Goal: Task Accomplishment & Management: Use online tool/utility

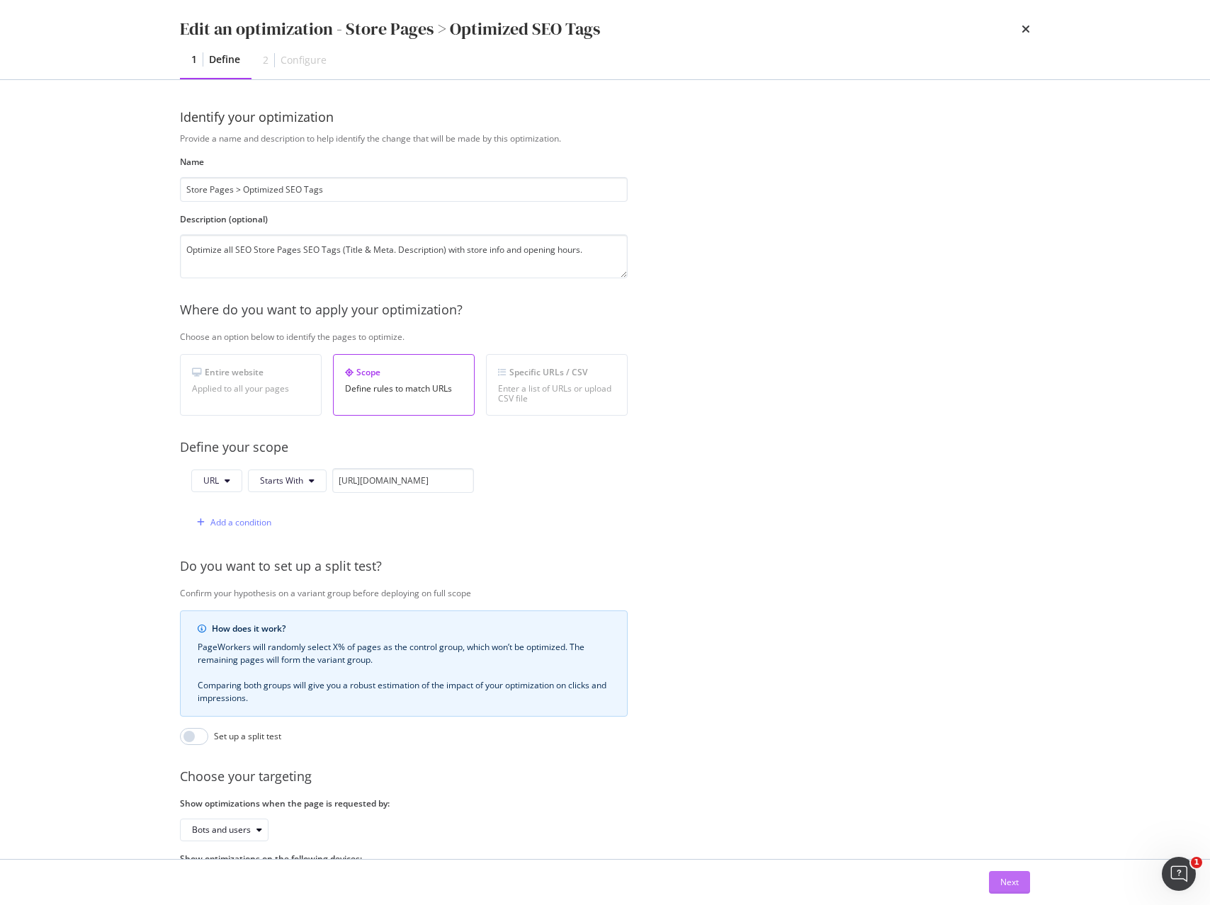
click at [1012, 875] on div "Next" at bounding box center [1009, 882] width 18 height 21
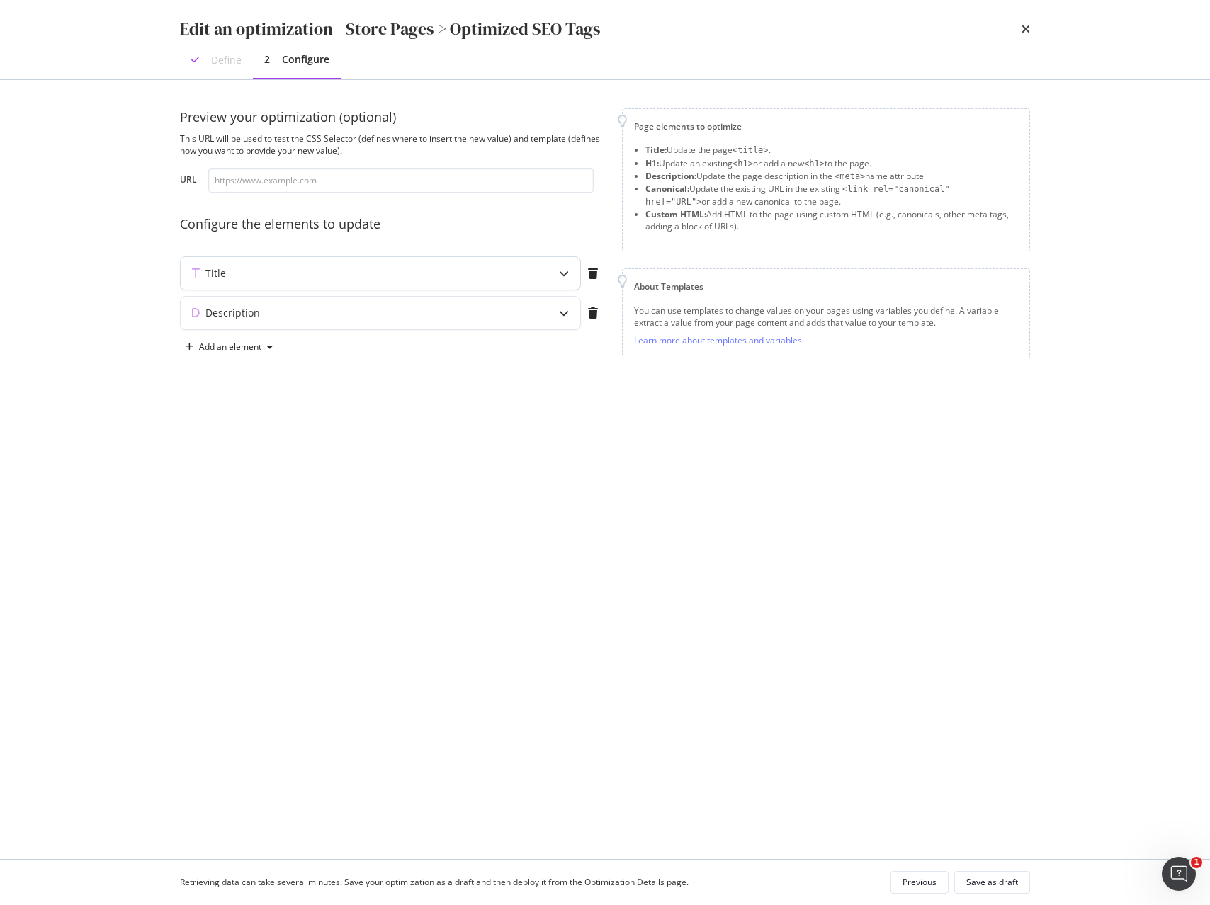
click at [568, 275] on icon "modal" at bounding box center [564, 273] width 10 height 10
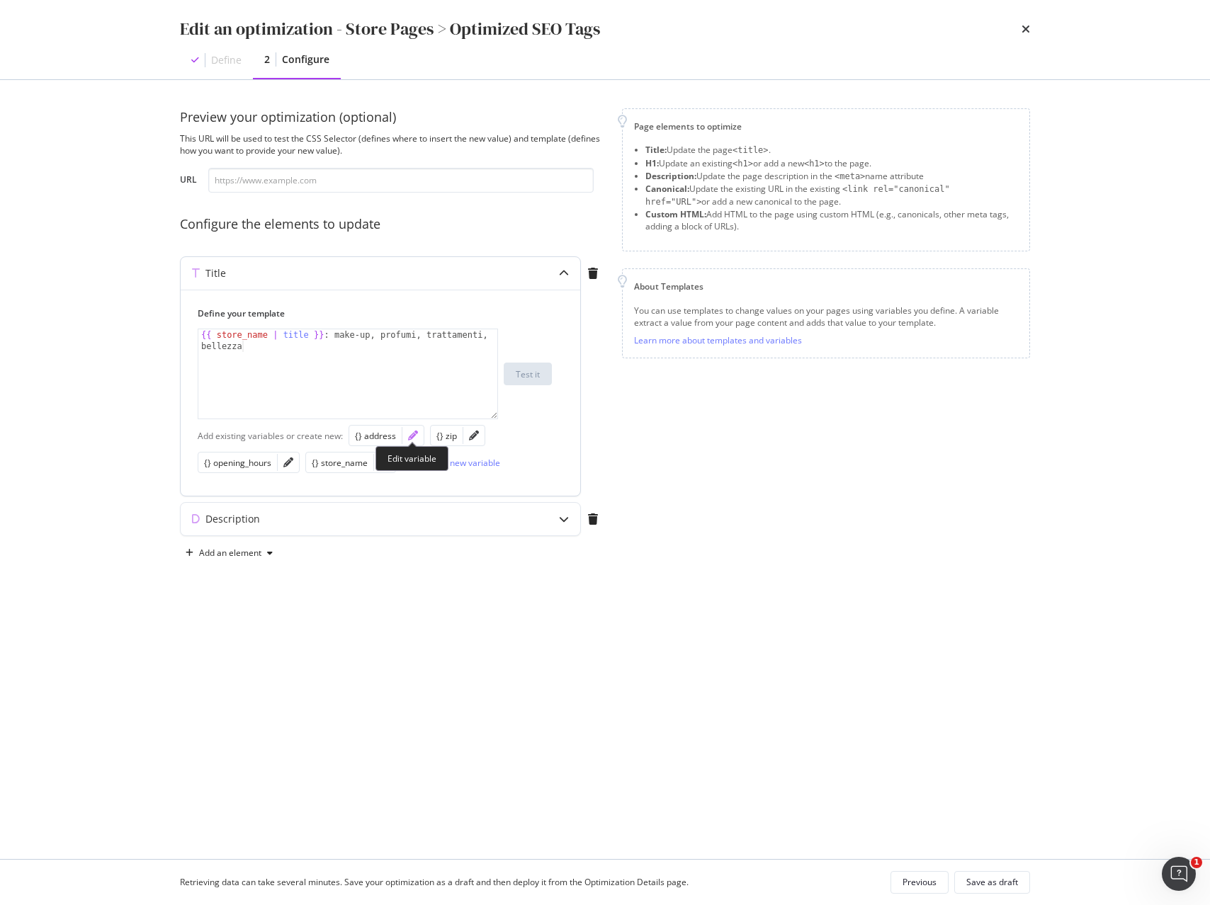
click at [409, 434] on icon "pencil" at bounding box center [413, 436] width 10 height 10
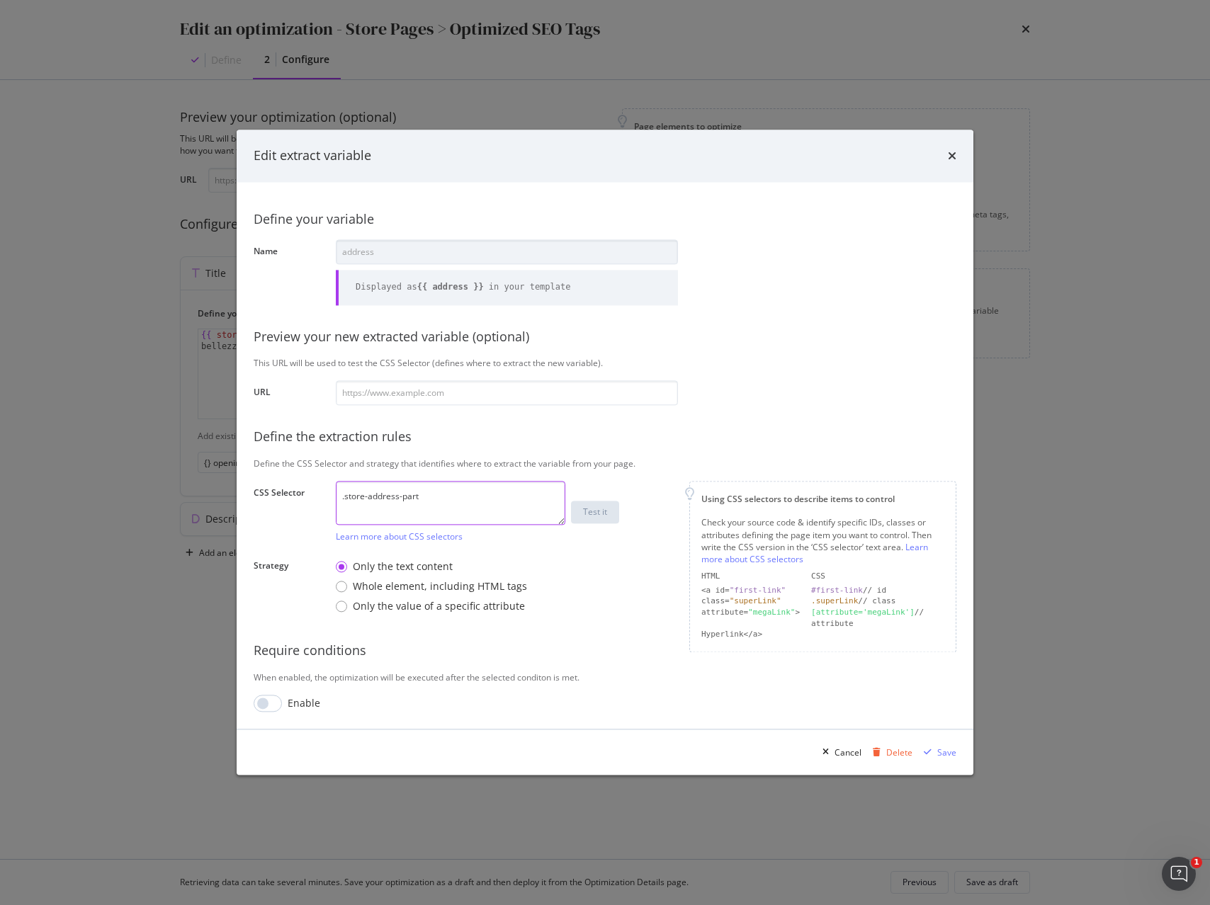
drag, startPoint x: 431, startPoint y: 492, endPoint x: 161, endPoint y: 480, distance: 270.8
click at [155, 478] on div "Edit extract variable Define your variable Name address Displayed as {{ address…" at bounding box center [605, 452] width 1210 height 905
click at [840, 755] on div "Cancel" at bounding box center [847, 753] width 27 height 12
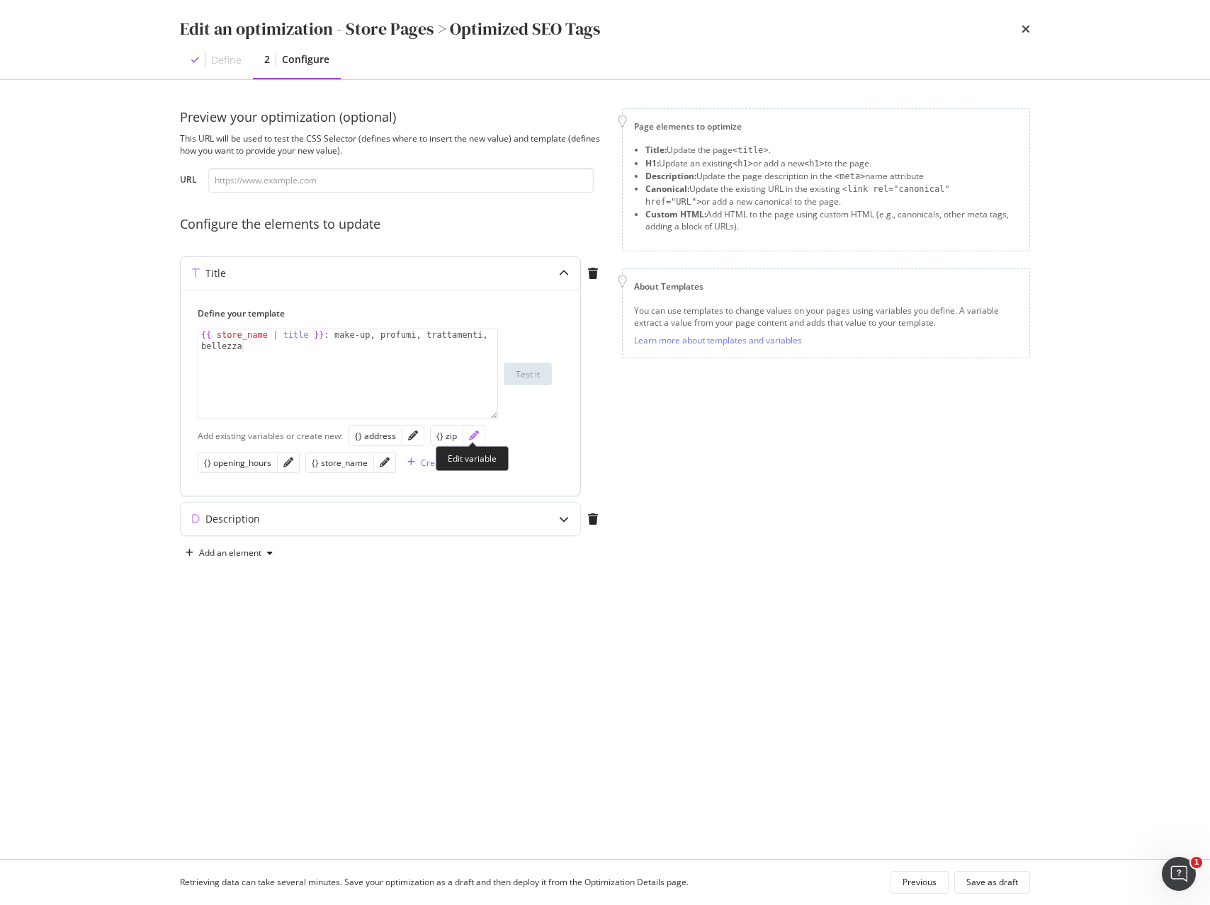
click at [473, 435] on icon "pencil" at bounding box center [474, 436] width 10 height 10
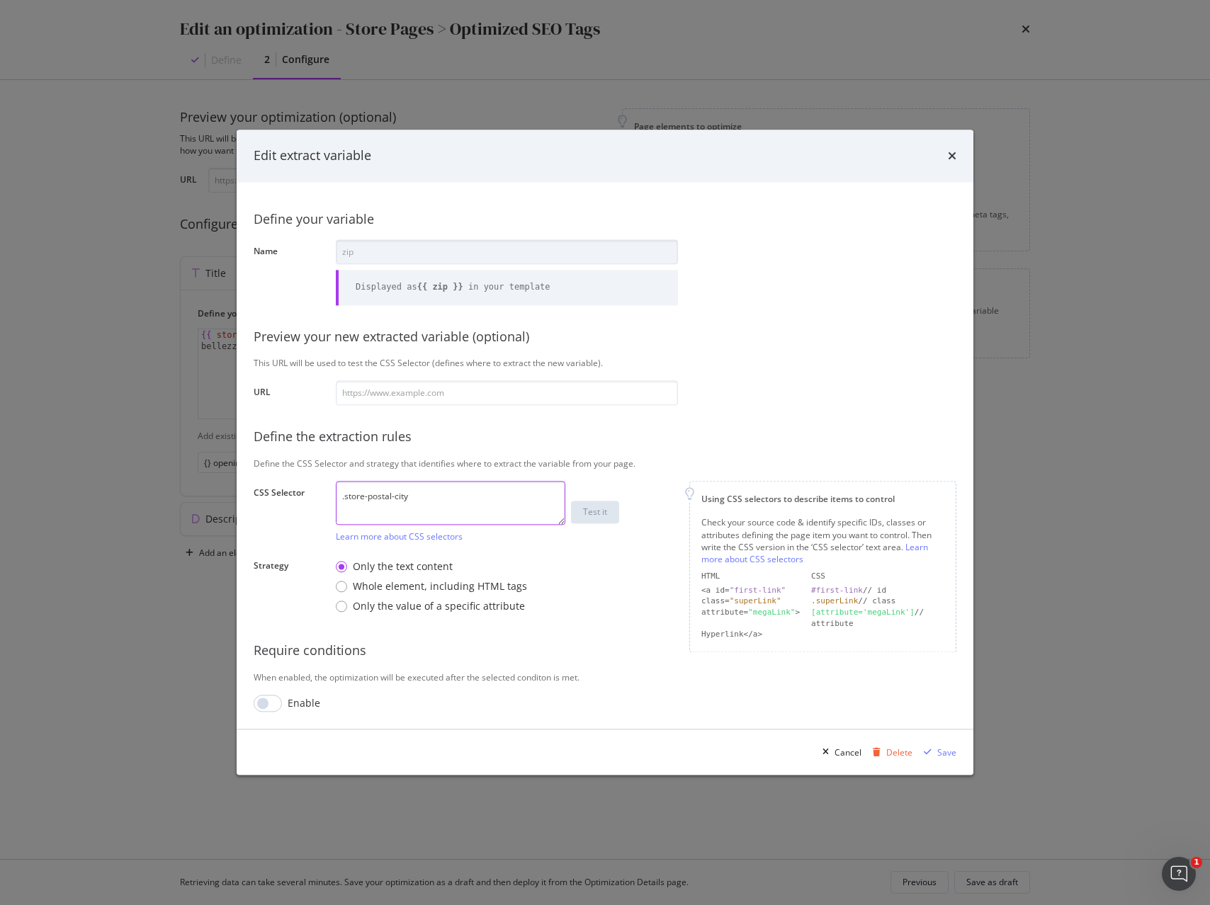
drag, startPoint x: 348, startPoint y: 486, endPoint x: 127, endPoint y: 463, distance: 221.4
click at [154, 465] on div "Edit extract variable Define your variable Name zip Displayed as {{ zip }} in y…" at bounding box center [605, 452] width 1210 height 905
click at [844, 749] on div "Cancel" at bounding box center [847, 753] width 27 height 12
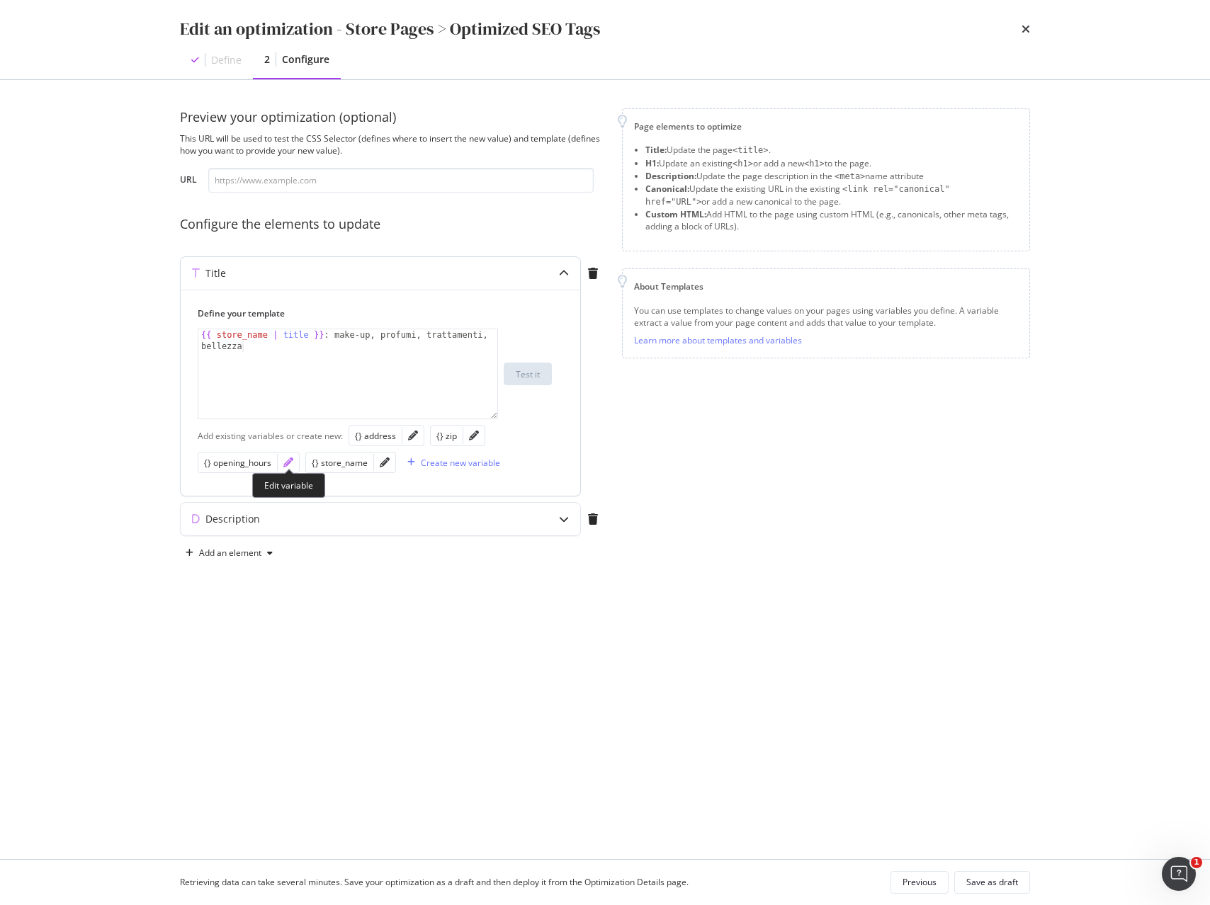
click at [289, 465] on icon "pencil" at bounding box center [288, 463] width 10 height 10
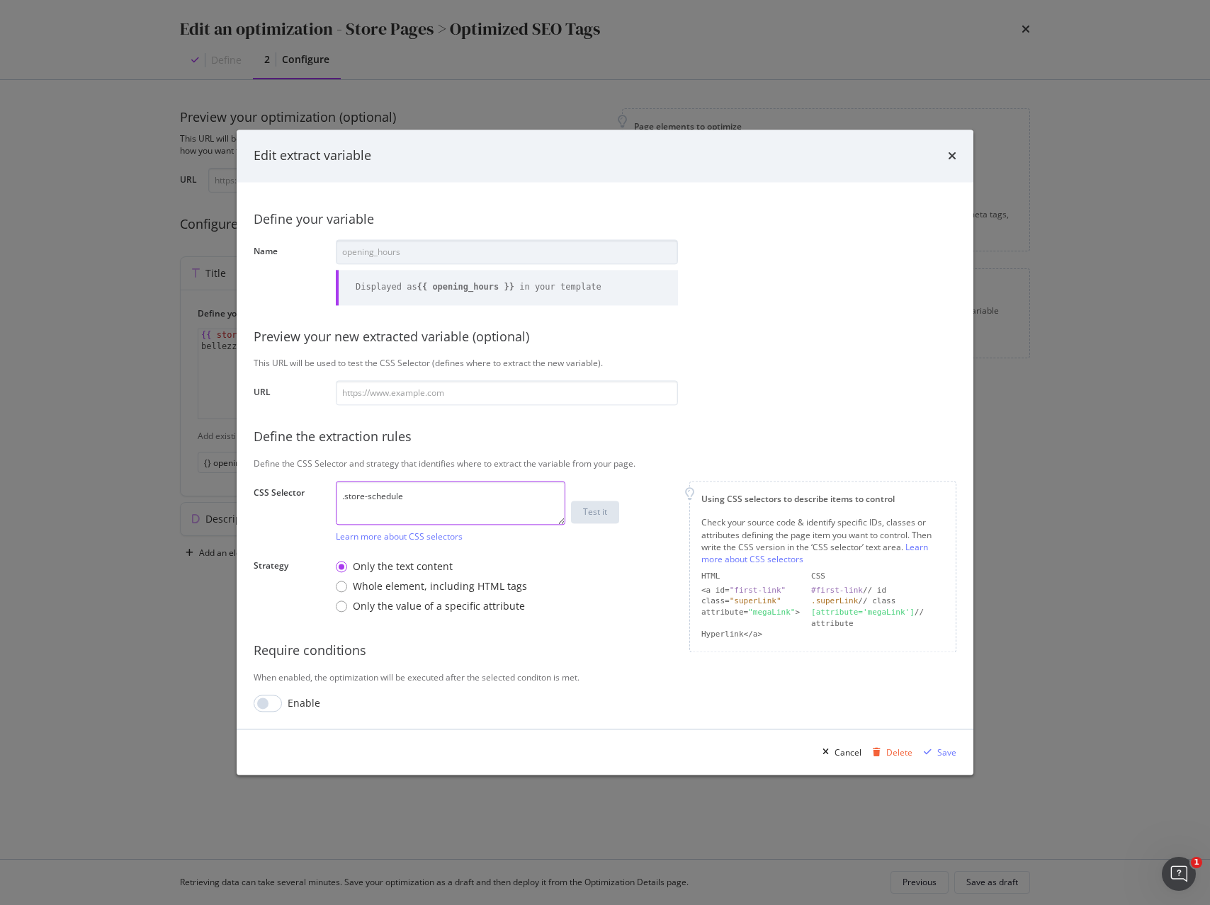
drag, startPoint x: 407, startPoint y: 496, endPoint x: 275, endPoint y: 483, distance: 132.4
click at [290, 483] on div "Define your variable Name opening_hours Displayed as {{ opening_hours }} in you…" at bounding box center [605, 456] width 703 height 514
click at [846, 752] on div "Cancel" at bounding box center [847, 753] width 27 height 12
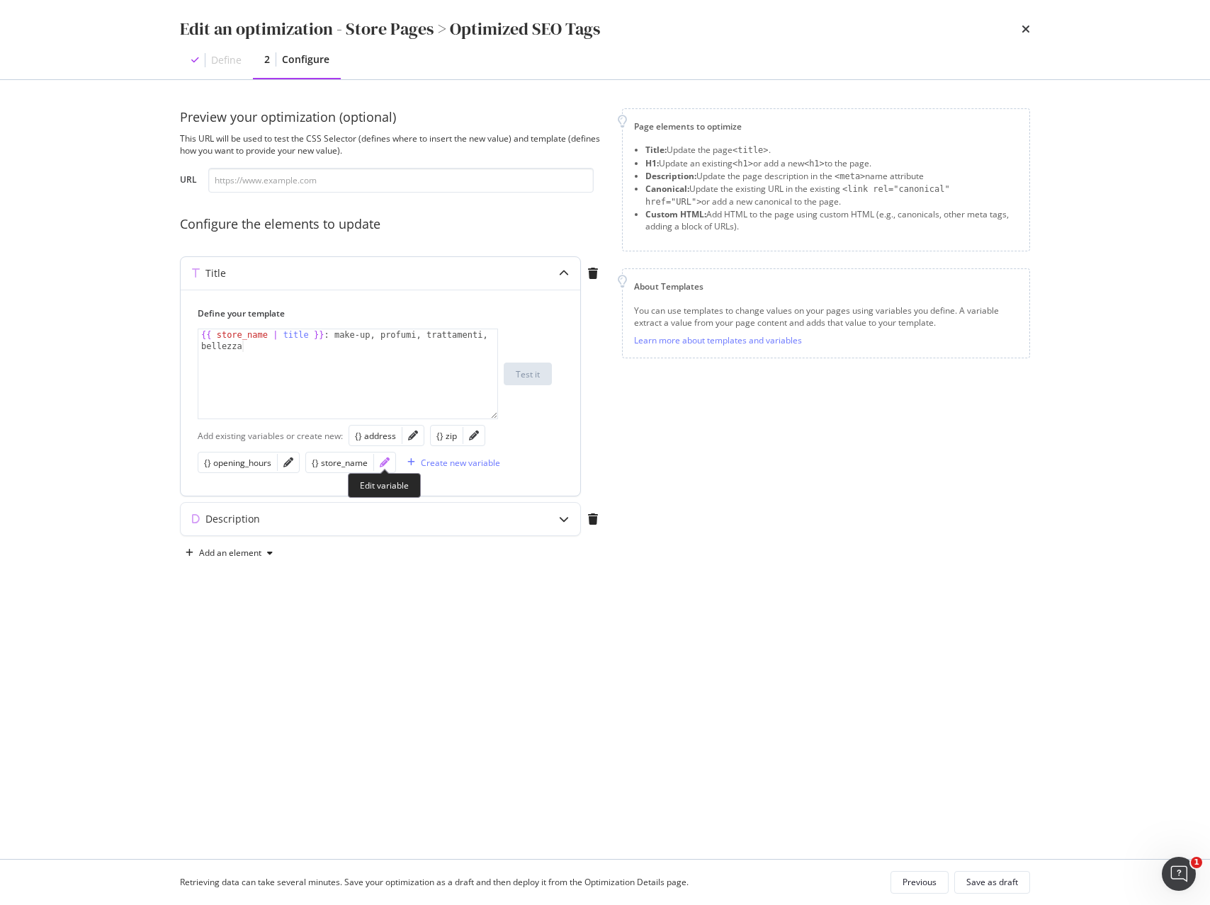
click at [382, 465] on icon "pencil" at bounding box center [385, 463] width 10 height 10
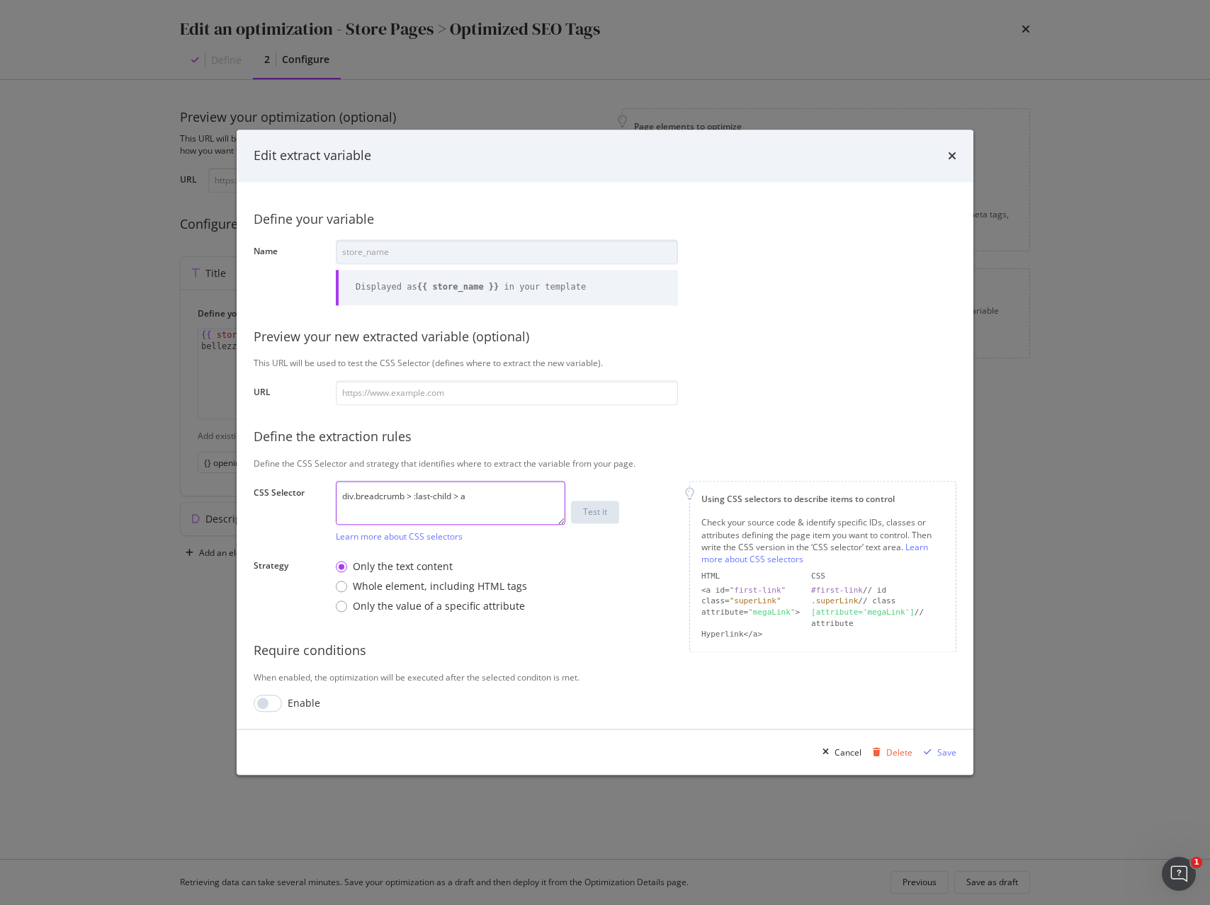
drag, startPoint x: 464, startPoint y: 490, endPoint x: 262, endPoint y: 479, distance: 202.2
click at [264, 478] on div "Define your variable Name store_name Displayed as {{ store_name }} in your temp…" at bounding box center [605, 456] width 703 height 514
click at [955, 154] on icon "times" at bounding box center [952, 155] width 8 height 11
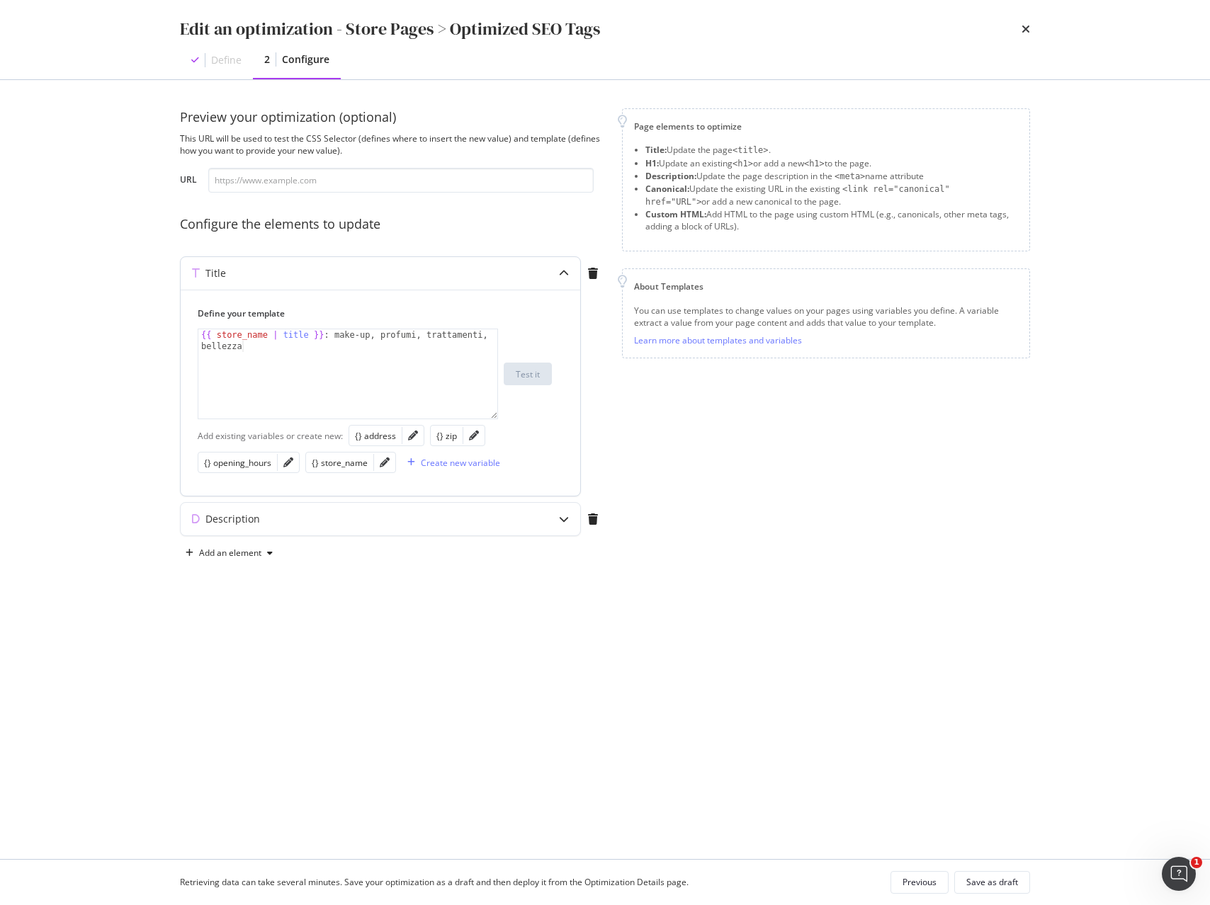
type textarea "{{ store_name | title }} : make-up, profumi, trattamenti, bellezza"
drag, startPoint x: 339, startPoint y: 334, endPoint x: 343, endPoint y: 343, distance: 10.1
click at [343, 343] on div "{{ store_name | title }} : make-up, profumi, trattamenti, bellezza" at bounding box center [347, 396] width 299 height 135
drag, startPoint x: 257, startPoint y: 407, endPoint x: 254, endPoint y: 398, distance: 9.0
click at [257, 407] on div "{{ store_name | title }} : make-up, profumi, trattamenti, bellezza" at bounding box center [347, 396] width 299 height 135
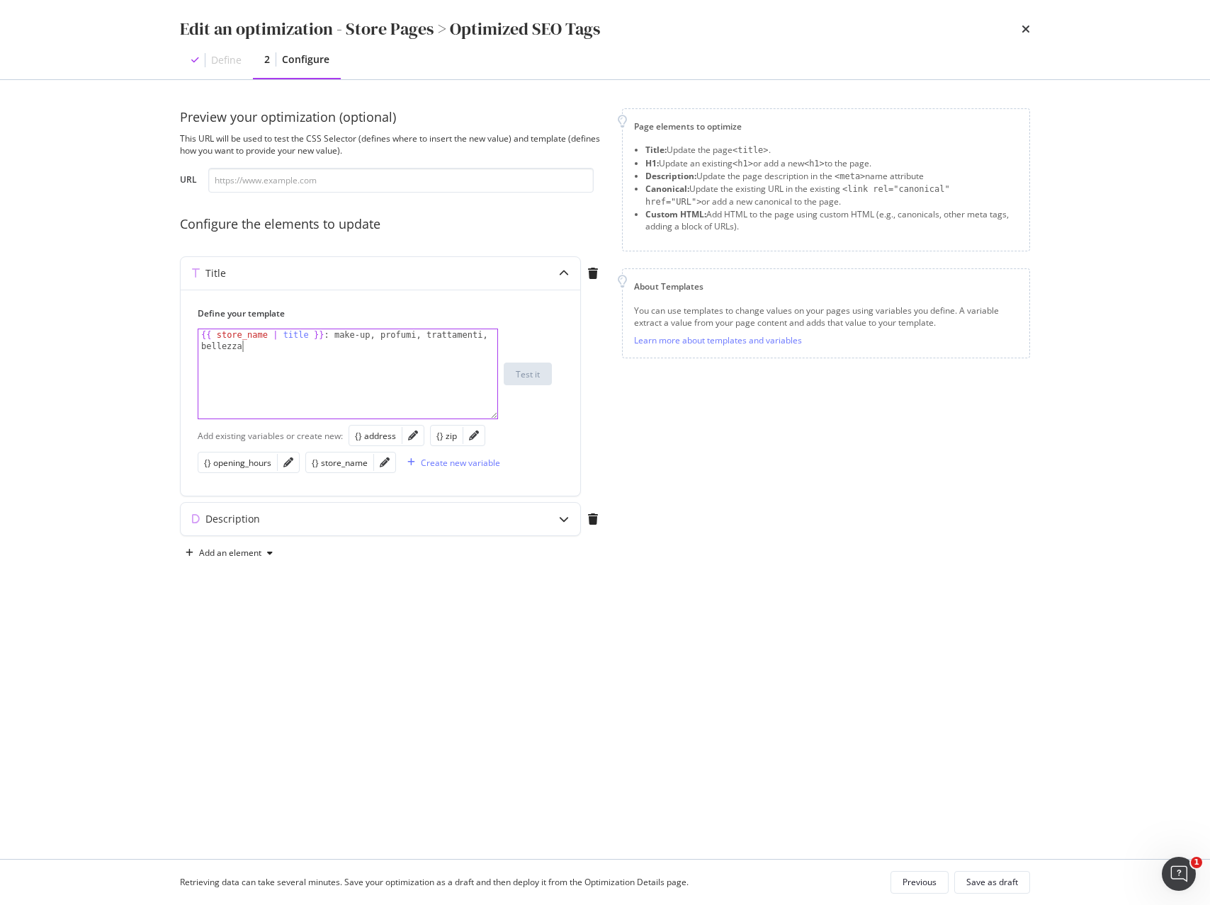
drag, startPoint x: 209, startPoint y: 348, endPoint x: 6, endPoint y: 283, distance: 213.0
click at [13, 285] on div "Edit an optimization - Store Pages > Optimized SEO Tags Define 2 Configure Prev…" at bounding box center [605, 452] width 1210 height 905
click at [557, 523] on div "modal" at bounding box center [564, 519] width 33 height 33
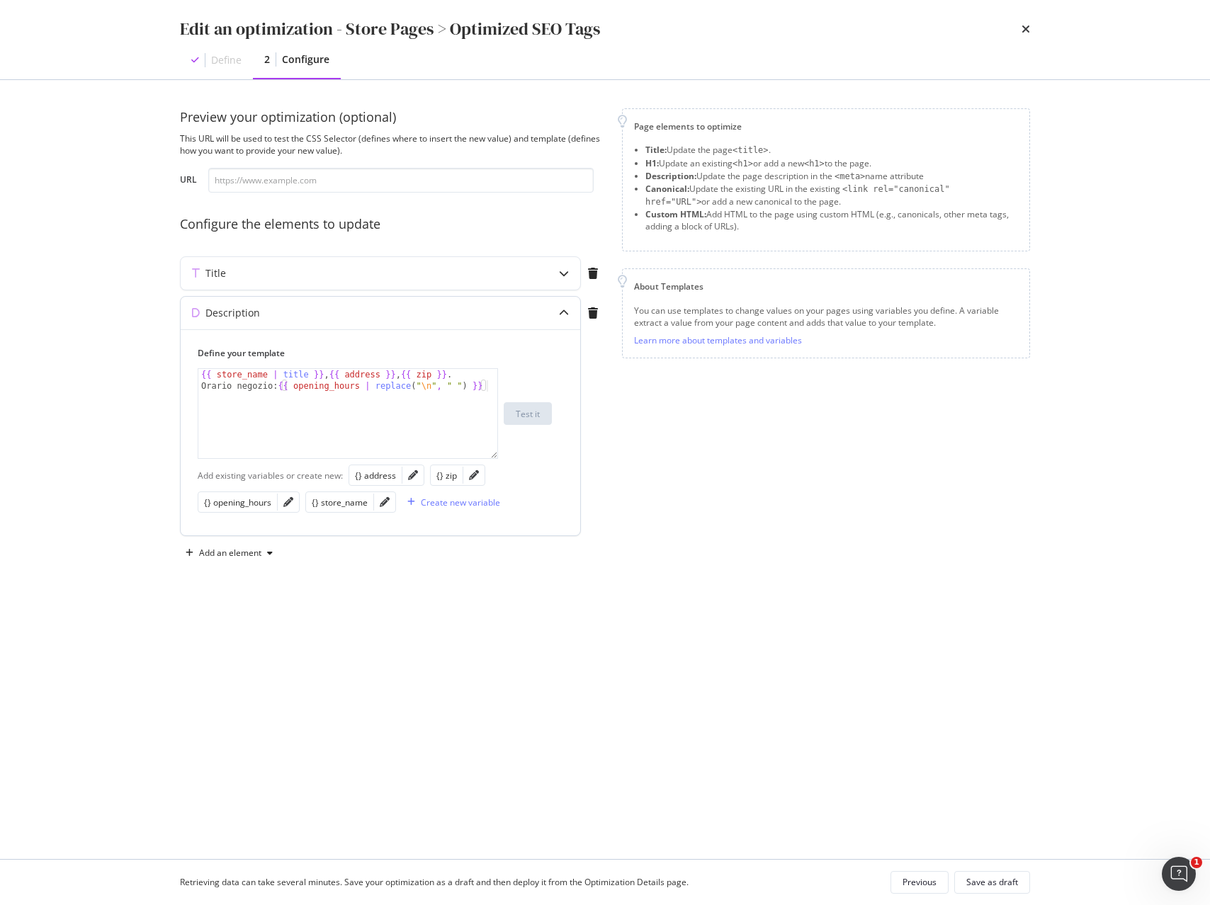
type textarea "{{ store_name | title }}, {{ address }}, {{ zip }}. Orario negozio: {{ opening_…"
drag, startPoint x: 484, startPoint y: 387, endPoint x: 93, endPoint y: 351, distance: 392.0
click at [93, 351] on div "Edit an optimization - Store Pages > Optimized SEO Tags Define 2 Configure Prev…" at bounding box center [605, 452] width 1210 height 905
click at [372, 434] on div "{{ store_name | title }} , {{ address }} , {{ zip }} . Orario negozio: {{ openi…" at bounding box center [347, 436] width 299 height 135
click at [390, 278] on div "Title" at bounding box center [353, 273] width 344 height 14
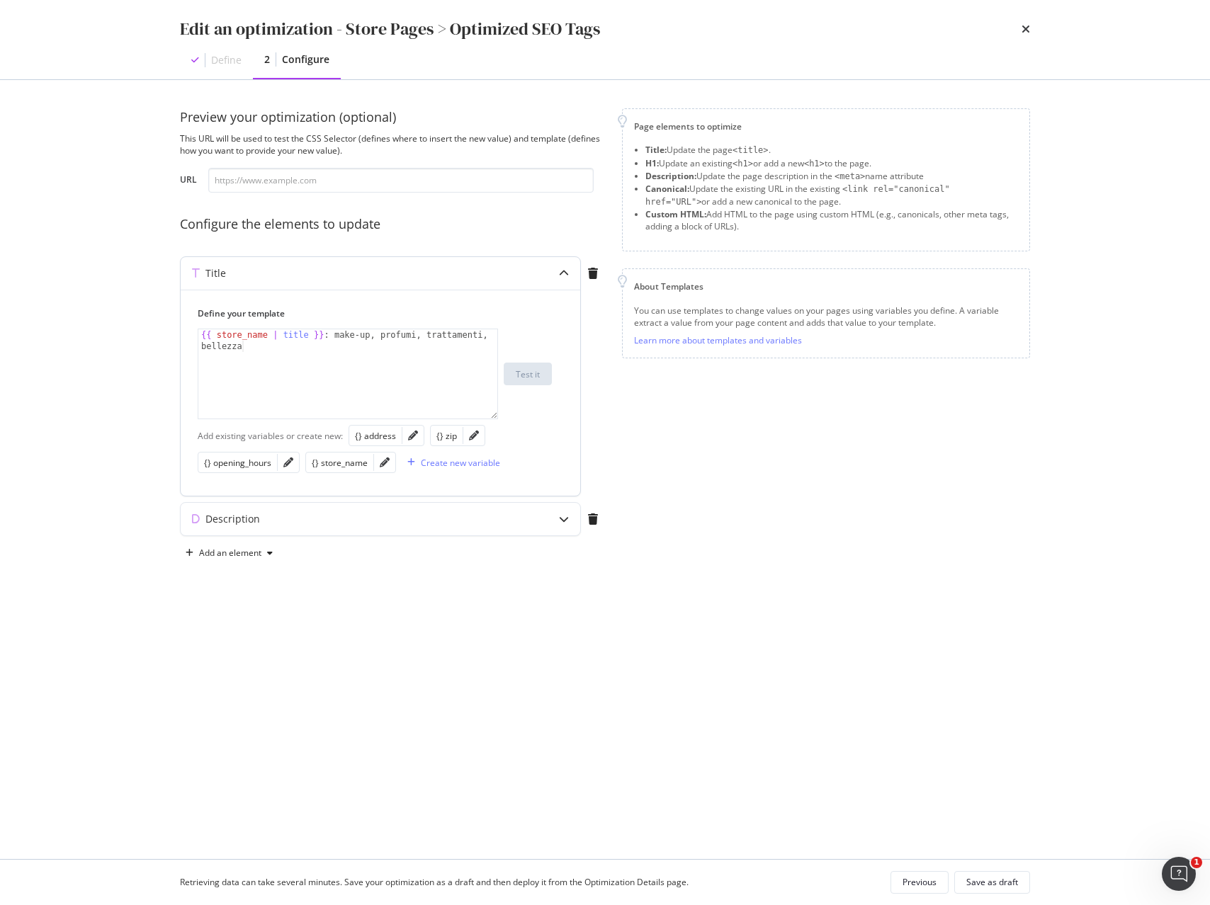
type textarea "{{ store_name | title }} : make-up, profumi, trattamenti, bellezza"
drag, startPoint x: 293, startPoint y: 330, endPoint x: 120, endPoint y: 324, distance: 172.2
click at [121, 324] on div "Edit an optimization - Store Pages > Optimized SEO Tags Define 2 Configure Prev…" at bounding box center [605, 452] width 1210 height 905
click at [418, 519] on div "Description" at bounding box center [353, 519] width 344 height 14
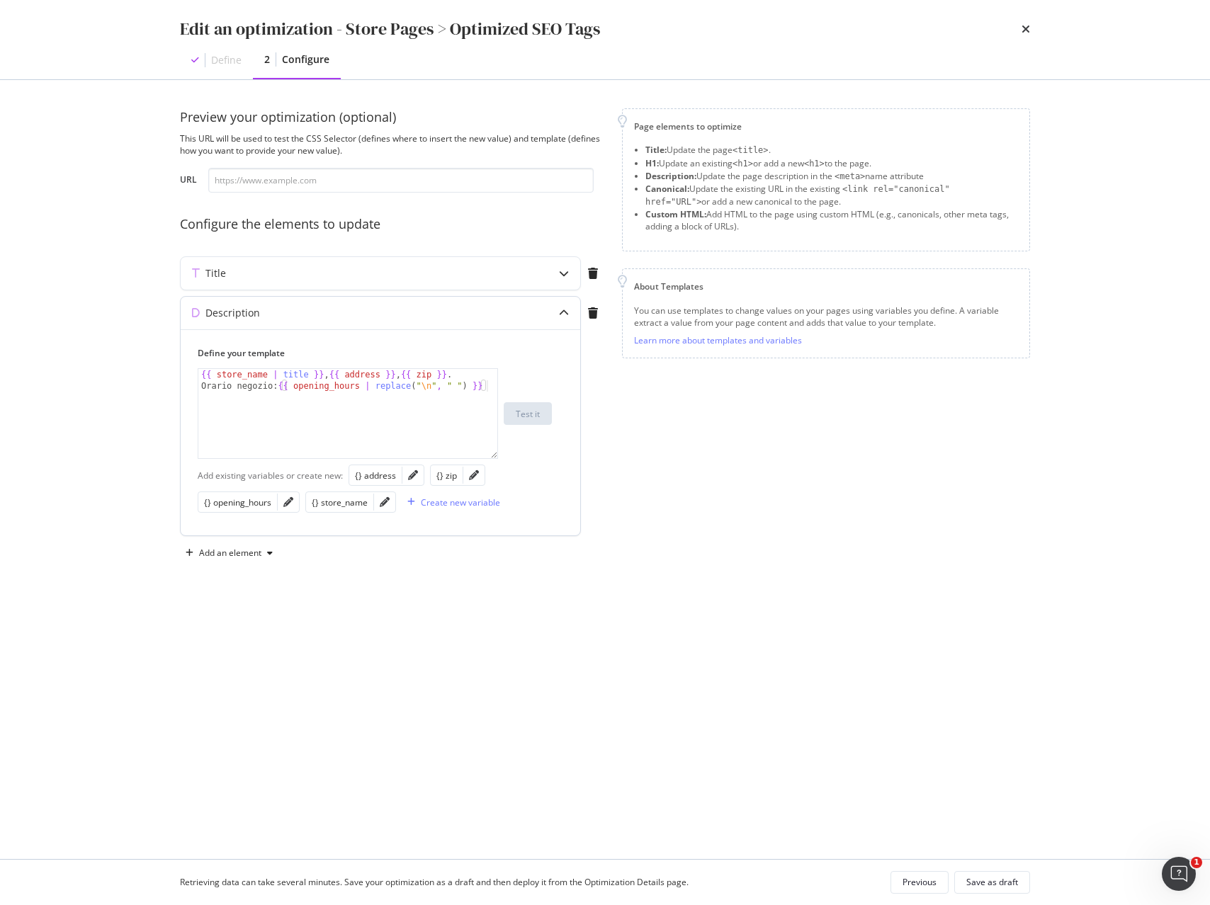
type textarea "{{ store_name | title }}, {{ address }}, {{ zip }}. Orario negozio: {{ opening_…"
drag, startPoint x: 431, startPoint y: 377, endPoint x: 68, endPoint y: 346, distance: 363.9
click at [68, 346] on div "Edit an optimization - Store Pages > Optimized SEO Tags Define 2 Configure Prev…" at bounding box center [605, 452] width 1210 height 905
click at [493, 277] on div "Title" at bounding box center [353, 273] width 344 height 14
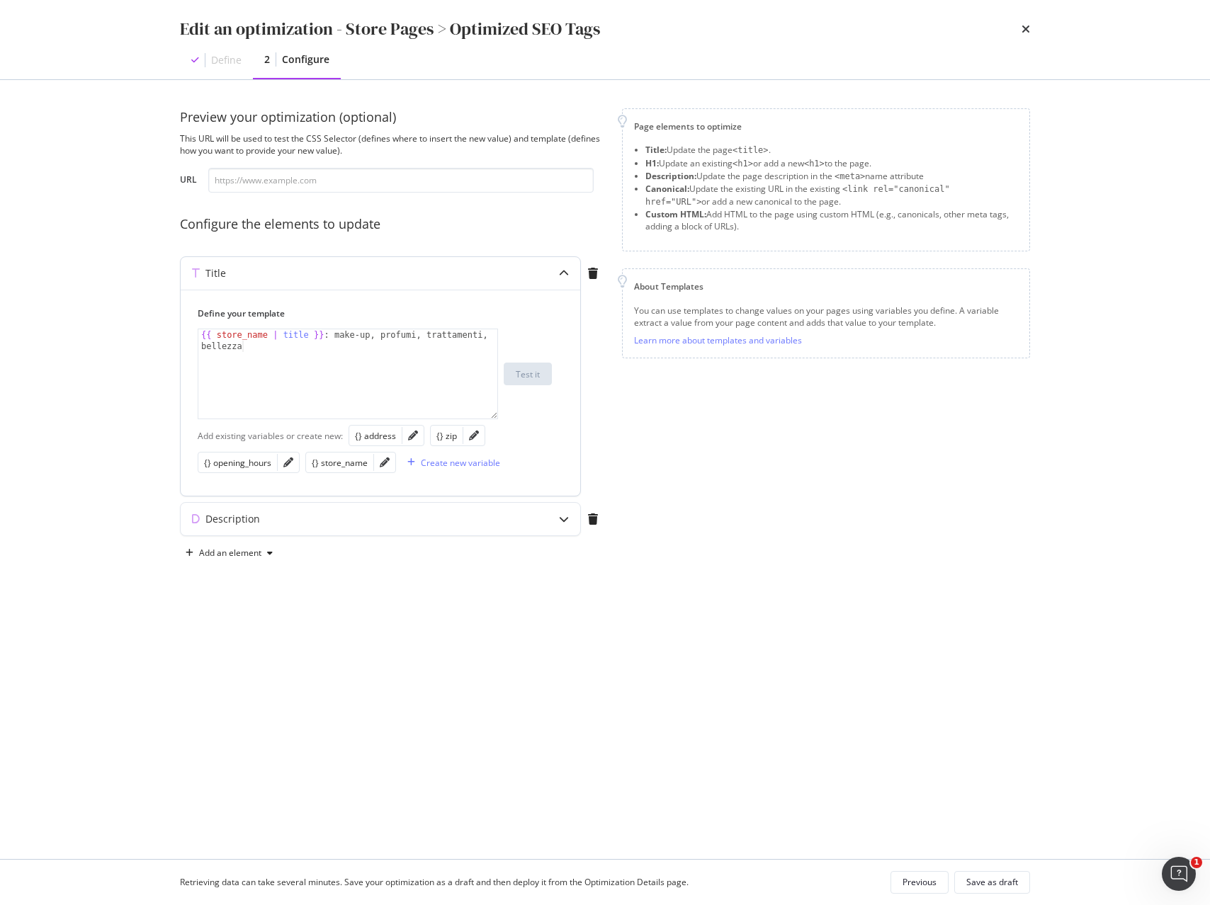
type textarea "{{ store_name | title }} : make-up, profumi, trattamenti, bellezza"
drag, startPoint x: 324, startPoint y: 337, endPoint x: 103, endPoint y: 327, distance: 220.5
click at [103, 326] on div "Edit an optimization - Store Pages > Optimized SEO Tags Define 2 Configure Prev…" at bounding box center [605, 452] width 1210 height 905
click at [306, 516] on div "Description" at bounding box center [353, 519] width 344 height 14
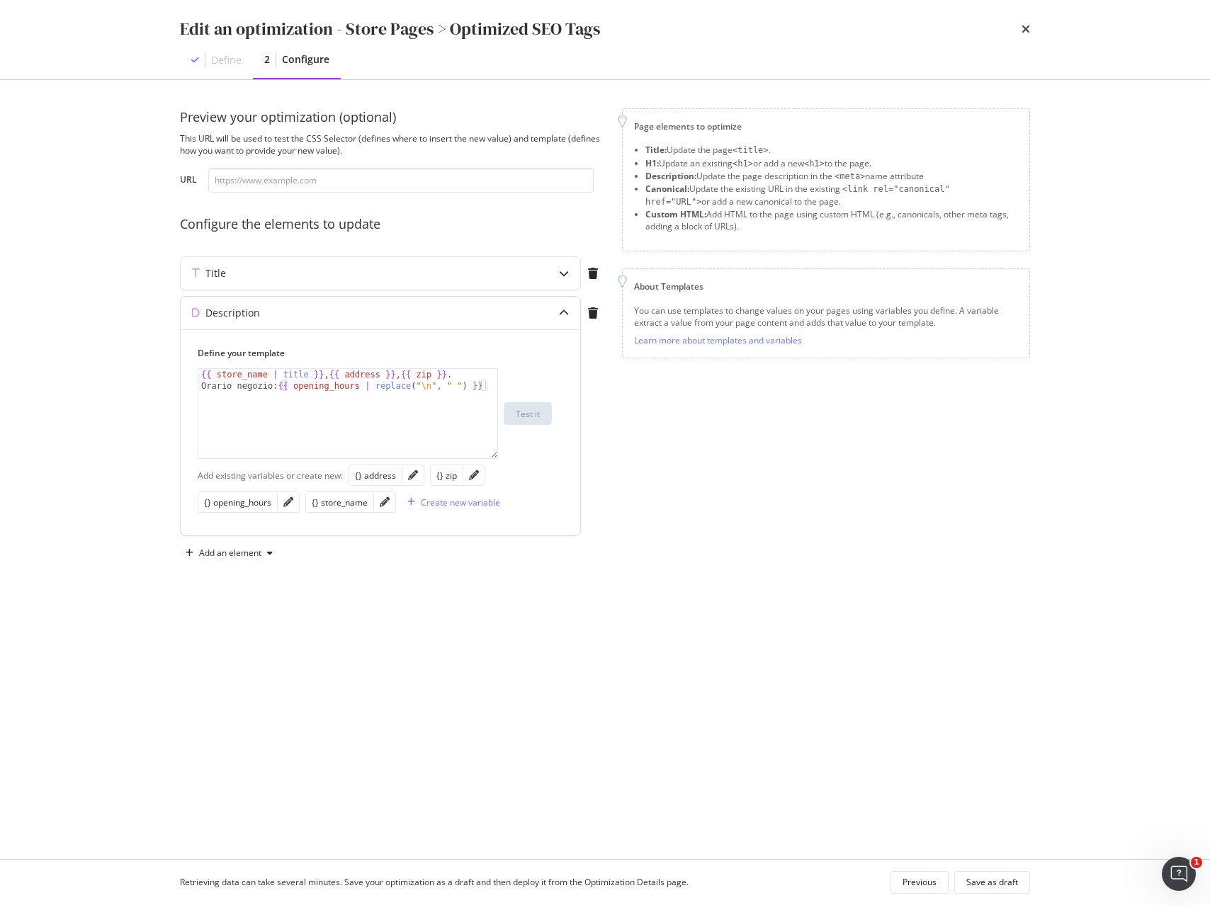
type textarea "{{ store_name | title }}, {{ address }}, {{ zip }}. Orario negozio: {{ opening_…"
drag, startPoint x: 395, startPoint y: 380, endPoint x: 57, endPoint y: 362, distance: 338.4
click at [57, 362] on div "Edit an optimization - Store Pages > Optimized SEO Tags Define 2 Configure Prev…" at bounding box center [605, 452] width 1210 height 905
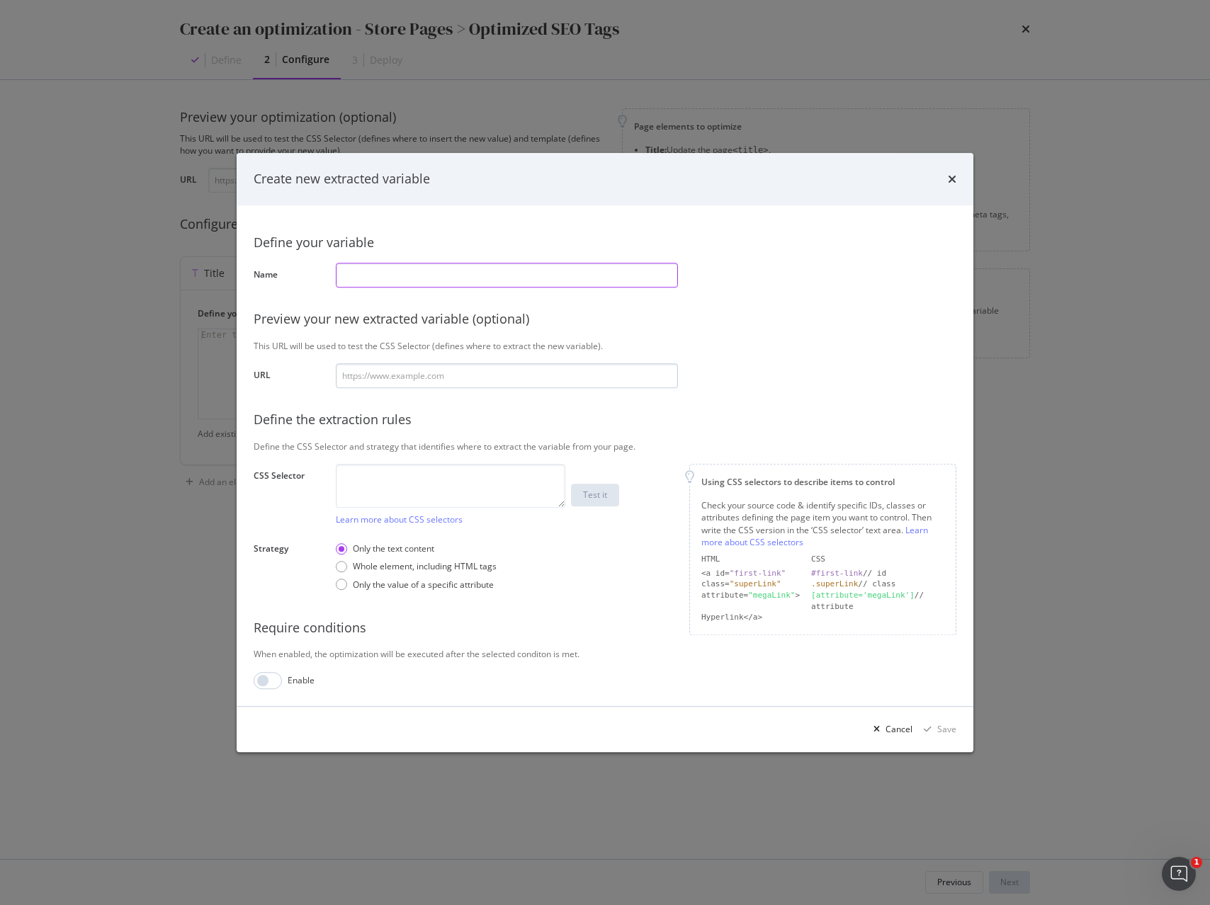
paste input ".store-address-part"
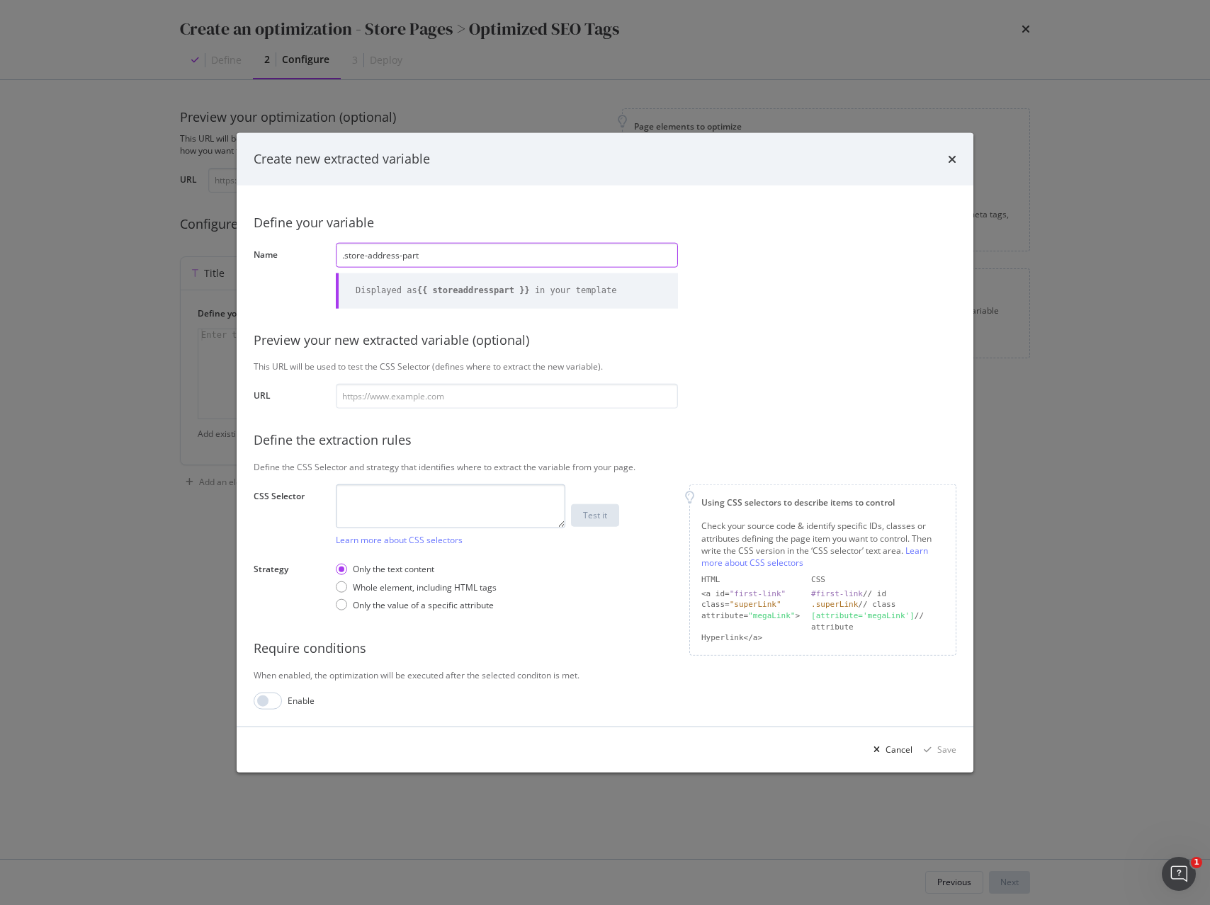
type input ".store-address-part"
click at [409, 489] on textarea "modal" at bounding box center [450, 506] width 229 height 44
paste textarea ".store-address-part"
type textarea ".store-address-part"
drag, startPoint x: 398, startPoint y: 255, endPoint x: 509, endPoint y: 258, distance: 110.5
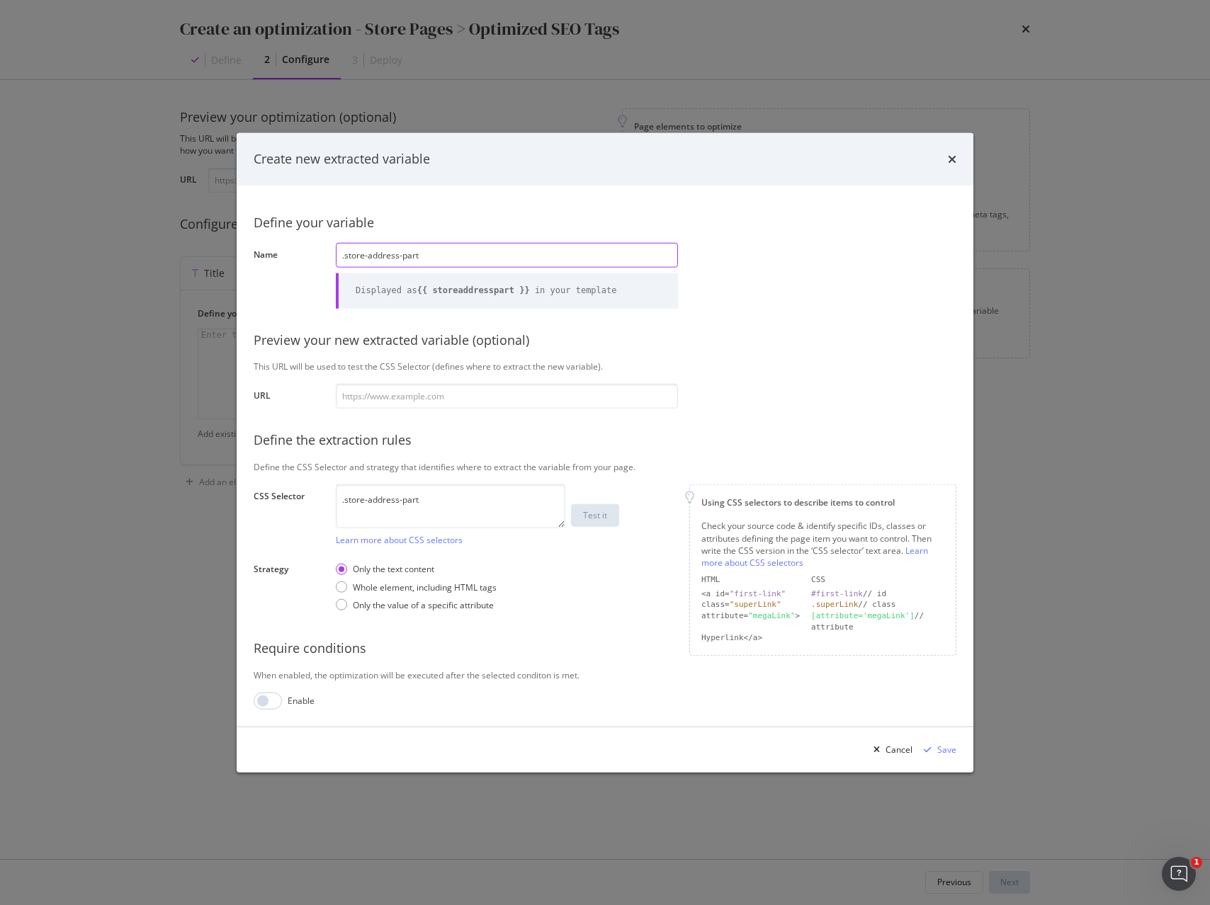
click at [509, 258] on input ".store-address-part" at bounding box center [507, 255] width 342 height 25
drag, startPoint x: 368, startPoint y: 259, endPoint x: 312, endPoint y: 254, distance: 56.1
click at [0, 0] on div "Name .store-address Displayed as {{ storeaddress }} in your template" at bounding box center [0, 0] width 0 height 0
type input "address"
click at [500, 396] on input "modal" at bounding box center [507, 396] width 342 height 25
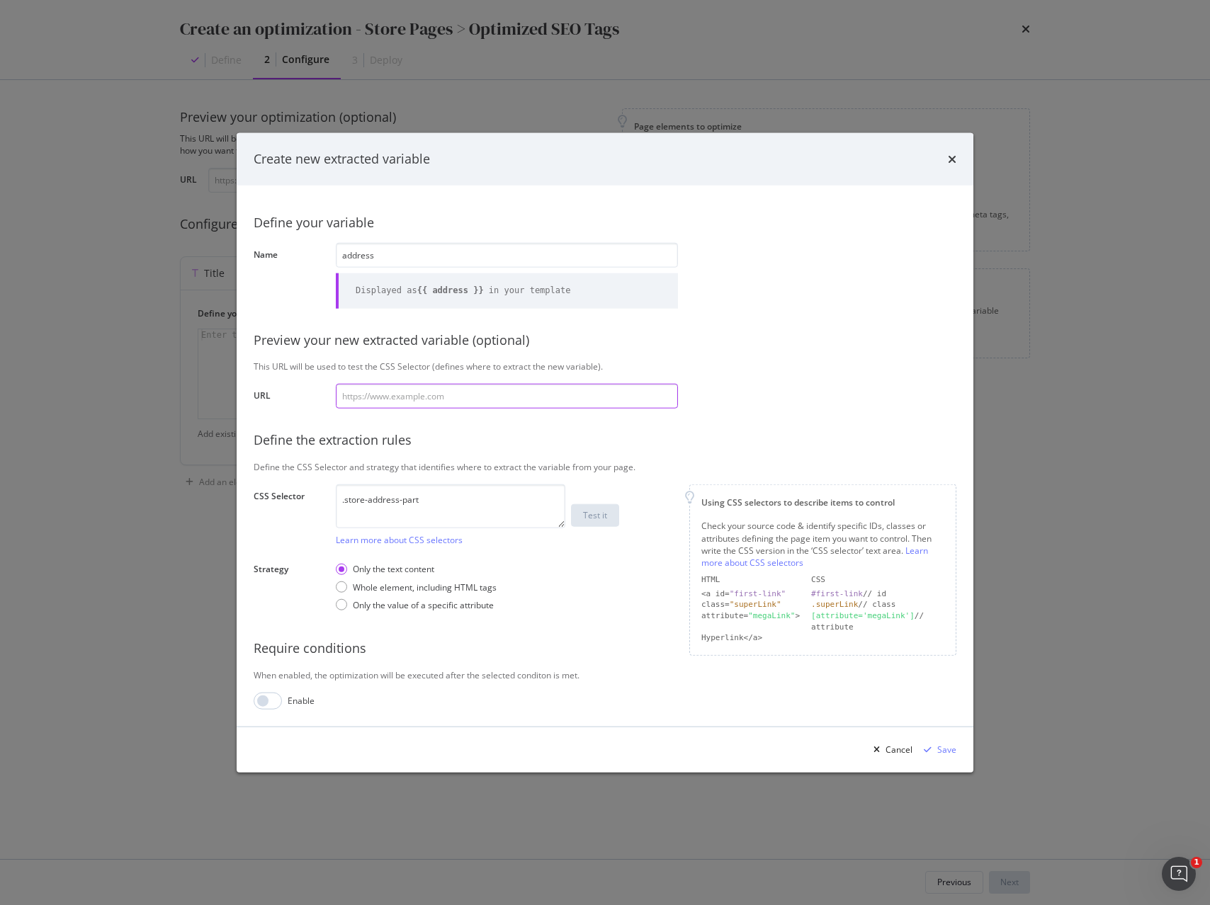
click at [395, 399] on input "modal" at bounding box center [507, 396] width 342 height 25
paste input "https://www.sephora.com.tr/magazalar-hakk%C4%B1nda?storeID=S49"
type input "https://www.sephora.com.tr/magazalar-hakk%C4%B1nda?storeID=S49"
click at [613, 523] on button "Test it" at bounding box center [595, 515] width 48 height 23
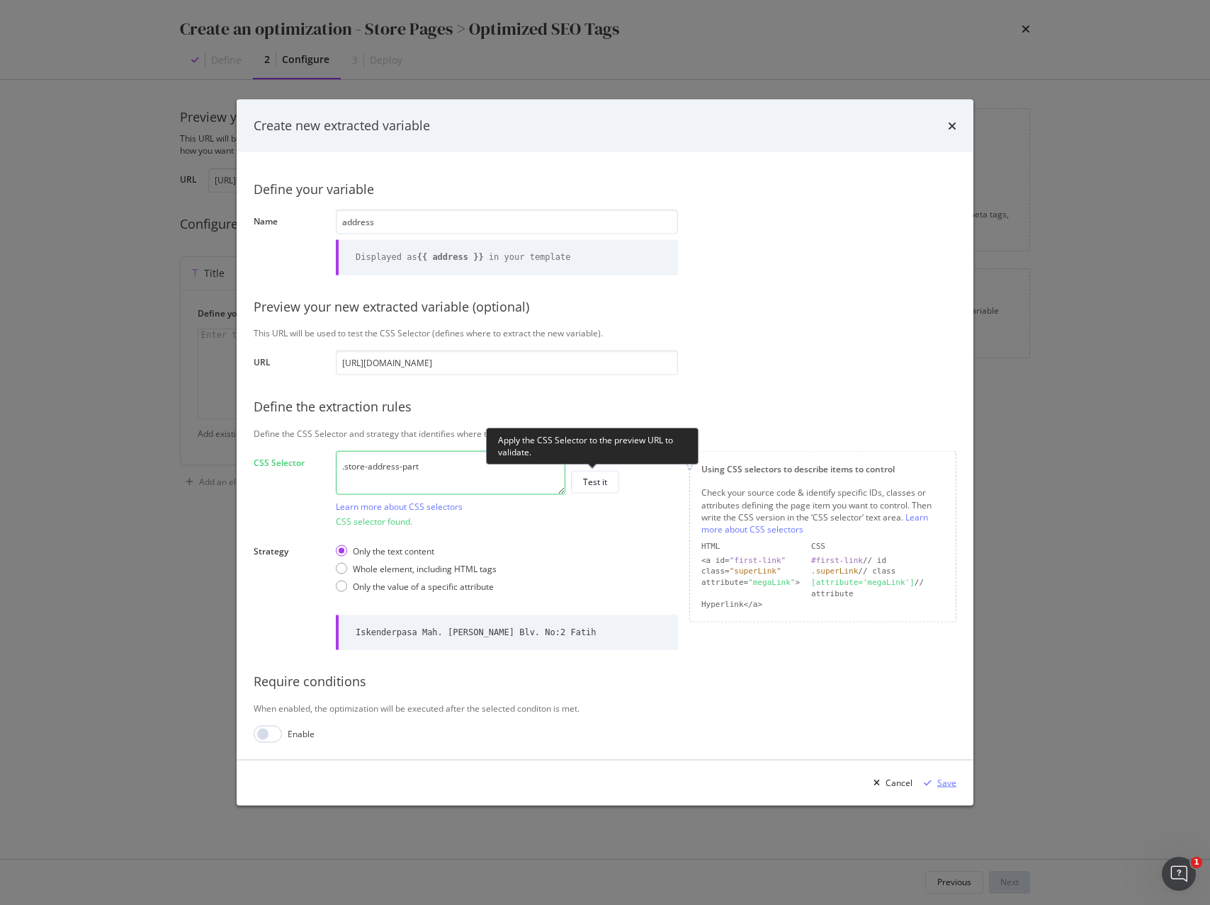
click at [948, 783] on div "Save" at bounding box center [946, 783] width 19 height 12
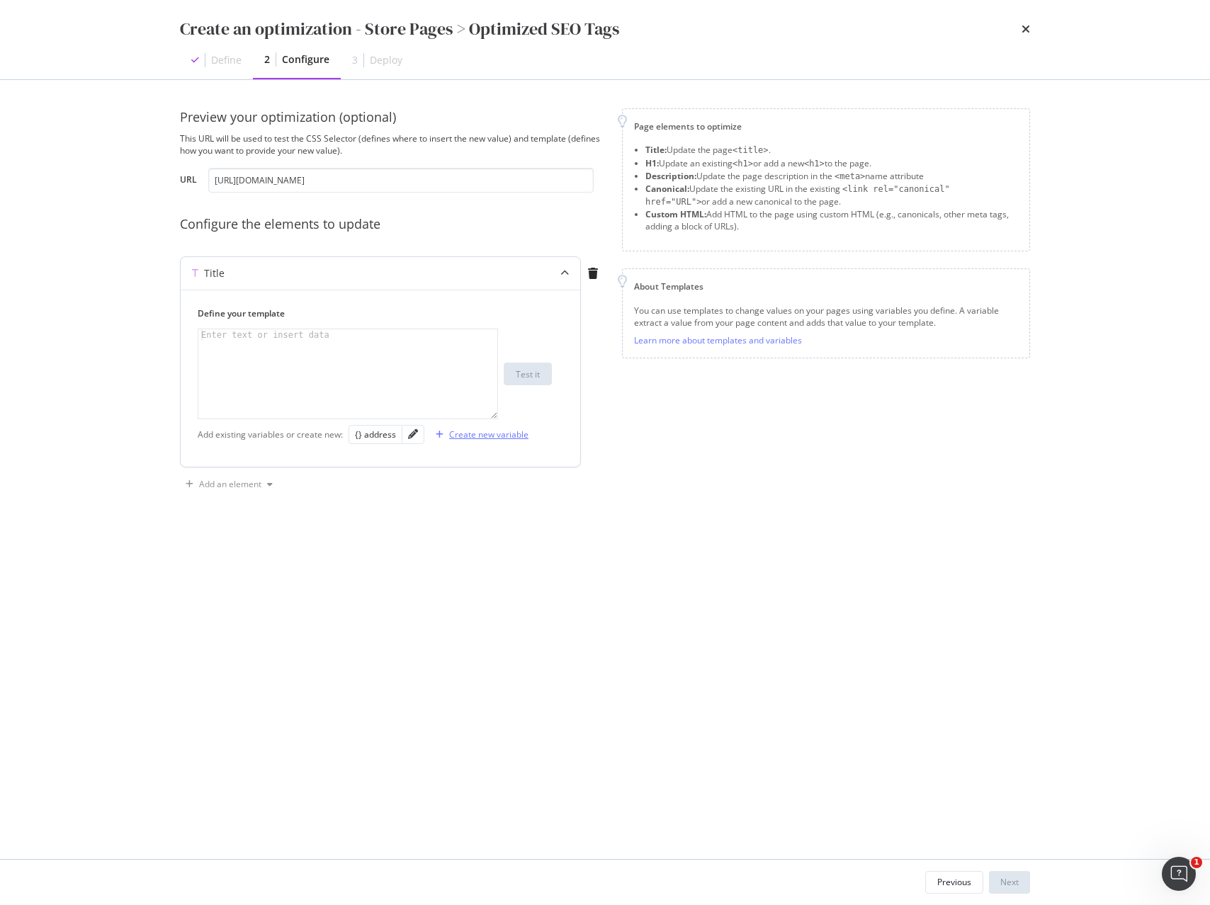
click at [512, 437] on div "Create new variable" at bounding box center [488, 435] width 79 height 12
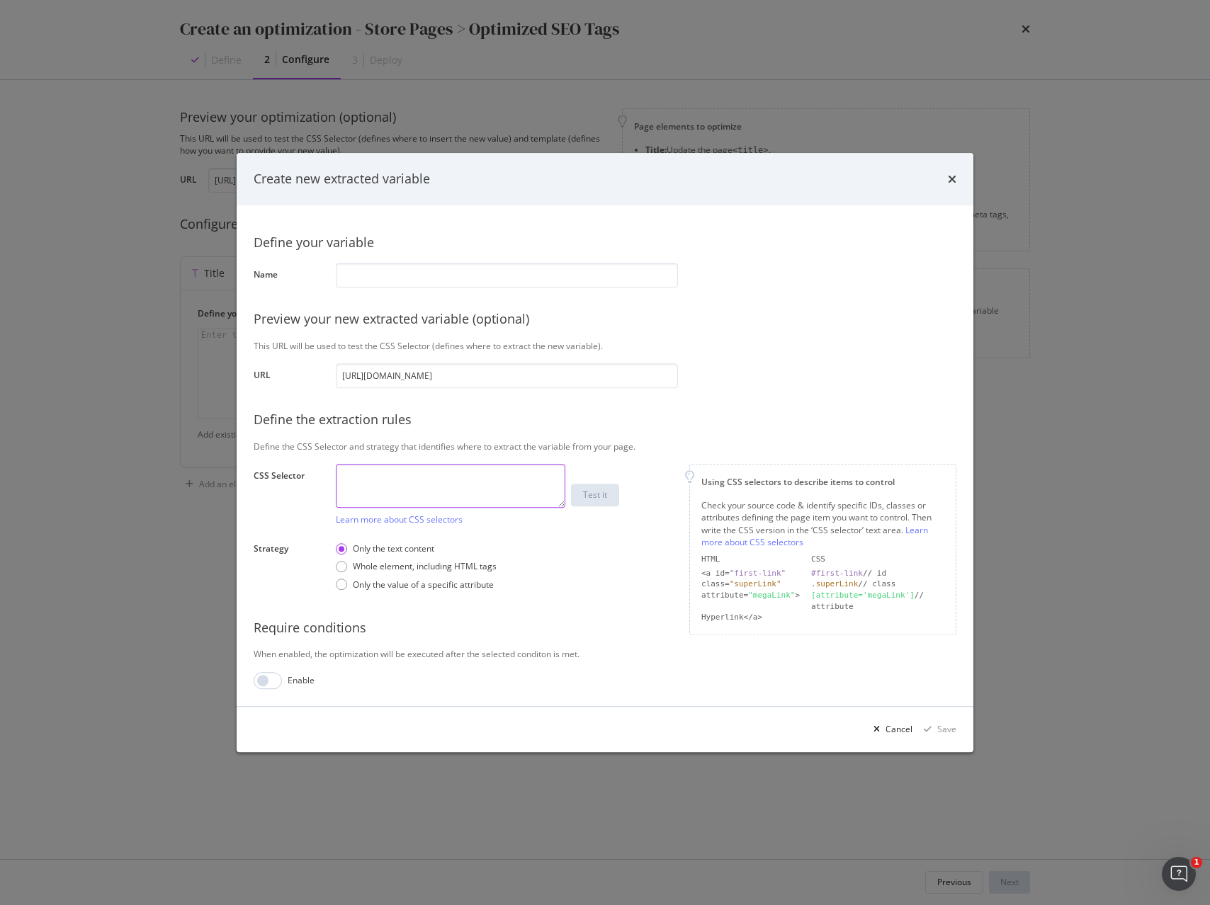
click at [442, 474] on textarea "modal" at bounding box center [450, 486] width 229 height 44
paste textarea ".store-postal-city"
type textarea ".store-postal-city"
click at [365, 271] on input "modal" at bounding box center [507, 275] width 342 height 25
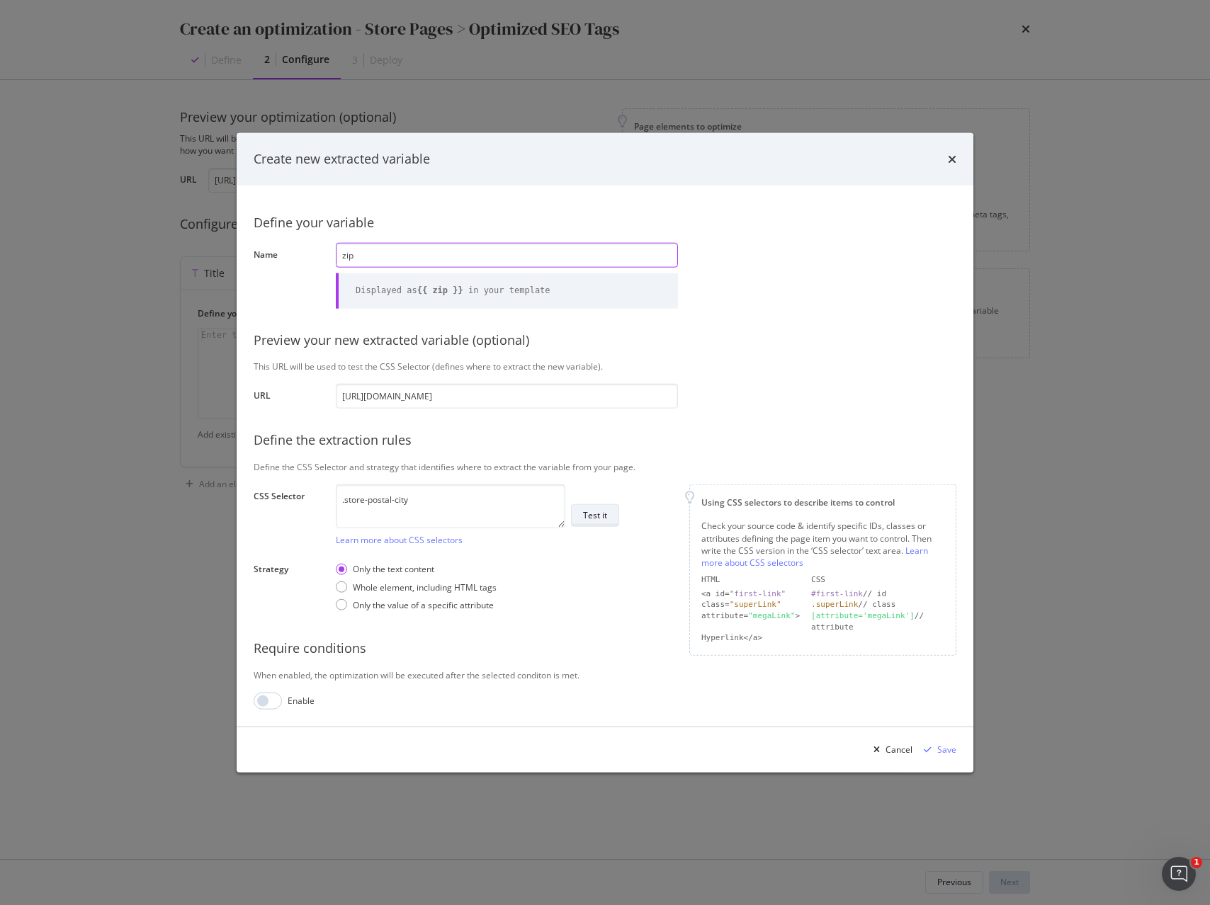
type input "zip"
click at [594, 509] on div "Test it" at bounding box center [595, 515] width 24 height 12
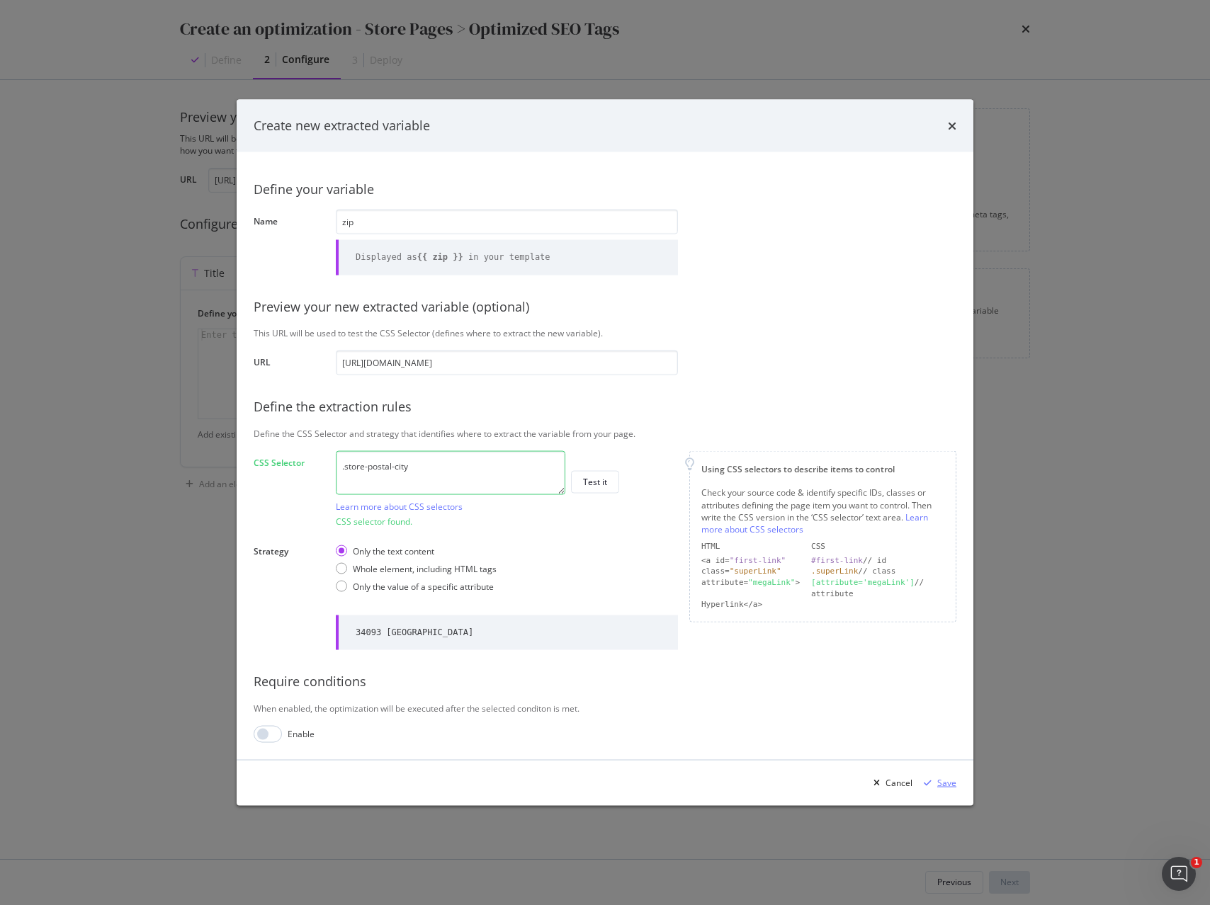
click at [941, 783] on div "Save" at bounding box center [946, 783] width 19 height 12
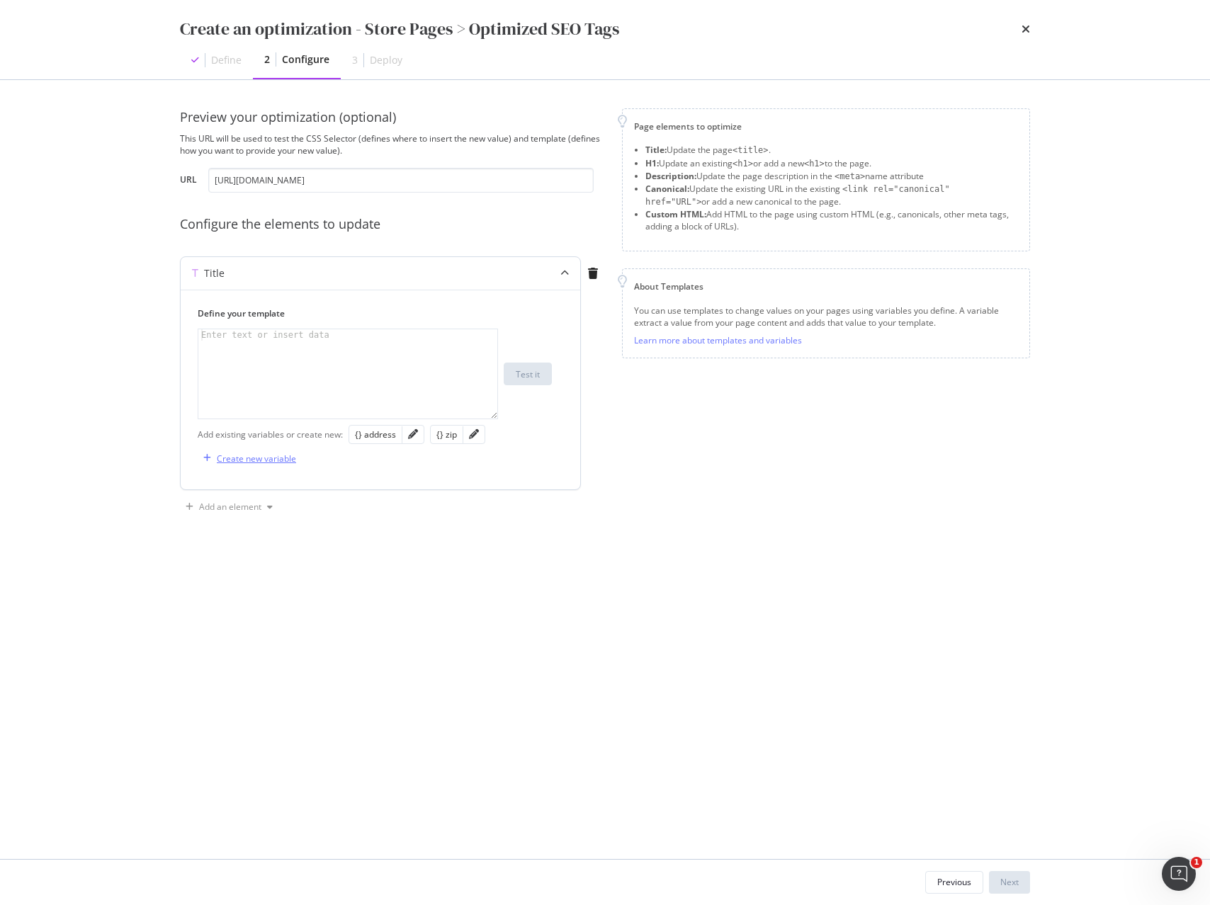
click at [291, 457] on div "Create new variable" at bounding box center [256, 459] width 79 height 12
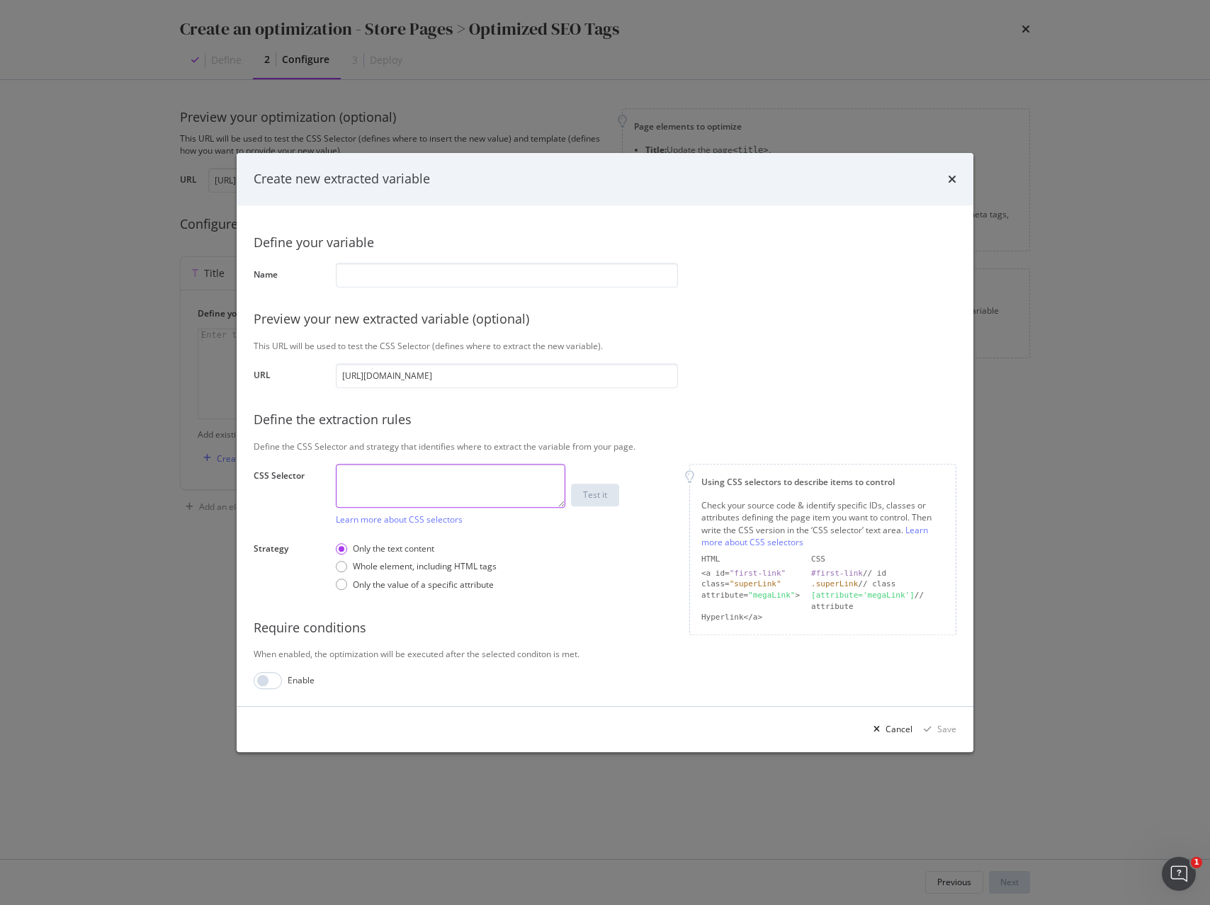
click at [409, 483] on textarea "modal" at bounding box center [450, 486] width 229 height 44
paste textarea ".store-schedule"
type textarea ".store-schedule"
click at [353, 282] on input "modal" at bounding box center [507, 275] width 342 height 25
paste input "opening_hours"
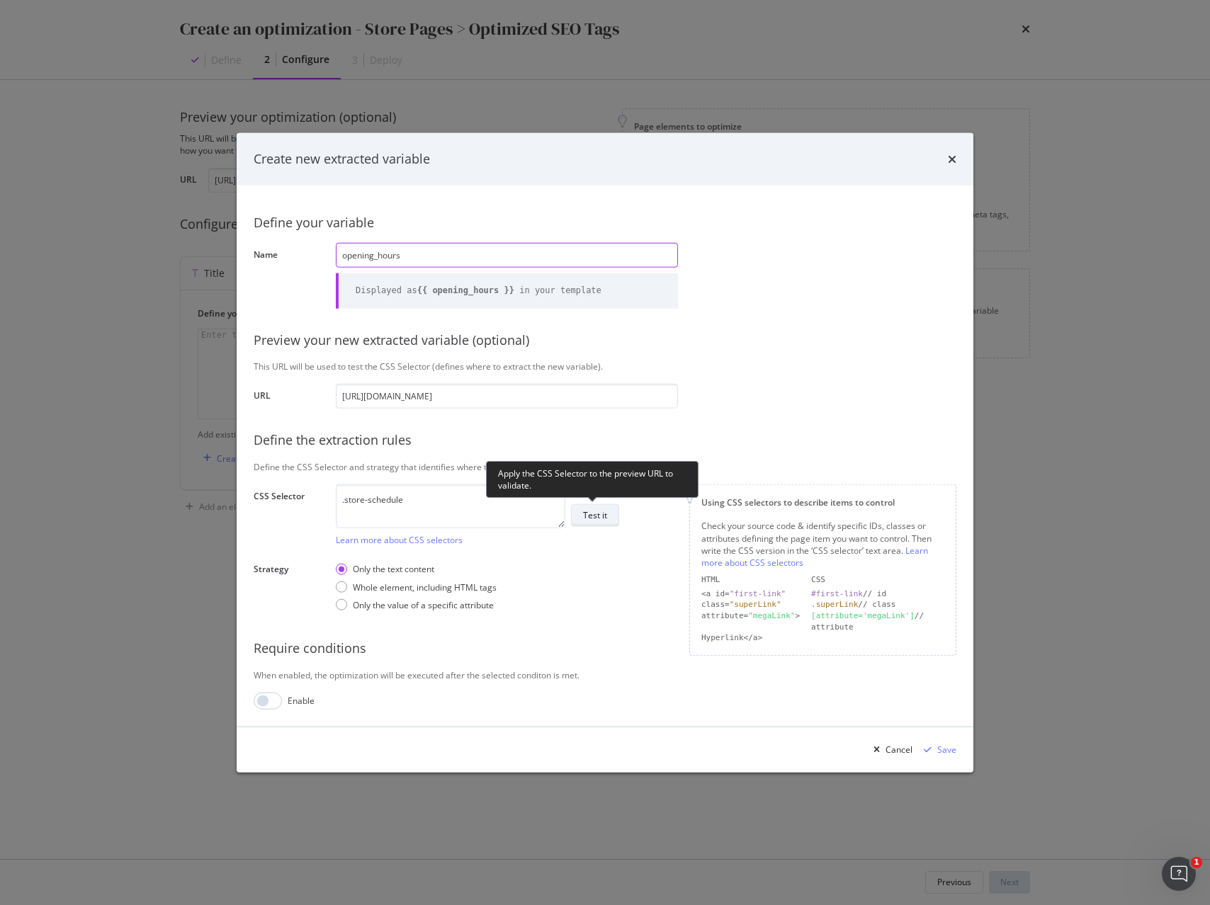
type input "opening_hours"
click at [599, 521] on div "Test it" at bounding box center [595, 515] width 24 height 12
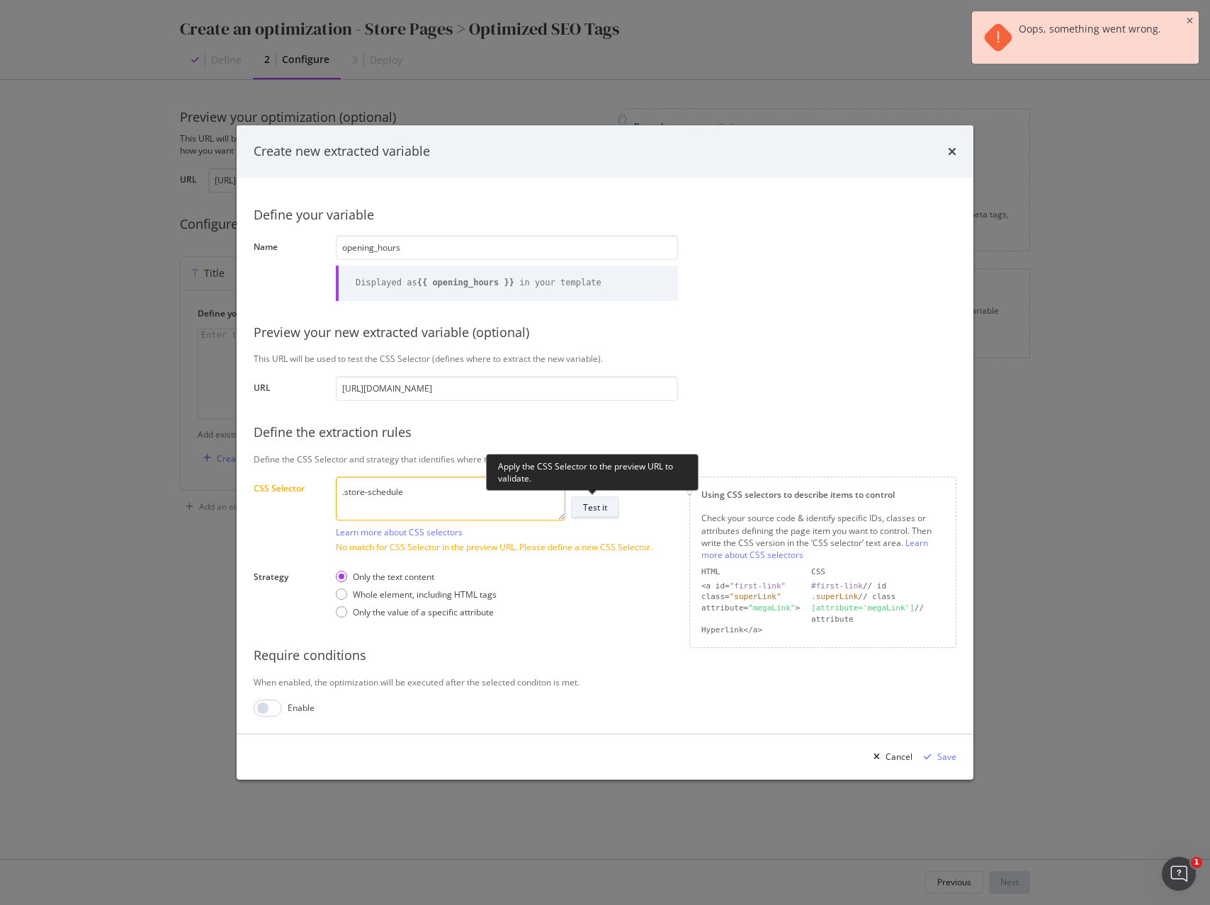
click at [608, 508] on button "Test it" at bounding box center [595, 508] width 48 height 23
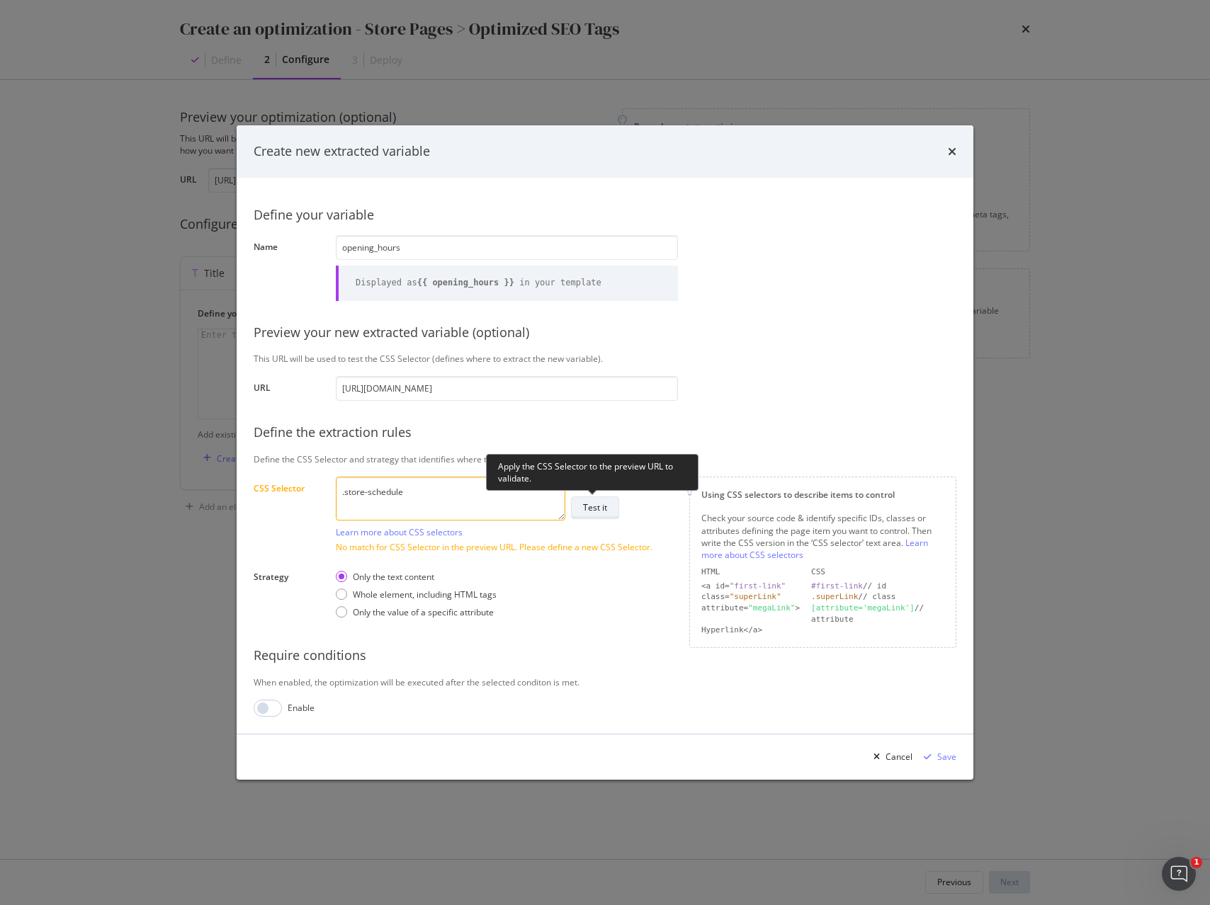
click at [608, 508] on button "Test it" at bounding box center [595, 508] width 48 height 23
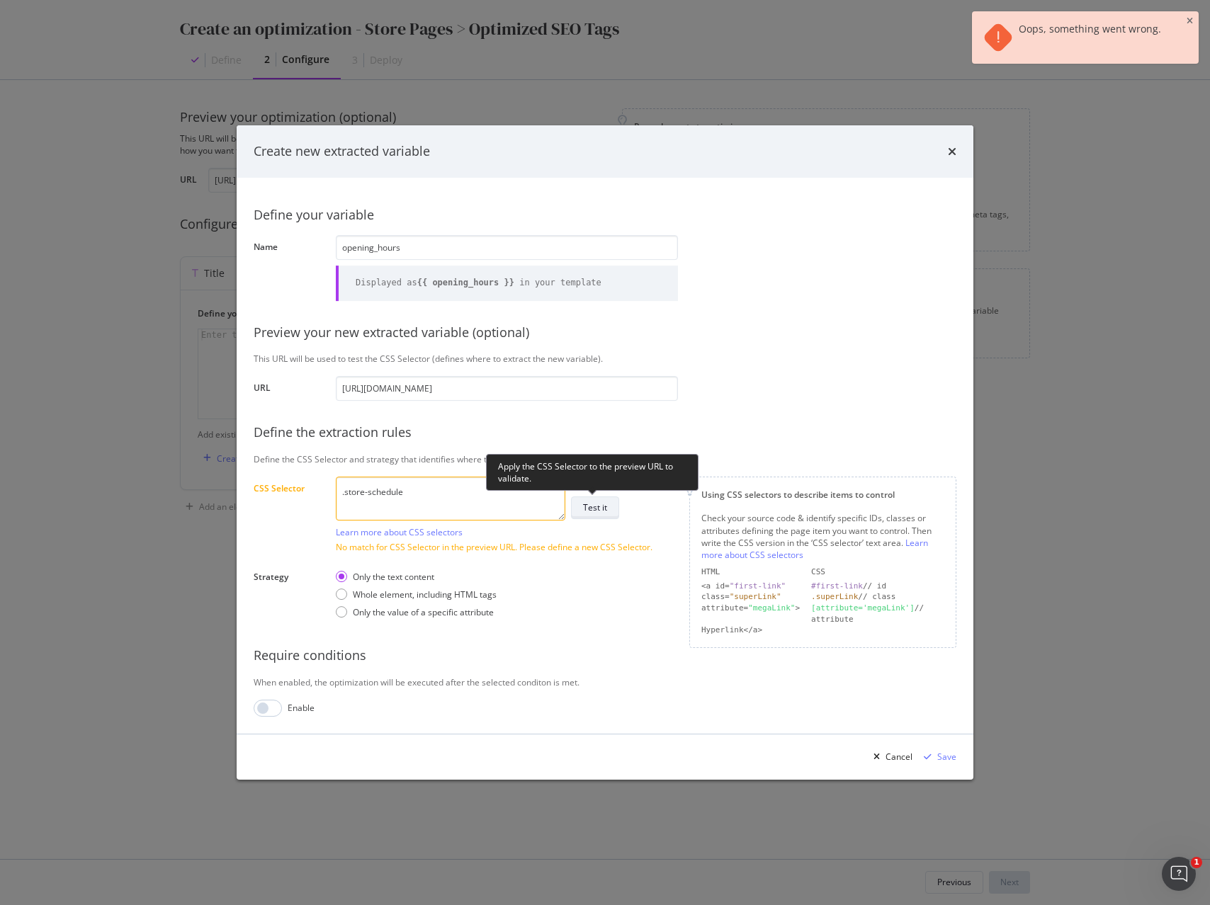
click at [592, 505] on div "Test it" at bounding box center [595, 507] width 24 height 12
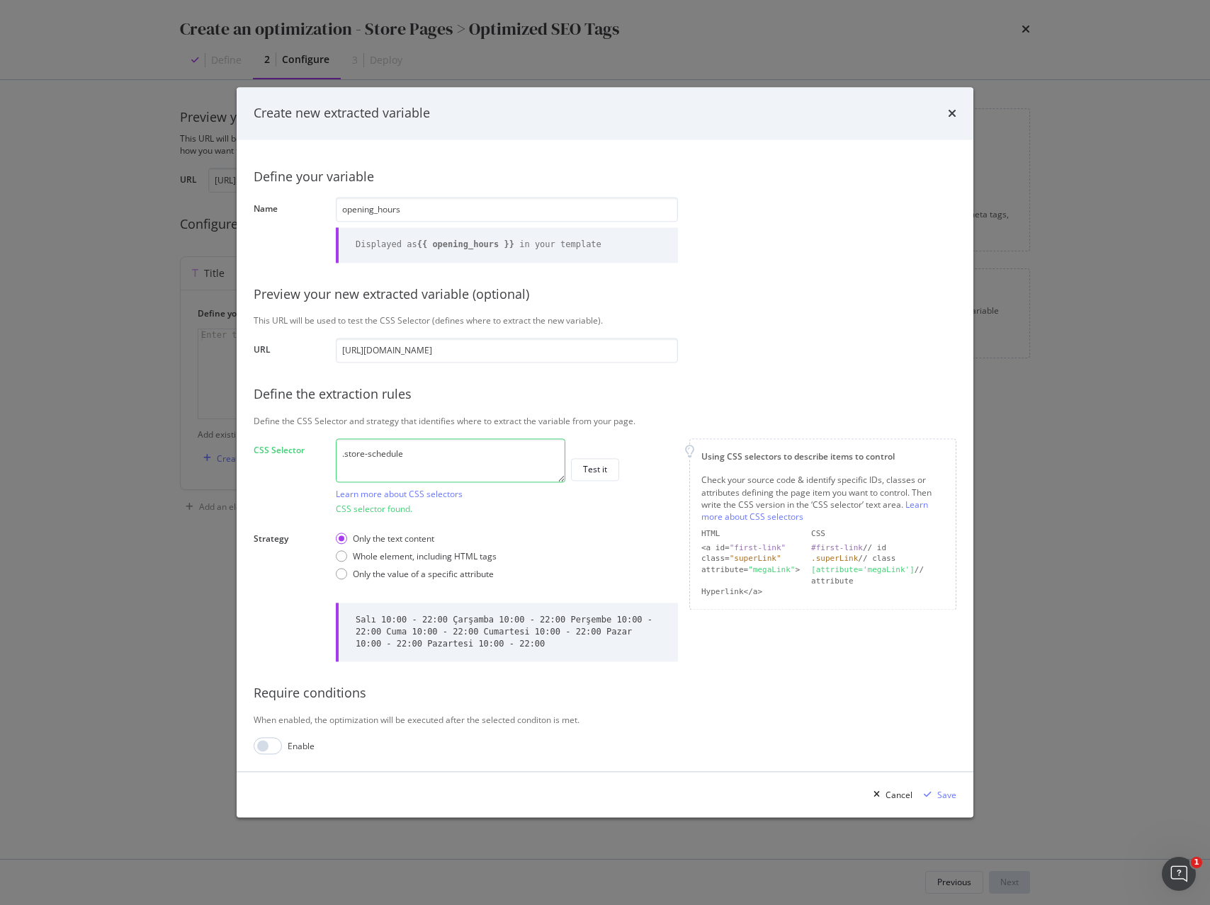
drag, startPoint x: 719, startPoint y: 565, endPoint x: 715, endPoint y: 559, distance: 7.3
click at [715, 559] on div "HTML CSS <a id= "first-link" #first-link // id class= "superLink" .superLink //…" at bounding box center [822, 562] width 243 height 69
click at [942, 794] on div "Save" at bounding box center [946, 795] width 19 height 12
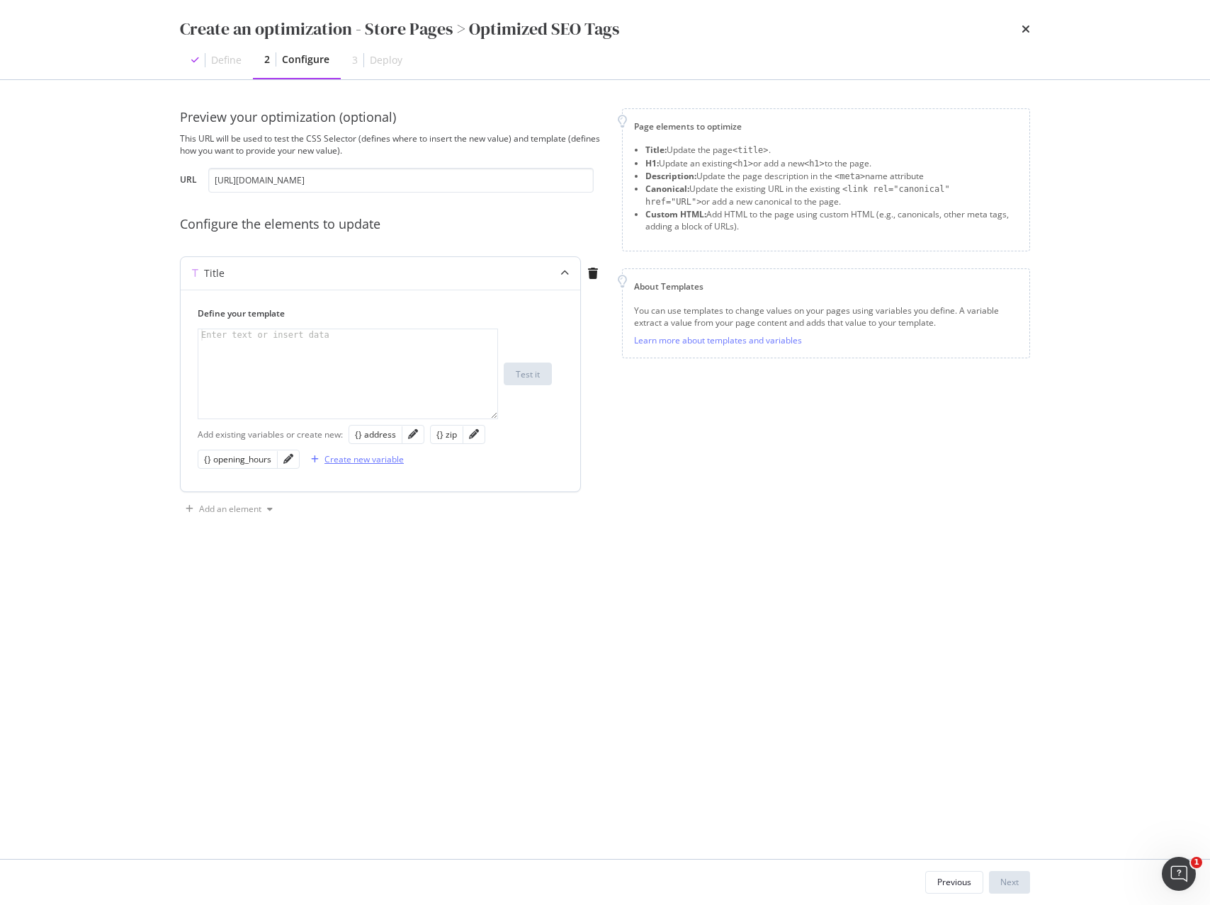
click at [351, 458] on div "Create new variable" at bounding box center [363, 459] width 79 height 12
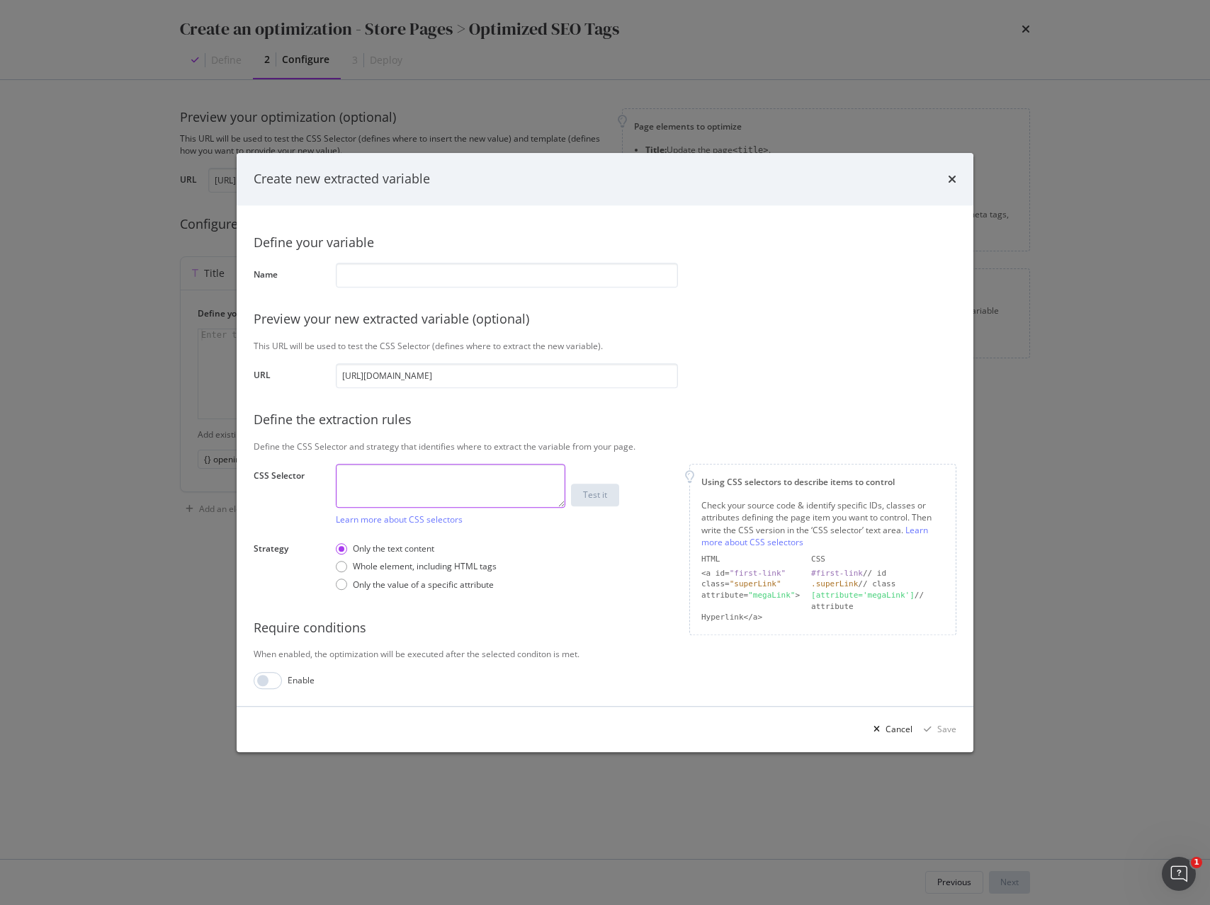
click at [381, 471] on textarea "modal" at bounding box center [450, 486] width 229 height 44
paste textarea "div.breadcrumb > :last-child > a"
type textarea "div.breadcrumb > :last-child > a"
click at [365, 274] on input "modal" at bounding box center [507, 275] width 342 height 25
paste input "store_name"
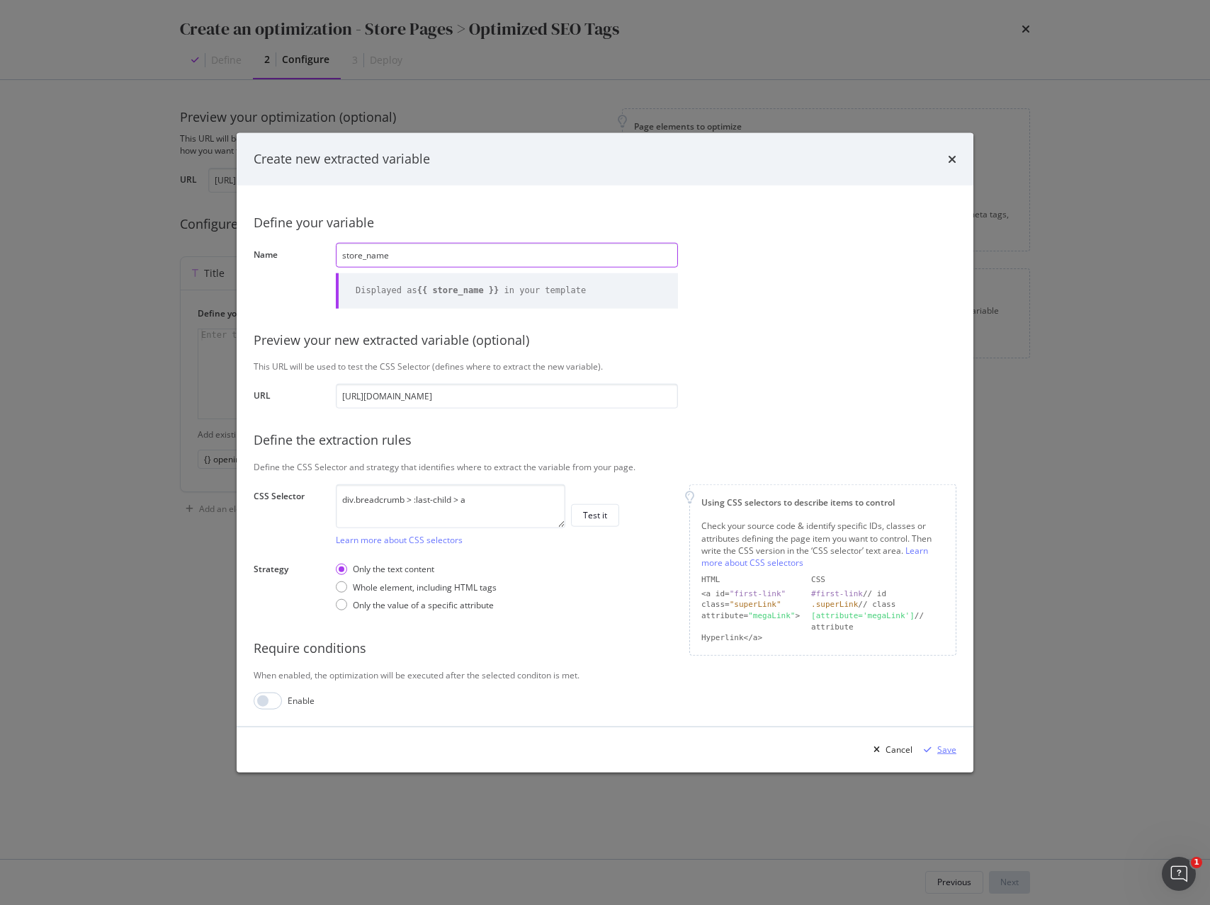
type input "store_name"
click at [943, 750] on div "Save" at bounding box center [946, 750] width 19 height 12
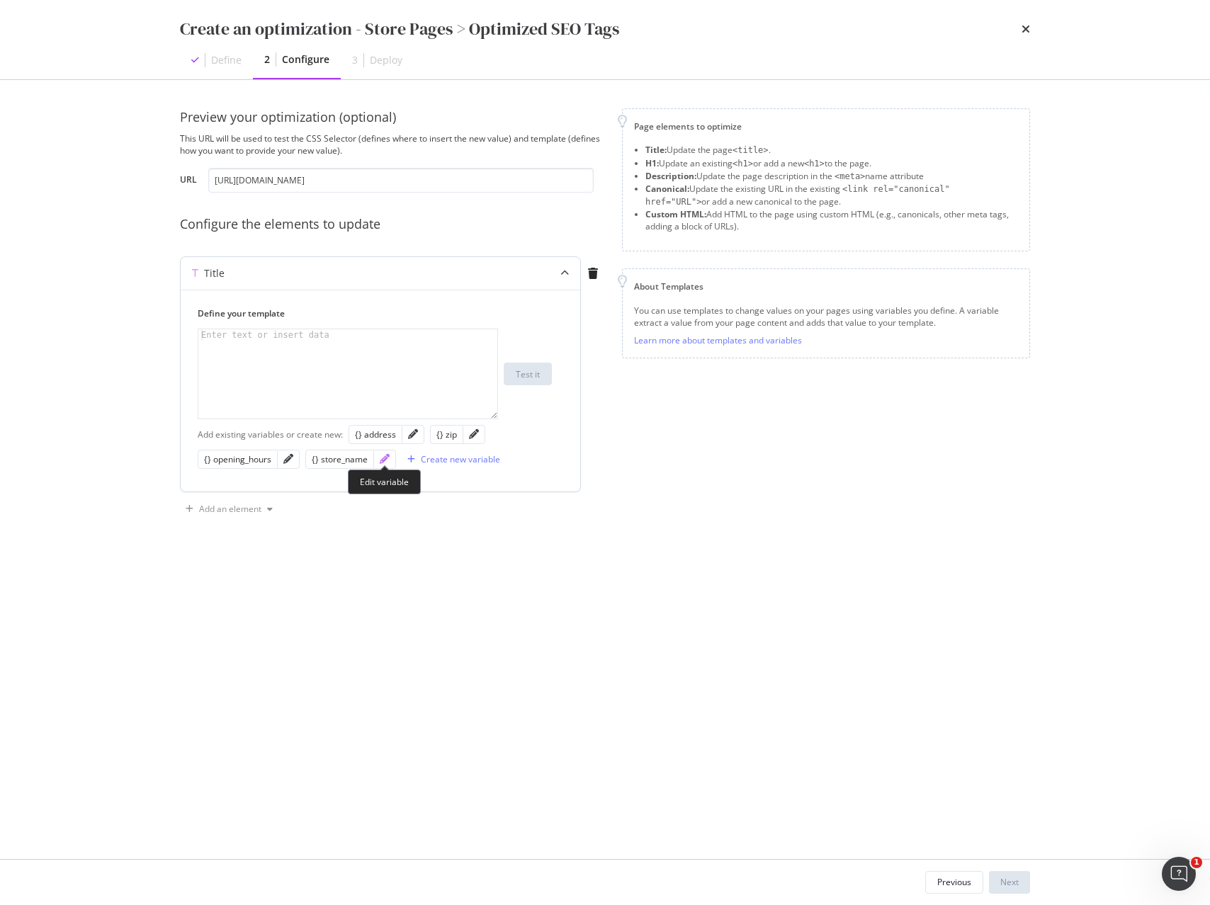
click at [385, 461] on icon "pencil" at bounding box center [385, 459] width 10 height 10
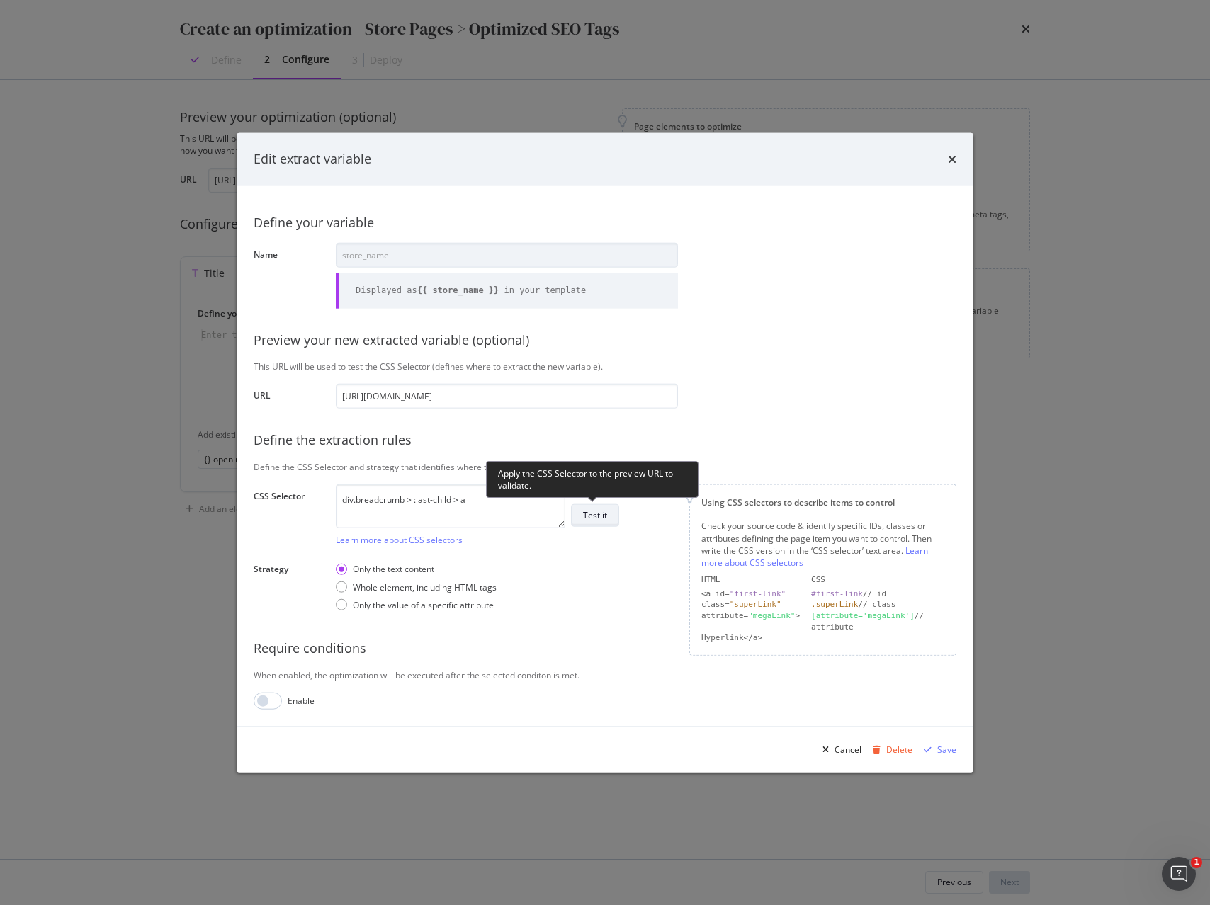
click at [592, 512] on div "Test it" at bounding box center [595, 515] width 24 height 12
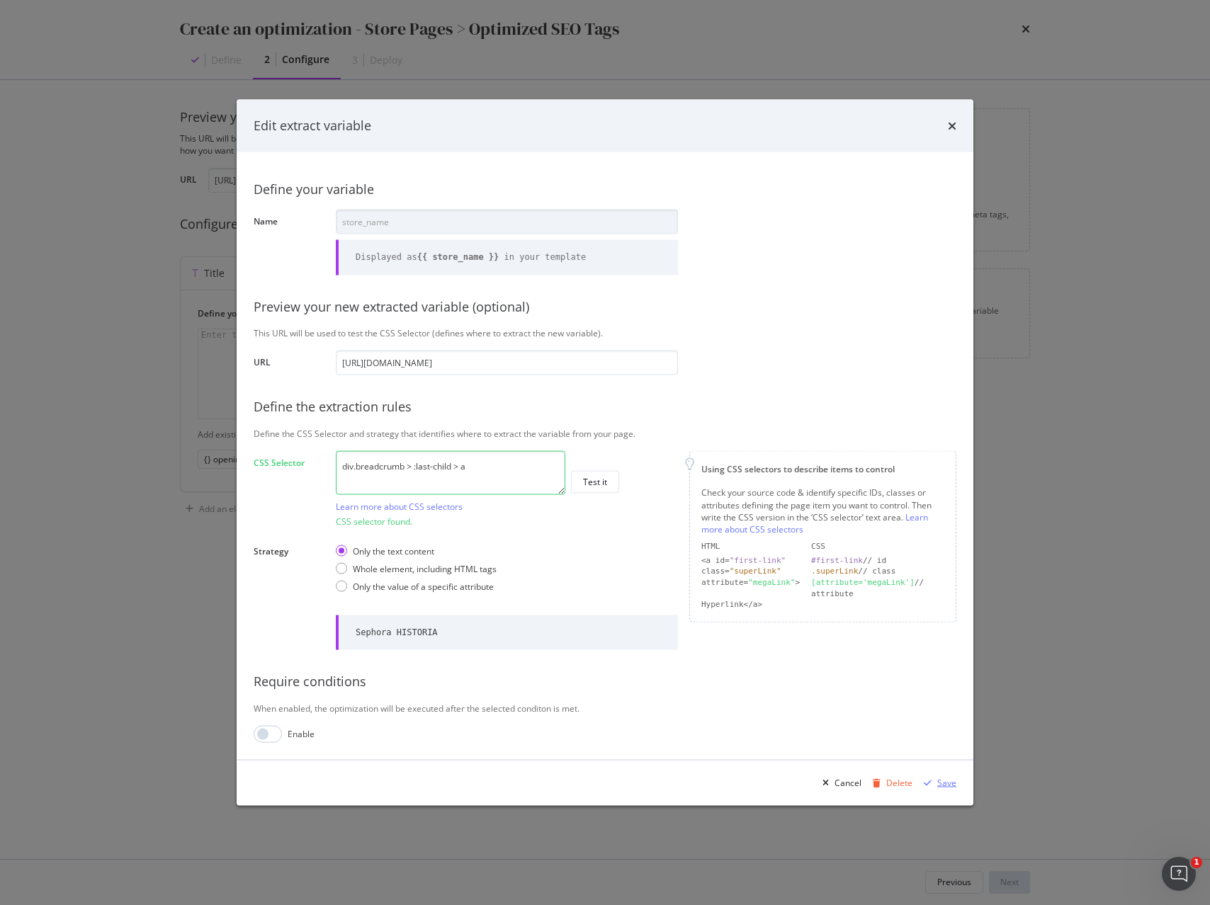
click at [944, 782] on div "Save" at bounding box center [946, 783] width 19 height 12
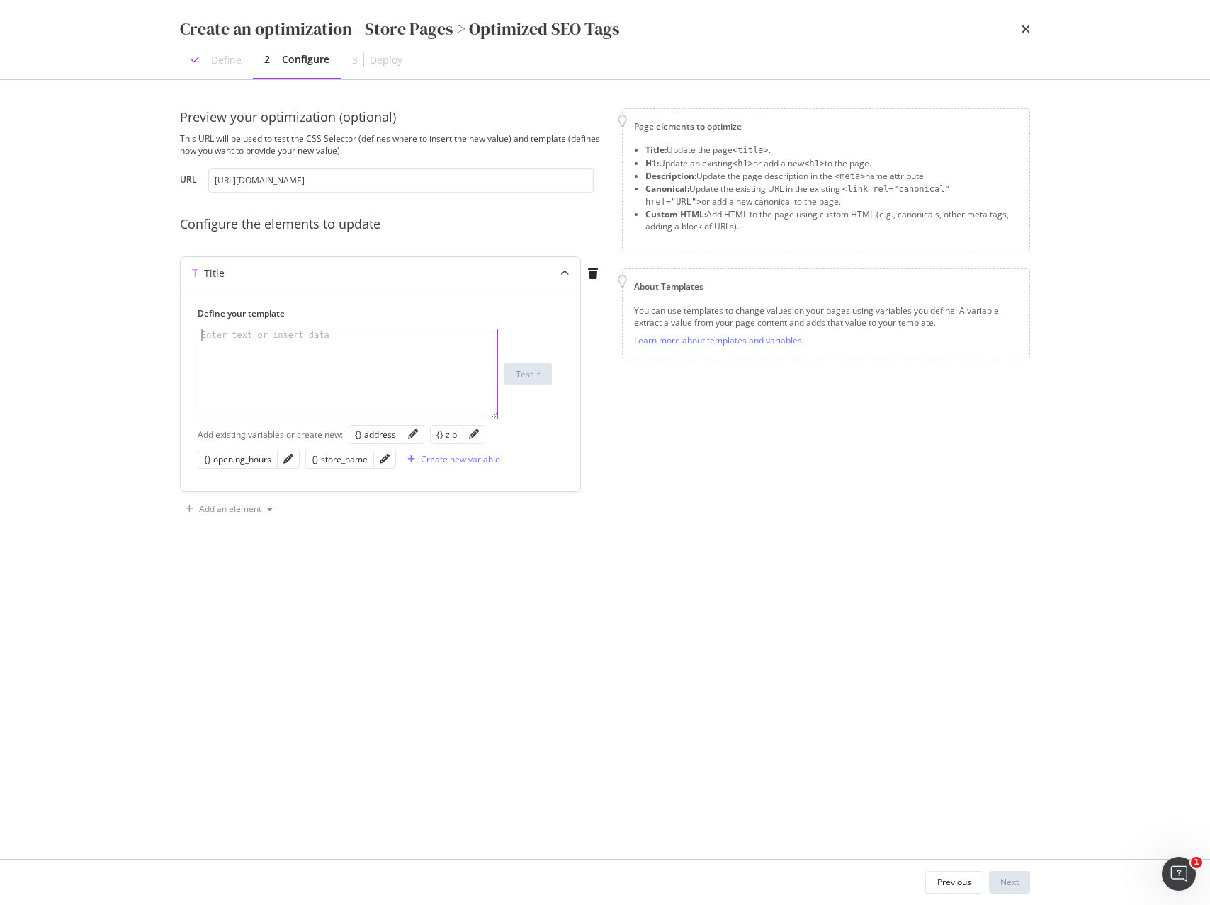
click at [287, 336] on div "Enter text or insert data" at bounding box center [265, 334] width 134 height 11
paste textarea "{{ store_name | title }} : make-up, profumi, trattamenti, bellezza"
drag, startPoint x: 372, startPoint y: 354, endPoint x: 337, endPoint y: 337, distance: 38.6
click at [337, 337] on div "{{ store_name | title }} : make-up, profumi, trattamenti, bellezza" at bounding box center [347, 396] width 299 height 135
paste textarea "yaj, parfüm, bakım ürünleri, güzellik"
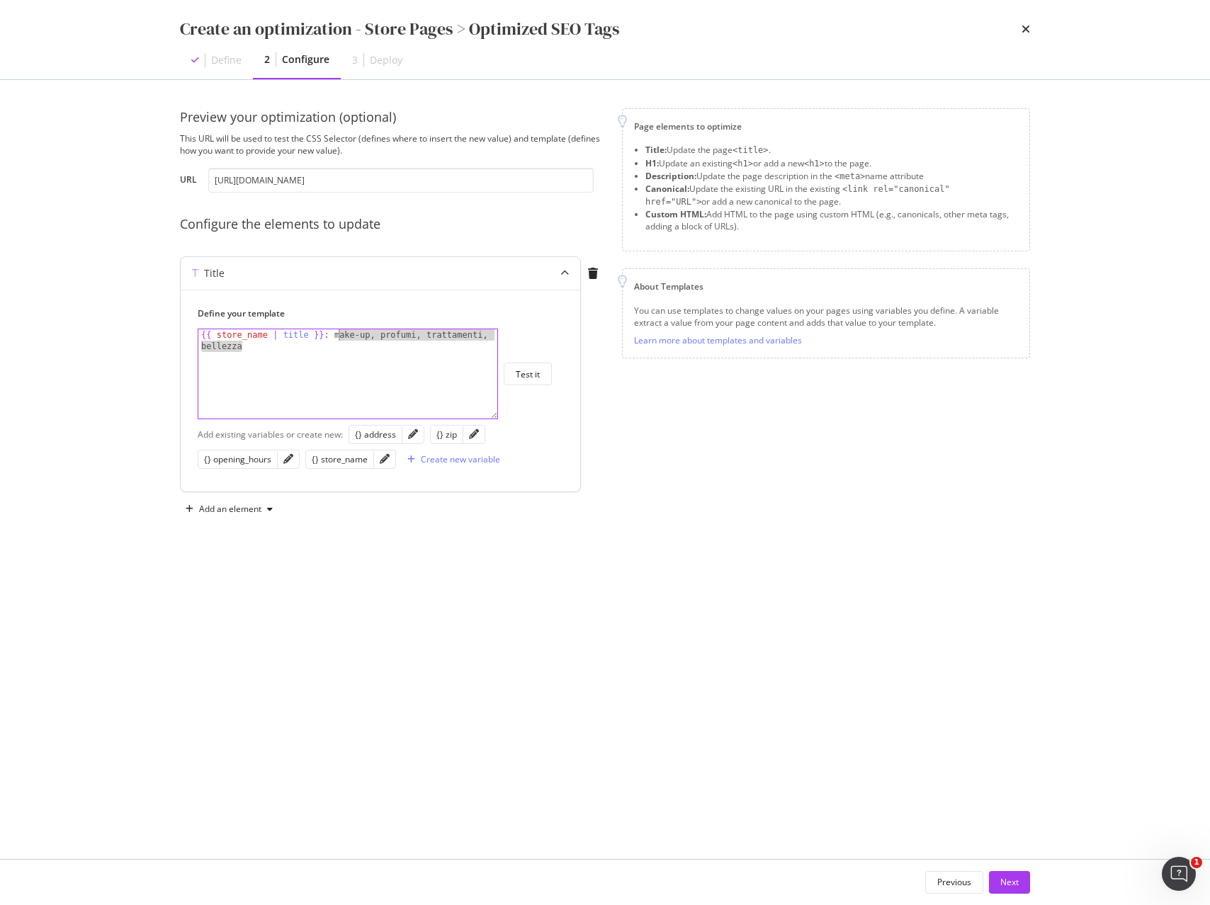
type textarea "{{ store_name | title }} : makyaj, parfüm, bakım ürünleri, güzellik"
click at [246, 507] on div "Add an element" at bounding box center [230, 509] width 62 height 8
click at [244, 557] on div "Description" at bounding box center [239, 559] width 45 height 12
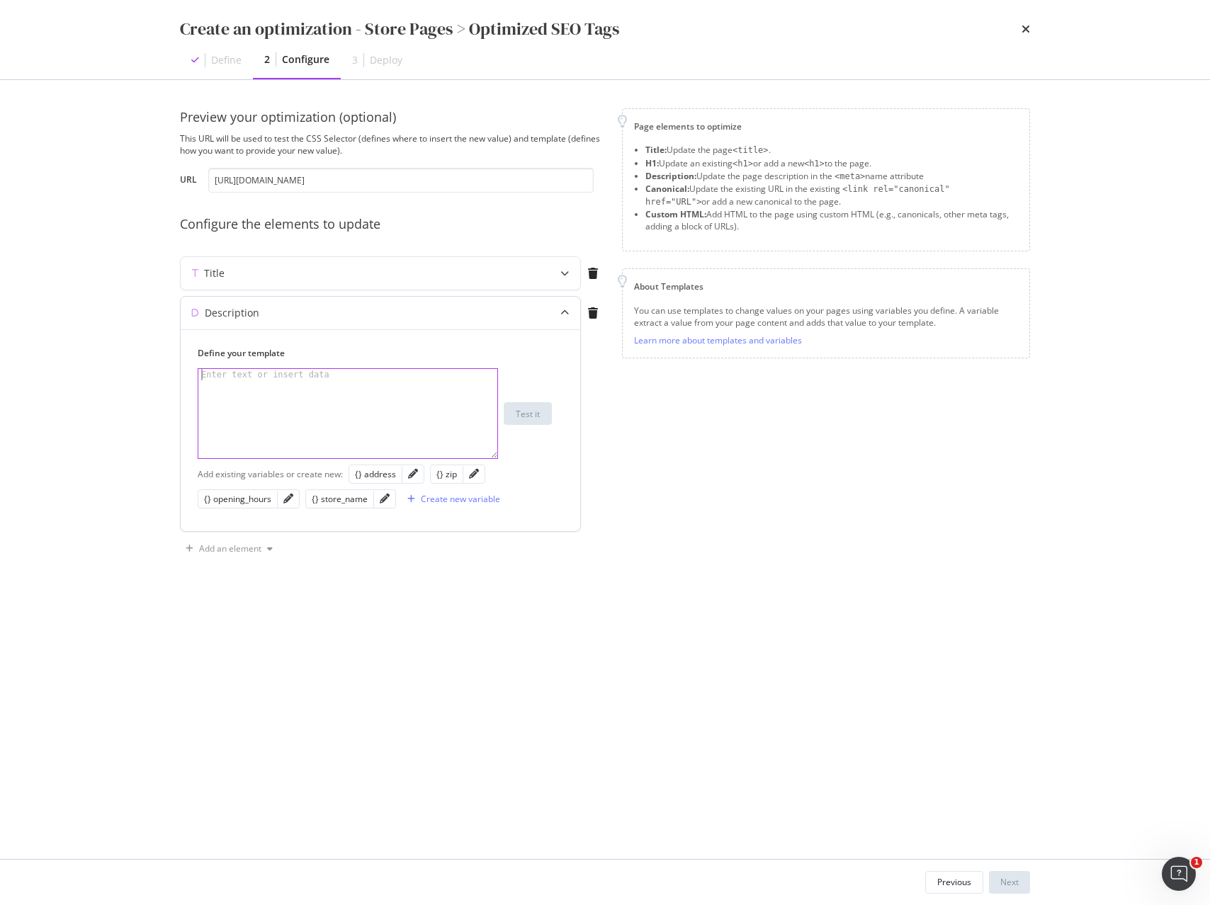
click at [394, 394] on div "modal" at bounding box center [347, 425] width 299 height 112
paste textarea "{{ store_name | title }}, {{ address }}, {{ zip }}. Orario negozio: {{ opening_…"
drag, startPoint x: 272, startPoint y: 385, endPoint x: 170, endPoint y: 381, distance: 102.1
click at [170, 381] on div "Preview your optimization (optional) This URL will be used to test the CSS Sele…" at bounding box center [605, 469] width 907 height 779
click at [296, 402] on div "{{ store_name | title }} , {{ address }} , {{ zip }} . Orario negozio: {{ openi…" at bounding box center [347, 436] width 299 height 135
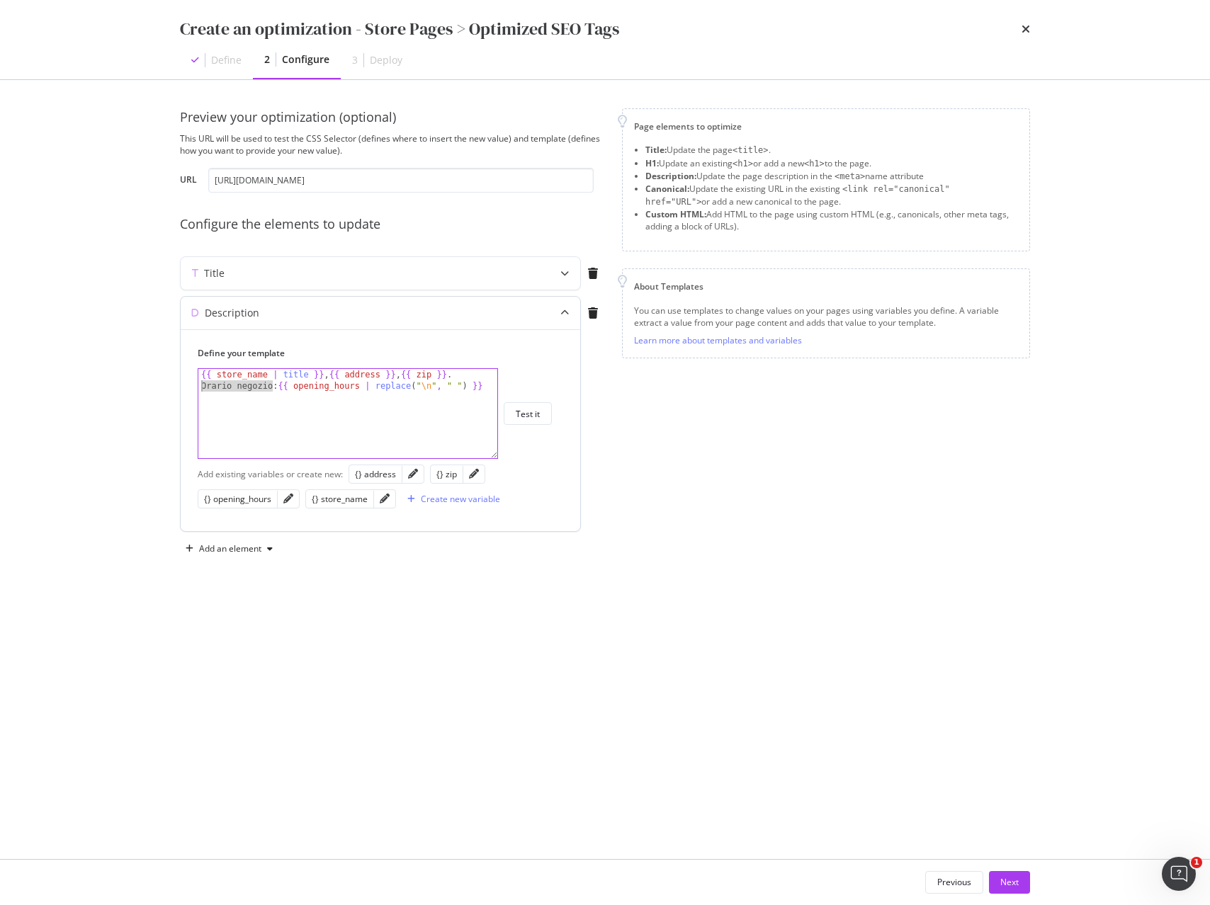
drag, startPoint x: 200, startPoint y: 387, endPoint x: 187, endPoint y: 387, distance: 12.7
click at [187, 387] on div "Define your template {{ store_name | title }}, {{ address }}, {{ zip }}. Orario…" at bounding box center [380, 430] width 399 height 202
paste textarea "Mağaza çalışma saatleri"
type textarea "{{ store_name | title }}, {{ address }}, {{ zip }}. Mağaza çalışma saatleri: {{…"
click at [534, 414] on div "Test it" at bounding box center [528, 414] width 24 height 12
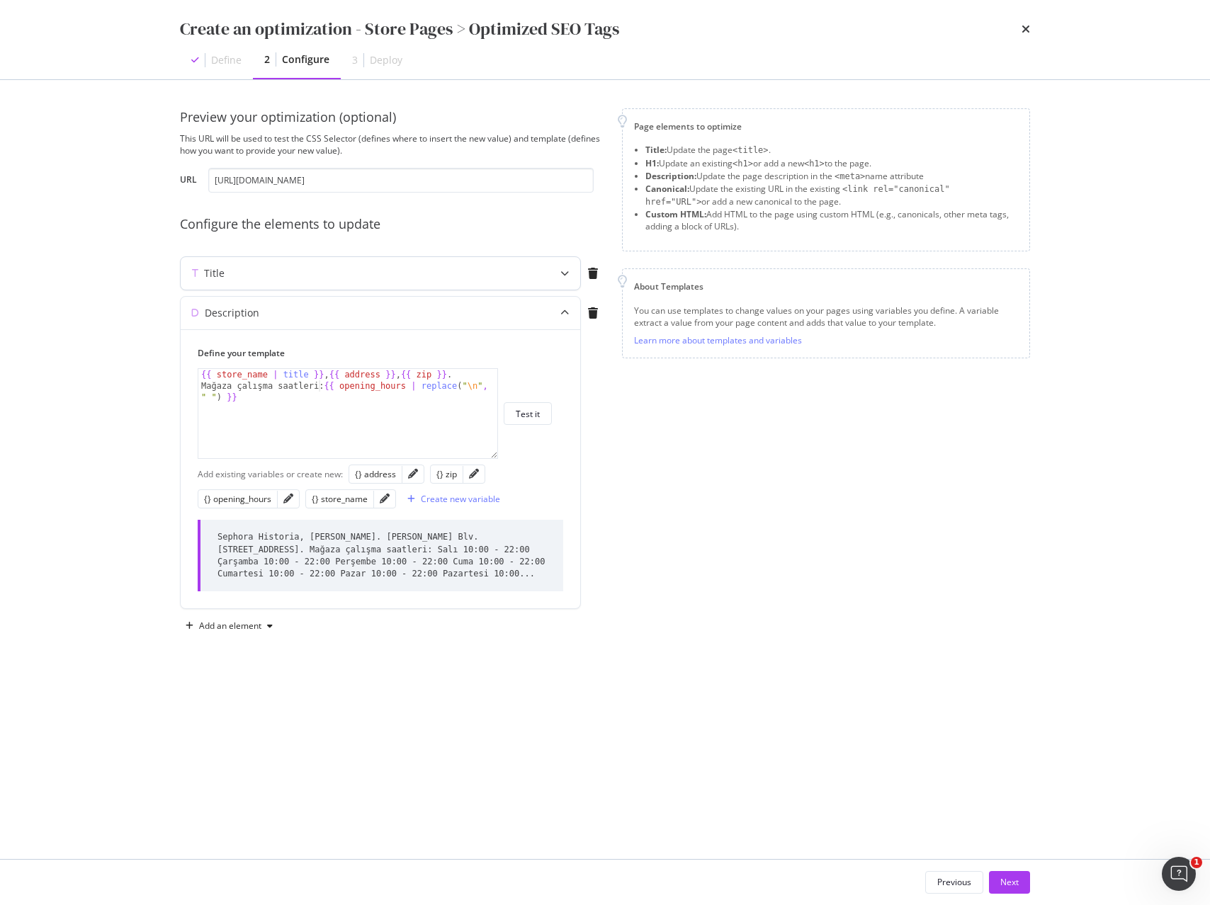
click at [557, 278] on div "modal" at bounding box center [564, 273] width 31 height 33
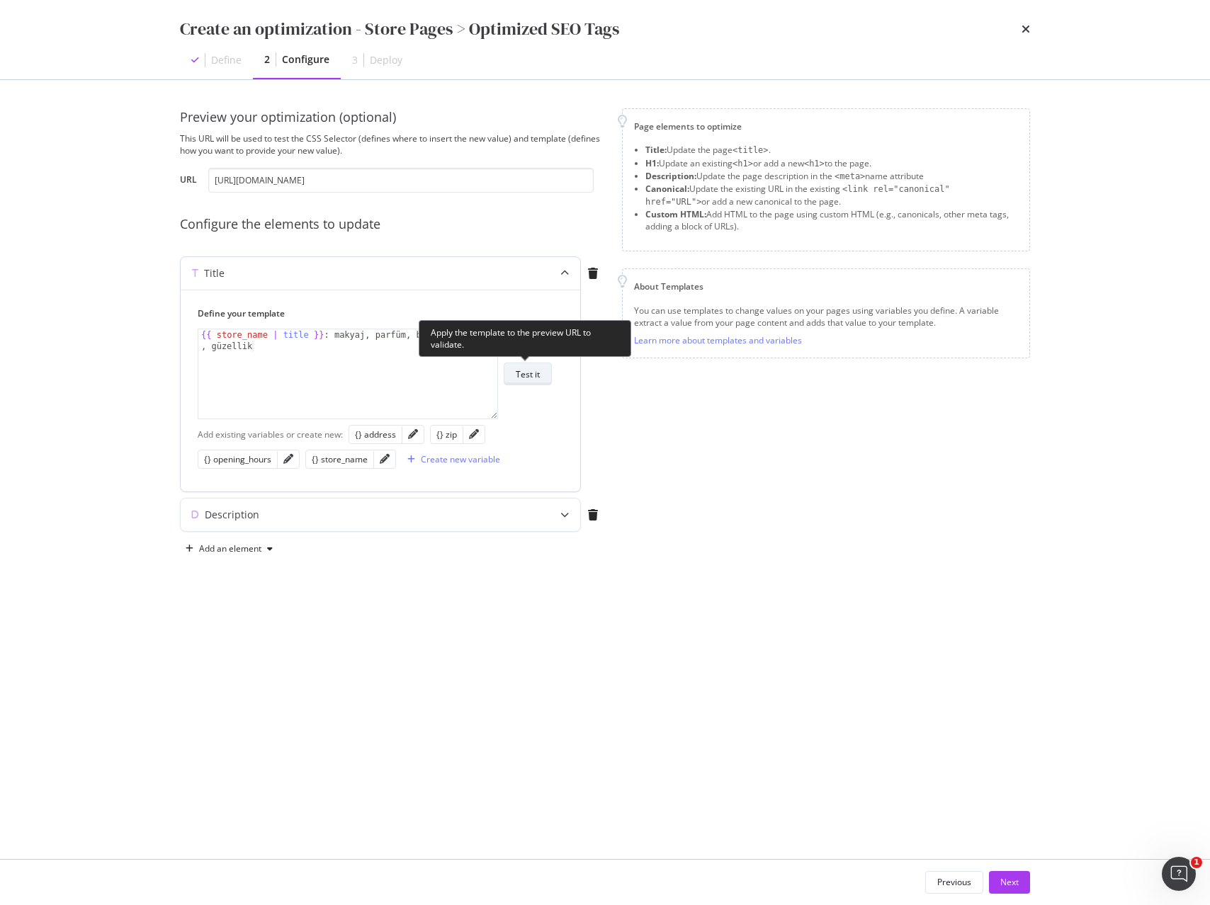
click at [523, 370] on div "Test it" at bounding box center [528, 374] width 24 height 12
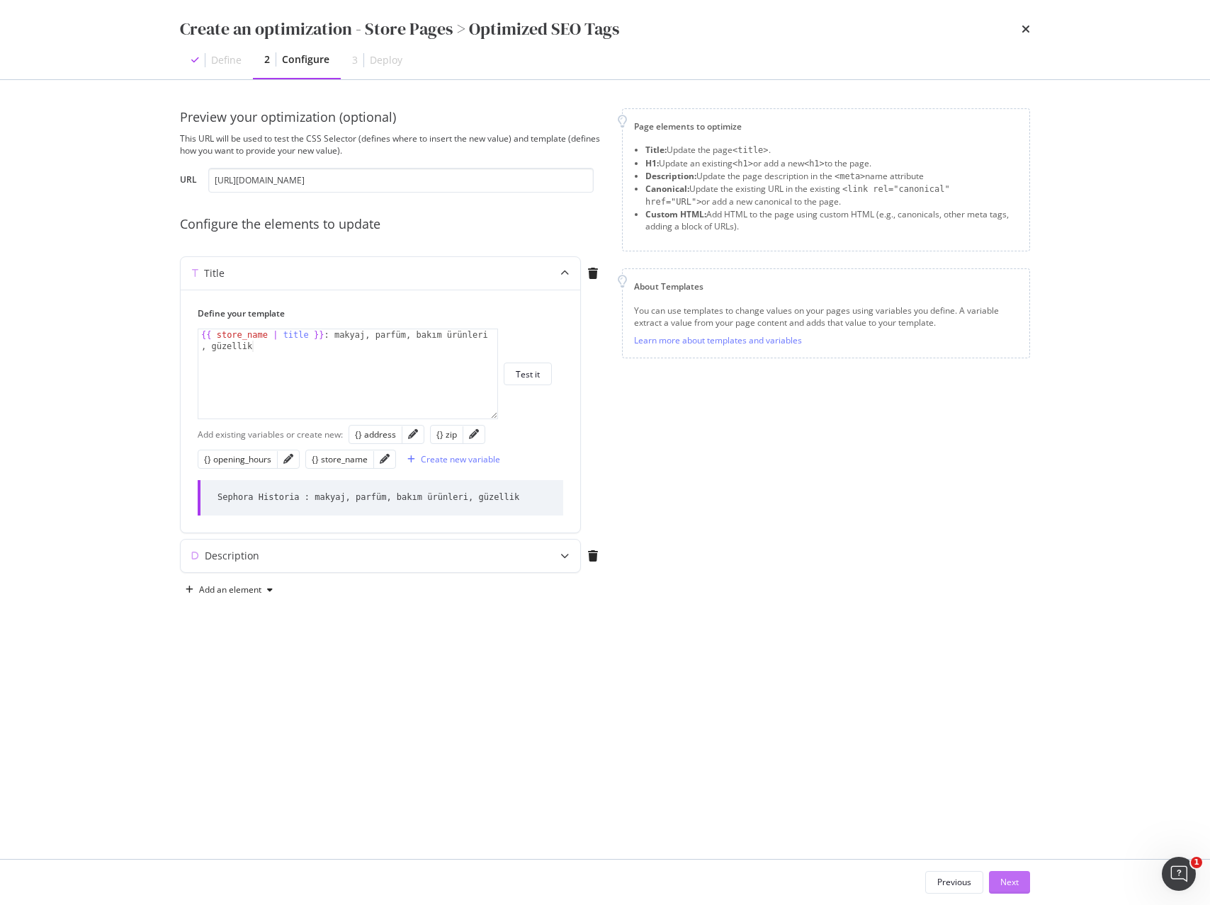
click at [1006, 885] on div "Next" at bounding box center [1009, 882] width 18 height 12
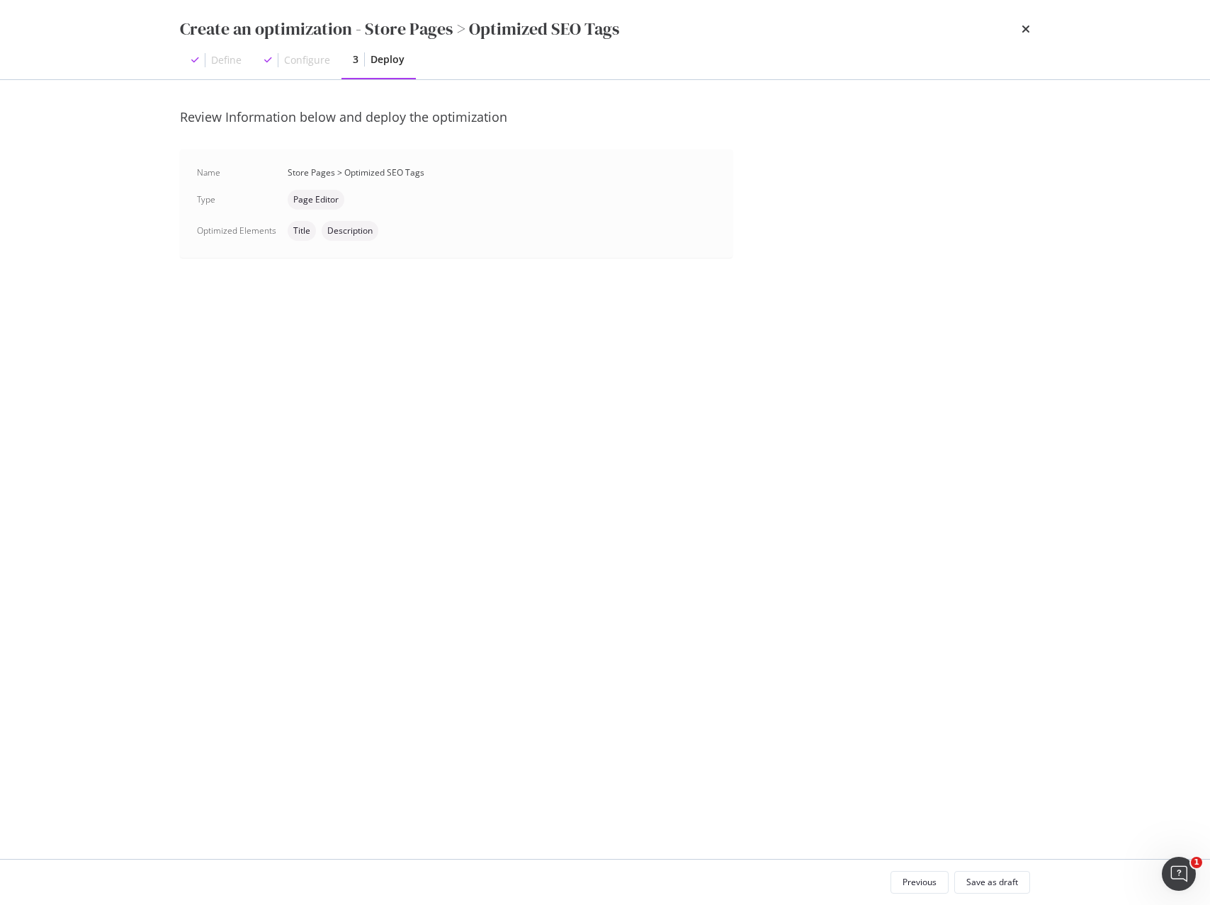
drag, startPoint x: 999, startPoint y: 885, endPoint x: 1044, endPoint y: 891, distance: 45.0
click at [999, 886] on div "Save as draft" at bounding box center [992, 882] width 52 height 12
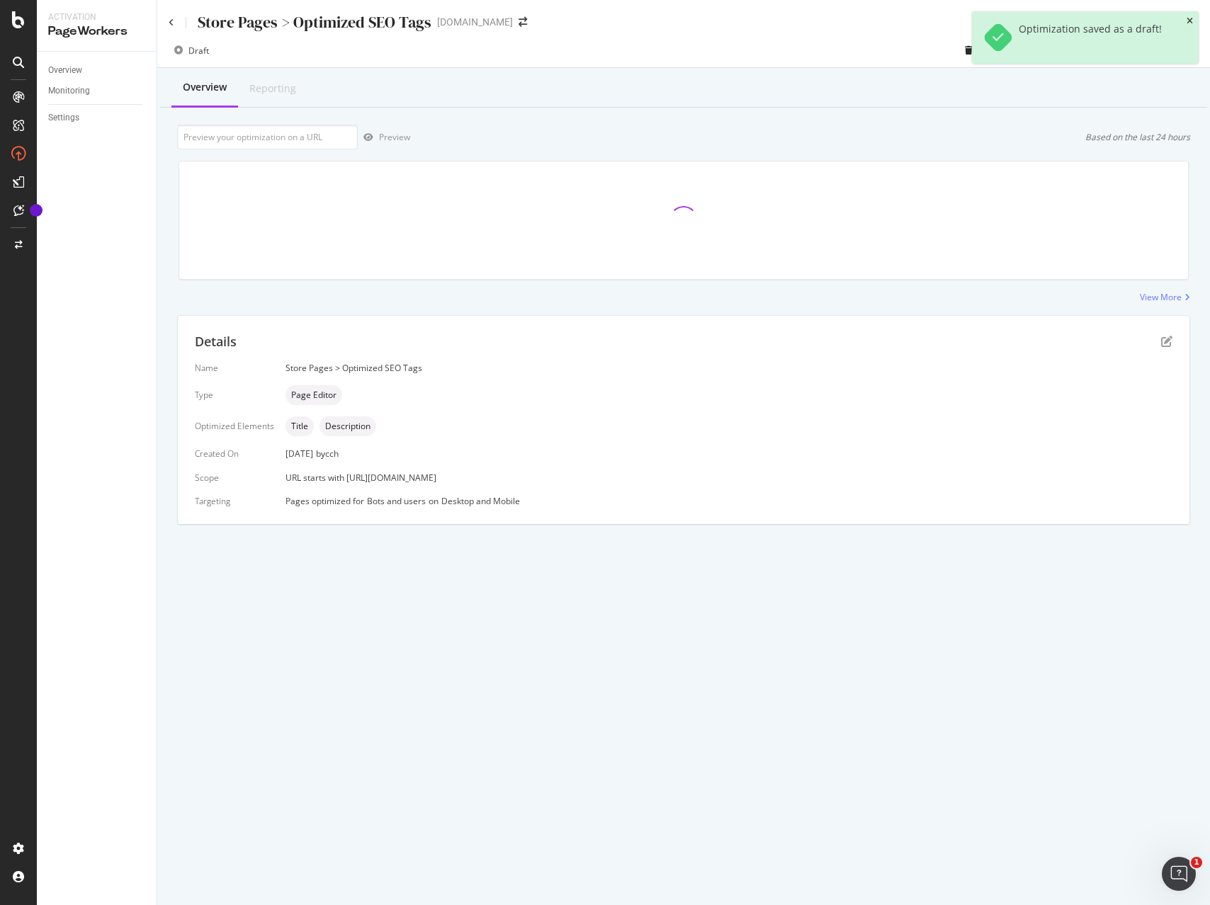
click at [1190, 21] on icon "close toast" at bounding box center [1189, 21] width 6 height 8
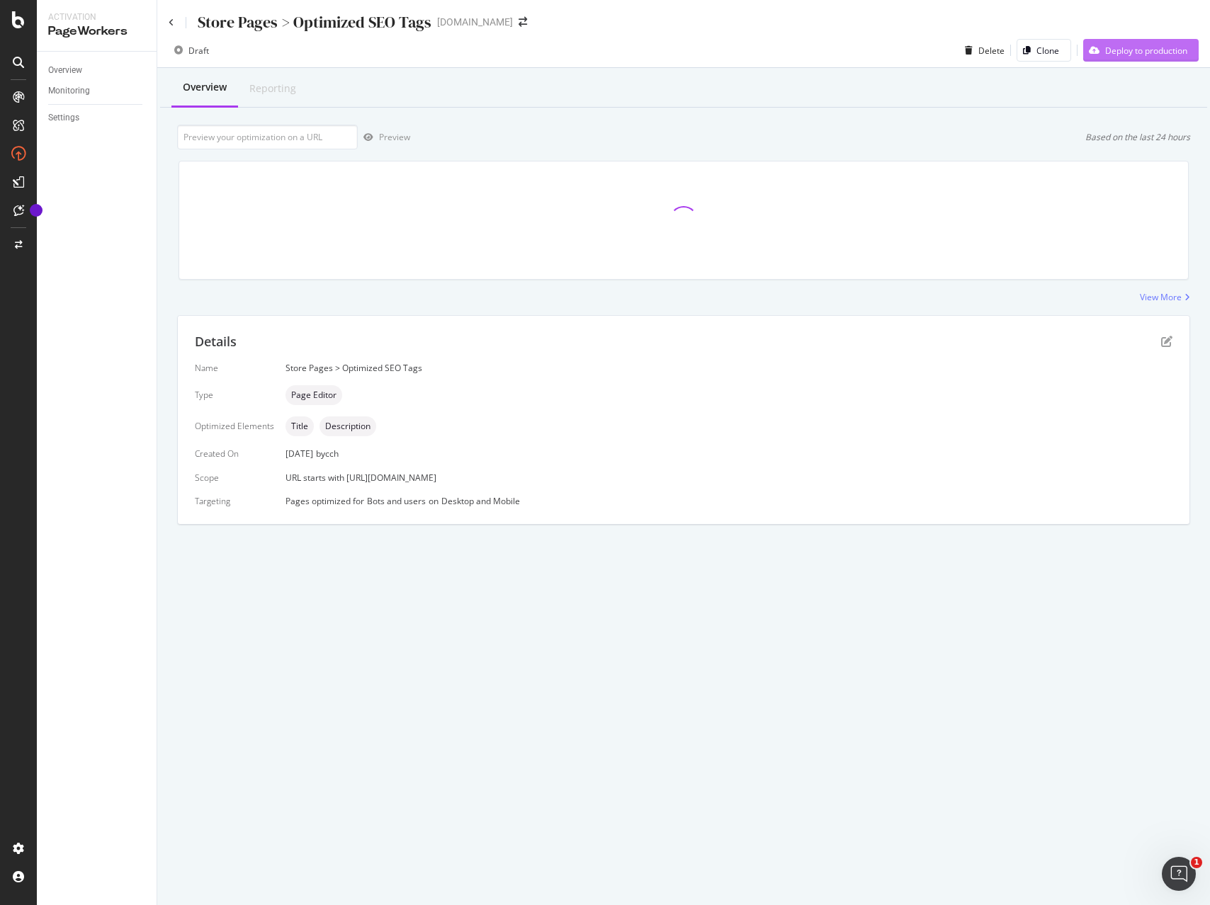
click at [1173, 52] on div "Deploy to production" at bounding box center [1146, 51] width 82 height 12
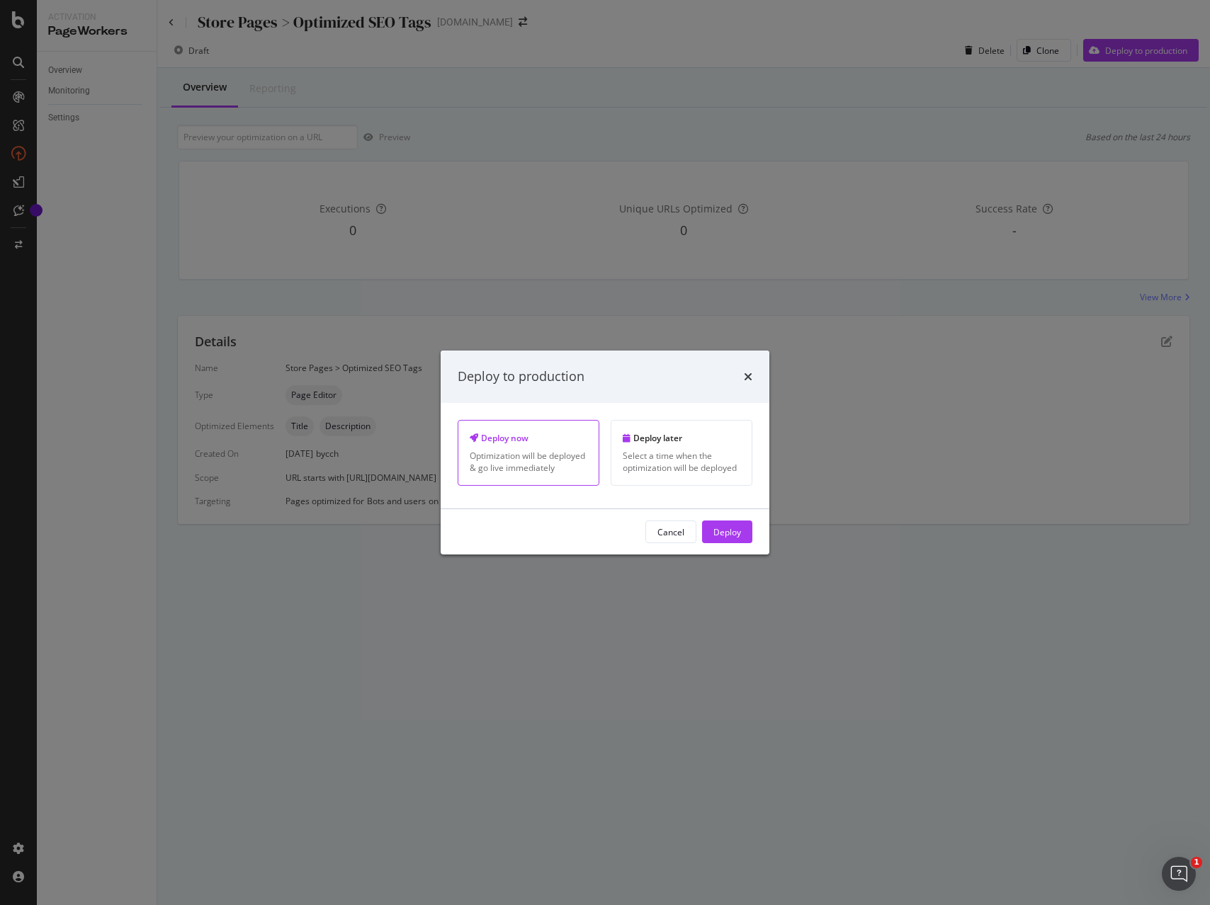
click at [720, 533] on div "Deploy" at bounding box center [727, 532] width 28 height 12
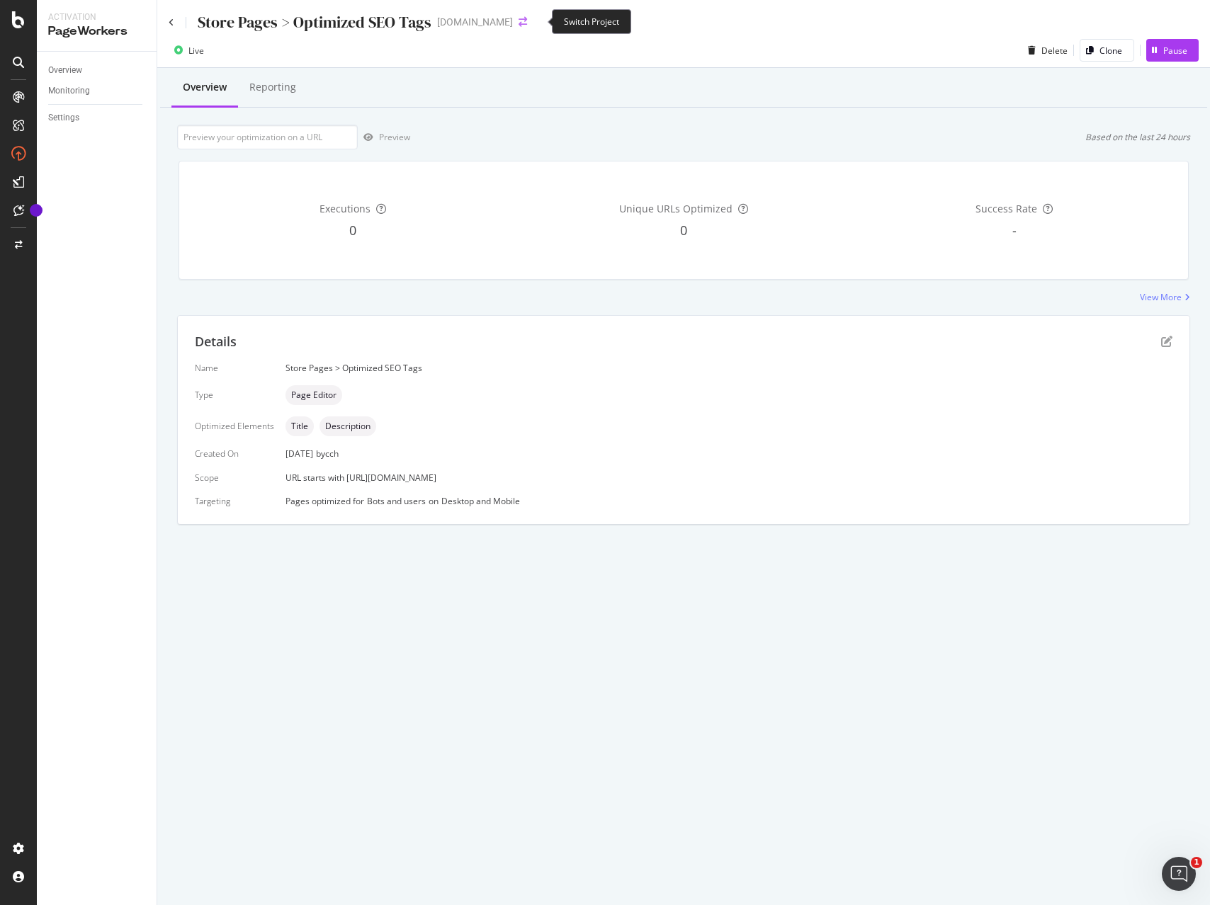
click at [527, 23] on icon "arrow-right-arrow-left" at bounding box center [522, 22] width 8 height 10
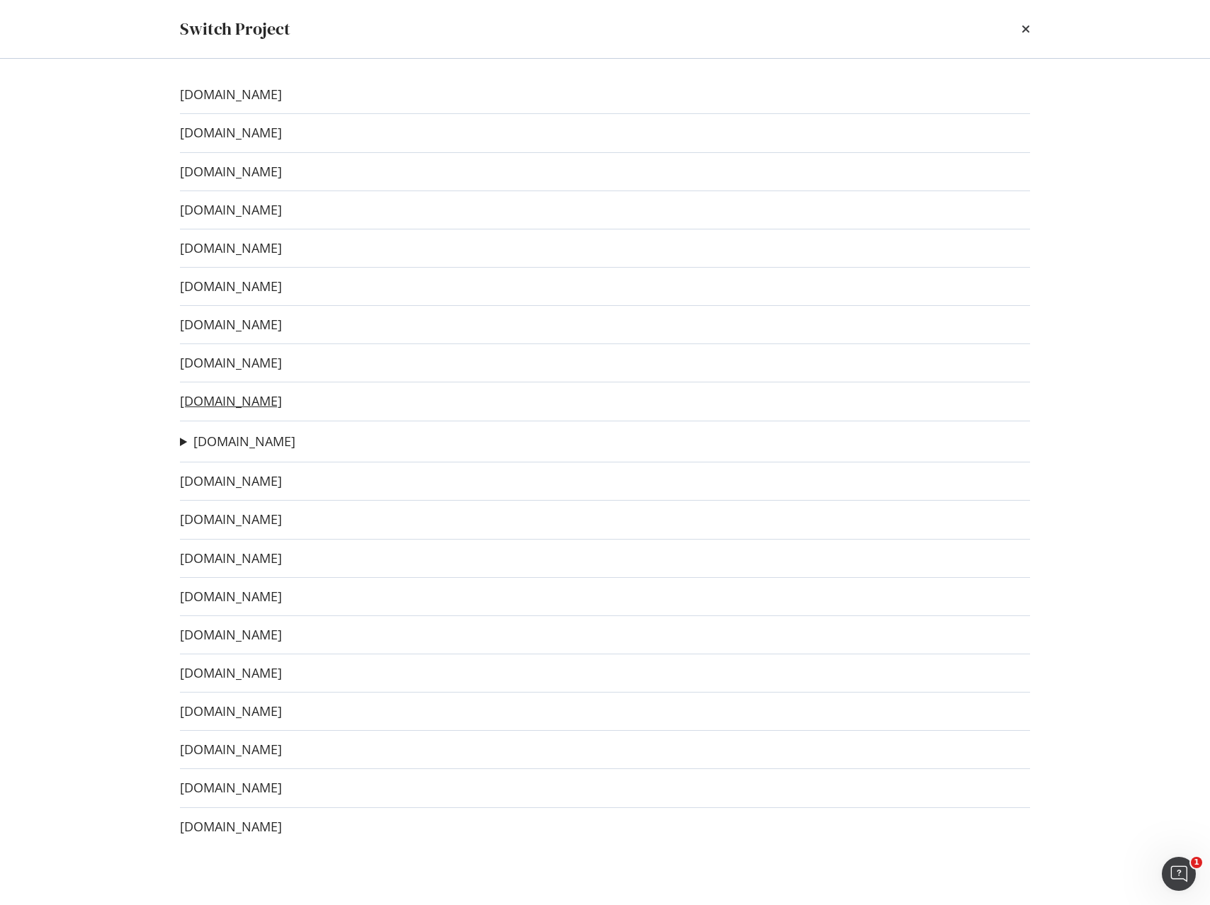
click at [231, 404] on link "[DOMAIN_NAME]" at bounding box center [231, 401] width 102 height 15
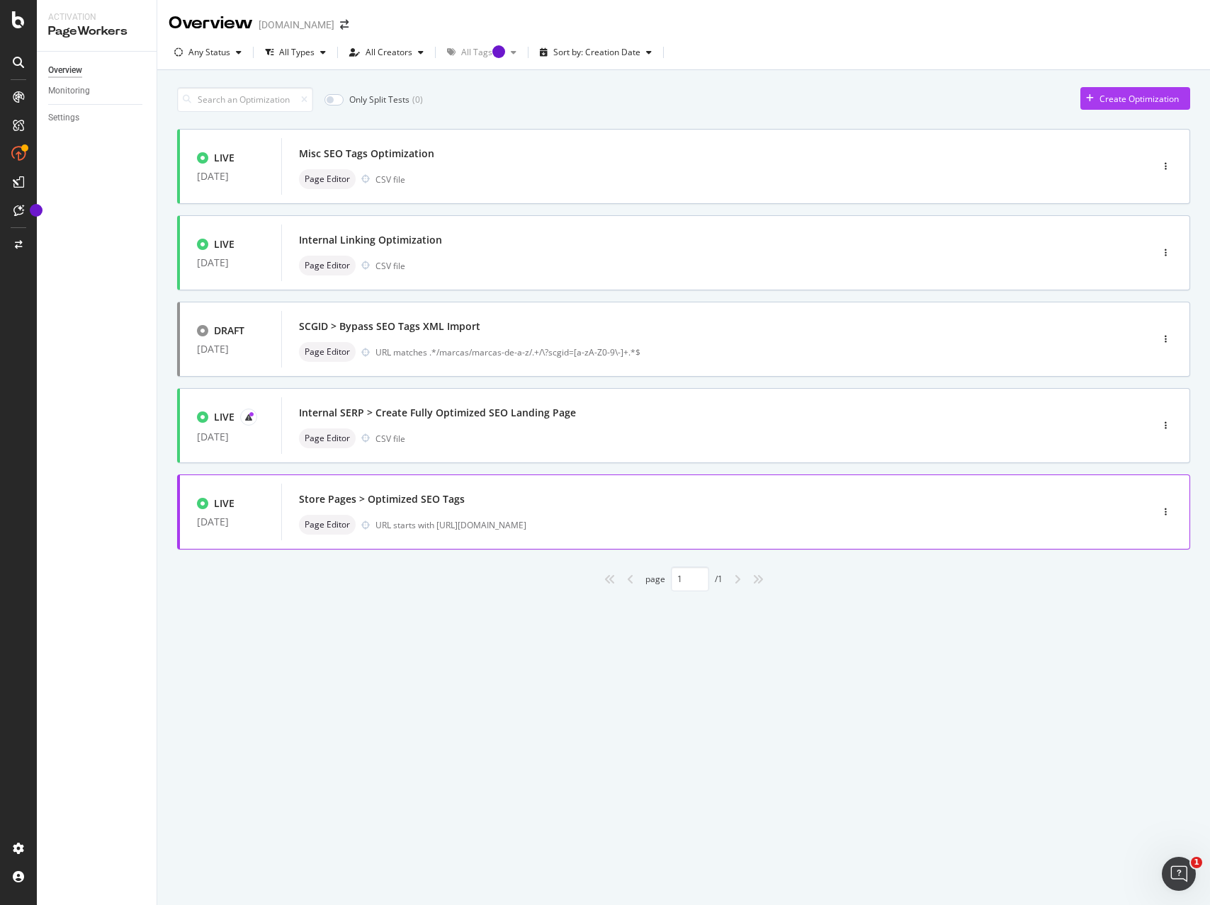
drag, startPoint x: 443, startPoint y: 572, endPoint x: 483, endPoint y: 533, distance: 56.1
click at [443, 570] on div "page 1 / 1" at bounding box center [683, 579] width 1013 height 25
click at [502, 501] on div "Store Pages > Optimized SEO Tags" at bounding box center [695, 499] width 792 height 20
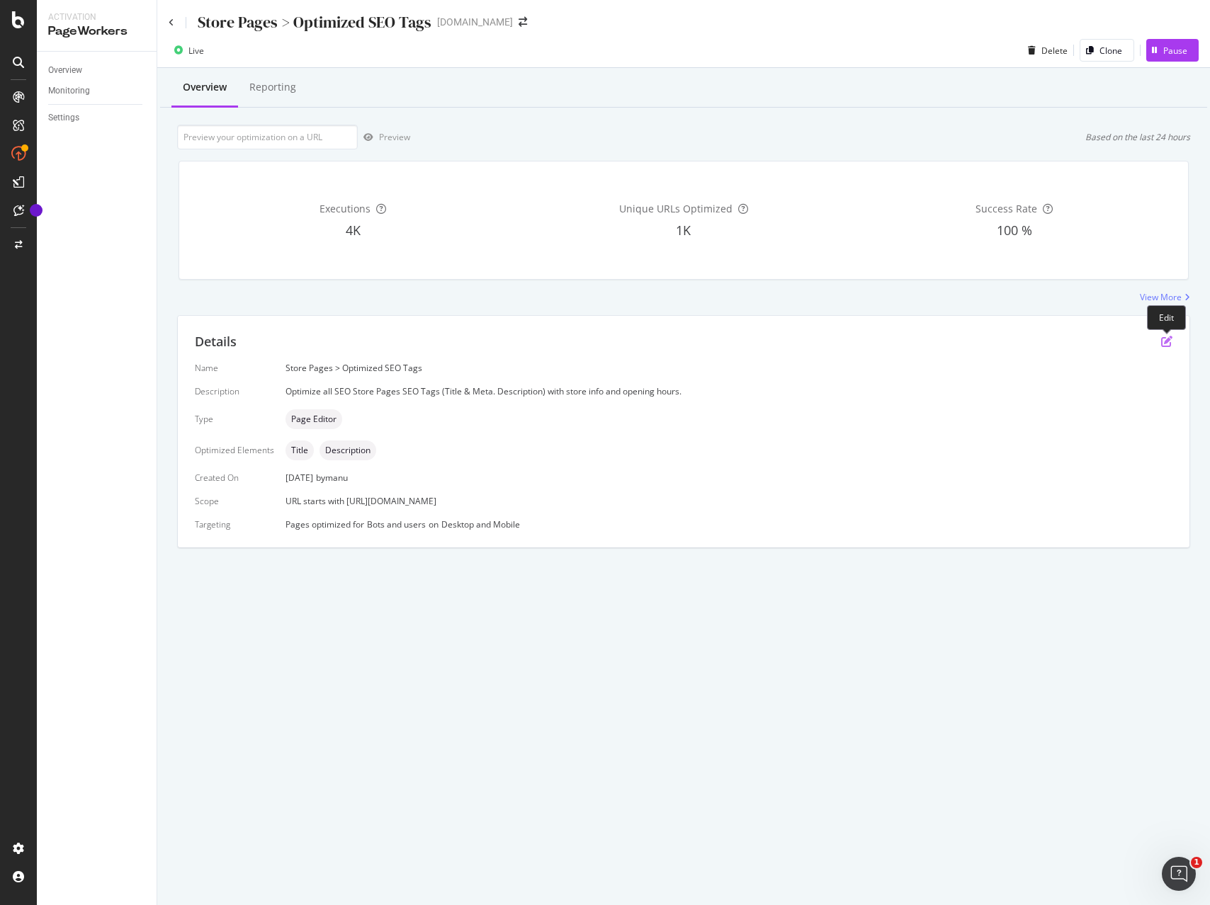
click at [1170, 341] on icon "pen-to-square" at bounding box center [1166, 341] width 11 height 11
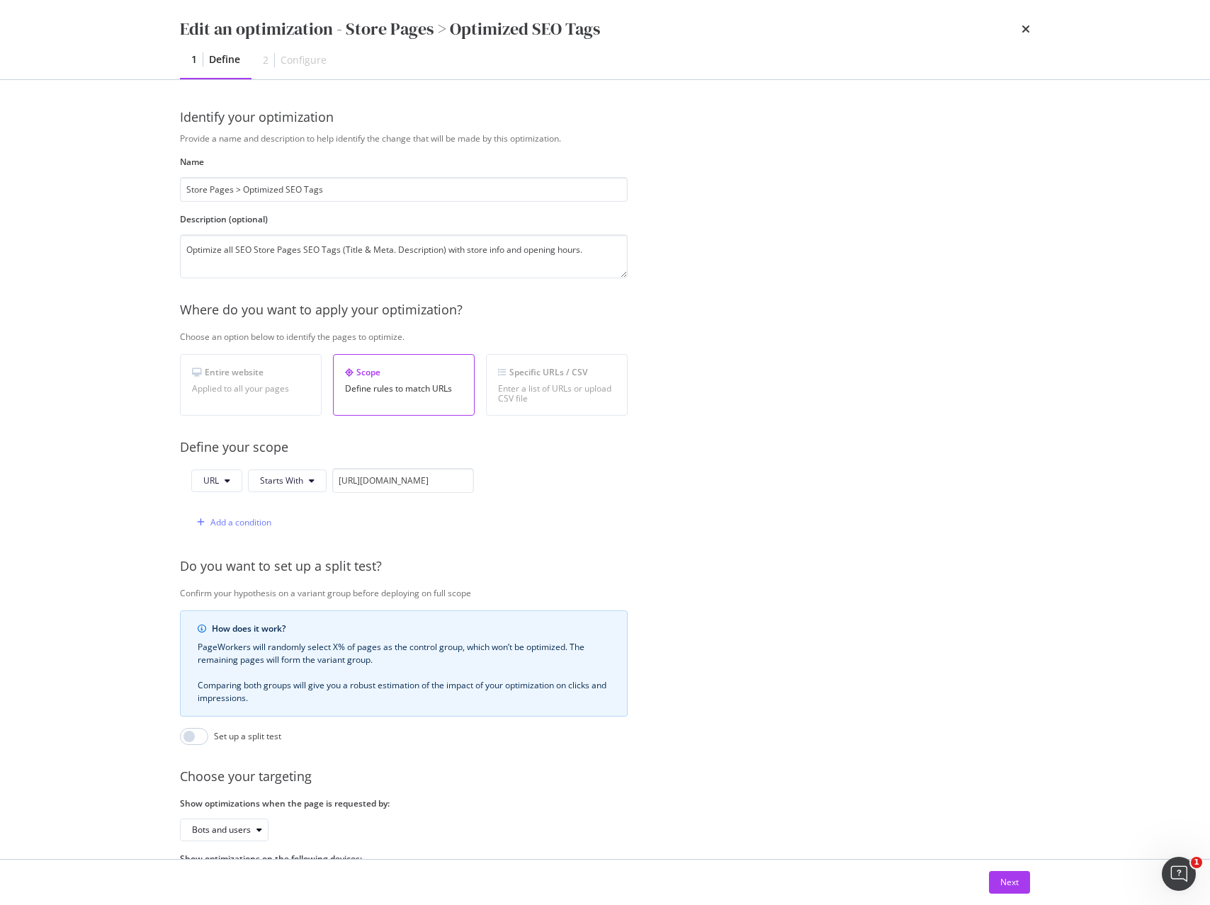
click at [1170, 341] on div "Edit an optimization - Store Pages > Optimized SEO Tags 1 Define 2 Configure Id…" at bounding box center [605, 452] width 1210 height 905
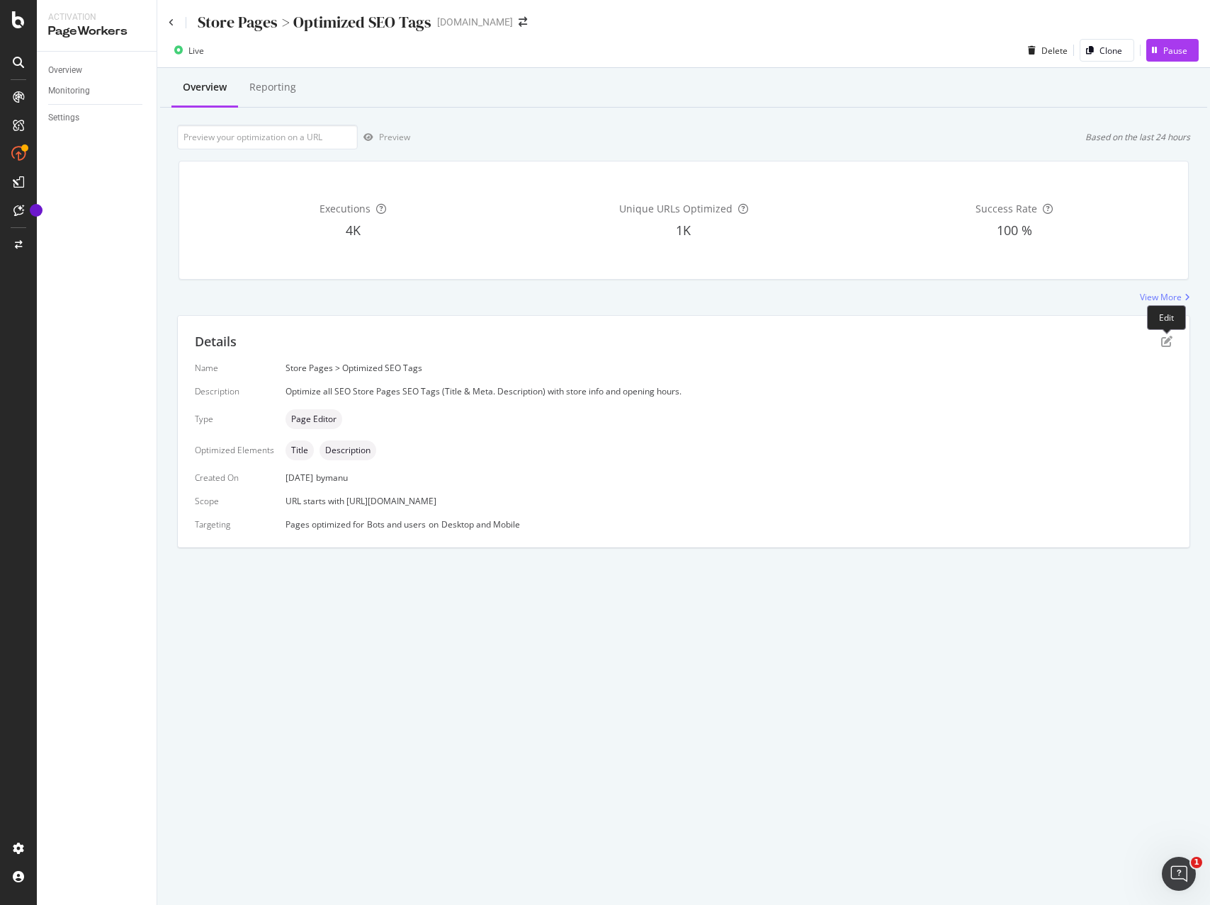
click at [1163, 335] on div "Details" at bounding box center [683, 342] width 977 height 18
click at [1164, 340] on icon "pen-to-square" at bounding box center [1166, 341] width 11 height 11
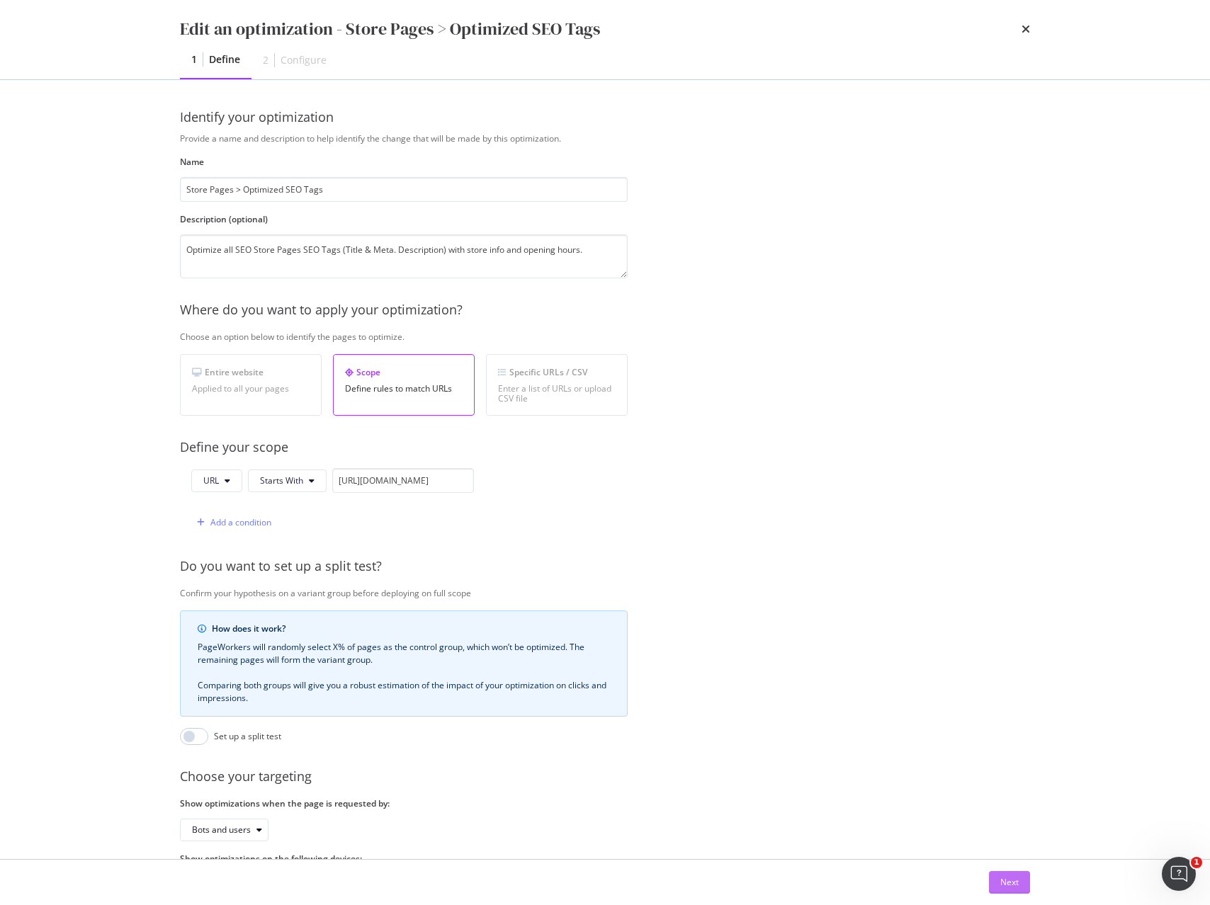
click at [1026, 883] on button "Next" at bounding box center [1009, 882] width 41 height 23
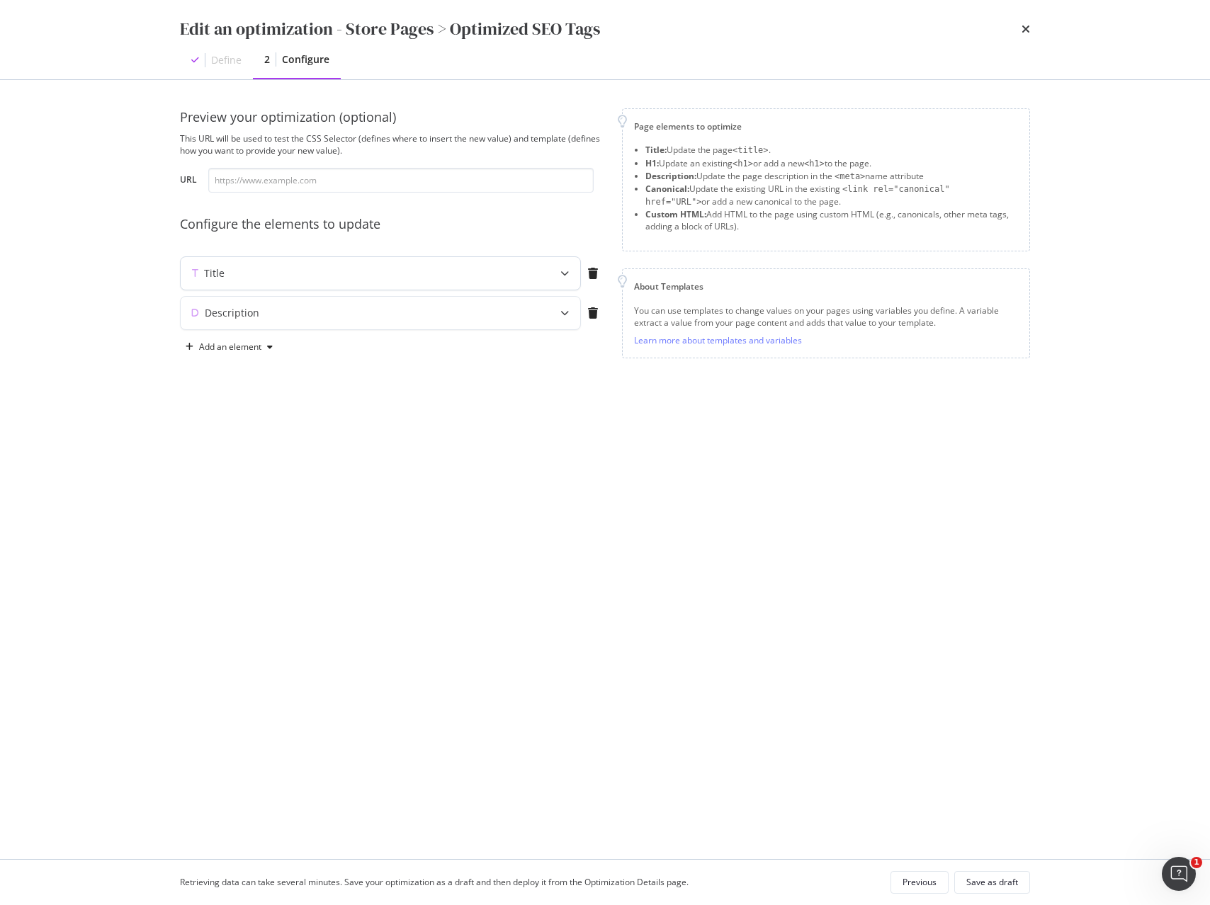
click at [550, 276] on div "modal" at bounding box center [564, 273] width 31 height 33
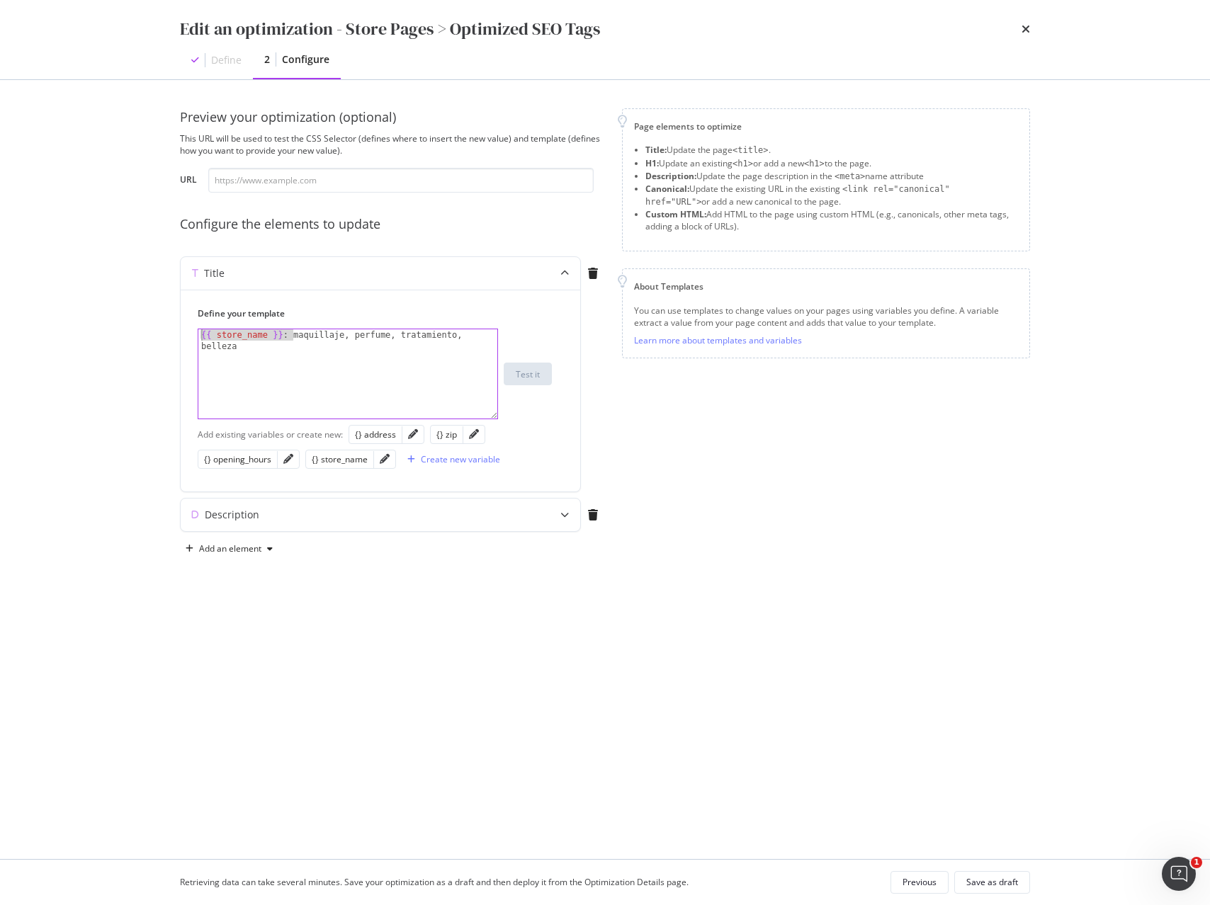
drag, startPoint x: 151, startPoint y: 334, endPoint x: 83, endPoint y: 334, distance: 68.0
click at [83, 334] on div "Edit an optimization - Store Pages > Optimized SEO Tags Define 2 Configure Prev…" at bounding box center [605, 452] width 1210 height 905
paste textarea "| title }} :"
type textarea "{{ store_name | title }} : maquillaje, perfume, tratamiento, belleza"
click at [225, 515] on div "Description" at bounding box center [232, 515] width 55 height 14
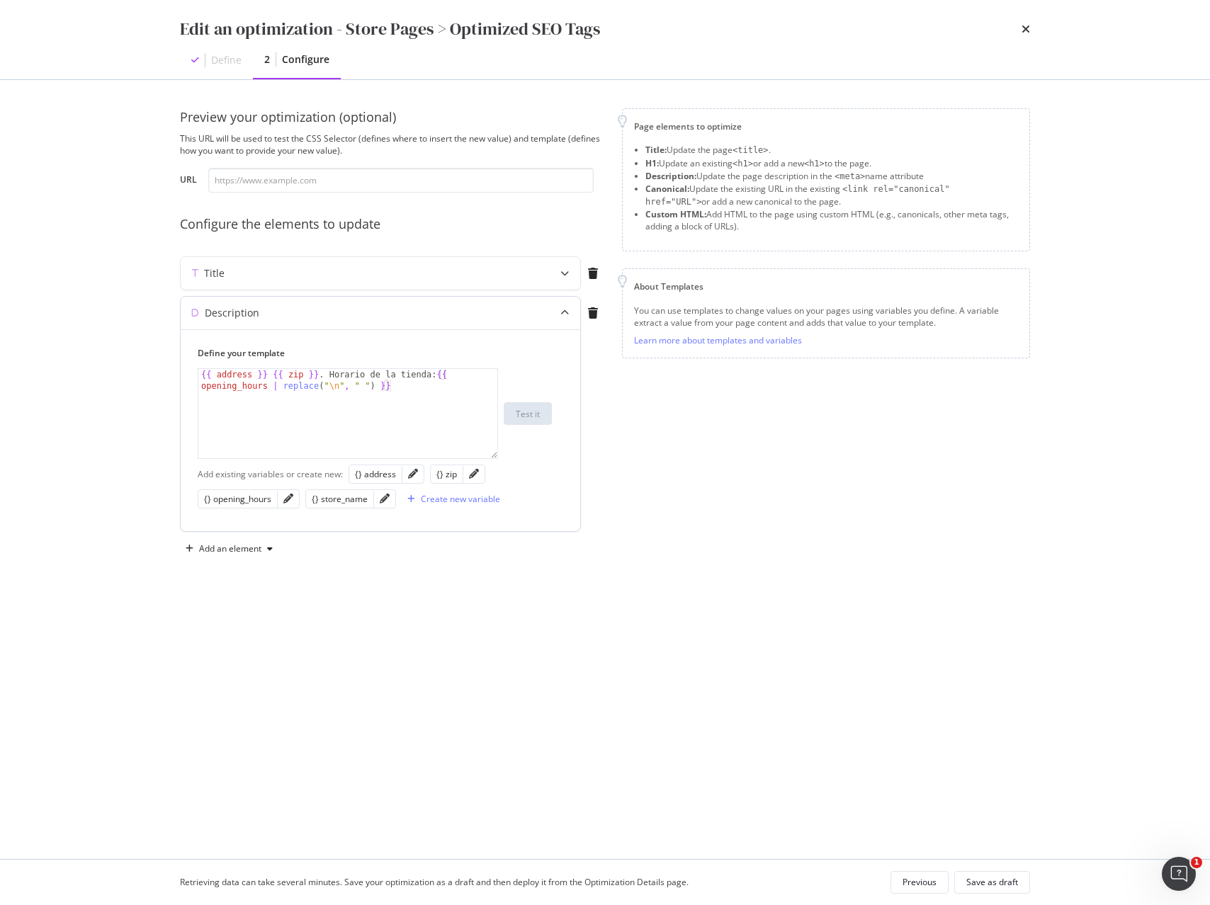
type textarea "{{ address }} {{ zip }}. Horario de la tienda: {{ opening_hours | replace("\n",…"
click at [437, 390] on div "{{ address }} {{ zip }} . Horario de la tienda: {{ opening_hours | replace ( " …" at bounding box center [347, 436] width 299 height 135
paste textarea "{{ store_name | title }}, {{ address }}, {{ zip }}. Orario negozio: {{ opening_…"
drag, startPoint x: 435, startPoint y: 374, endPoint x: 328, endPoint y: 371, distance: 107.0
click at [328, 371] on div "{{ address }} {{ zip }} . Horario de la tienda: {{ opening_hours | replace ( " …" at bounding box center [347, 436] width 299 height 135
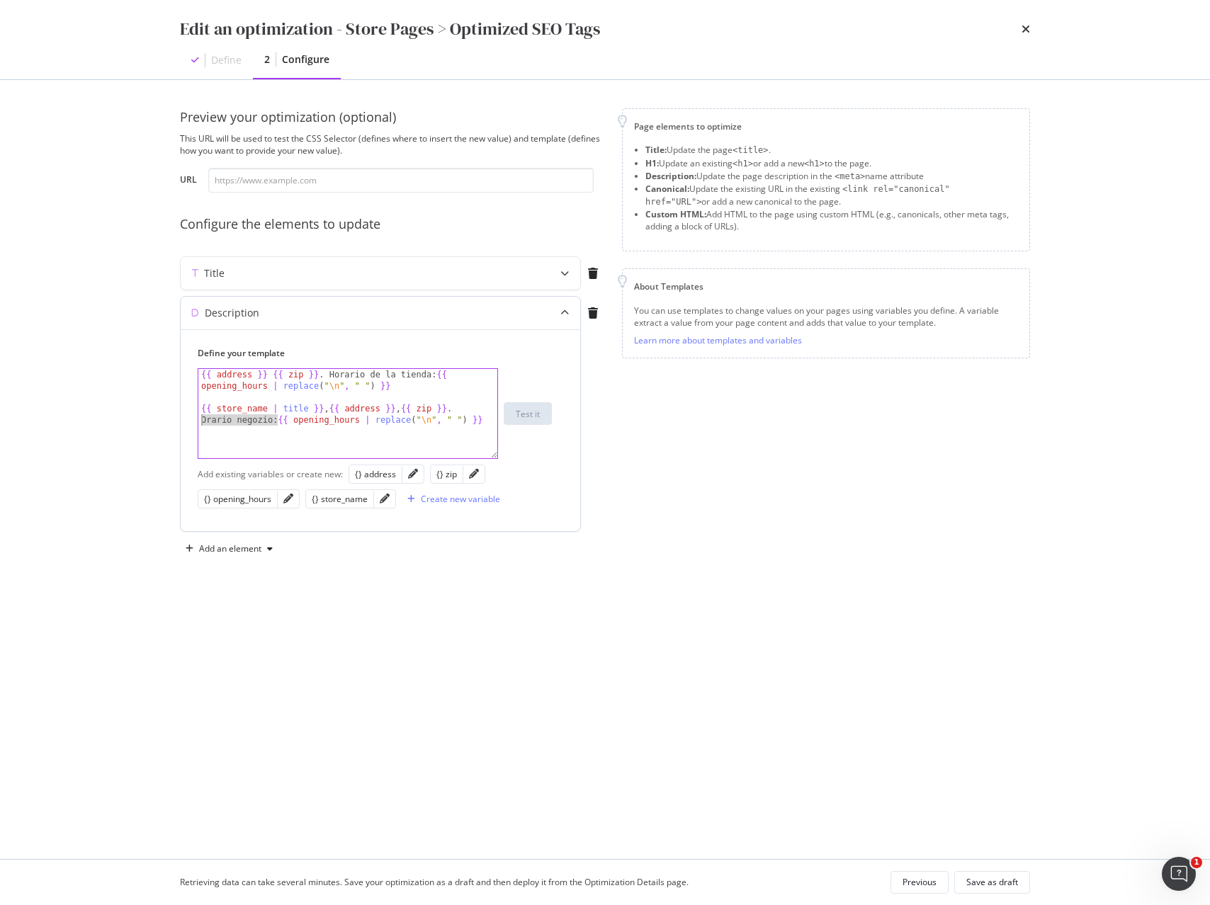
drag, startPoint x: 276, startPoint y: 419, endPoint x: 192, endPoint y: 416, distance: 83.6
click at [192, 416] on div "Define your template {{ address }} {{ zip }}. Horario de la tienda: {{ opening_…" at bounding box center [380, 430] width 399 height 202
paste textarea "Horario de la tienda"
drag, startPoint x: 200, startPoint y: 409, endPoint x: 191, endPoint y: 375, distance: 35.2
click at [191, 375] on div "Define your template {{ store_name | title }}, {{ address }}, {{ zip }}. Horari…" at bounding box center [380, 430] width 399 height 202
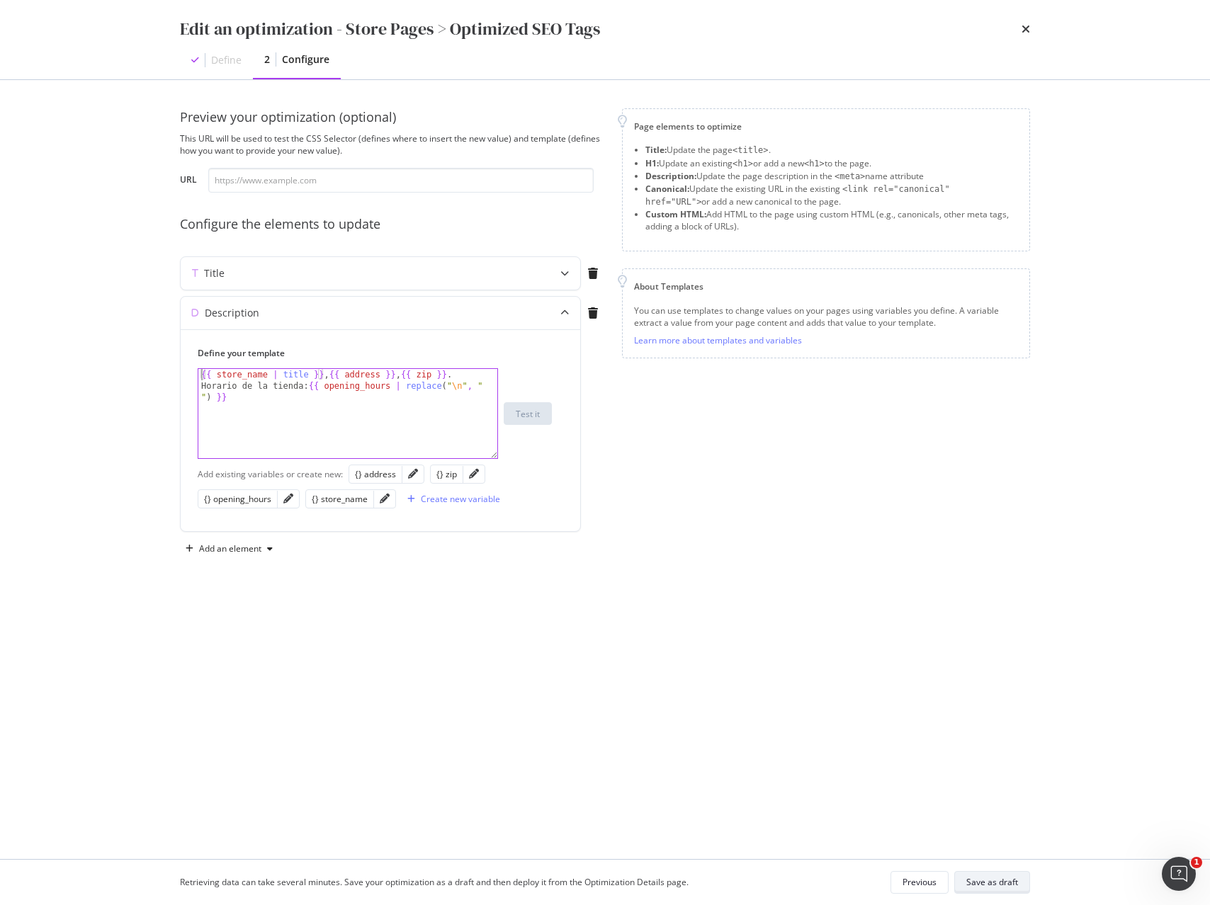
type textarea "{{ store_name | title }}, {{ address }}, {{ zip }}. Horario de la tienda: {{ op…"
click at [976, 882] on div "Save as draft" at bounding box center [992, 882] width 52 height 12
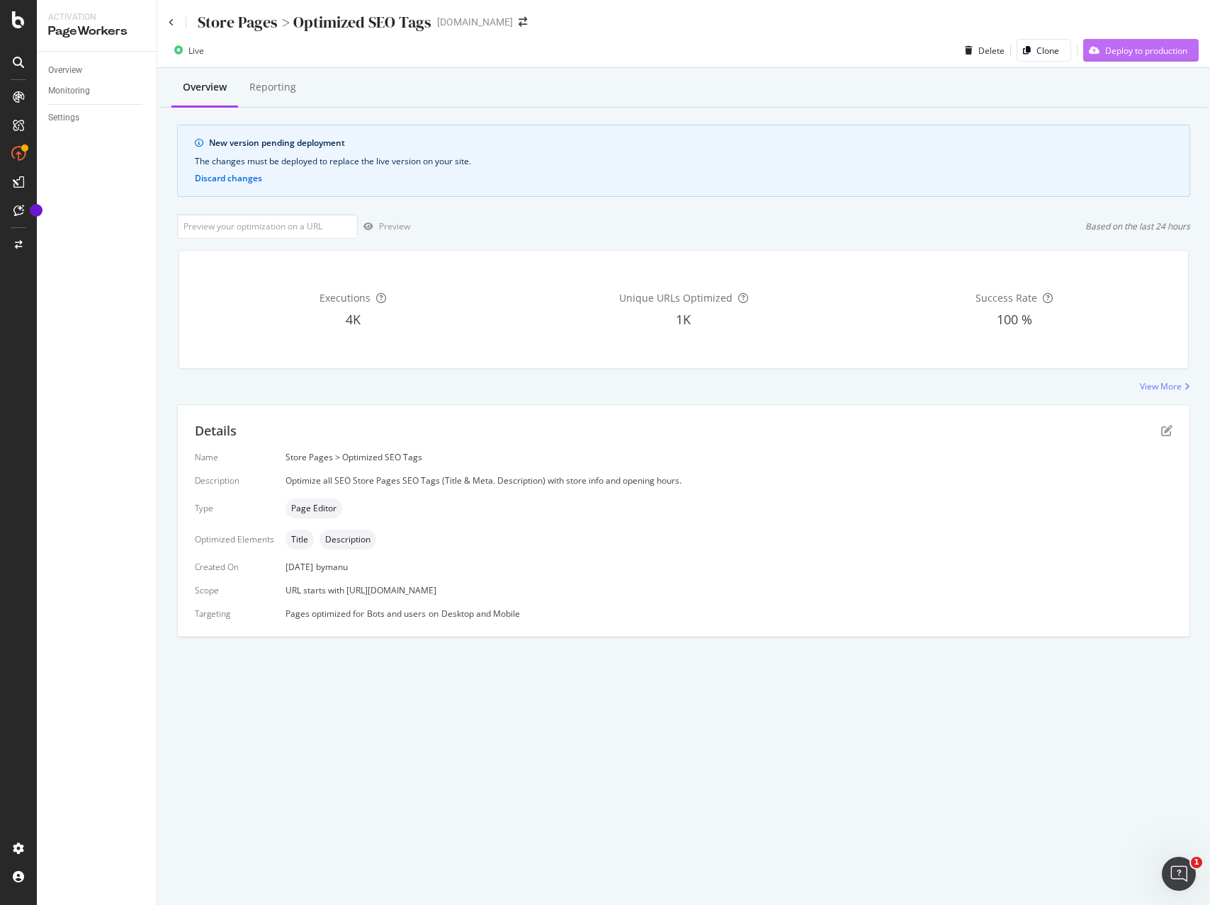
click at [1129, 58] on div "Deploy to production" at bounding box center [1135, 50] width 104 height 21
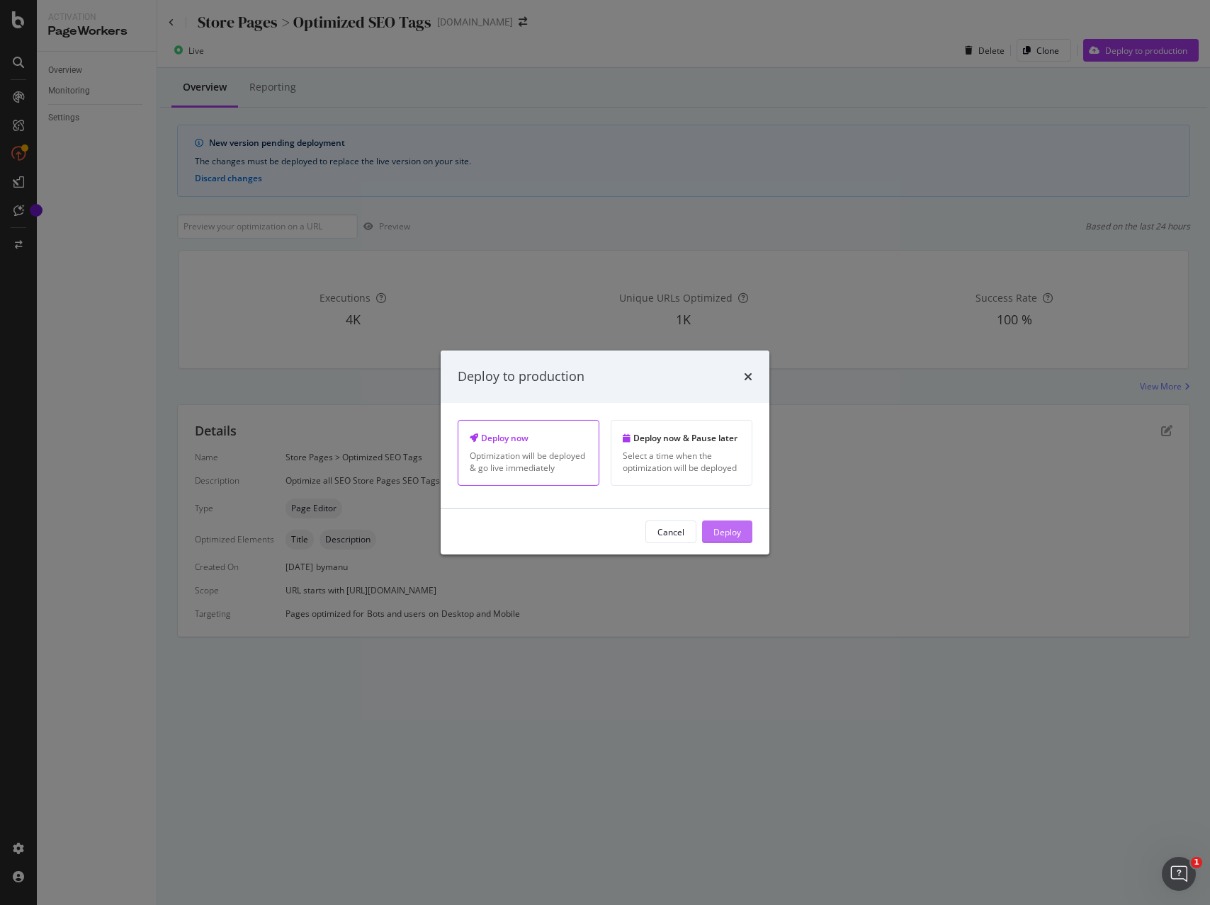
click at [726, 535] on div "Deploy" at bounding box center [727, 532] width 28 height 12
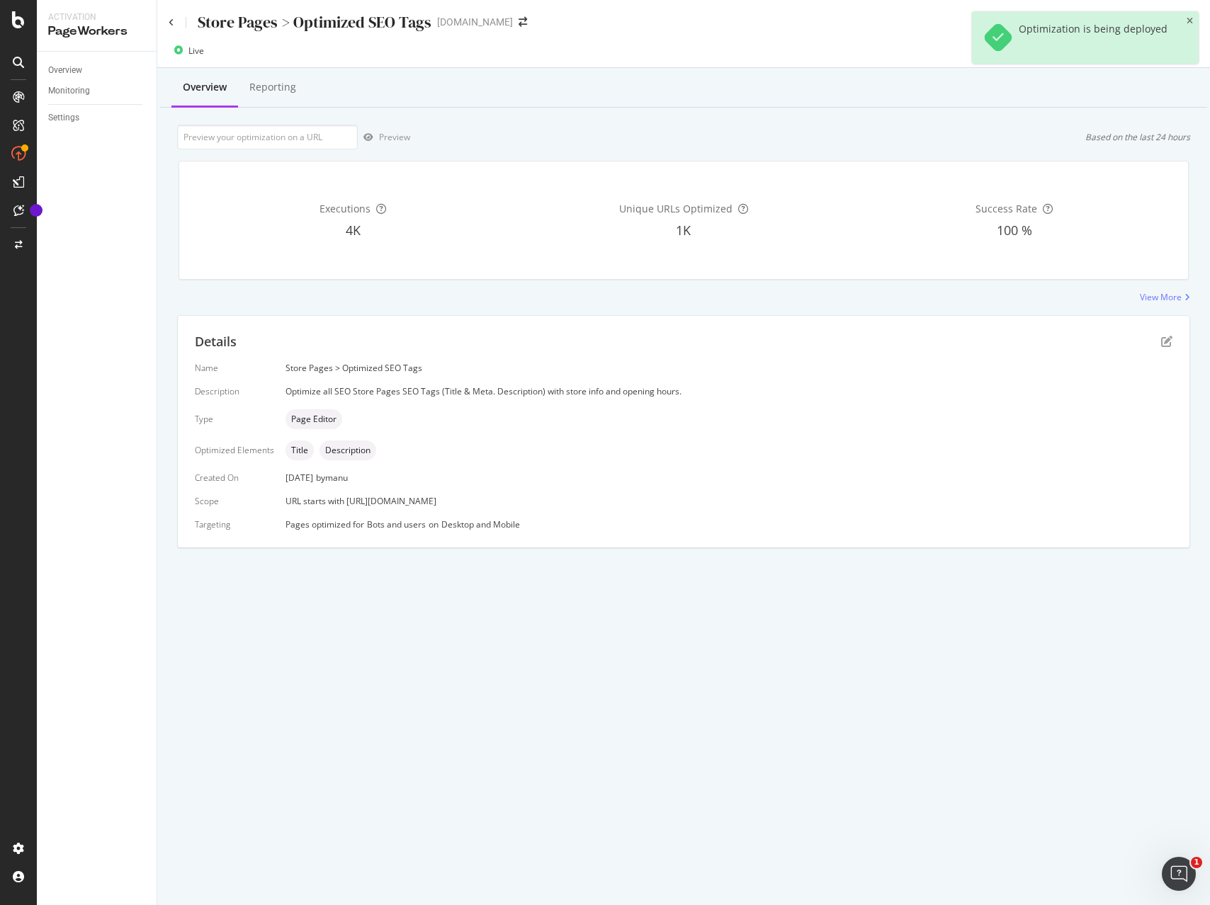
click at [515, 27] on div "Store Pages > Optimized SEO Tags www.sephora.es" at bounding box center [355, 22] width 373 height 22
click at [518, 19] on icon "arrow-right-arrow-left" at bounding box center [522, 22] width 8 height 10
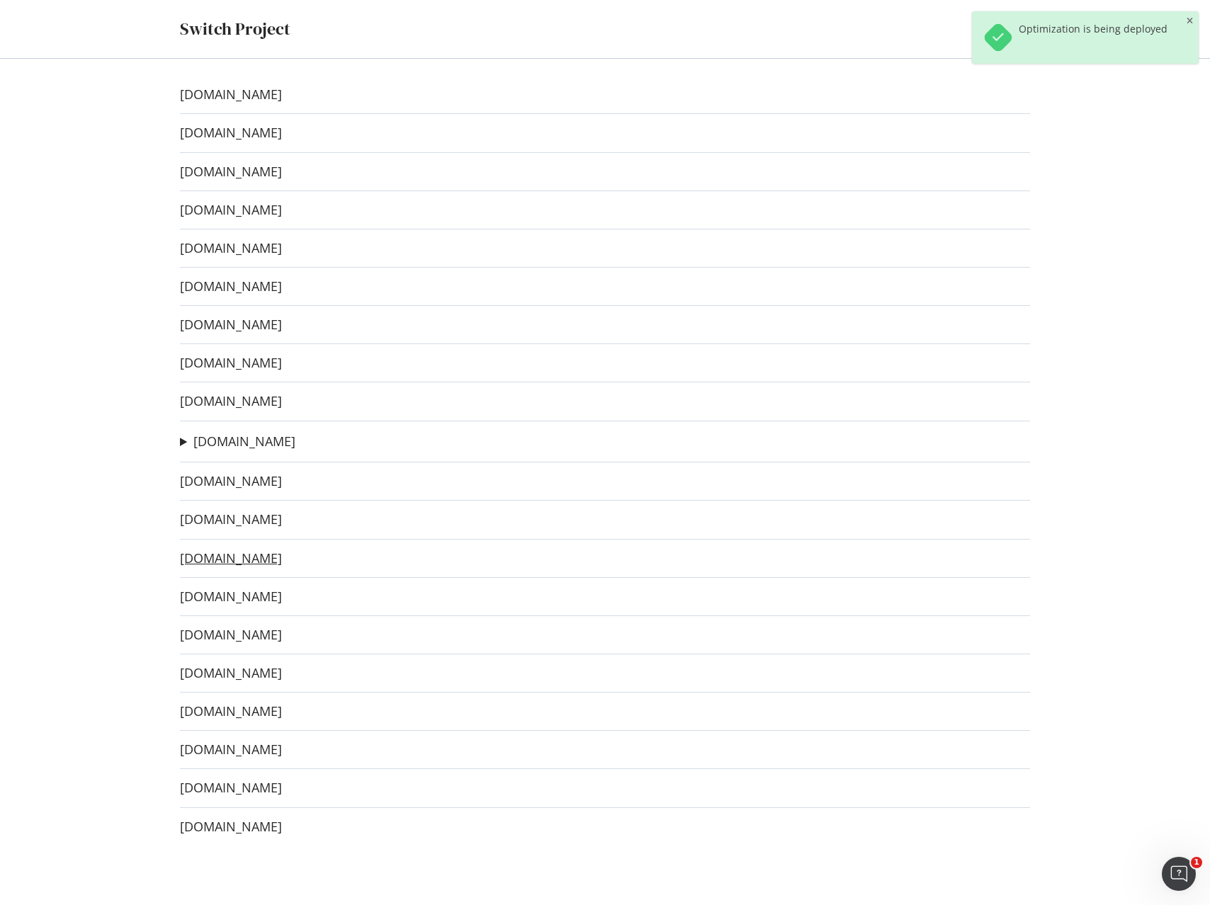
click at [263, 555] on link "[DOMAIN_NAME]" at bounding box center [231, 558] width 102 height 15
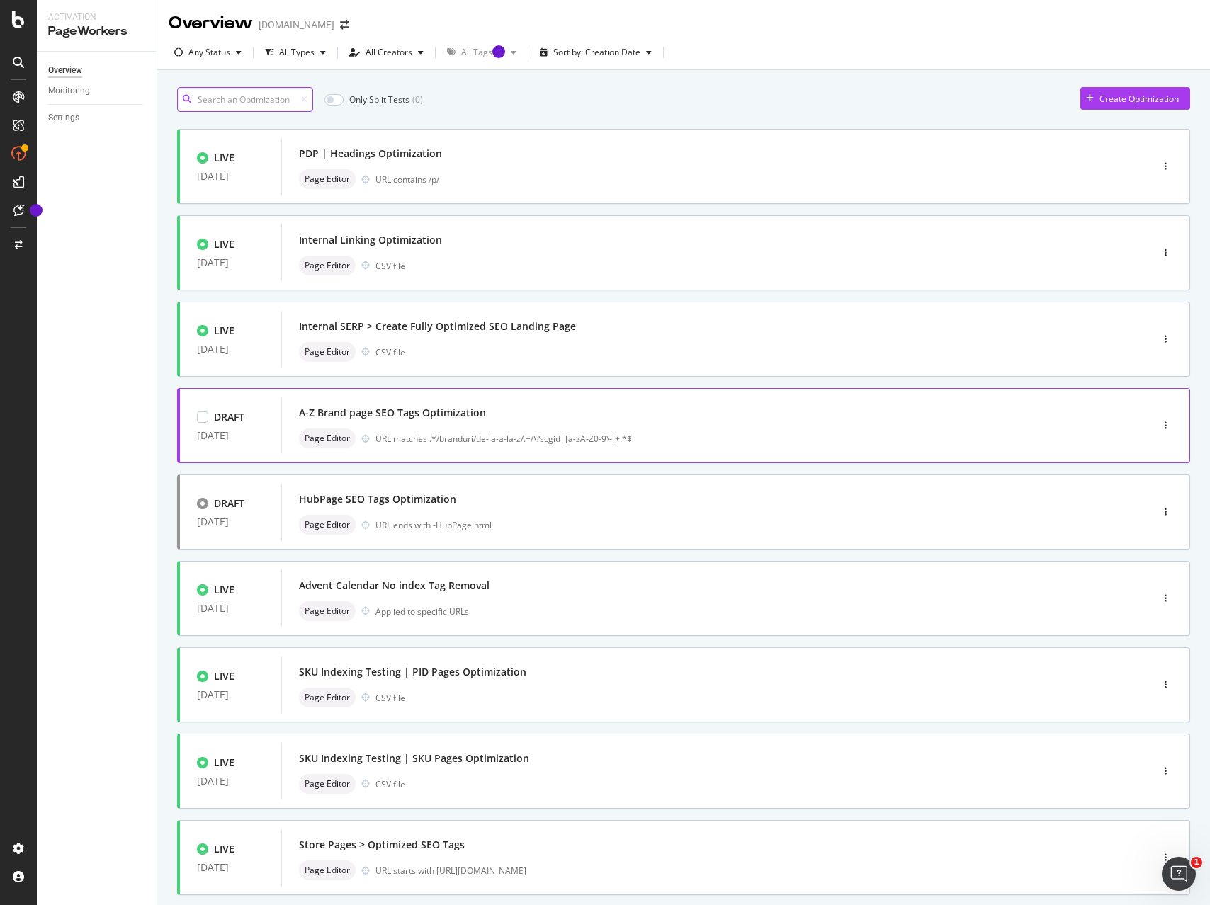
scroll to position [81, 0]
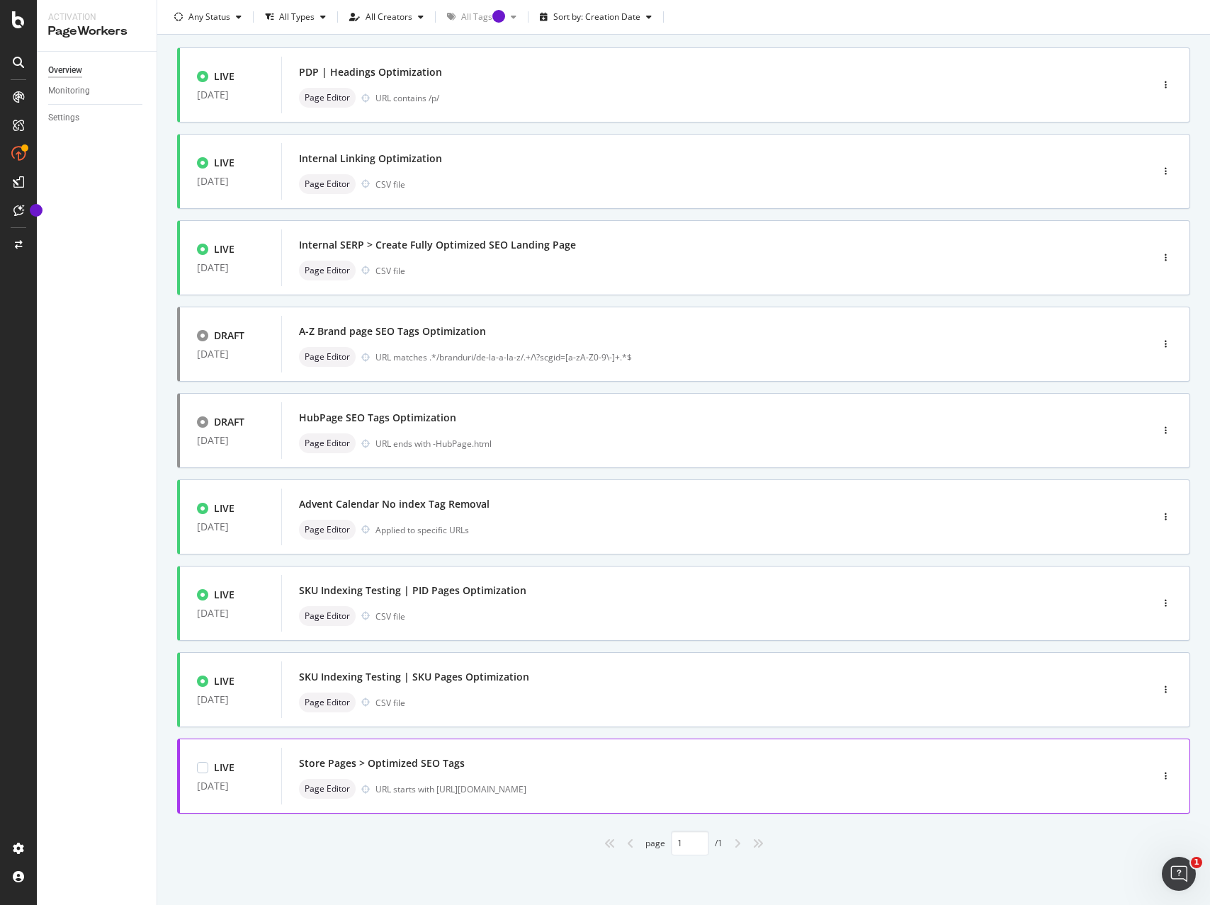
click at [504, 766] on div "Store Pages > Optimized SEO Tags" at bounding box center [695, 764] width 792 height 20
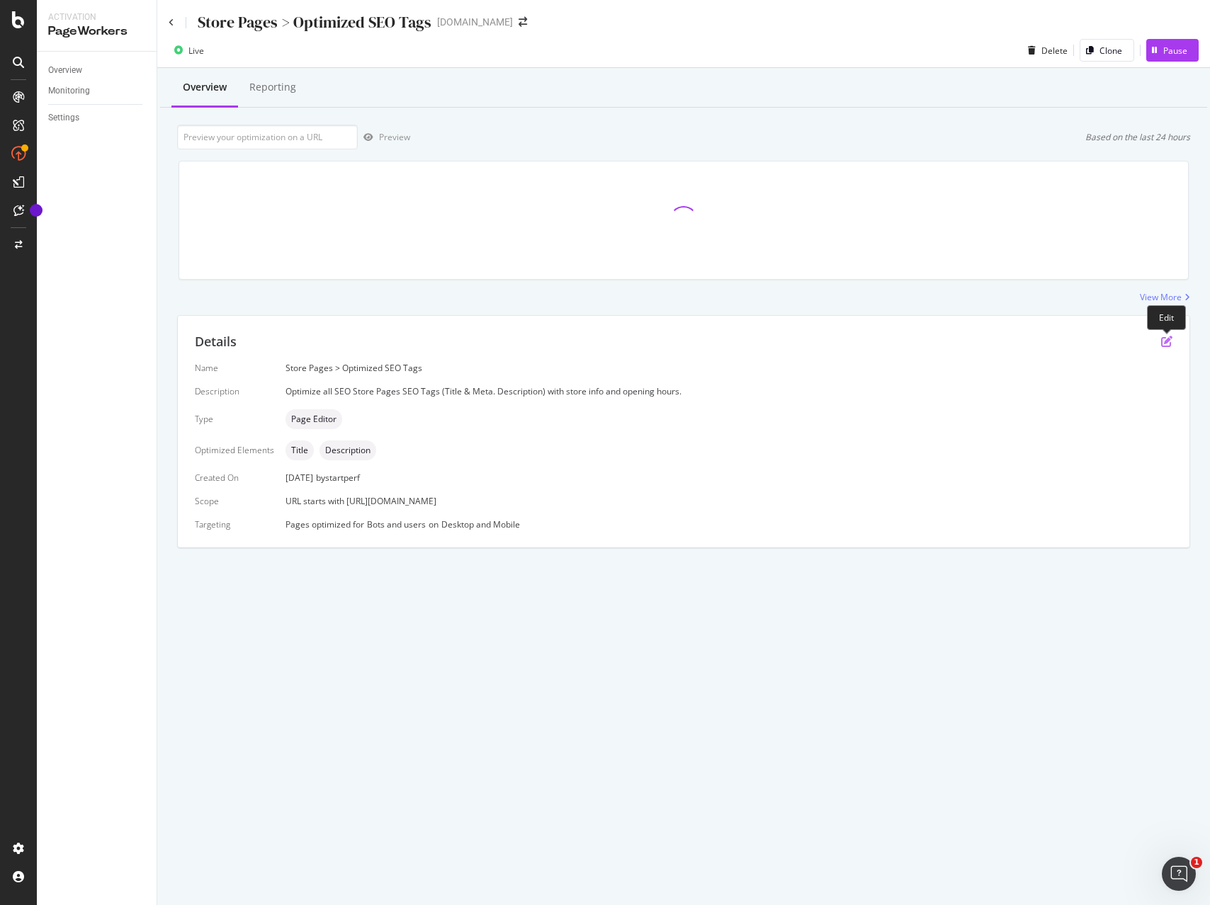
click at [1165, 339] on icon "pen-to-square" at bounding box center [1166, 341] width 11 height 11
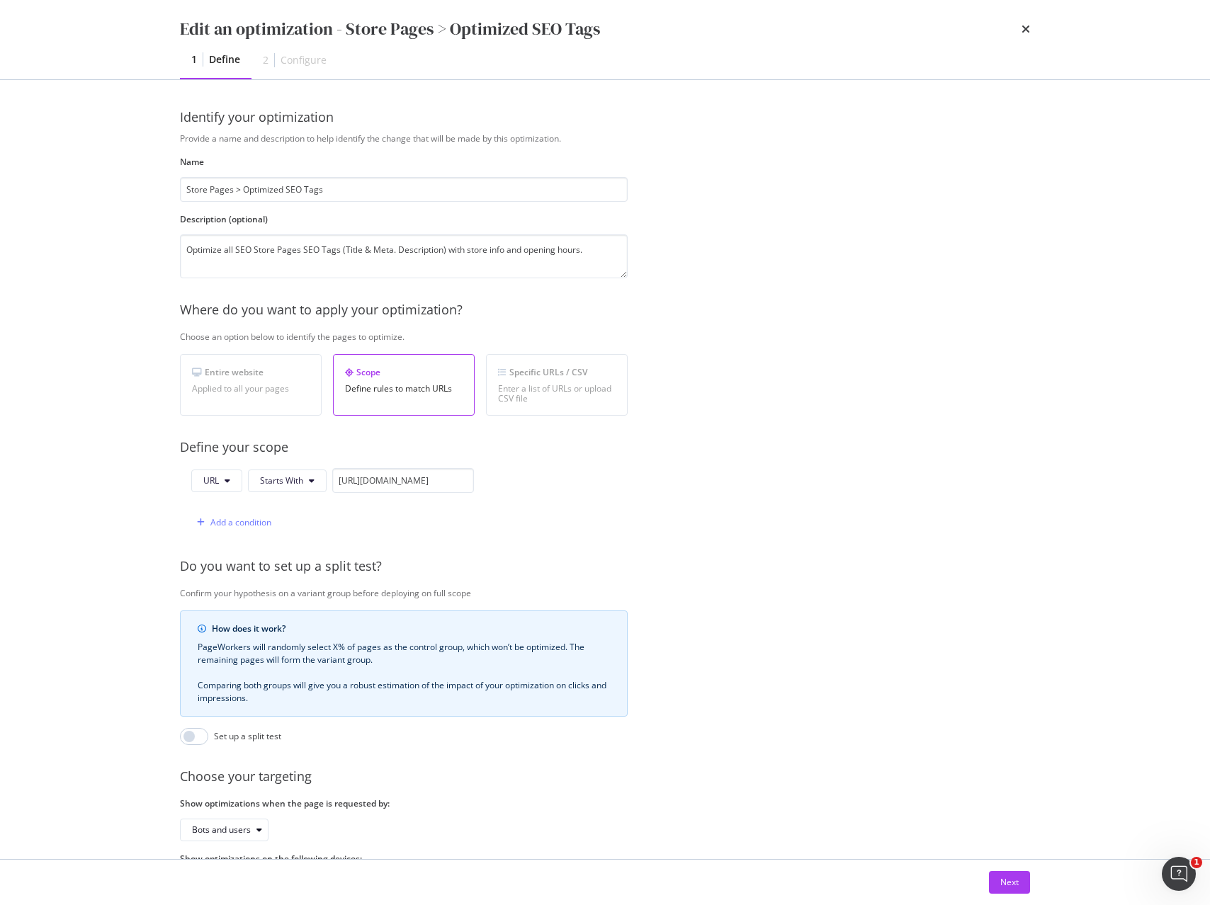
scroll to position [66, 0]
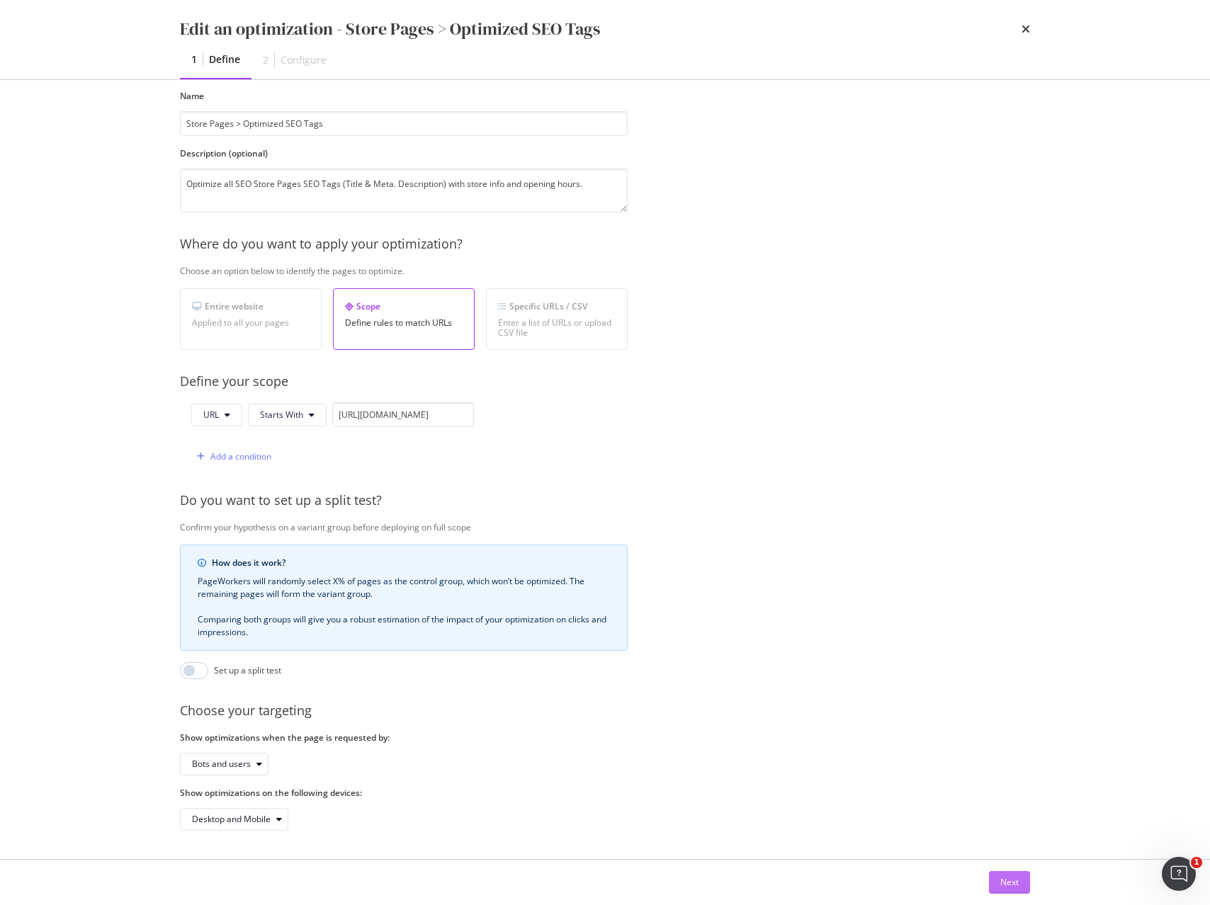
click at [1009, 879] on div "Next" at bounding box center [1009, 882] width 18 height 12
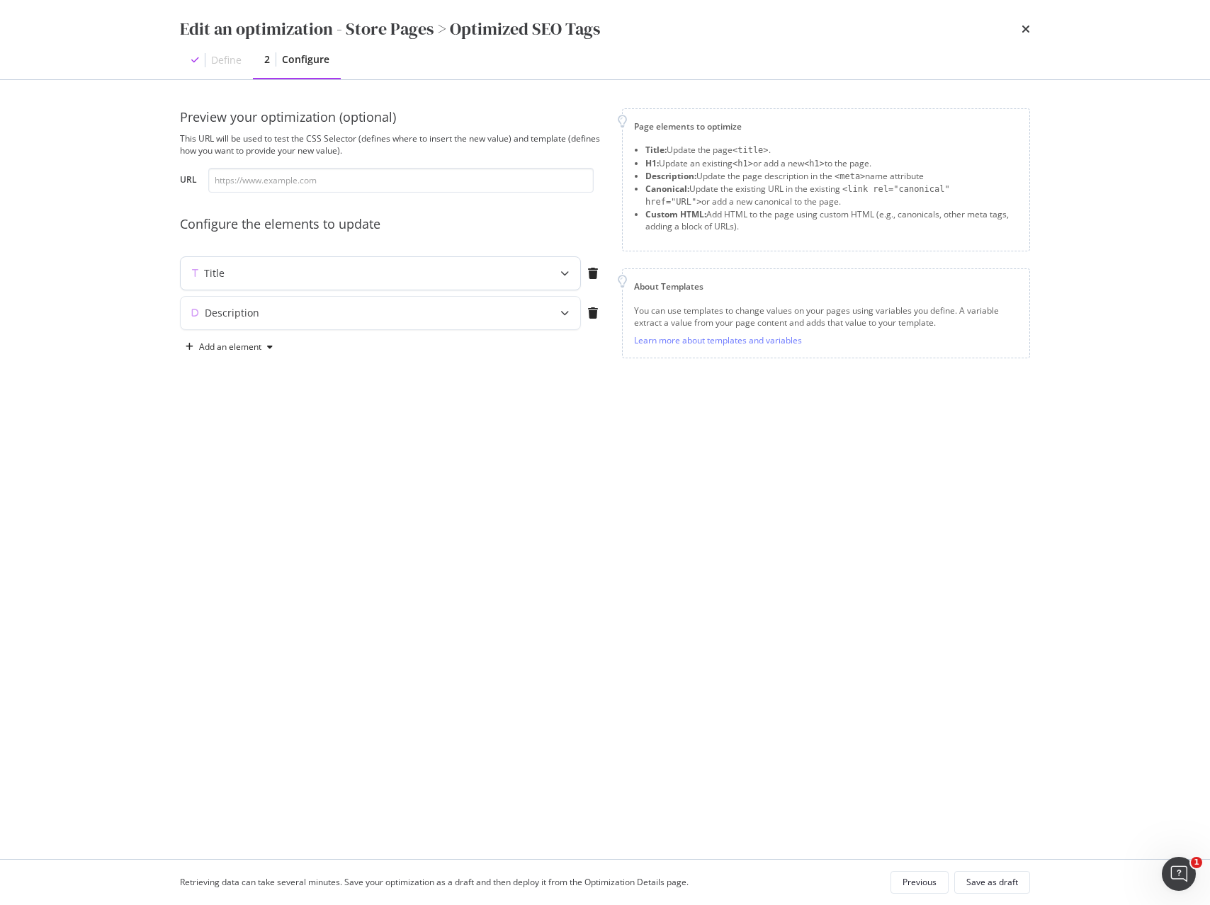
click at [505, 276] on div "Title" at bounding box center [353, 273] width 344 height 14
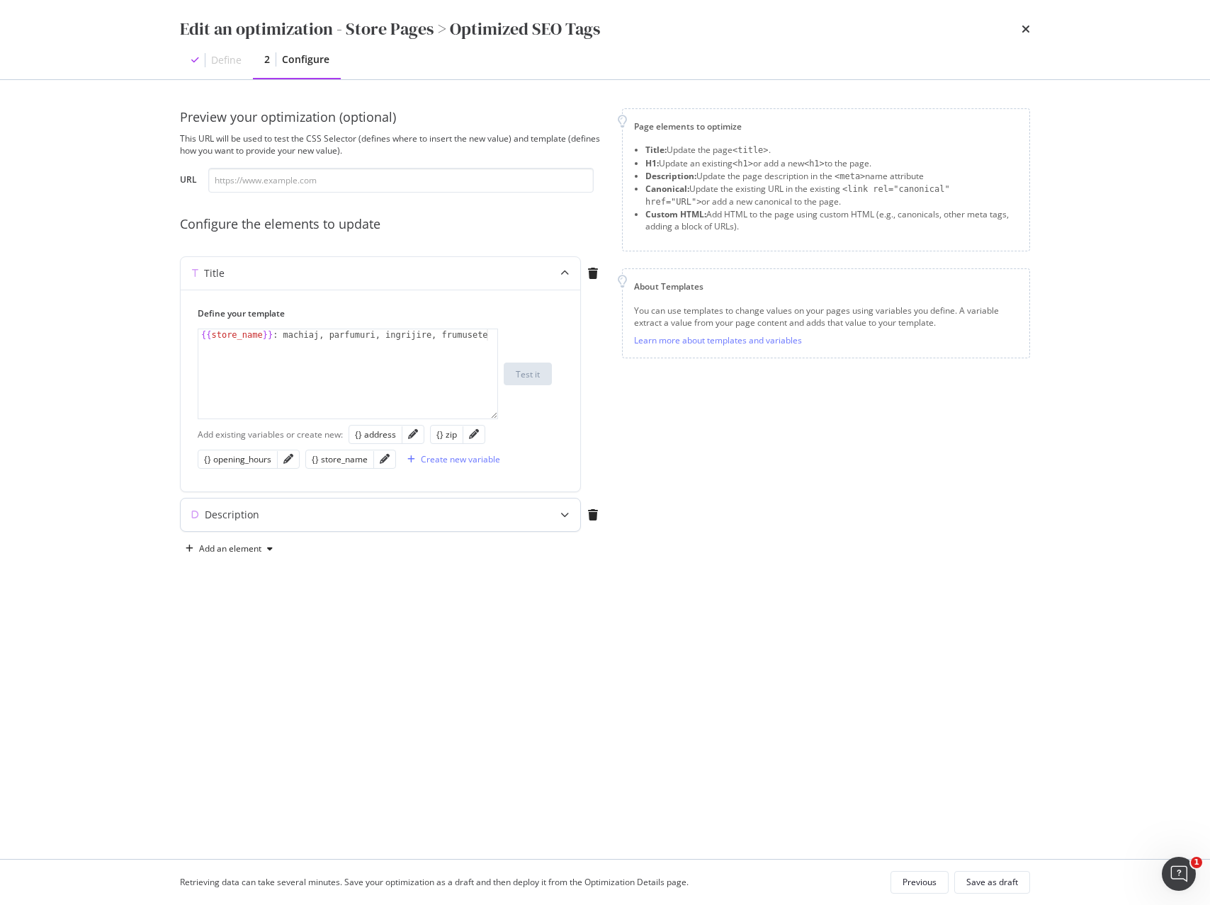
click at [565, 522] on div "modal" at bounding box center [564, 515] width 31 height 33
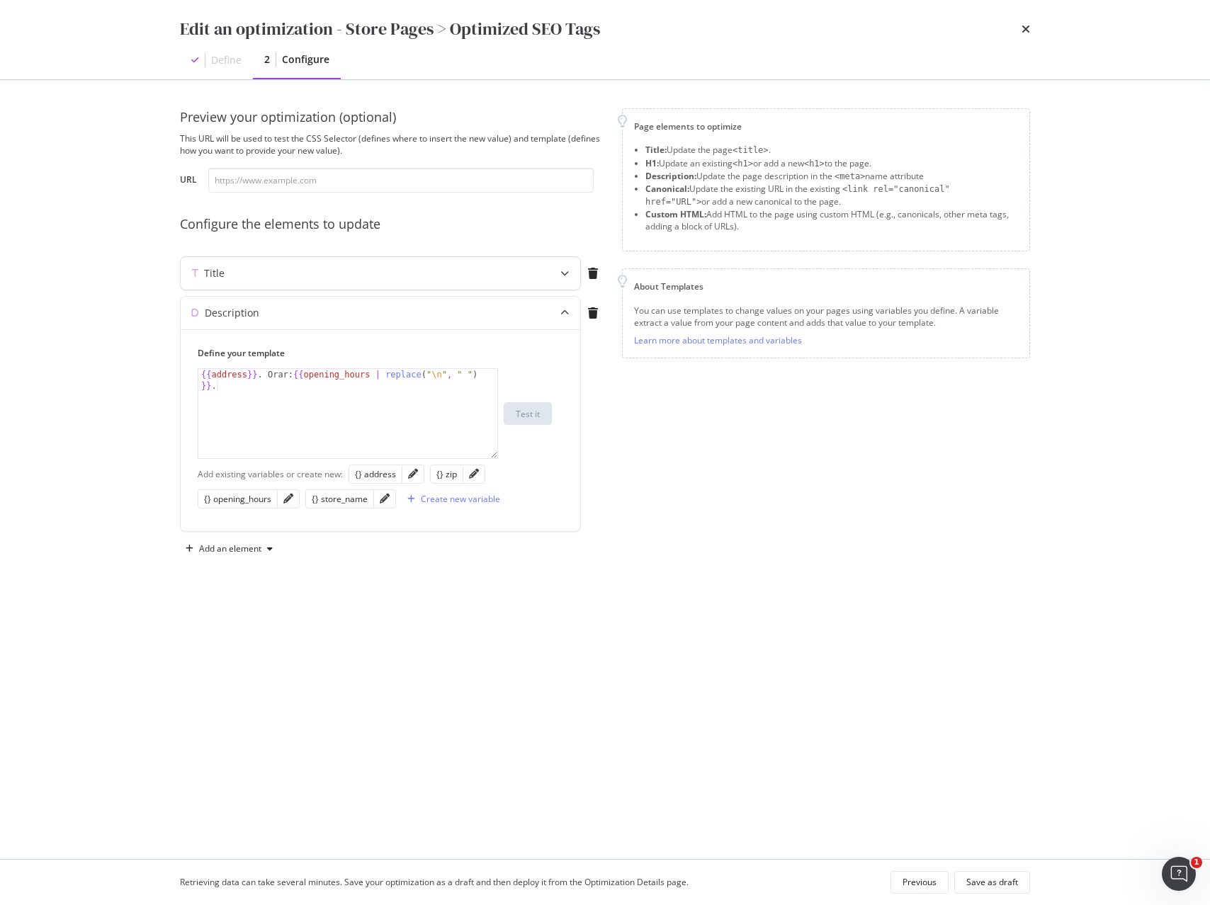
click at [560, 278] on div "modal" at bounding box center [564, 273] width 31 height 33
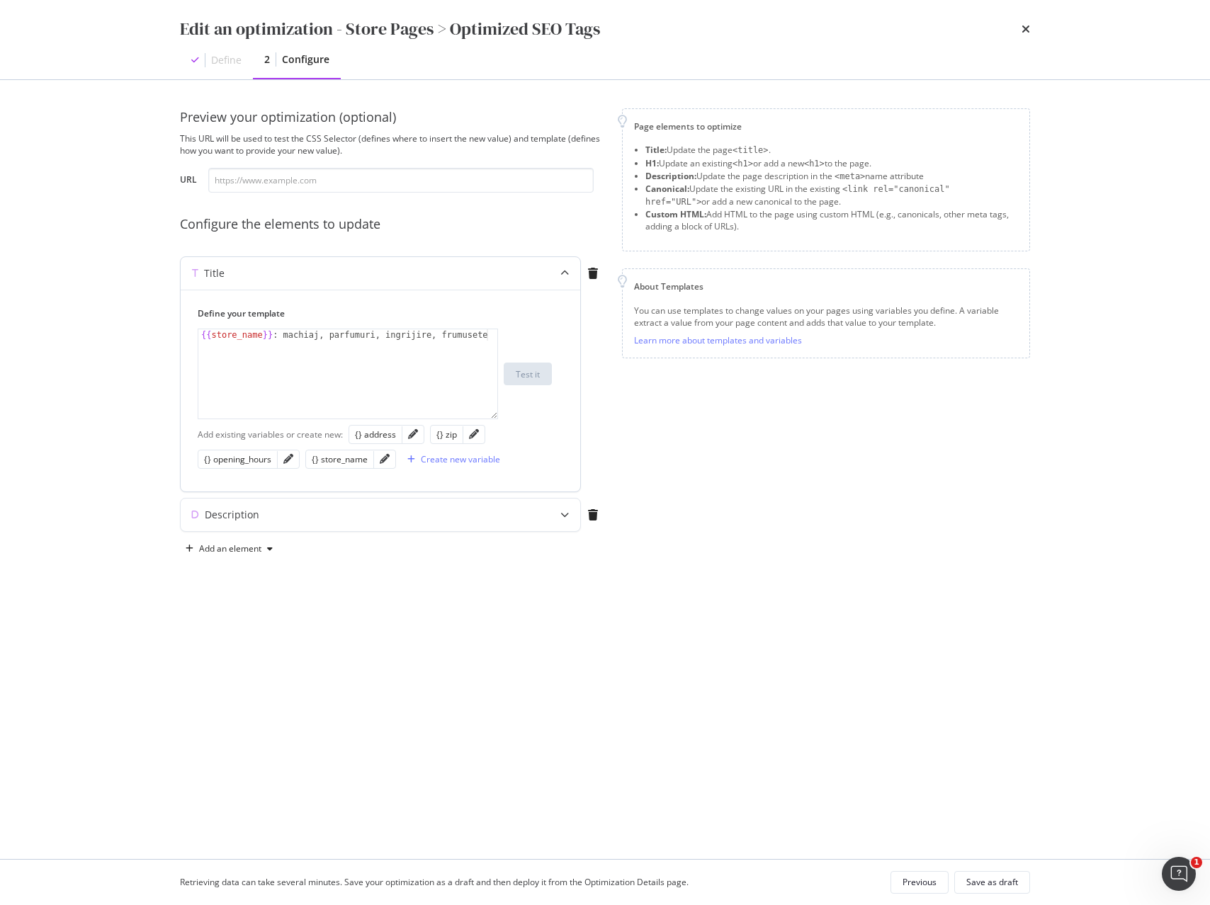
type textarea "{{store_name}}: machiaj, parfumuri, ingrijire, frumusete"
click at [341, 365] on div "{{ store_name }} : machiaj, parfumuri, ingrijire, frumusete" at bounding box center [347, 385] width 299 height 112
paste textarea "{{ store_name | title }}, {{ address }}, {{ zip }}. Orario negozio: {{ opening_…"
drag, startPoint x: 271, startPoint y: 336, endPoint x: 145, endPoint y: 328, distance: 126.4
click at [145, 328] on div "Edit an optimization - Store Pages > Optimized SEO Tags Define 2 Configure Prev…" at bounding box center [605, 452] width 1210 height 905
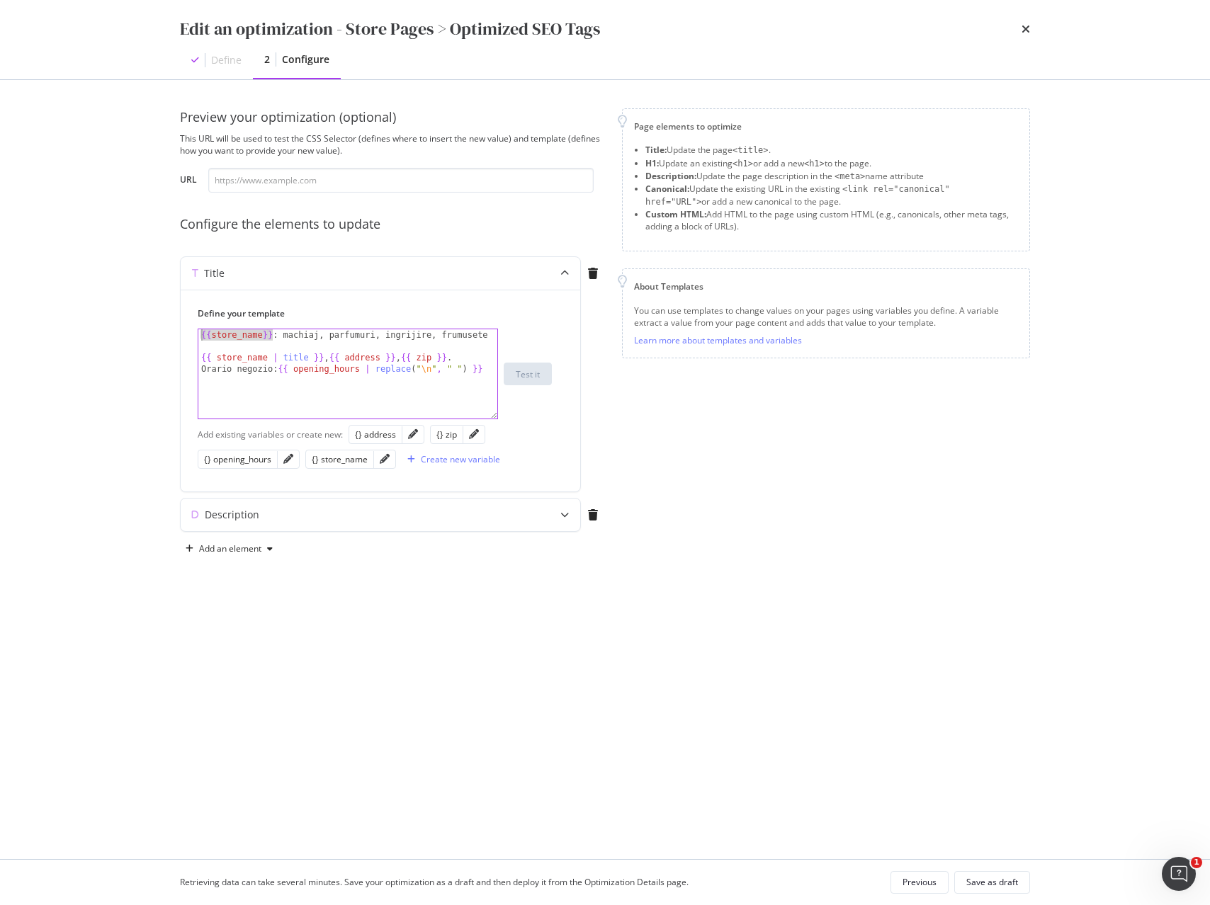
paste textarea "store_name | title"
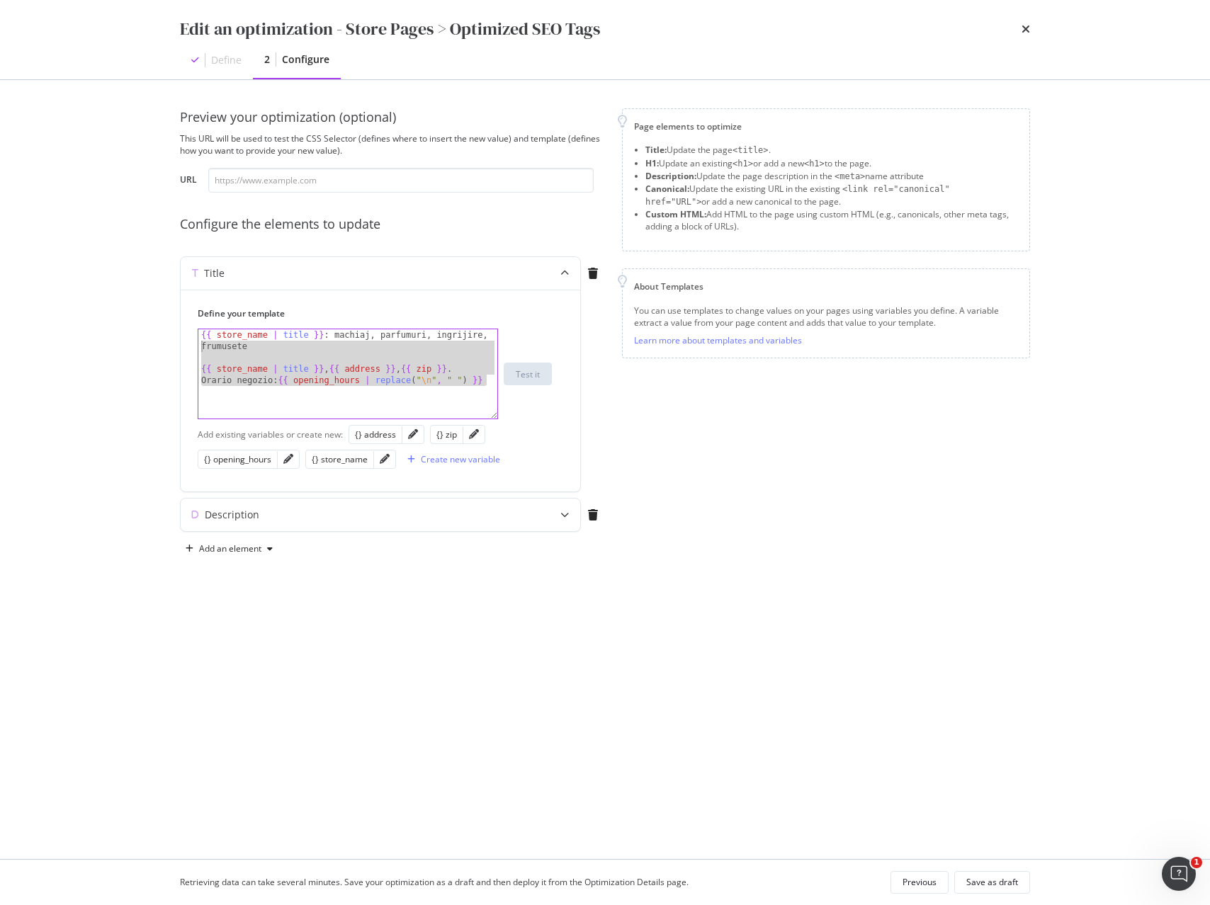
drag, startPoint x: 487, startPoint y: 380, endPoint x: 164, endPoint y: 351, distance: 324.3
click at [164, 351] on div "Preview your optimization (optional) This URL will be used to test the CSS Sele…" at bounding box center [605, 469] width 907 height 779
drag, startPoint x: 303, startPoint y: 417, endPoint x: 314, endPoint y: 415, distance: 10.8
click at [303, 417] on div "{{ store_name | title }} : machiaj, parfumuri, ingrijire, frumusete {{ store_na…" at bounding box center [347, 396] width 299 height 135
drag, startPoint x: 487, startPoint y: 381, endPoint x: 109, endPoint y: 359, distance: 378.2
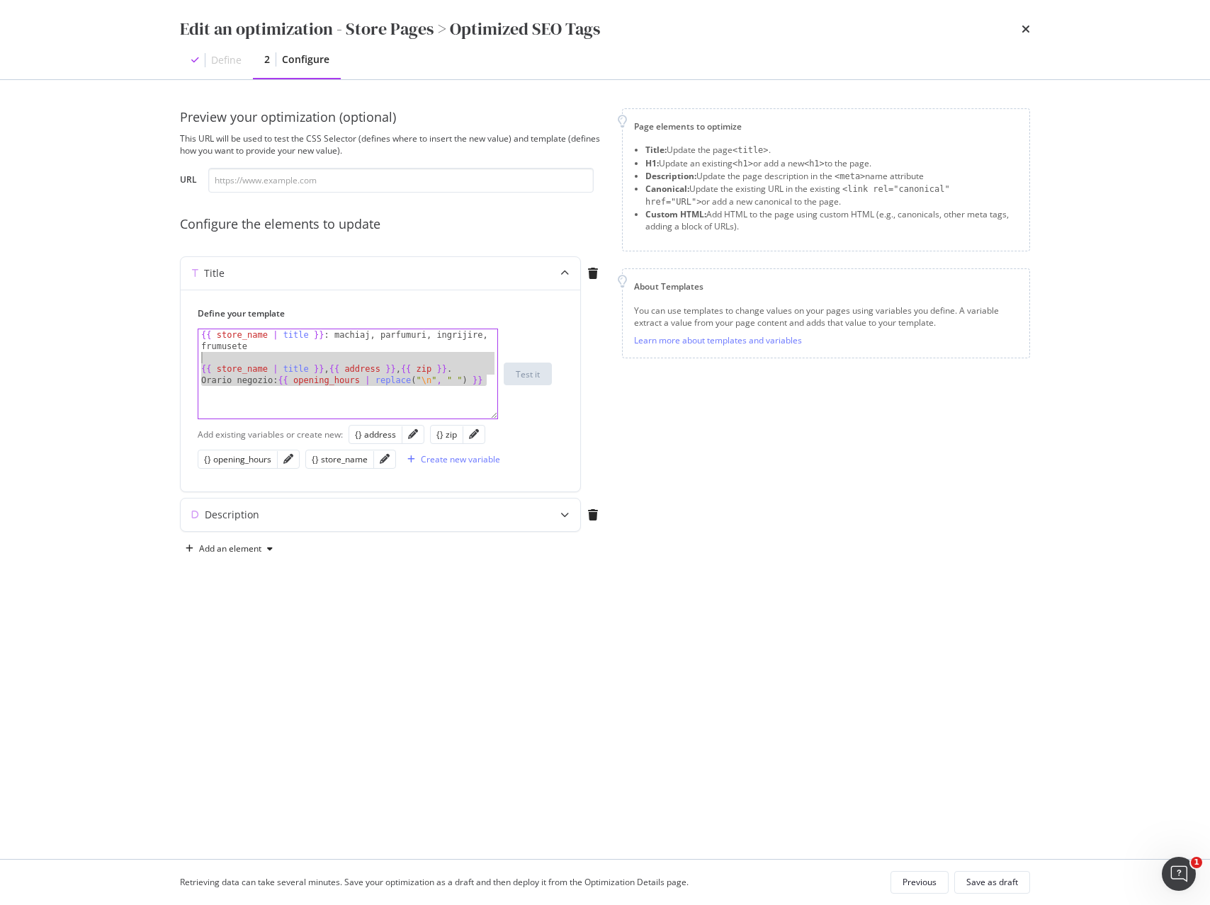
click at [109, 359] on div "Edit an optimization - Store Pages > Optimized SEO Tags Define 2 Configure Prev…" at bounding box center [605, 452] width 1210 height 905
type textarea "{{ store_name | title }}, {{ address }}, {{ zip }}. Orario negozio: {{ opening_…"
type textarea "{{ store_name | title }} : machiaj, parfumuri, ingrijire, frumusete"
click at [244, 409] on div "{{ store_name | title }} : machiaj, parfumuri, ingrijire, frumusete" at bounding box center [347, 396] width 299 height 135
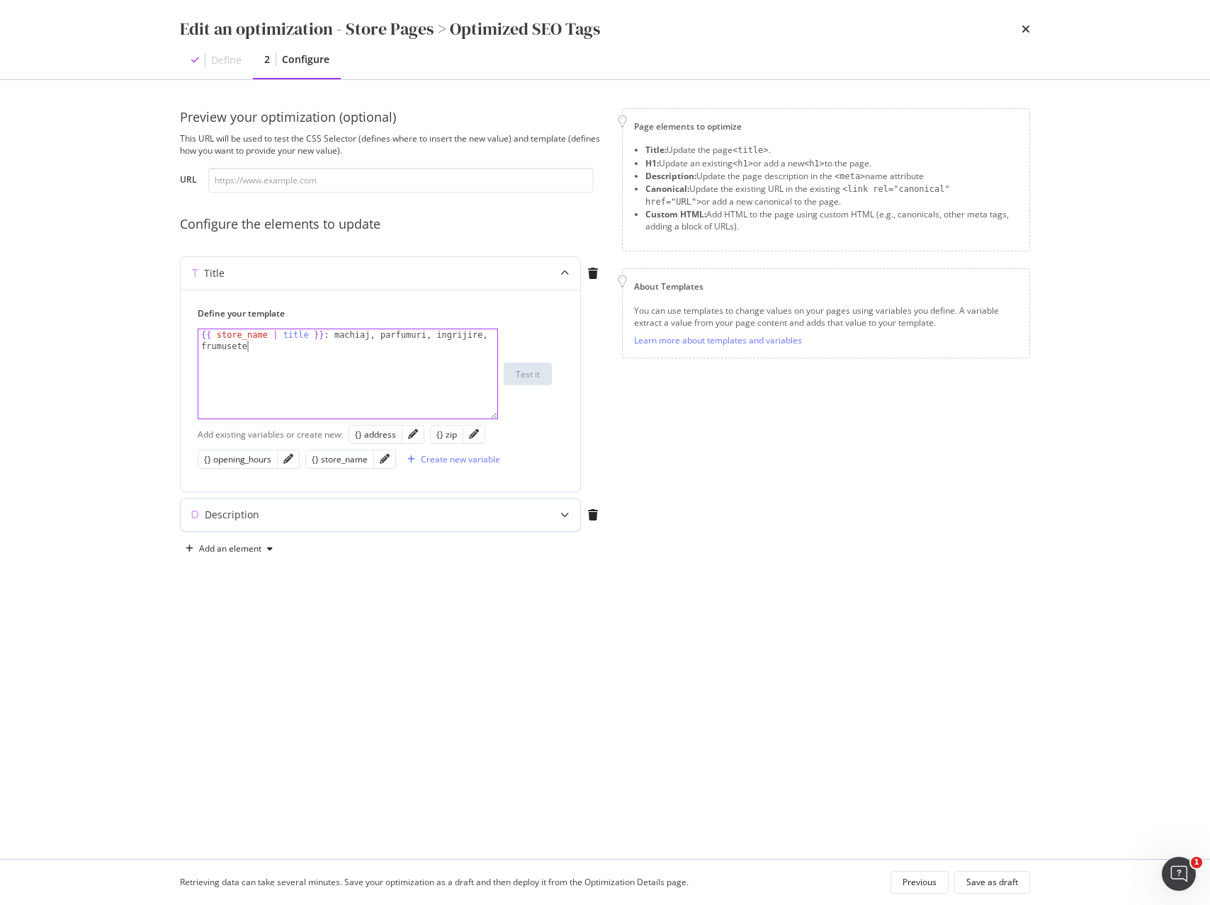
click at [319, 520] on div "Description" at bounding box center [353, 515] width 344 height 14
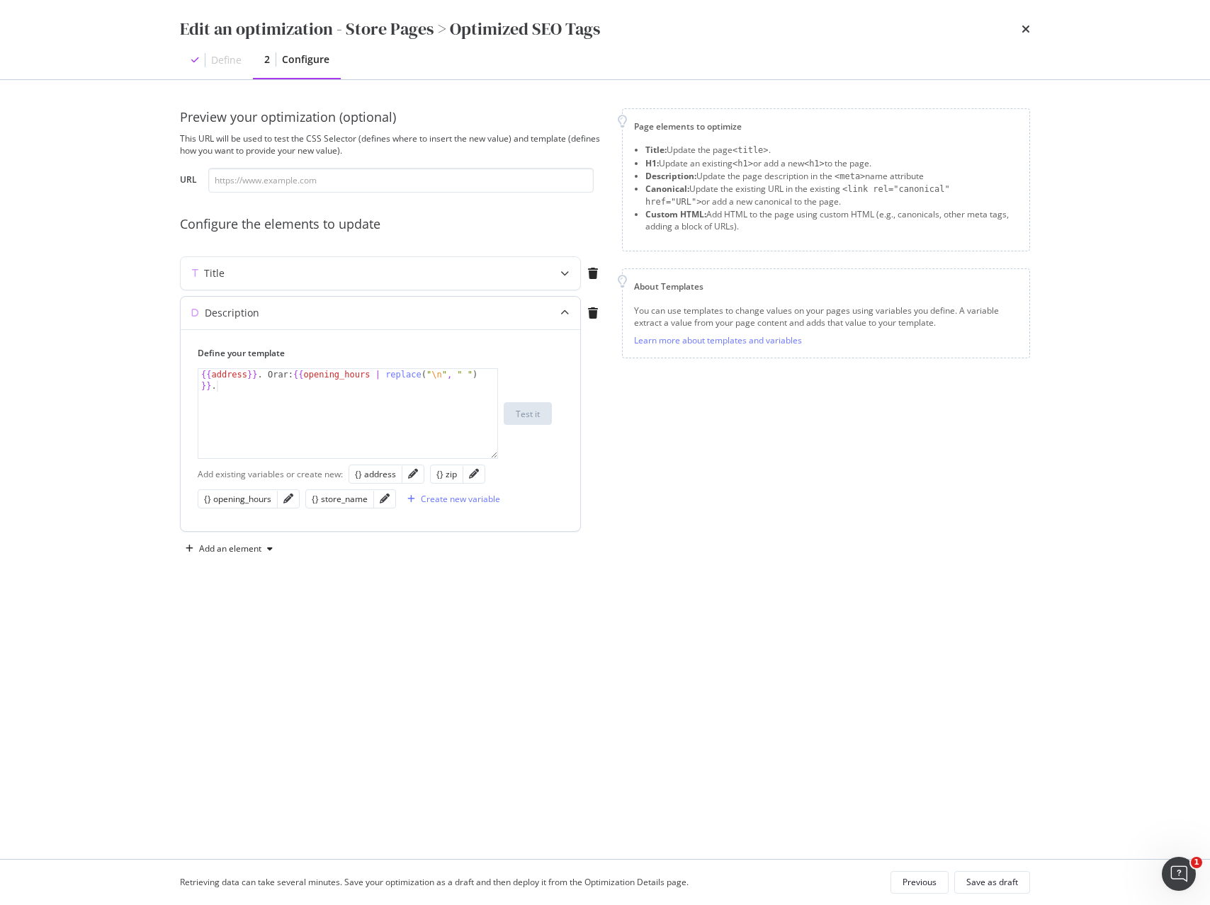
type textarea "{{address}}. Orar: {{opening_hours | replace("\n", " ") }}."
click at [271, 424] on div "{{ address }} . Orar: {{ opening_hours | replace ( " \n " , " " ) }} ." at bounding box center [347, 436] width 299 height 135
paste textarea "{{ store_name | title }}, {{ address }}, {{ zip }}. Orario negozio: {{ opening_…"
click at [274, 373] on div "{{ address }} . Orar: {{ opening_hours | replace ( " \n " , " " ) }} . {{ store…" at bounding box center [347, 436] width 299 height 135
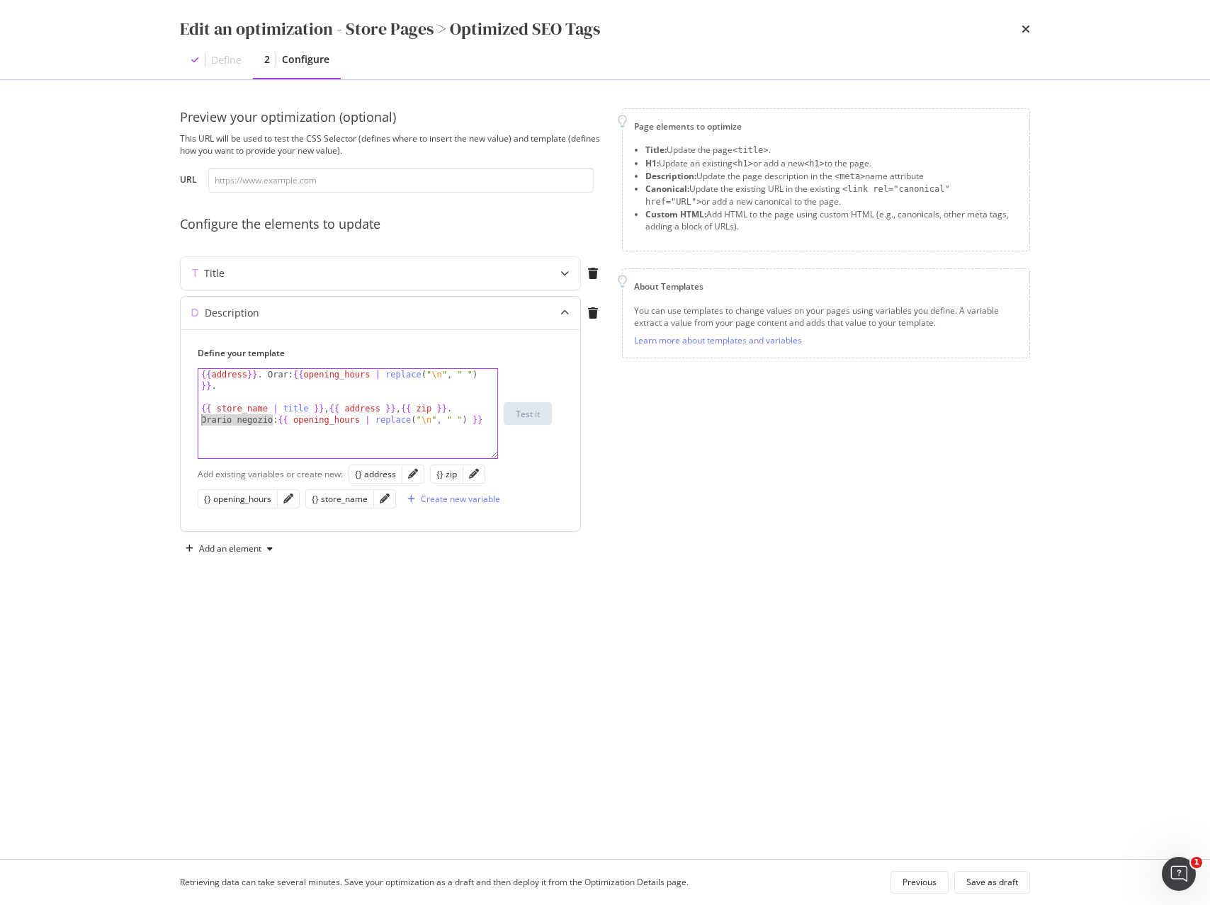
drag, startPoint x: 271, startPoint y: 419, endPoint x: 183, endPoint y: 419, distance: 87.8
click at [183, 419] on div "Define your template {{address}}. Orar: {{opening_hours | replace("\n", " ") }}…" at bounding box center [380, 430] width 399 height 202
paste textarea "Cursor at row 3"
drag, startPoint x: 200, startPoint y: 409, endPoint x: 186, endPoint y: 373, distance: 39.5
click at [186, 373] on div "Define your template {{ store_name | title }}, {{ address }}, {{ zip }}. Orar: …" at bounding box center [380, 430] width 399 height 202
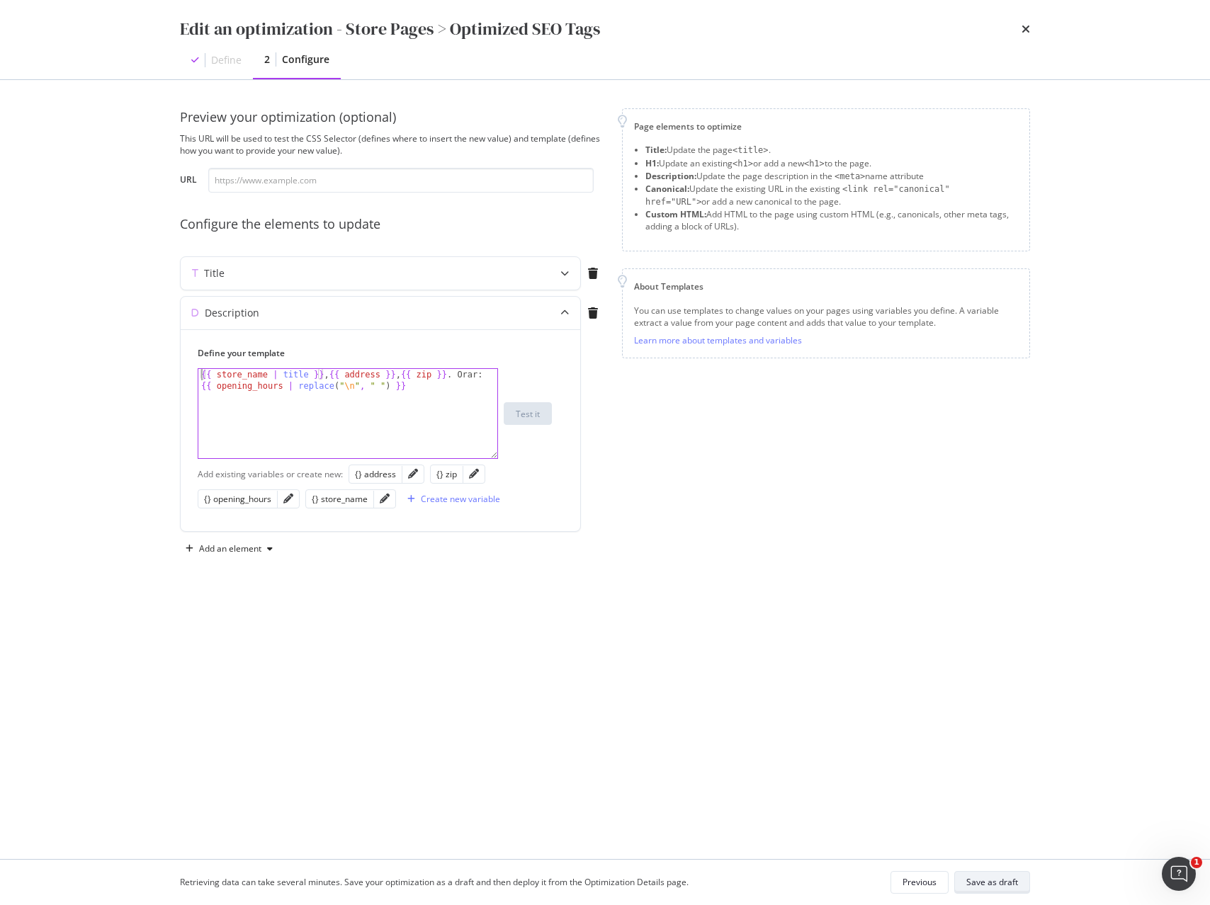
type textarea "{{ store_name | title }}, {{ address }}, {{ zip }}. Orar: {{ opening_hours | re…"
click at [999, 886] on div "Save as draft" at bounding box center [992, 882] width 52 height 12
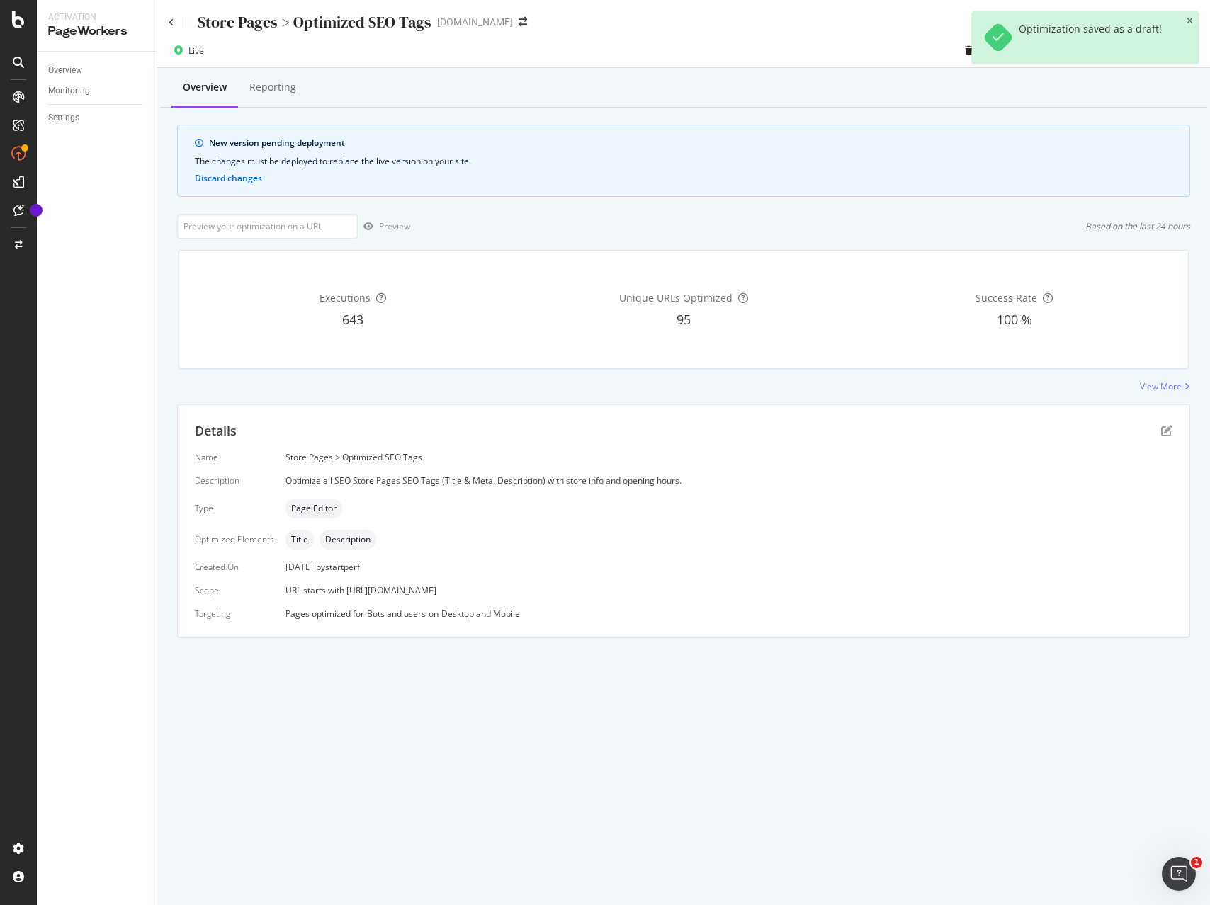
click at [1189, 20] on icon "close toast" at bounding box center [1189, 21] width 6 height 8
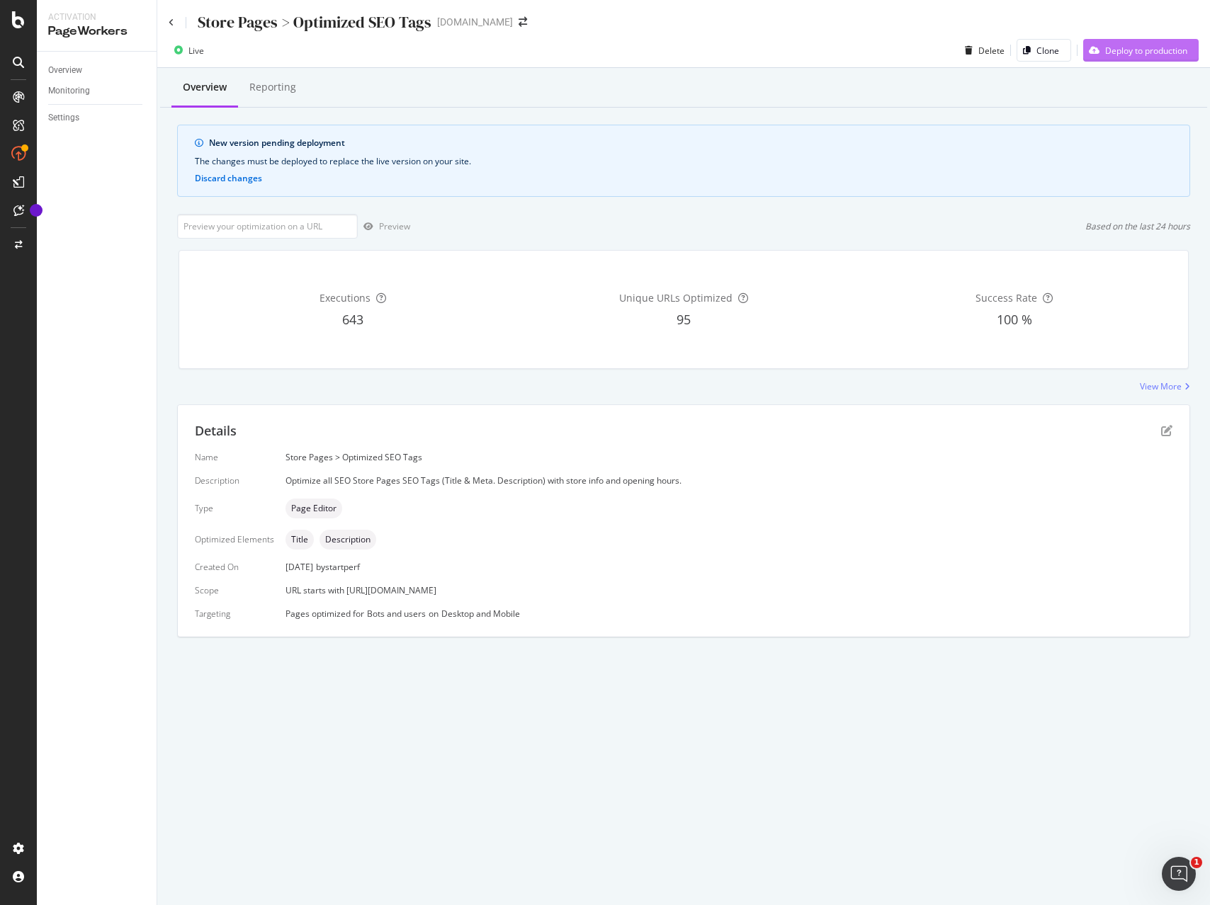
click at [1124, 49] on div "Deploy to production" at bounding box center [1146, 51] width 82 height 12
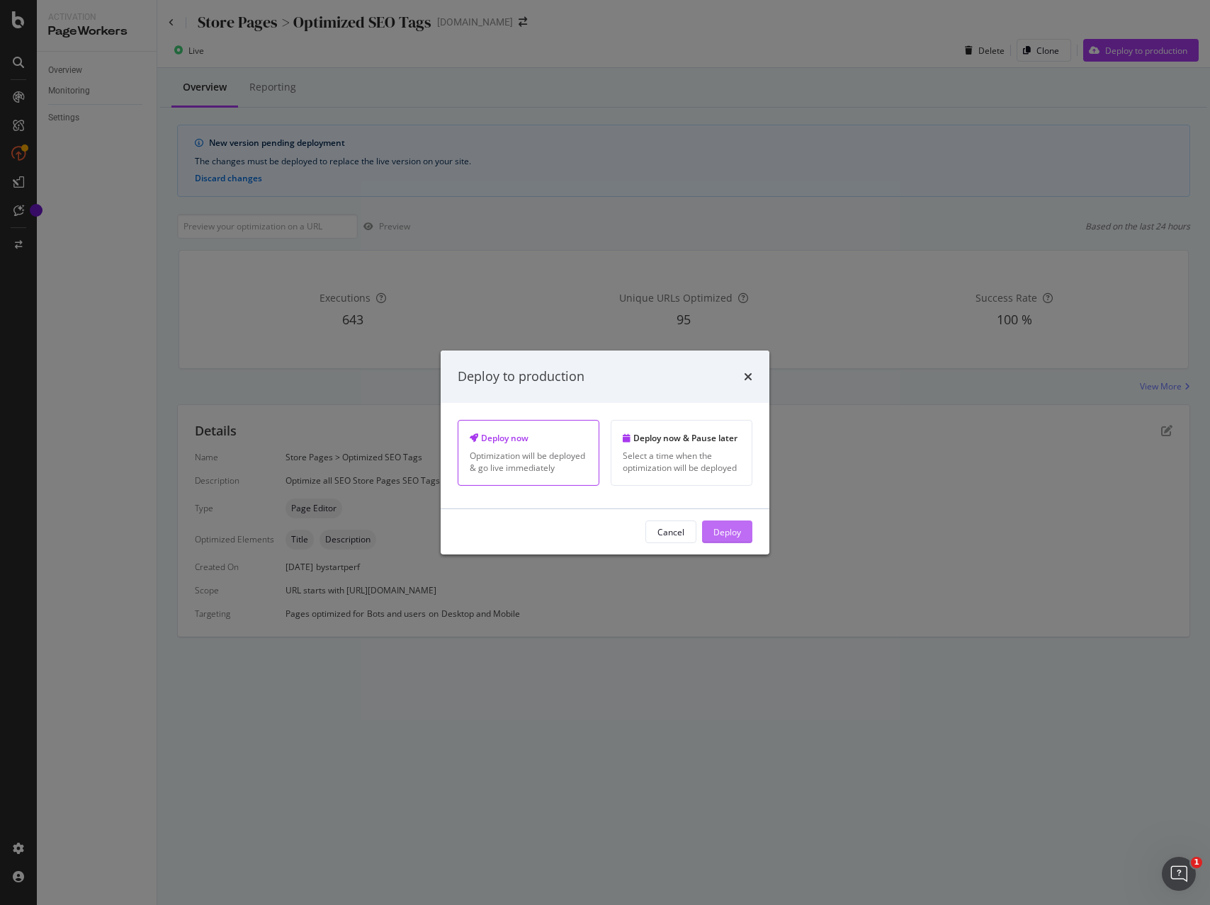
click at [739, 529] on div "Deploy" at bounding box center [727, 532] width 28 height 12
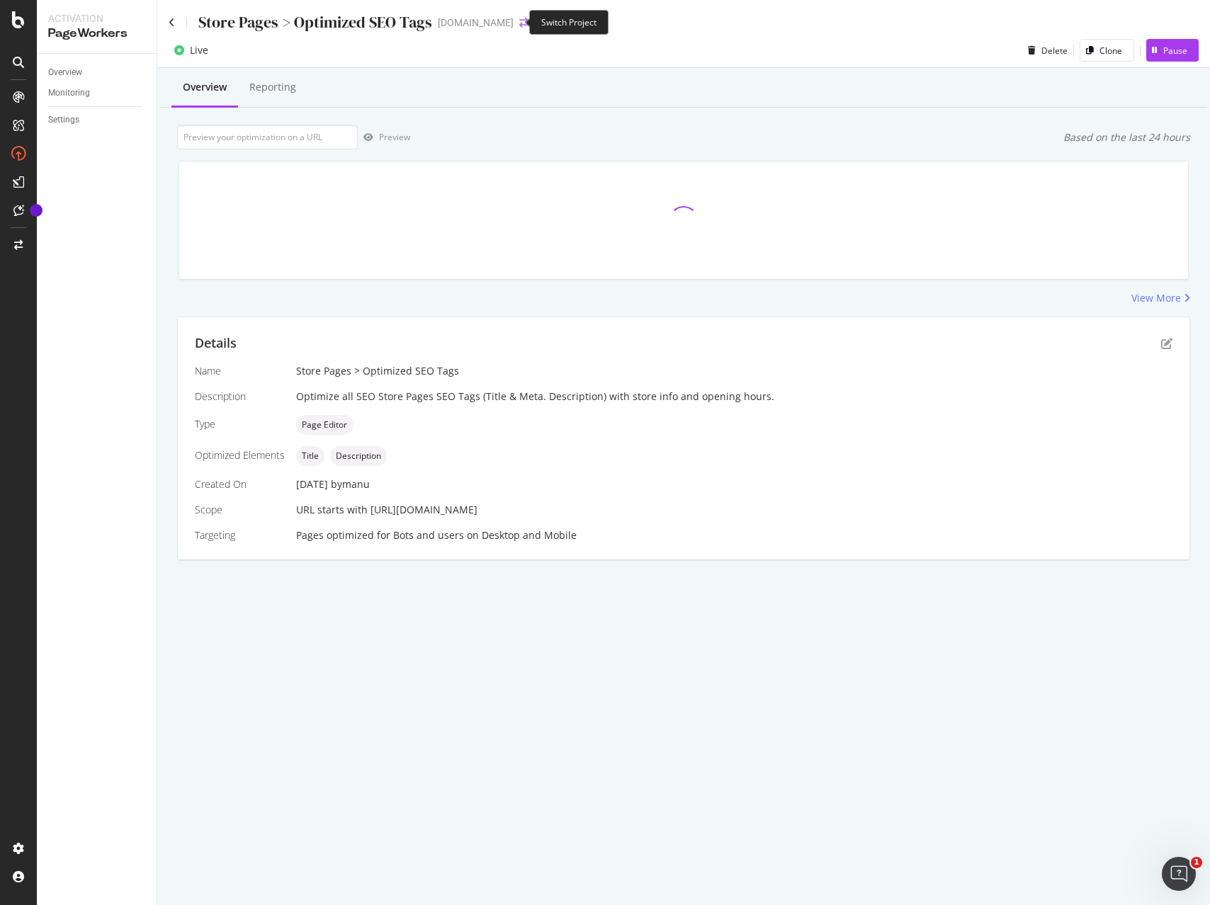
click at [519, 22] on icon "arrow-right-arrow-left" at bounding box center [523, 23] width 8 height 10
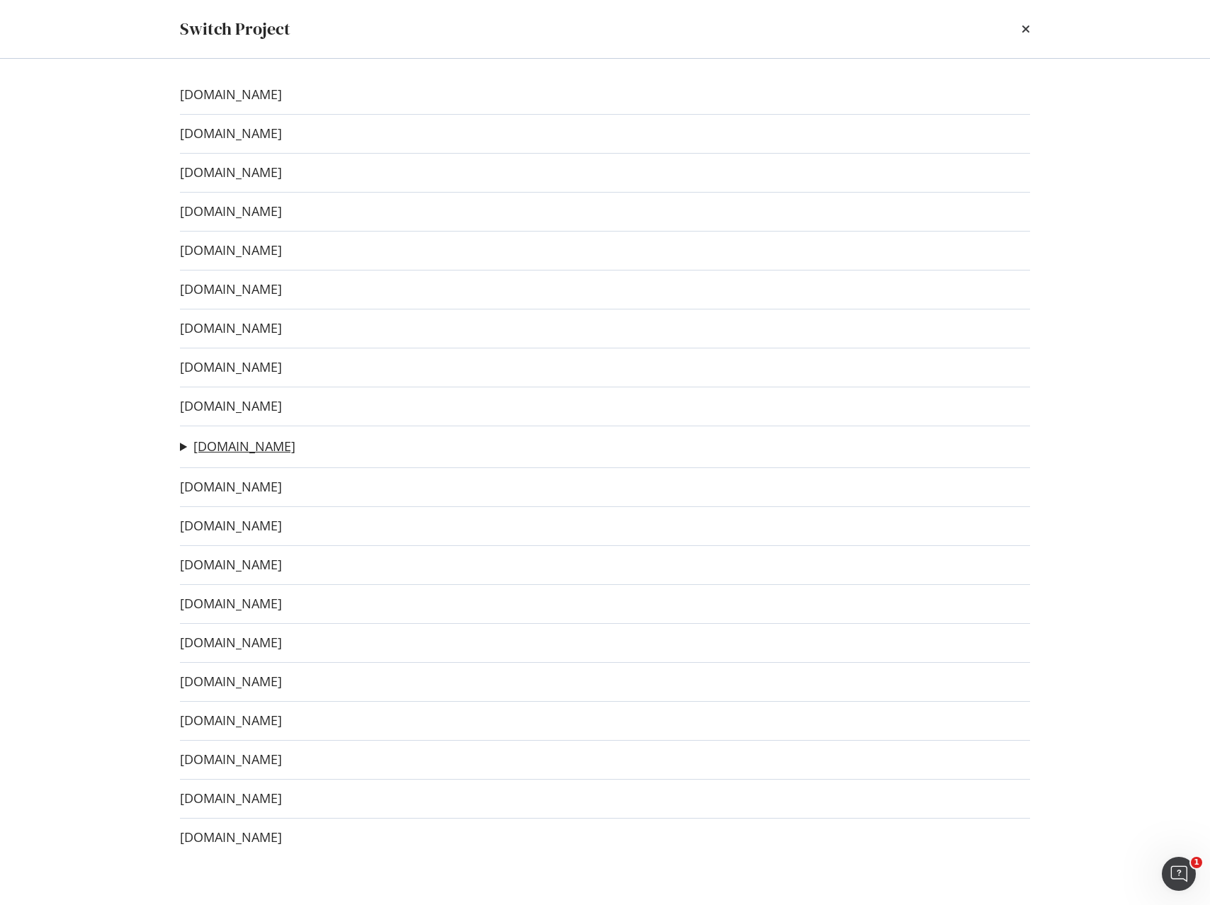
click at [242, 449] on link "[DOMAIN_NAME]" at bounding box center [244, 446] width 102 height 15
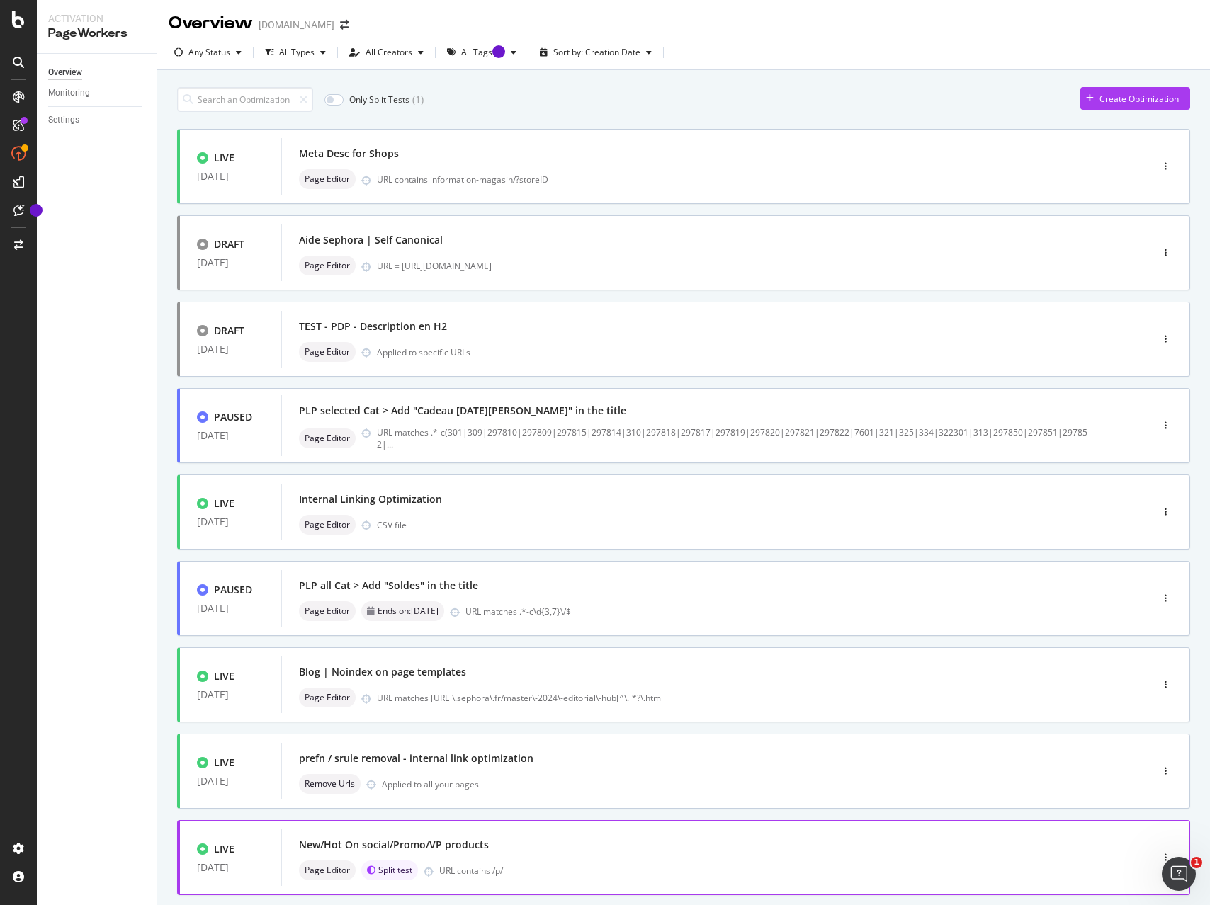
click at [745, 845] on div "New/Hot On social/Promo/VP products" at bounding box center [695, 845] width 792 height 20
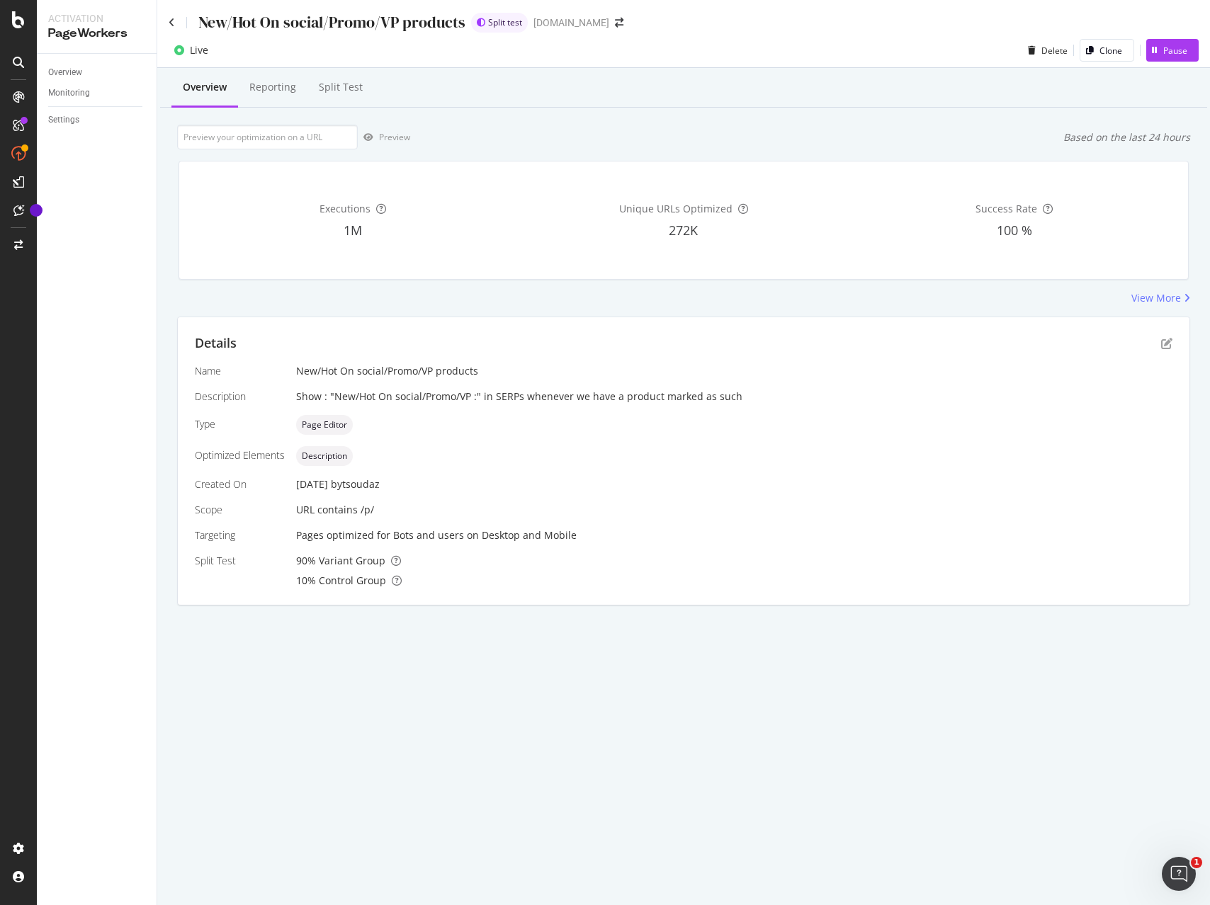
click at [517, 18] on span "Split test" at bounding box center [505, 22] width 34 height 8
click at [609, 21] on span at bounding box center [619, 23] width 20 height 10
click at [615, 23] on icon "arrow-right-arrow-left" at bounding box center [619, 23] width 8 height 10
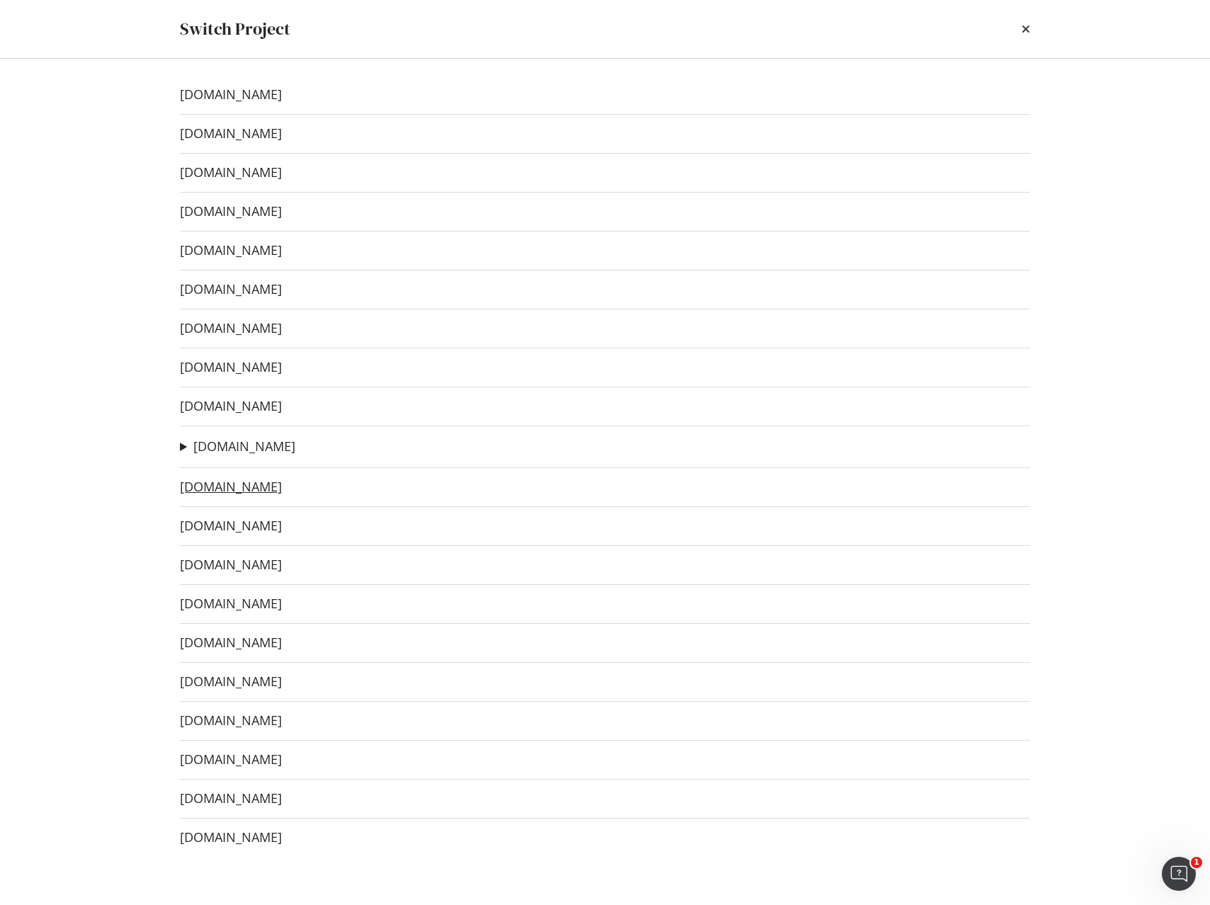
click at [232, 490] on link "[DOMAIN_NAME]" at bounding box center [231, 487] width 102 height 15
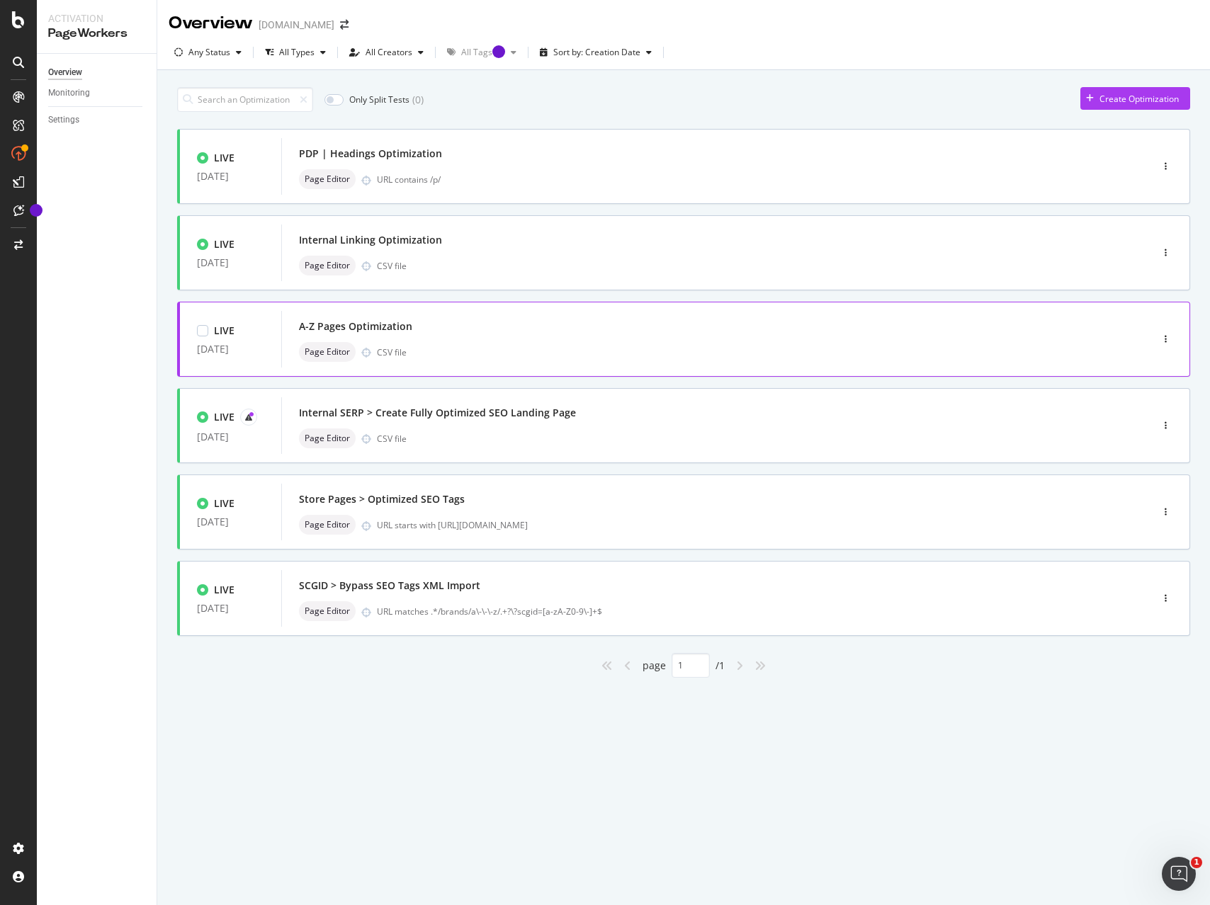
click at [575, 342] on div "Page Editor CSV file" at bounding box center [695, 352] width 792 height 20
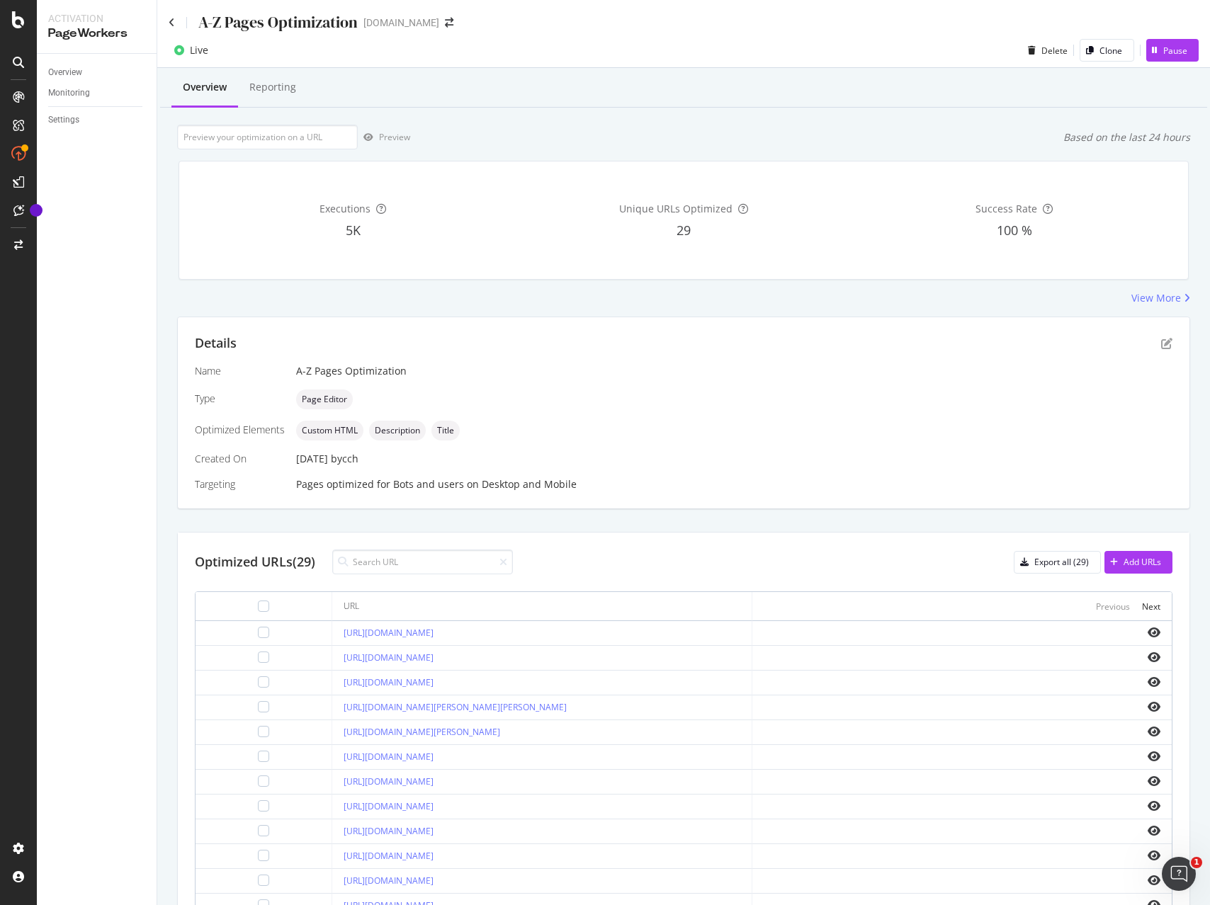
click at [776, 429] on div "Custom HTML Description Title" at bounding box center [734, 431] width 876 height 20
click at [1167, 341] on icon "pen-to-square" at bounding box center [1166, 343] width 11 height 11
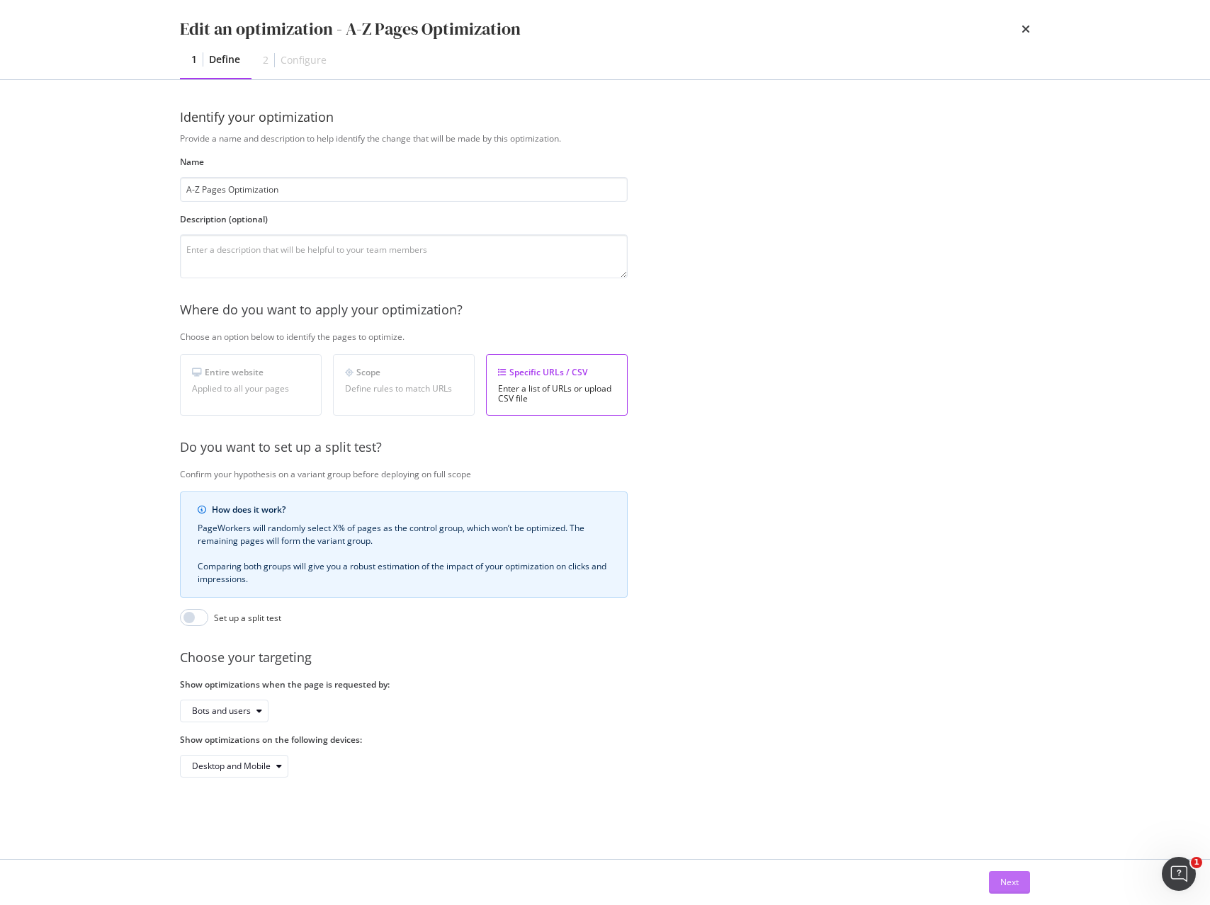
click at [1007, 878] on div "Next" at bounding box center [1009, 882] width 18 height 12
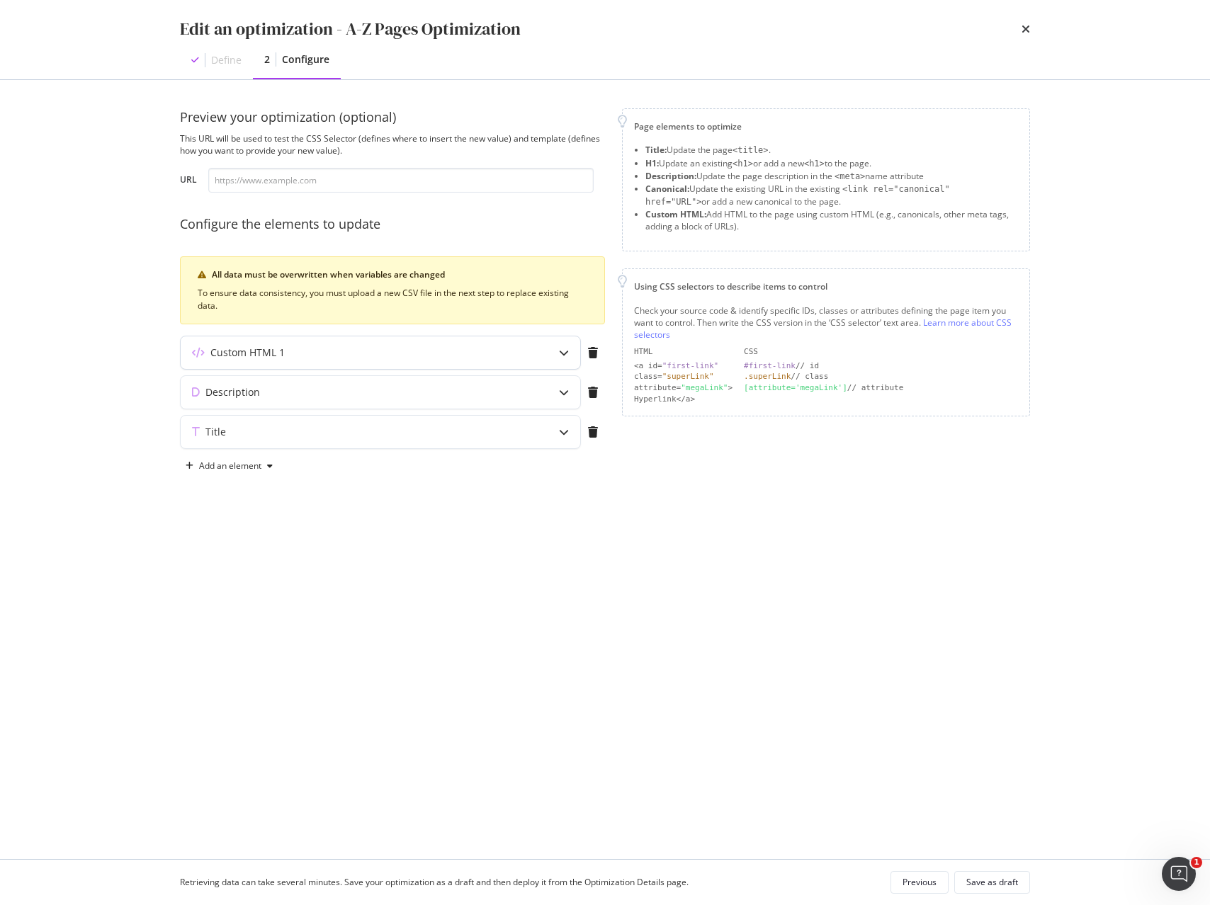
click at [568, 356] on icon "modal" at bounding box center [564, 353] width 10 height 10
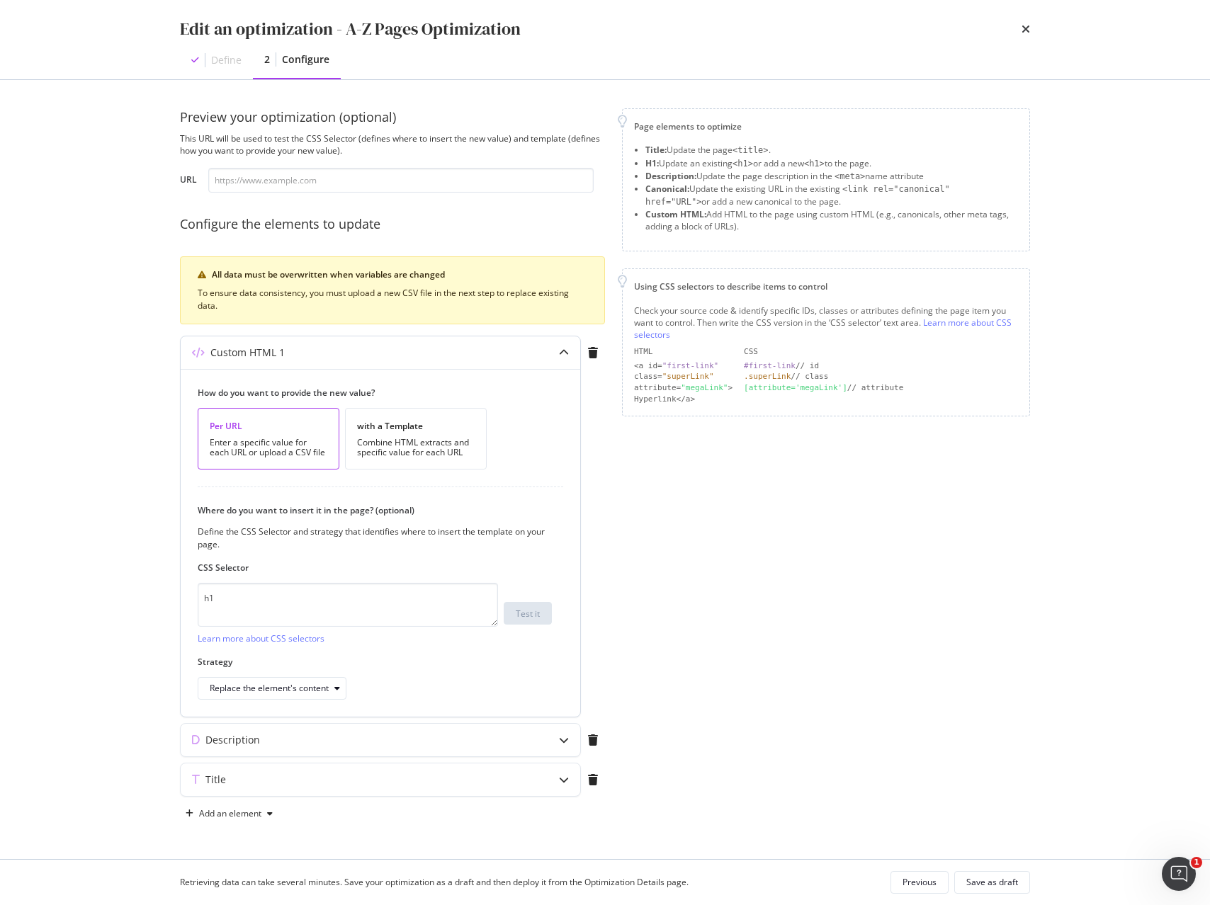
click at [562, 355] on icon "modal" at bounding box center [564, 353] width 10 height 10
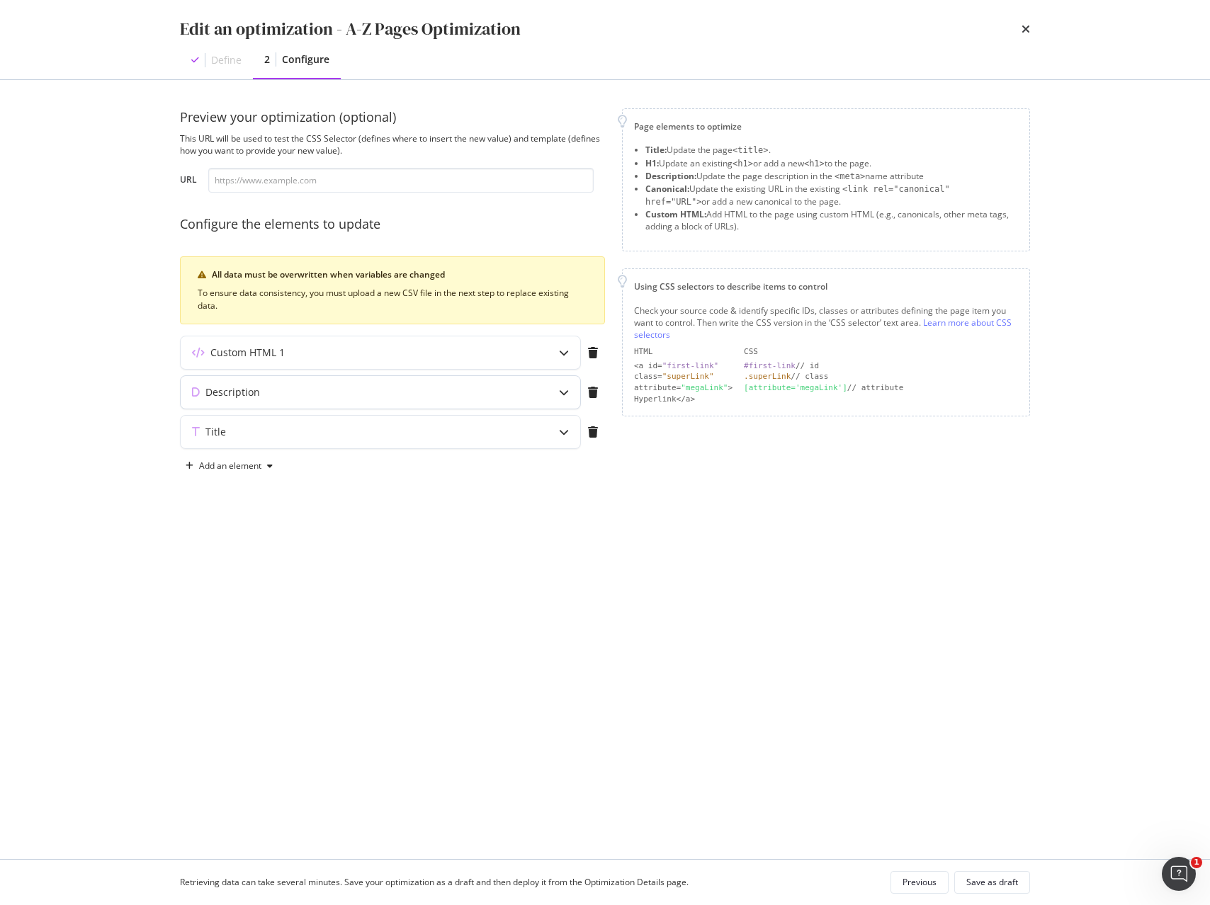
click at [562, 398] on div "modal" at bounding box center [564, 392] width 33 height 33
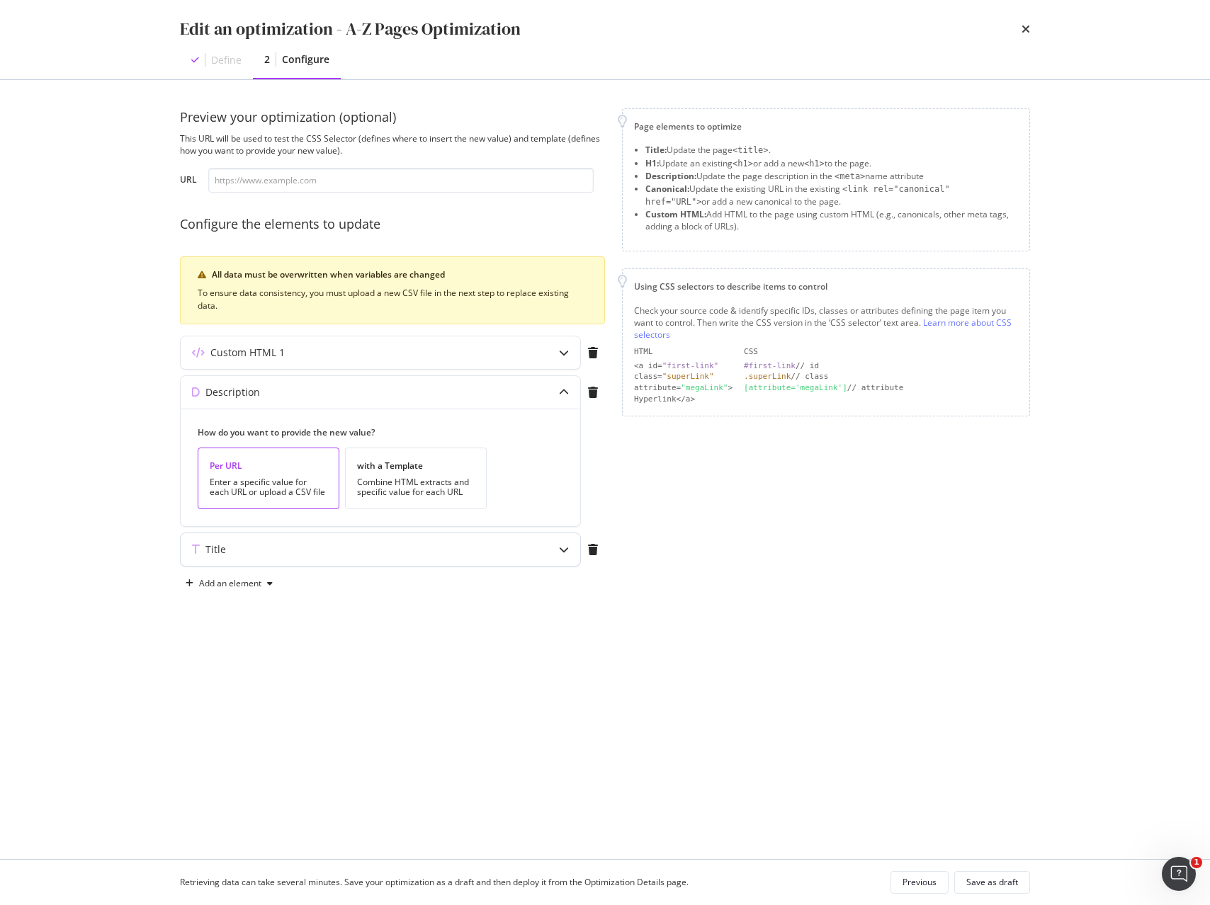
drag, startPoint x: 560, startPoint y: 395, endPoint x: 571, endPoint y: 429, distance: 35.8
click at [560, 394] on icon "modal" at bounding box center [564, 392] width 10 height 10
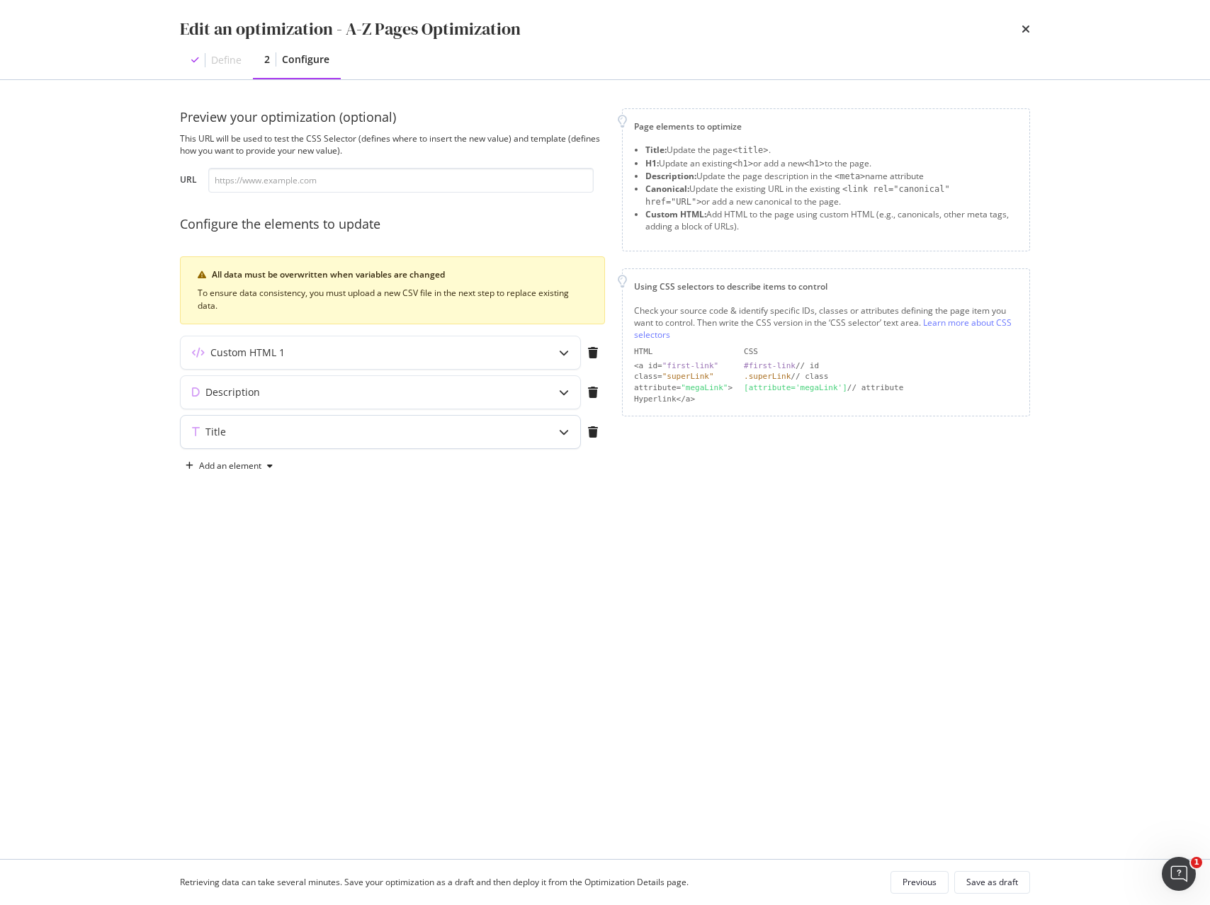
click at [561, 444] on div "modal" at bounding box center [564, 432] width 33 height 33
click at [562, 397] on div "modal" at bounding box center [564, 392] width 33 height 33
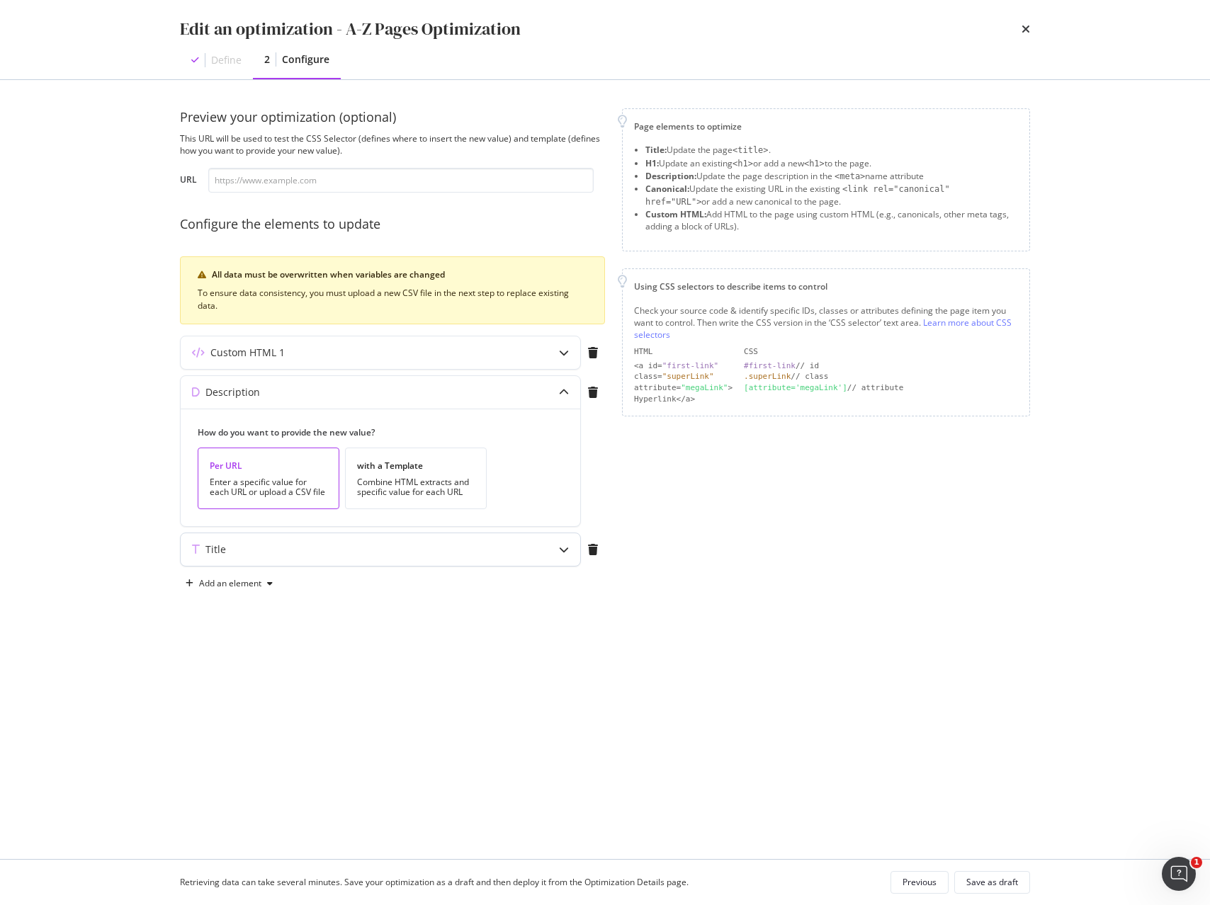
click at [562, 550] on icon "modal" at bounding box center [564, 550] width 10 height 10
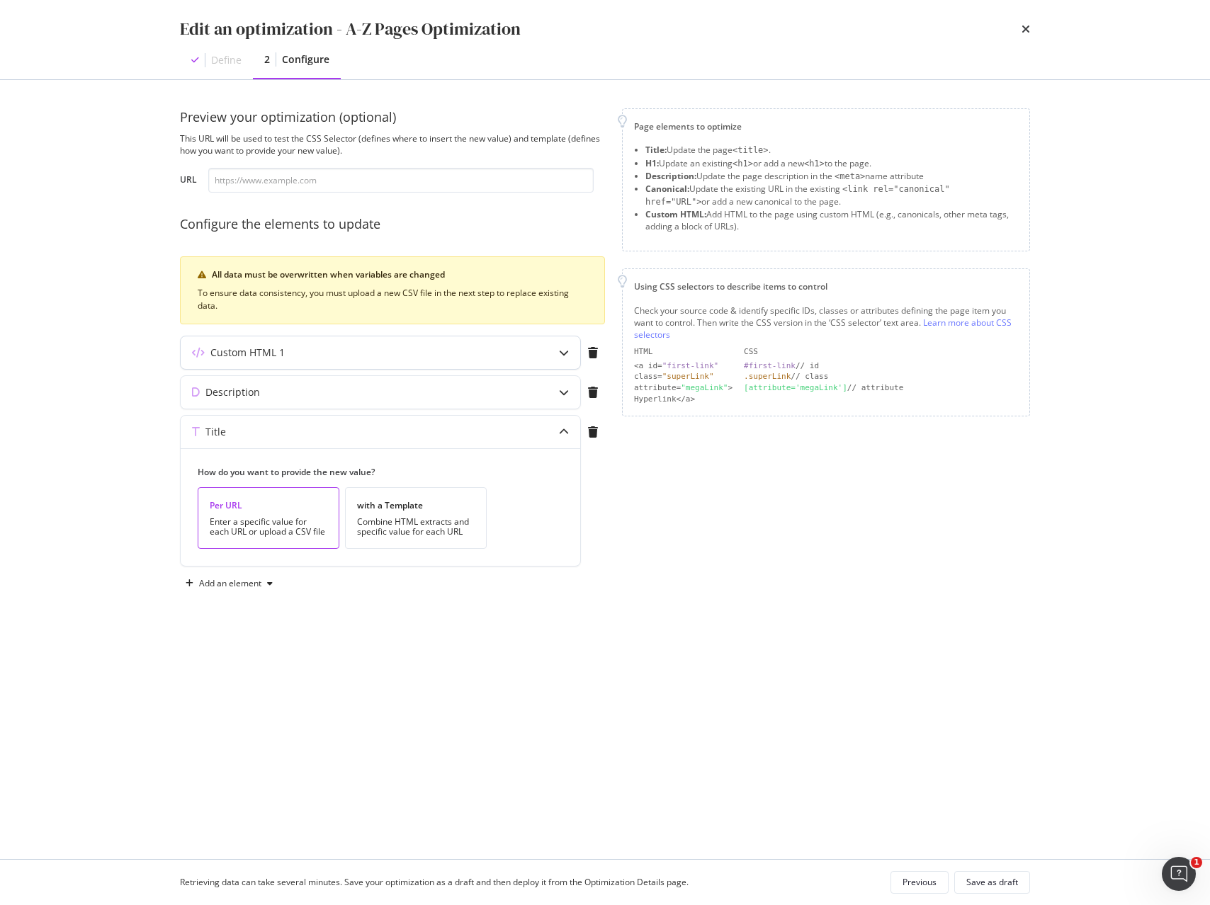
click at [560, 351] on icon "modal" at bounding box center [564, 353] width 10 height 10
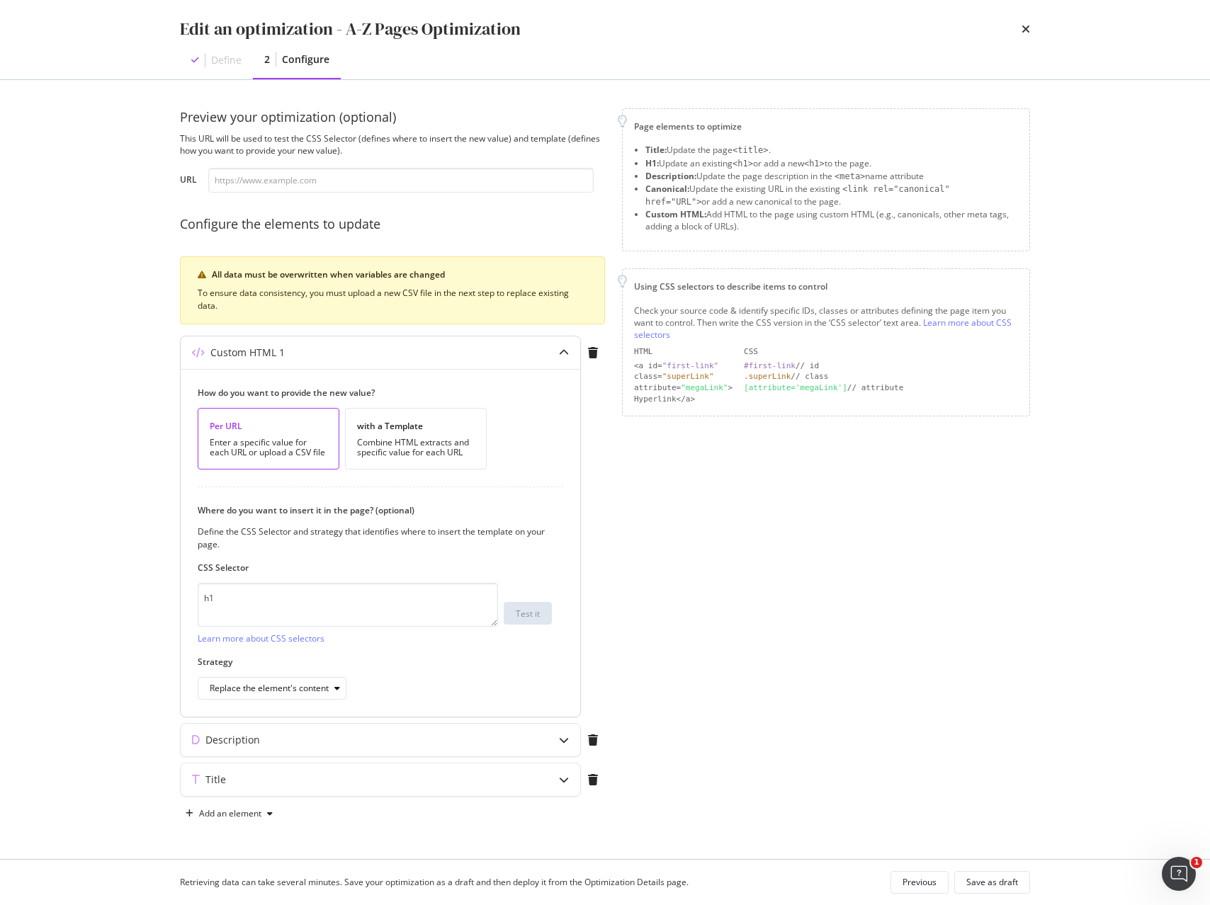
click at [560, 348] on icon "modal" at bounding box center [564, 353] width 10 height 10
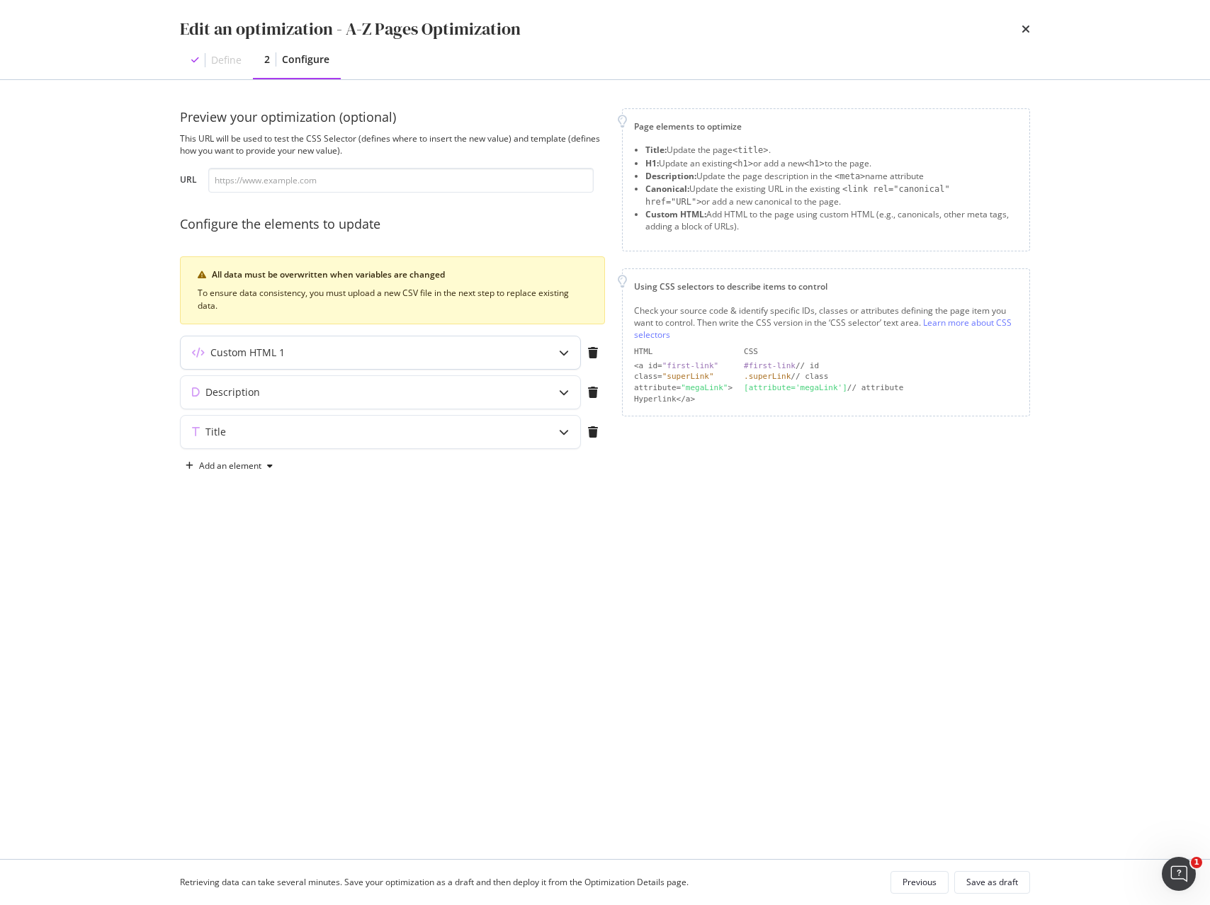
click at [378, 360] on div "Custom HTML 1" at bounding box center [380, 352] width 399 height 33
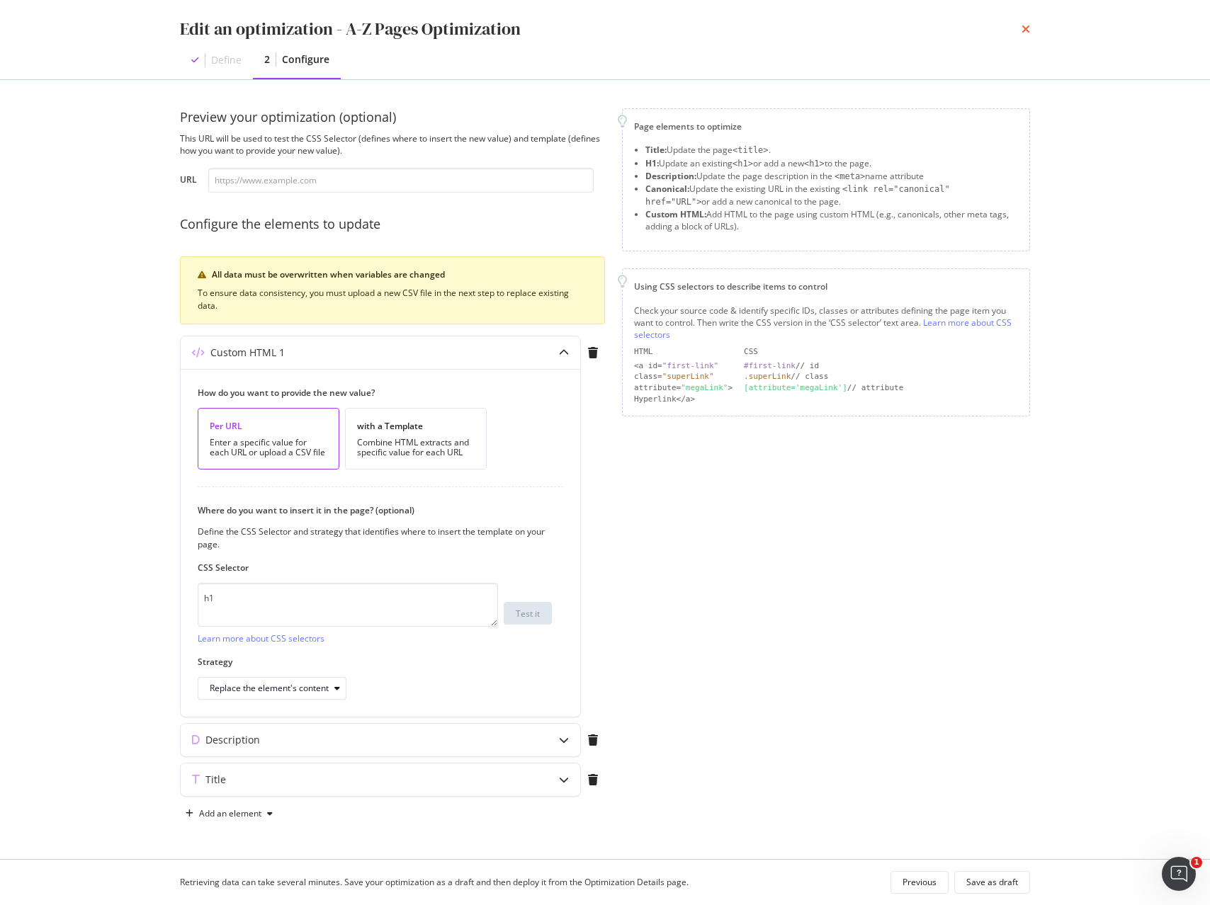
click at [1025, 30] on icon "times" at bounding box center [1025, 28] width 8 height 11
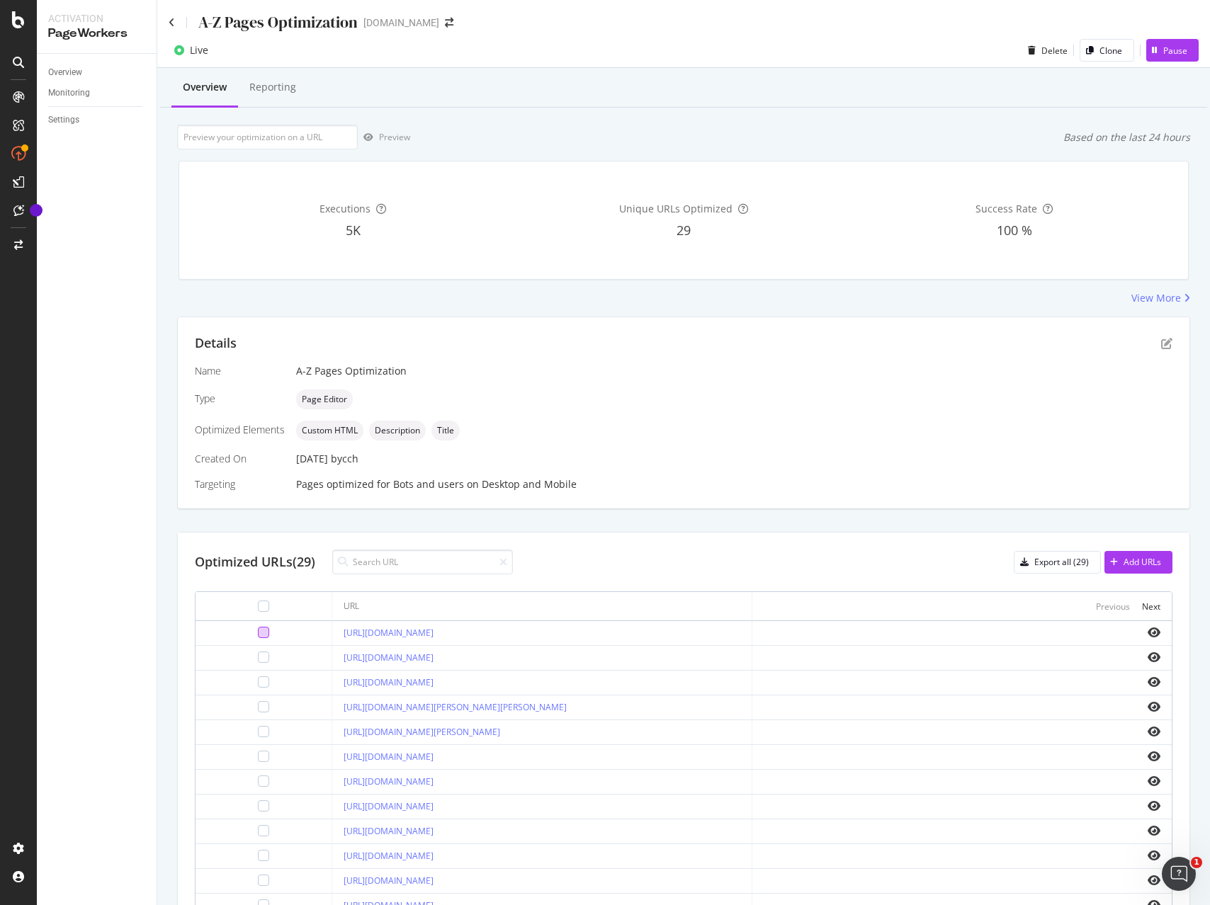
click at [258, 633] on div at bounding box center [263, 632] width 11 height 11
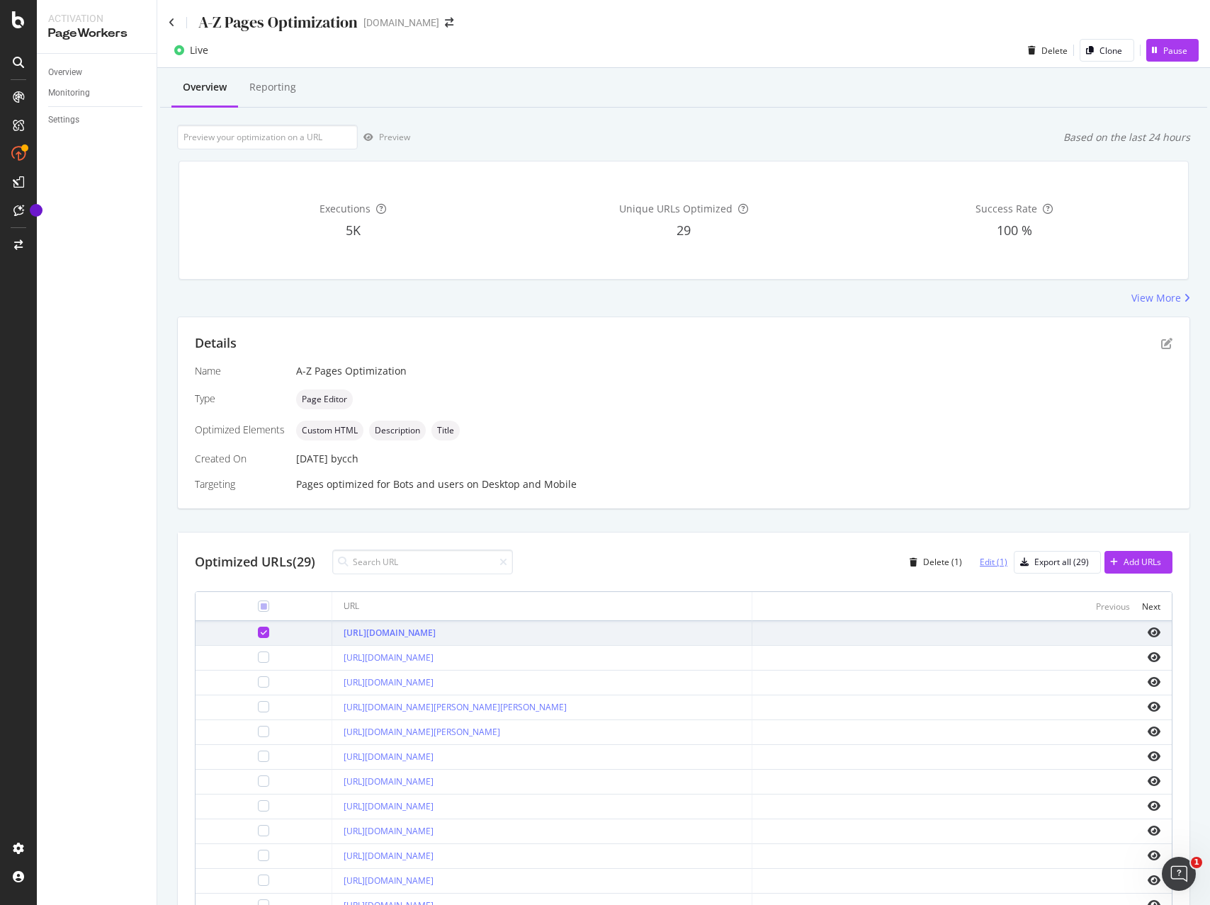
click at [989, 562] on div "Edit (1)" at bounding box center [994, 562] width 28 height 12
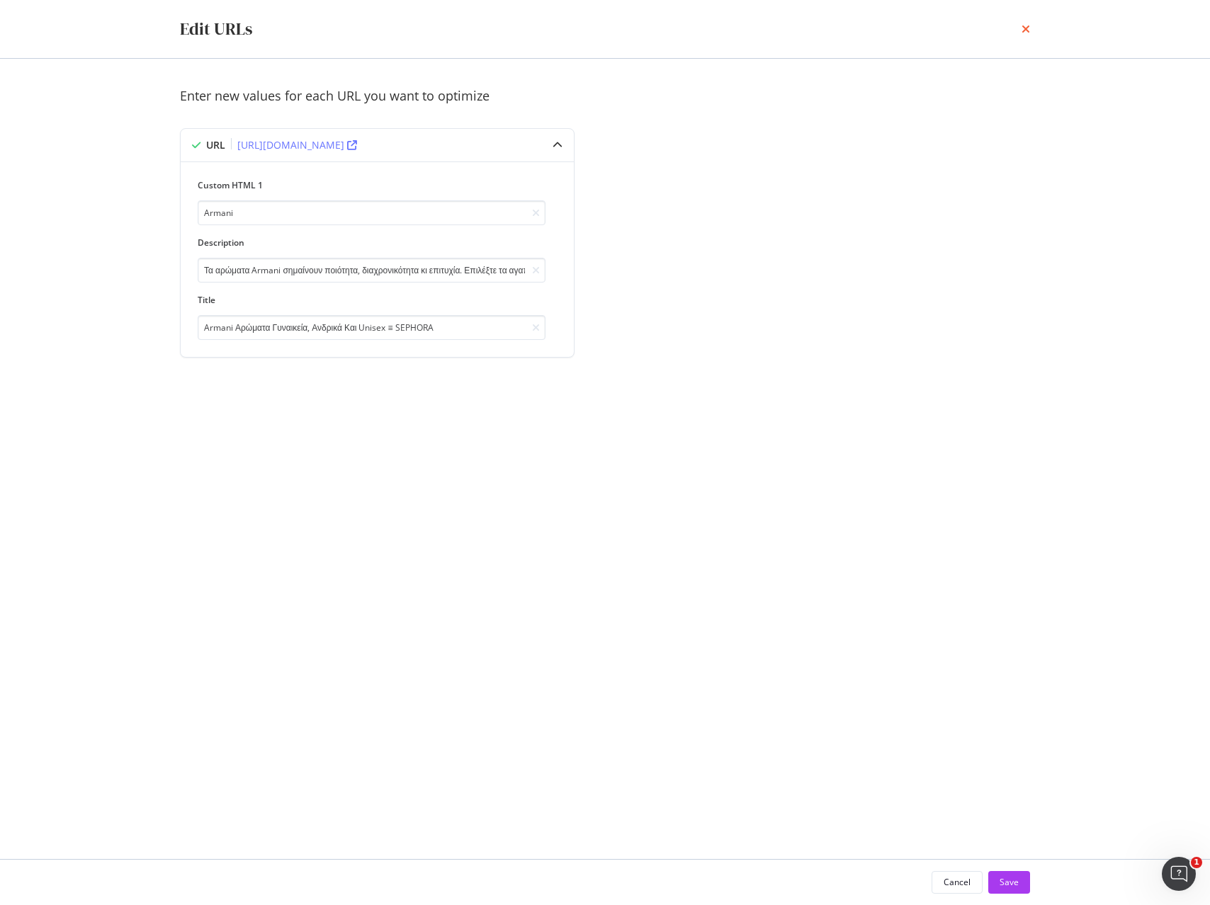
click at [1024, 30] on icon "times" at bounding box center [1025, 28] width 8 height 11
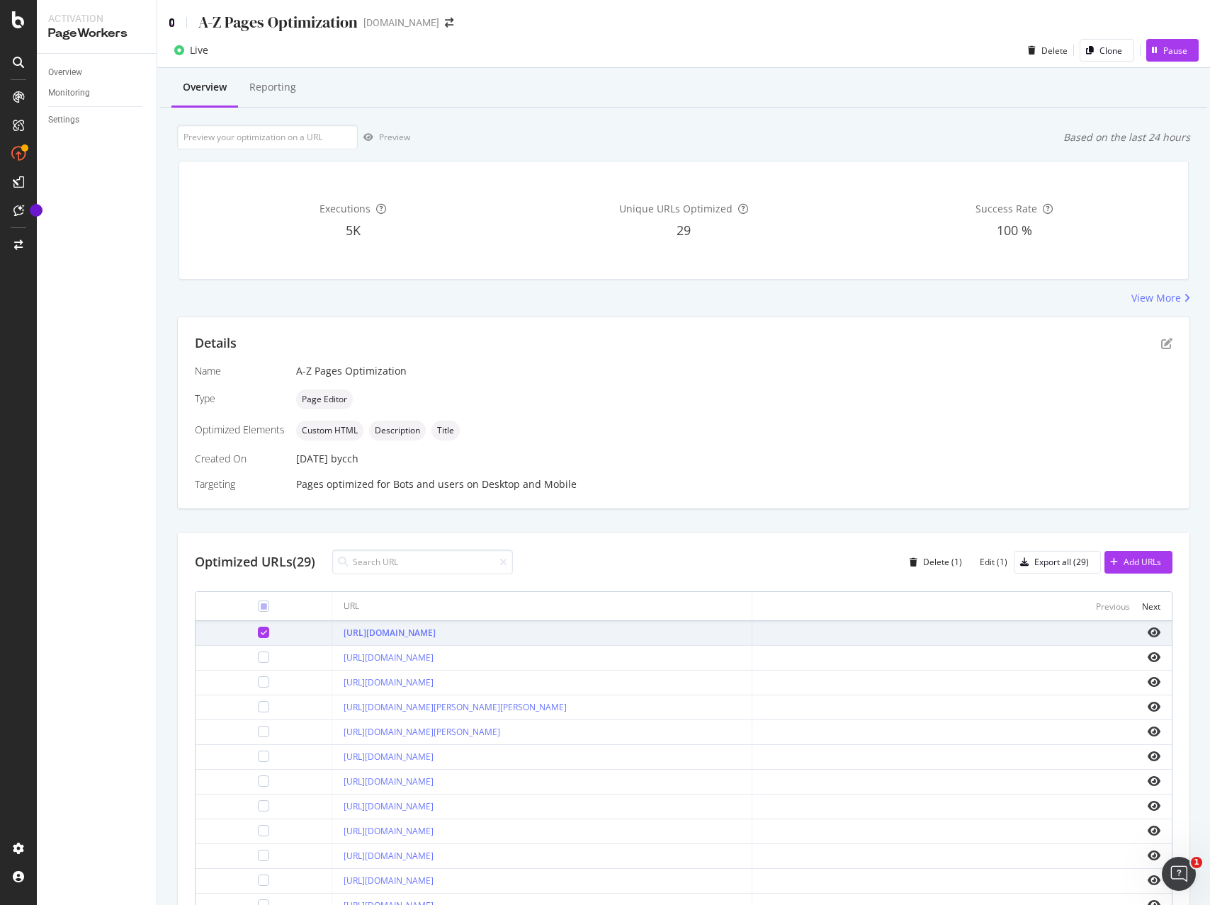
click at [171, 25] on icon at bounding box center [172, 23] width 6 height 10
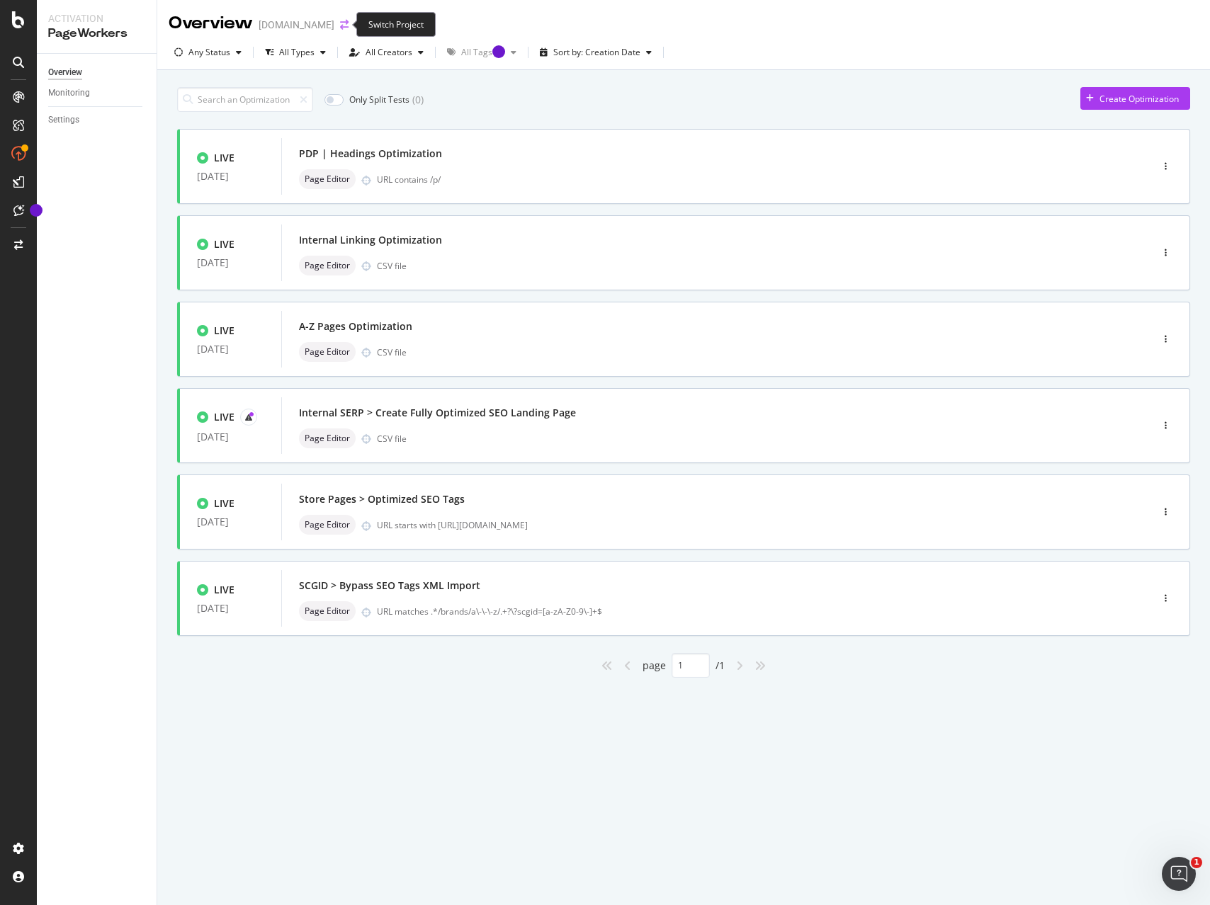
click at [340, 21] on icon "arrow-right-arrow-left" at bounding box center [344, 25] width 8 height 10
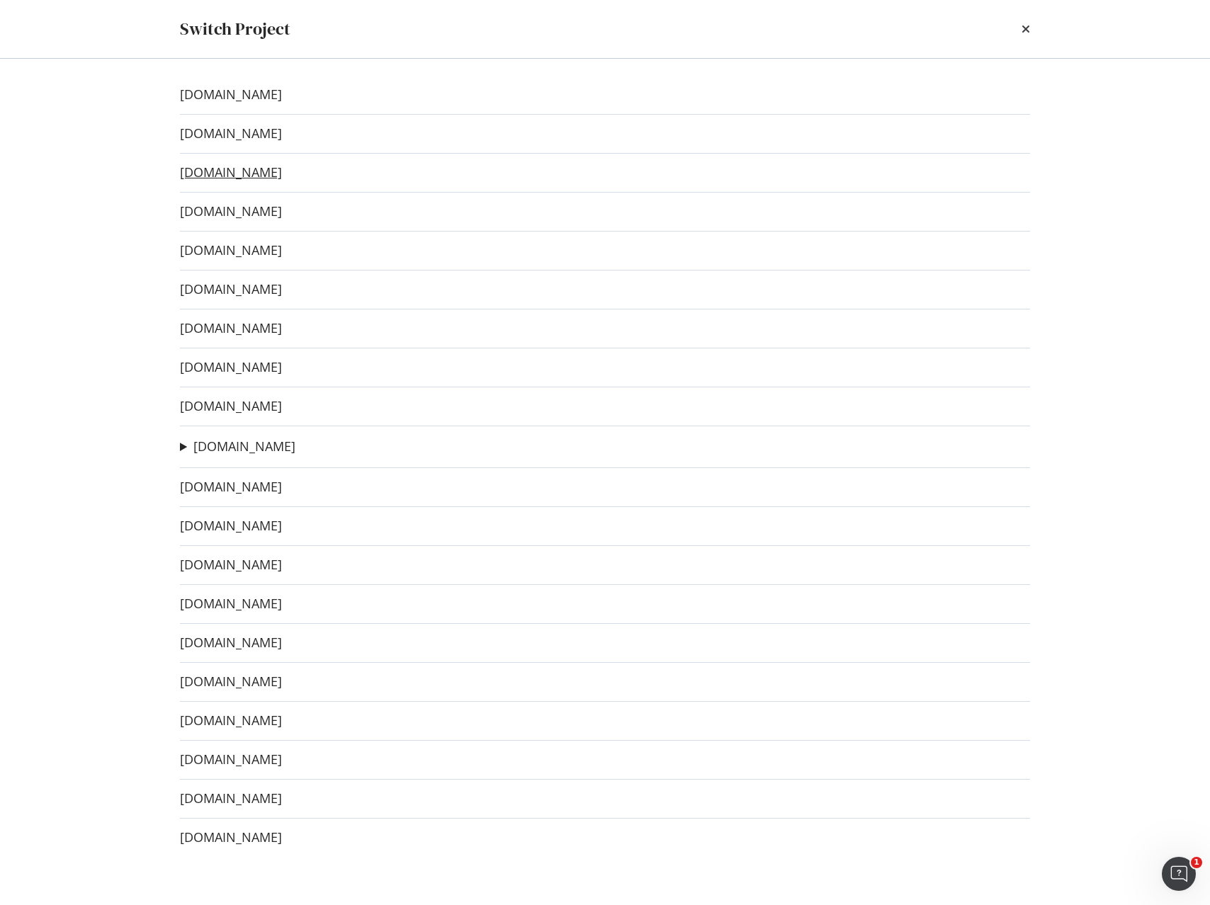
click at [232, 169] on link "[DOMAIN_NAME]" at bounding box center [231, 172] width 102 height 15
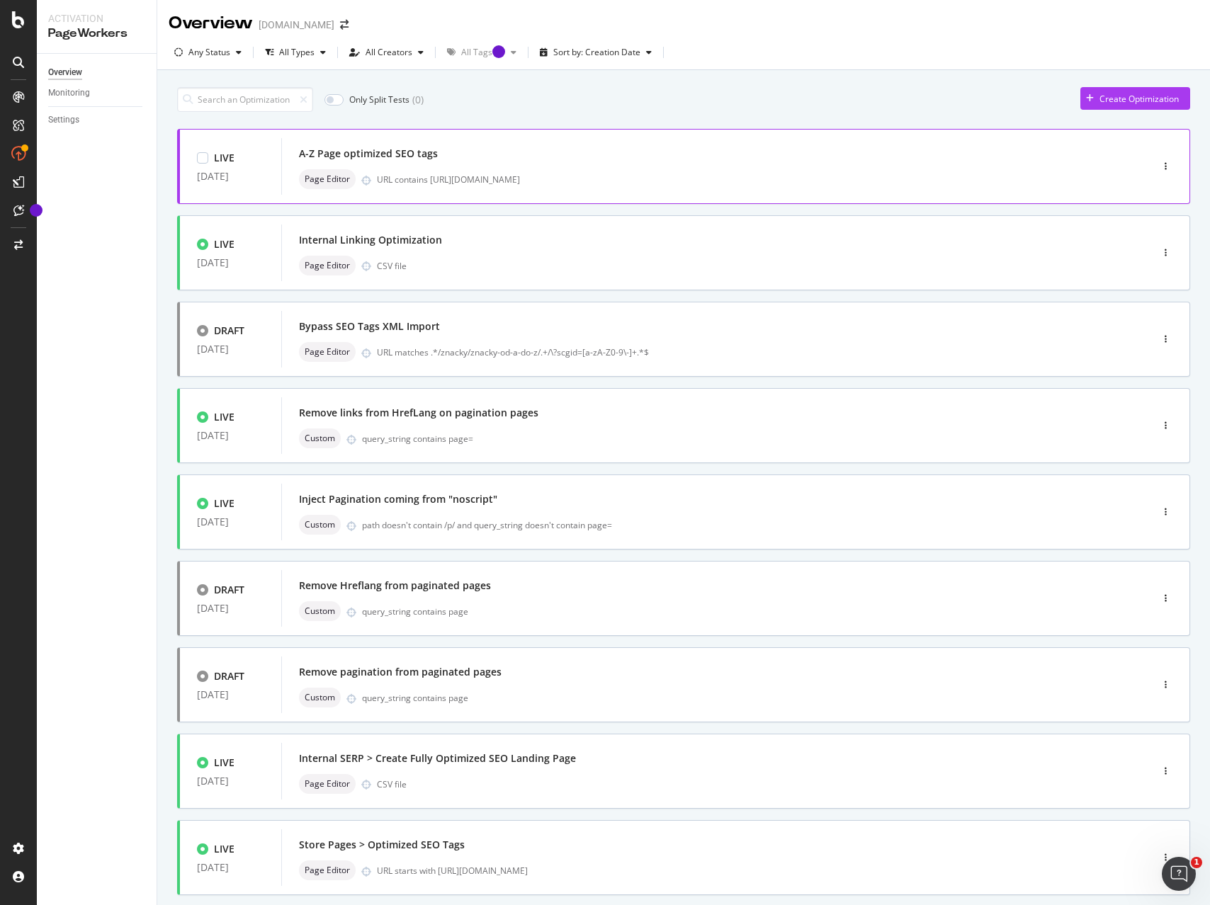
click at [457, 168] on div "A-Z Page optimized SEO tags Page Editor URL contains [URL][DOMAIN_NAME]" at bounding box center [695, 166] width 792 height 45
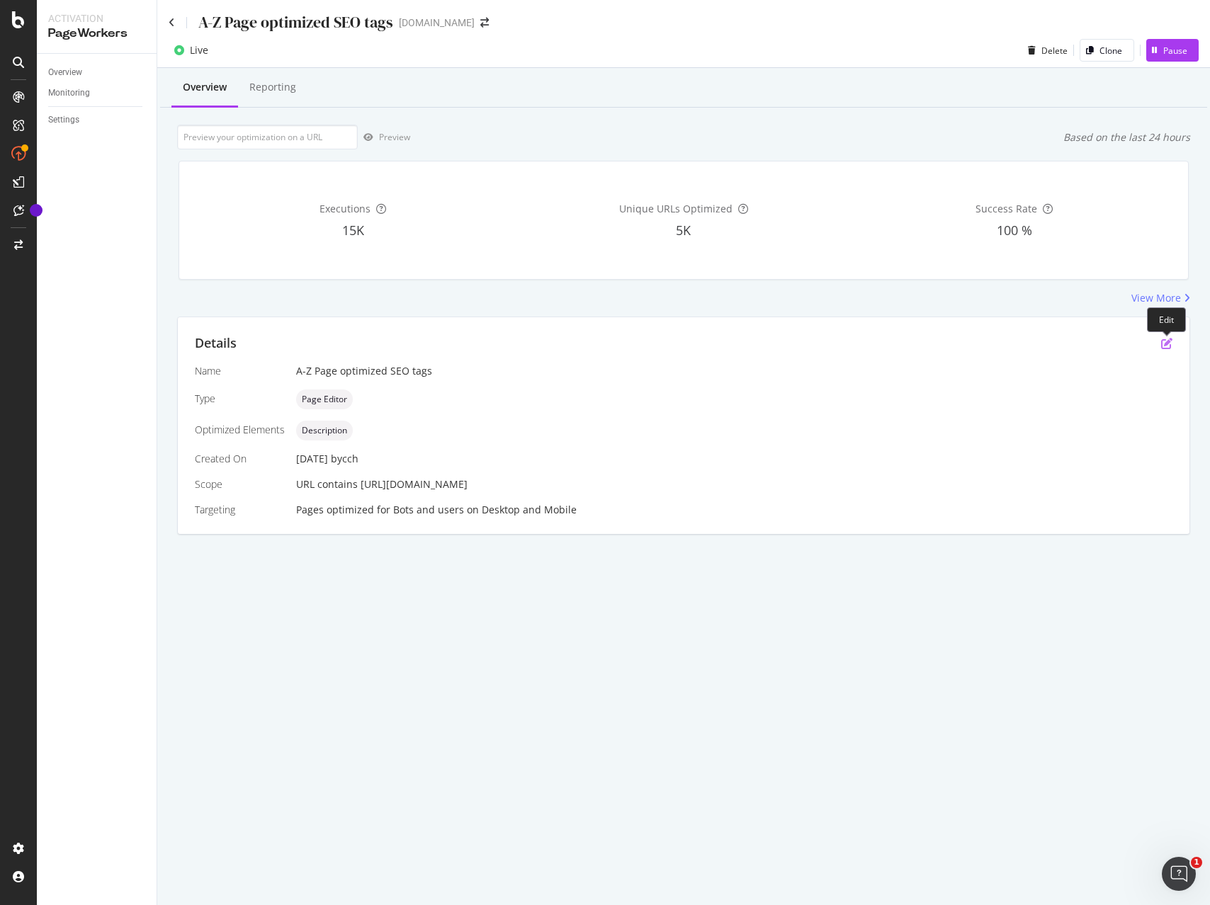
click at [1164, 345] on icon "pen-to-square" at bounding box center [1166, 343] width 11 height 11
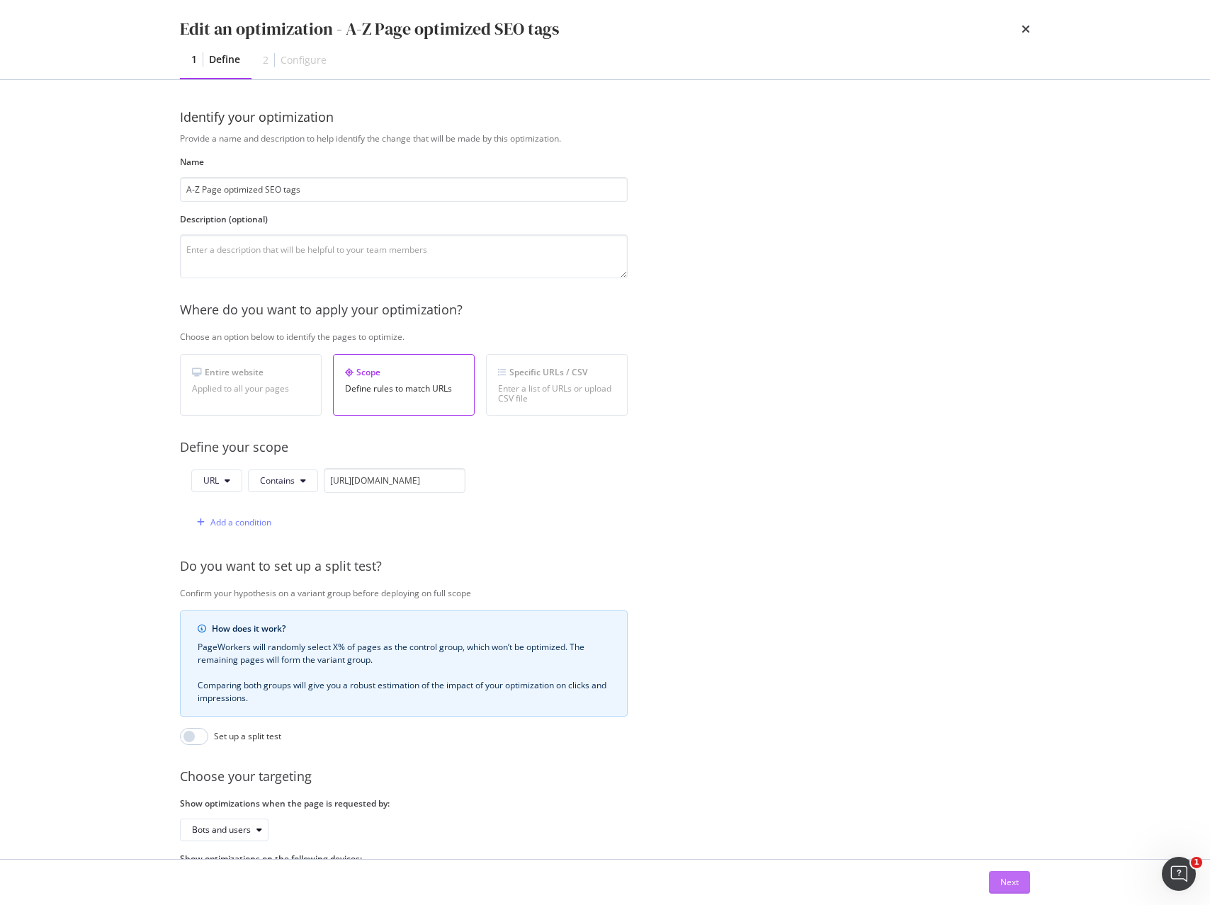
click at [1011, 887] on div "Next" at bounding box center [1009, 882] width 18 height 12
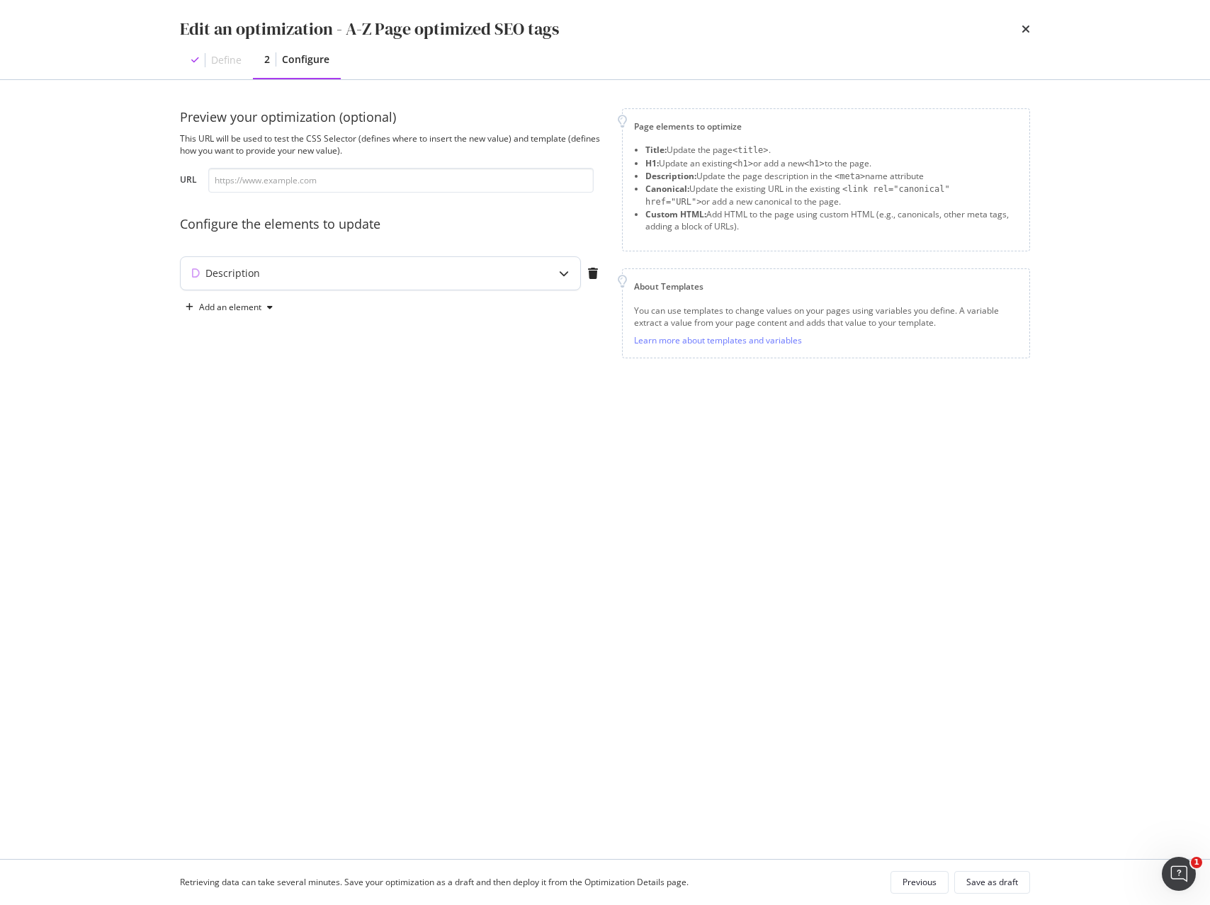
click at [378, 288] on div "Description" at bounding box center [380, 273] width 399 height 33
click at [1104, 49] on div "Edit an optimization - A-Z Page optimized SEO tags Define 2 Configure Preview y…" at bounding box center [605, 452] width 1210 height 905
click at [1135, 67] on div "Edit an optimization - A-Z Page optimized SEO tags Define 2 Configure Preview y…" at bounding box center [605, 452] width 1210 height 905
click at [1045, 136] on div "Preview your optimization (optional) This URL will be used to test the CSS Sele…" at bounding box center [605, 469] width 907 height 779
click at [1107, 72] on div "Edit an optimization - A-Z Page optimized SEO tags Define 2 Configure Preview y…" at bounding box center [605, 452] width 1210 height 905
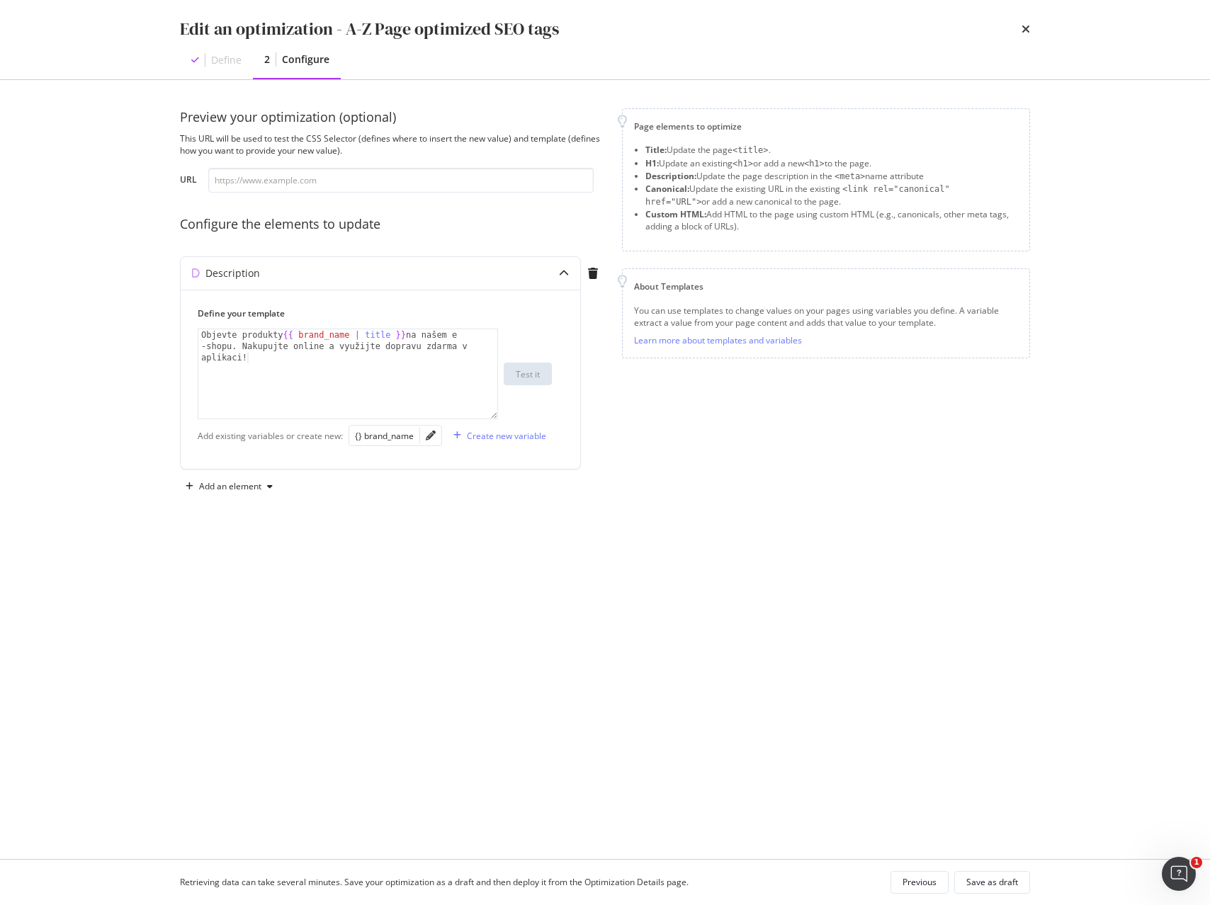
click at [1096, 75] on div "Edit an optimization - A-Z Page optimized SEO tags Define 2 Configure Preview y…" at bounding box center [605, 452] width 1210 height 905
drag, startPoint x: 1111, startPoint y: 78, endPoint x: 1095, endPoint y: 77, distance: 16.3
click at [1109, 76] on div "Edit an optimization - A-Z Page optimized SEO tags Define 2 Configure Preview y…" at bounding box center [605, 452] width 1210 height 905
click at [1024, 26] on icon "times" at bounding box center [1025, 28] width 8 height 11
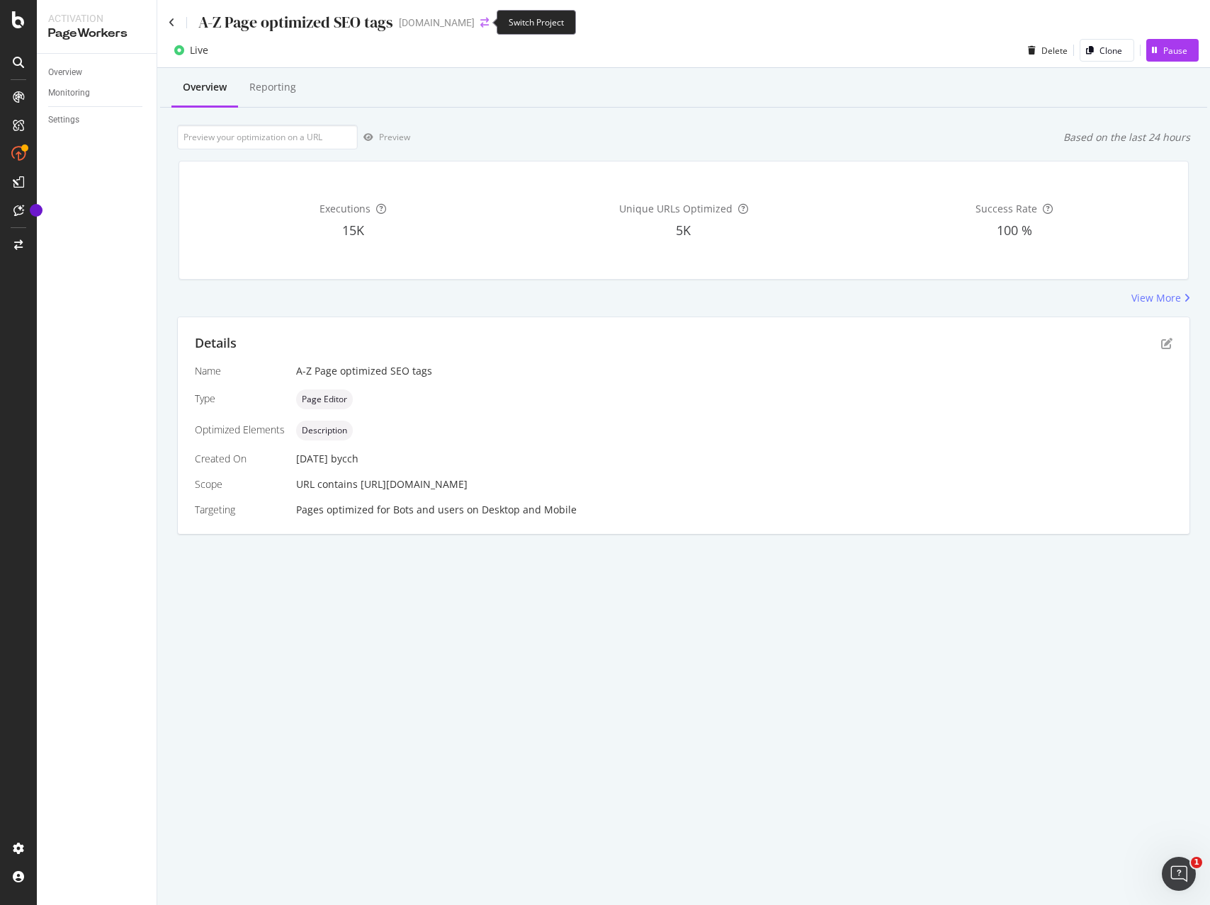
click at [480, 23] on icon "arrow-right-arrow-left" at bounding box center [484, 23] width 8 height 10
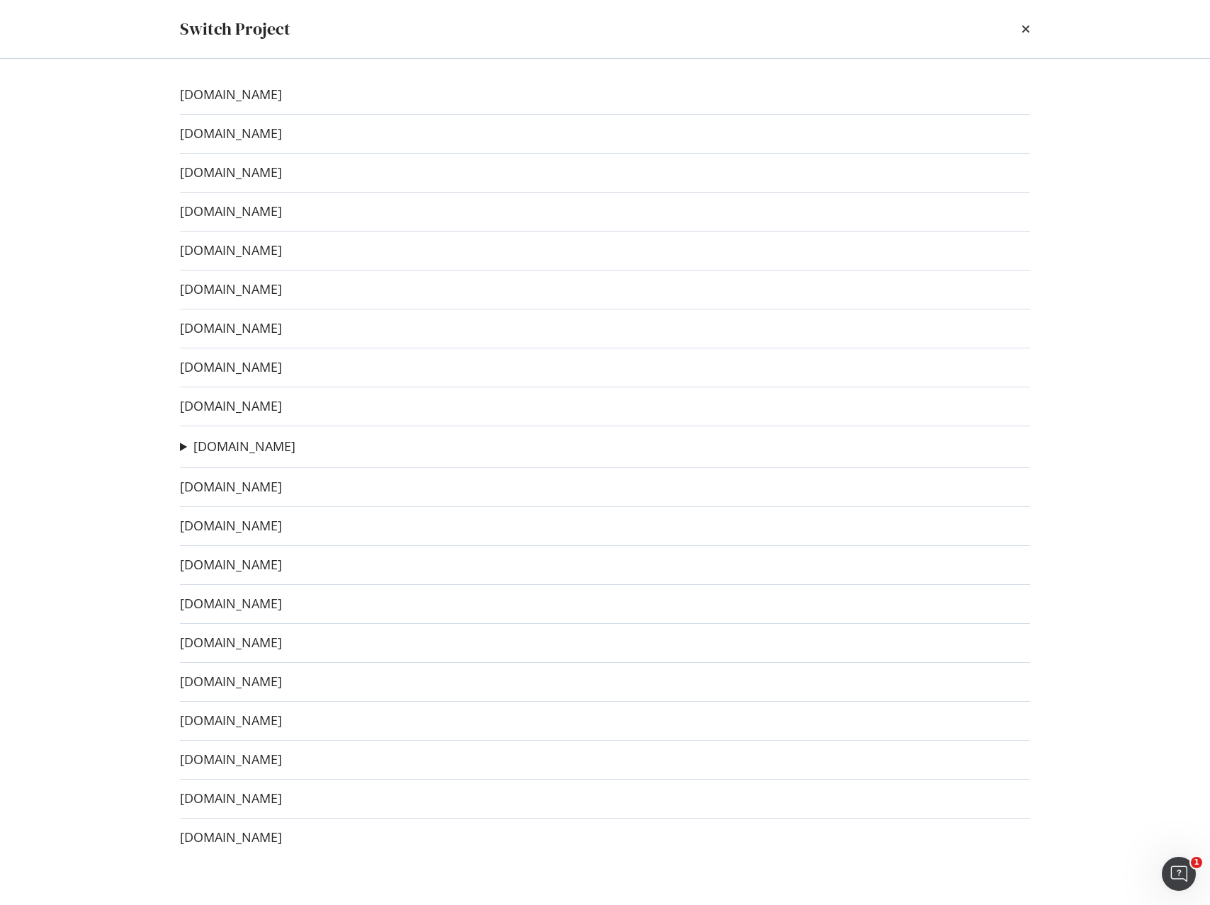
click at [249, 339] on div "[DOMAIN_NAME] [DOMAIN_NAME] [DOMAIN_NAME] [DOMAIN_NAME] [DOMAIN_NAME] [DOMAIN_N…" at bounding box center [605, 482] width 907 height 846
click at [233, 328] on link "[DOMAIN_NAME]" at bounding box center [231, 328] width 102 height 15
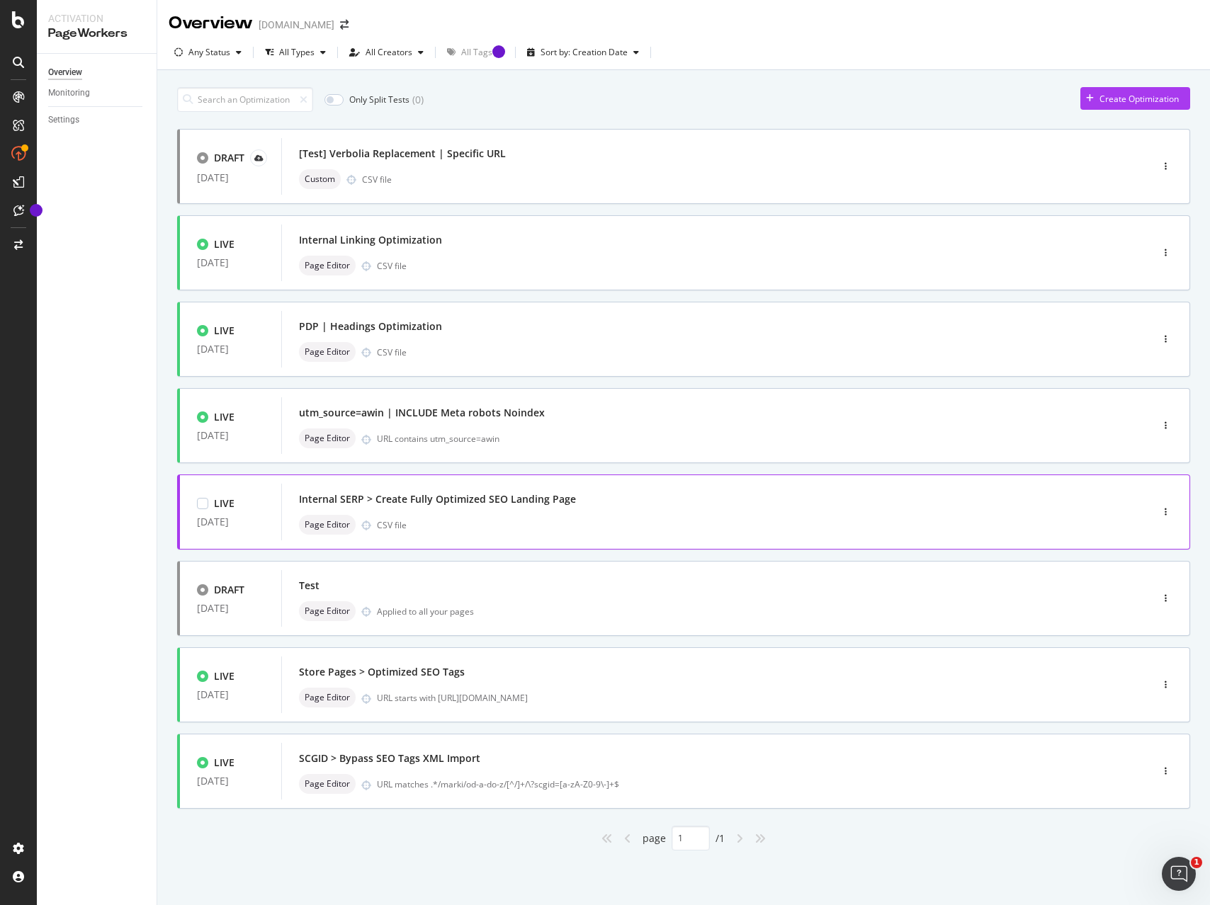
click at [667, 538] on div "Internal SERP > Create Fully Optimized SEO Landing Page Page Editor CSV file" at bounding box center [694, 512] width 827 height 57
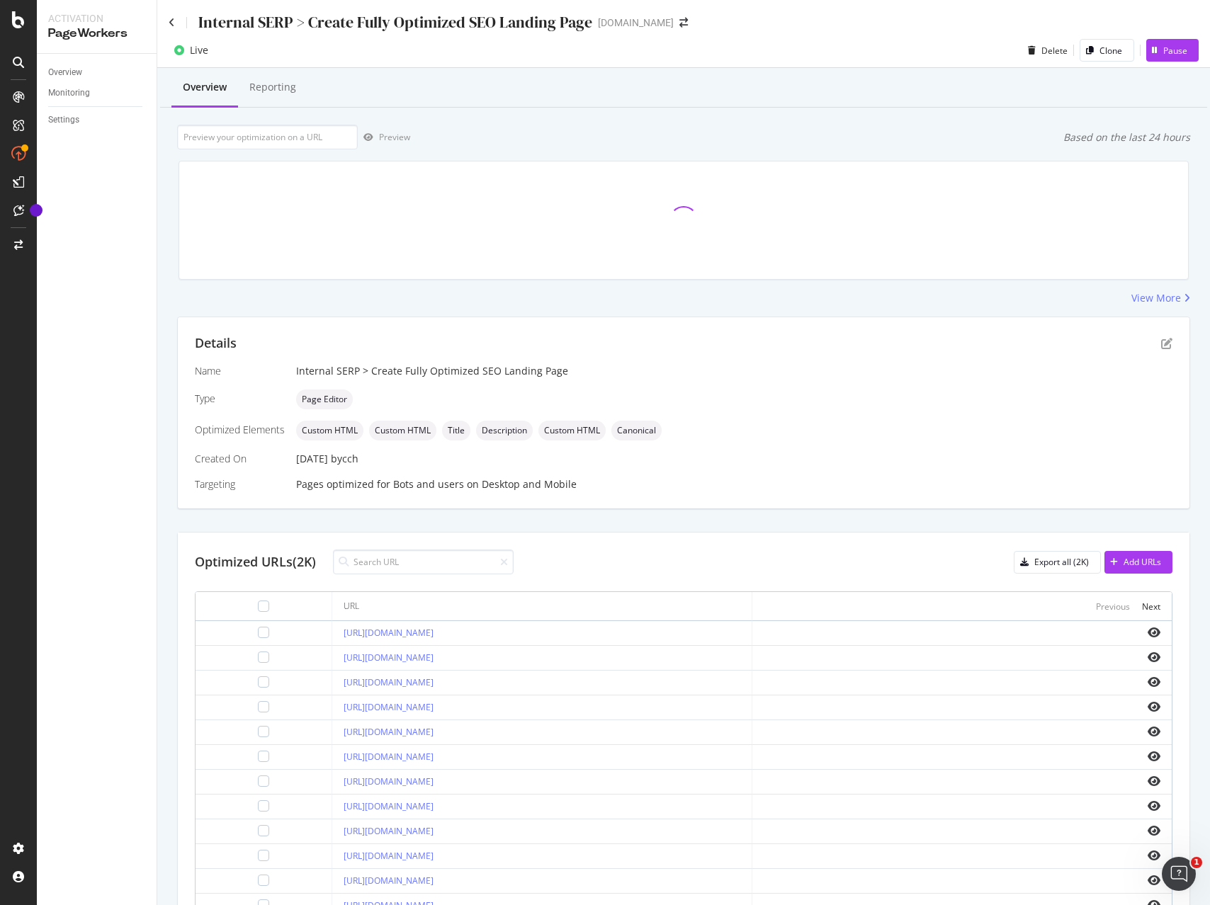
click at [174, 28] on div "Internal SERP > Create Fully Optimized SEO Landing Page" at bounding box center [381, 22] width 424 height 22
click at [169, 23] on icon at bounding box center [172, 23] width 6 height 10
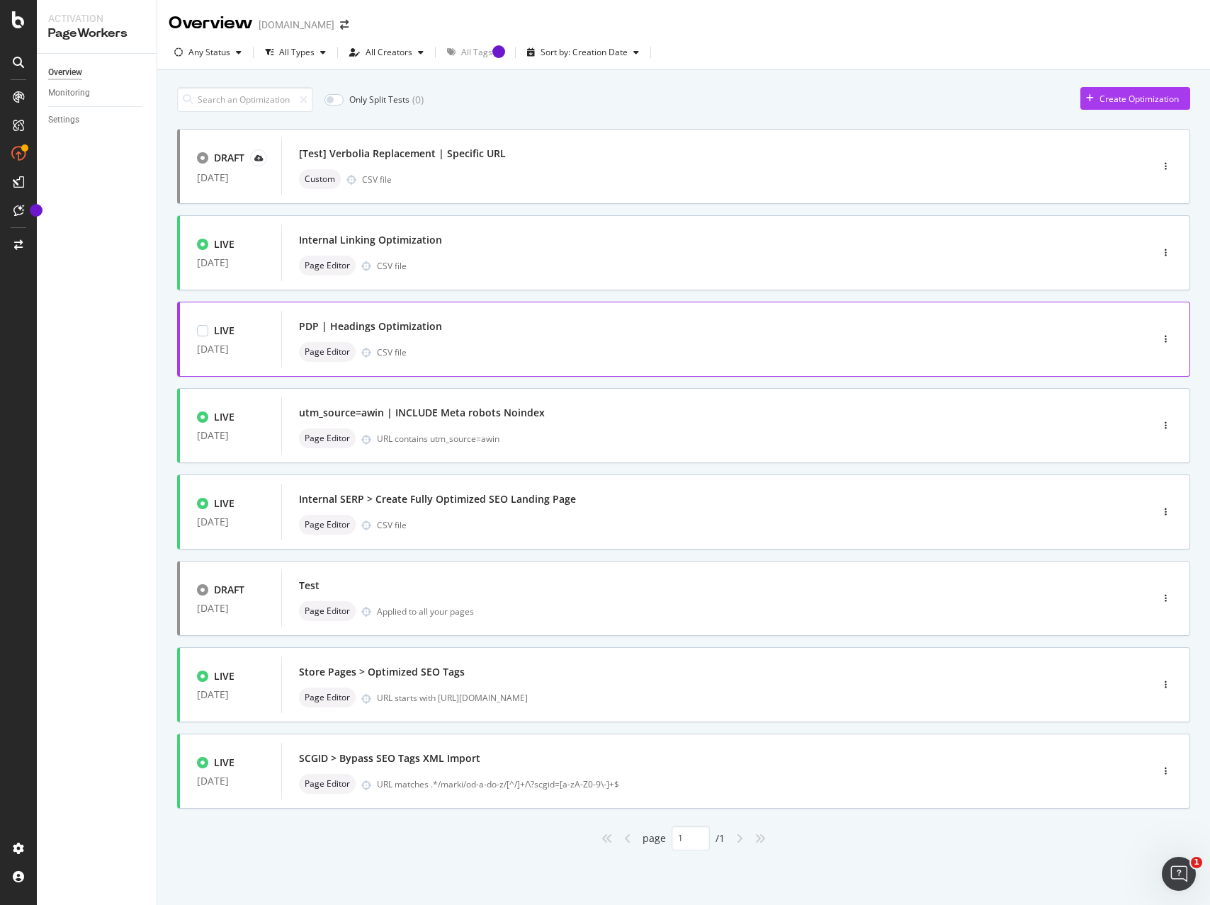
click at [541, 333] on div "PDP | Headings Optimization" at bounding box center [695, 327] width 792 height 20
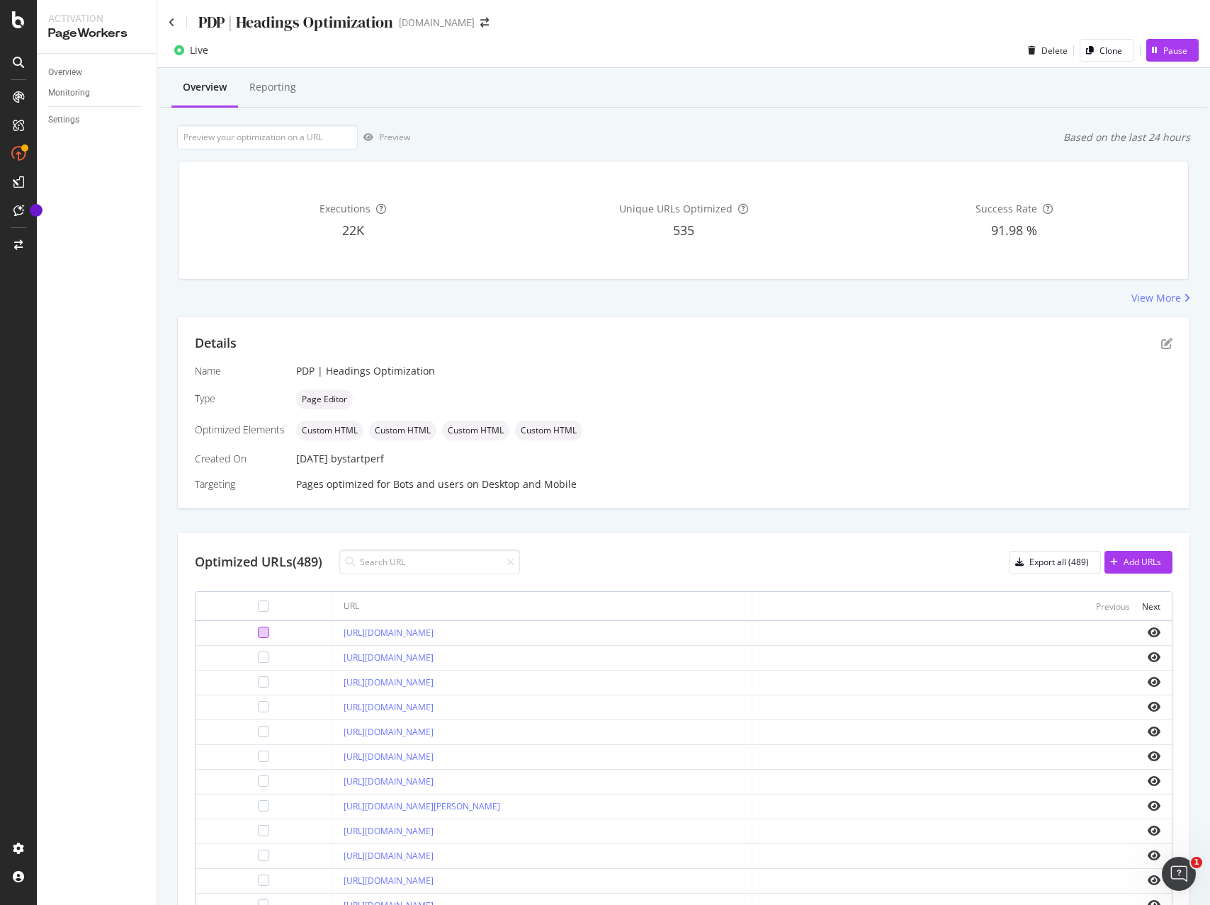
click at [258, 633] on div at bounding box center [263, 632] width 11 height 11
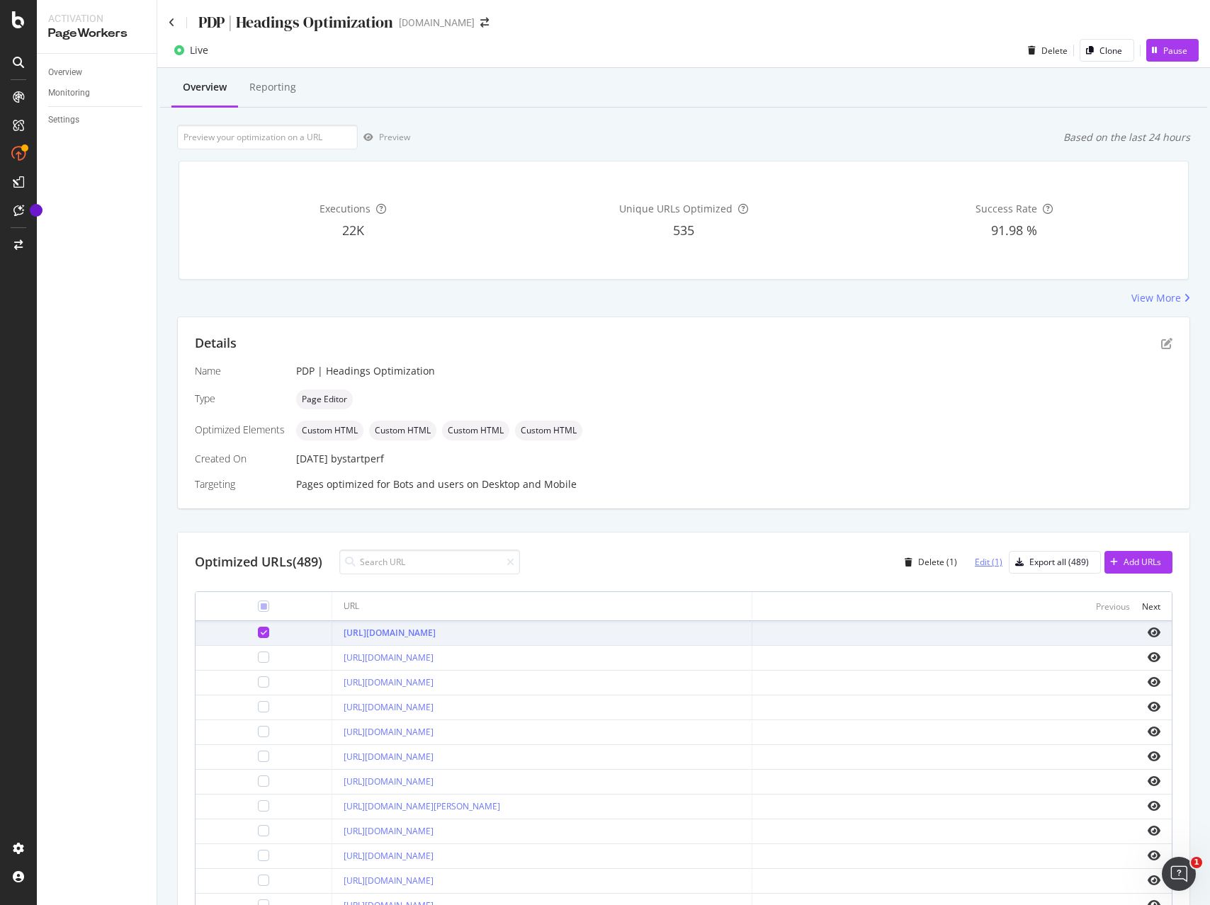
click at [975, 562] on div "Edit (1)" at bounding box center [989, 562] width 28 height 12
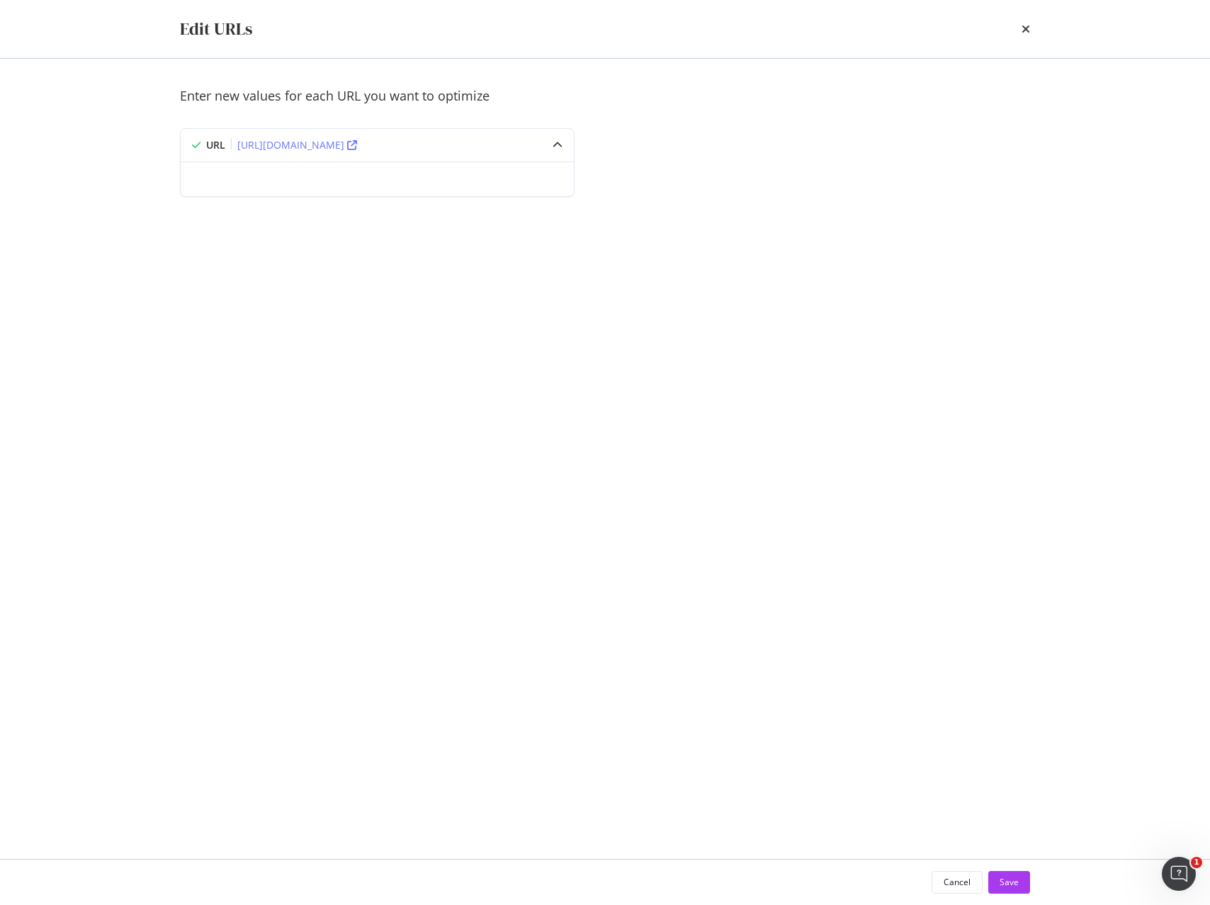
drag, startPoint x: 1028, startPoint y: 30, endPoint x: 1024, endPoint y: 175, distance: 144.5
click at [1028, 30] on icon "times" at bounding box center [1025, 28] width 8 height 11
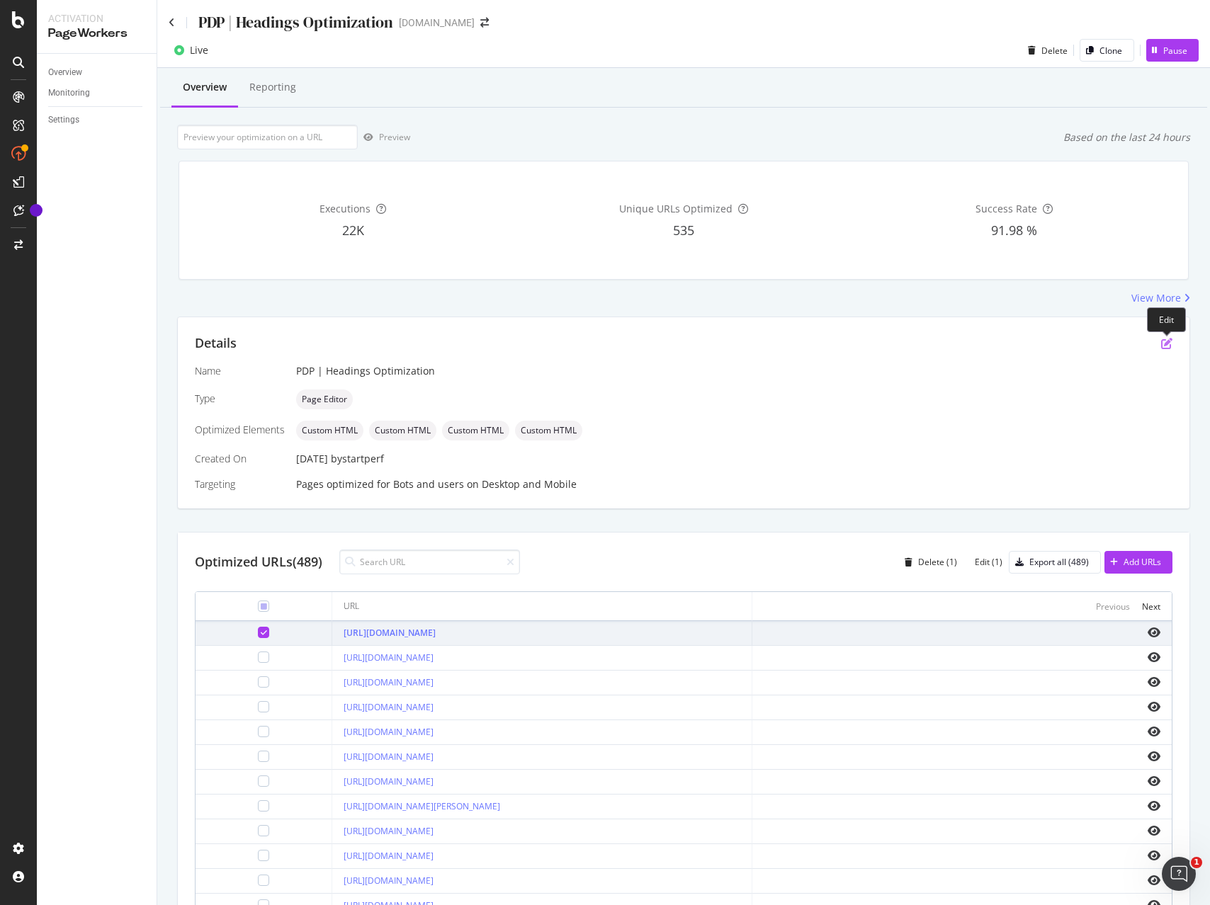
click at [1169, 346] on icon "pen-to-square" at bounding box center [1166, 343] width 11 height 11
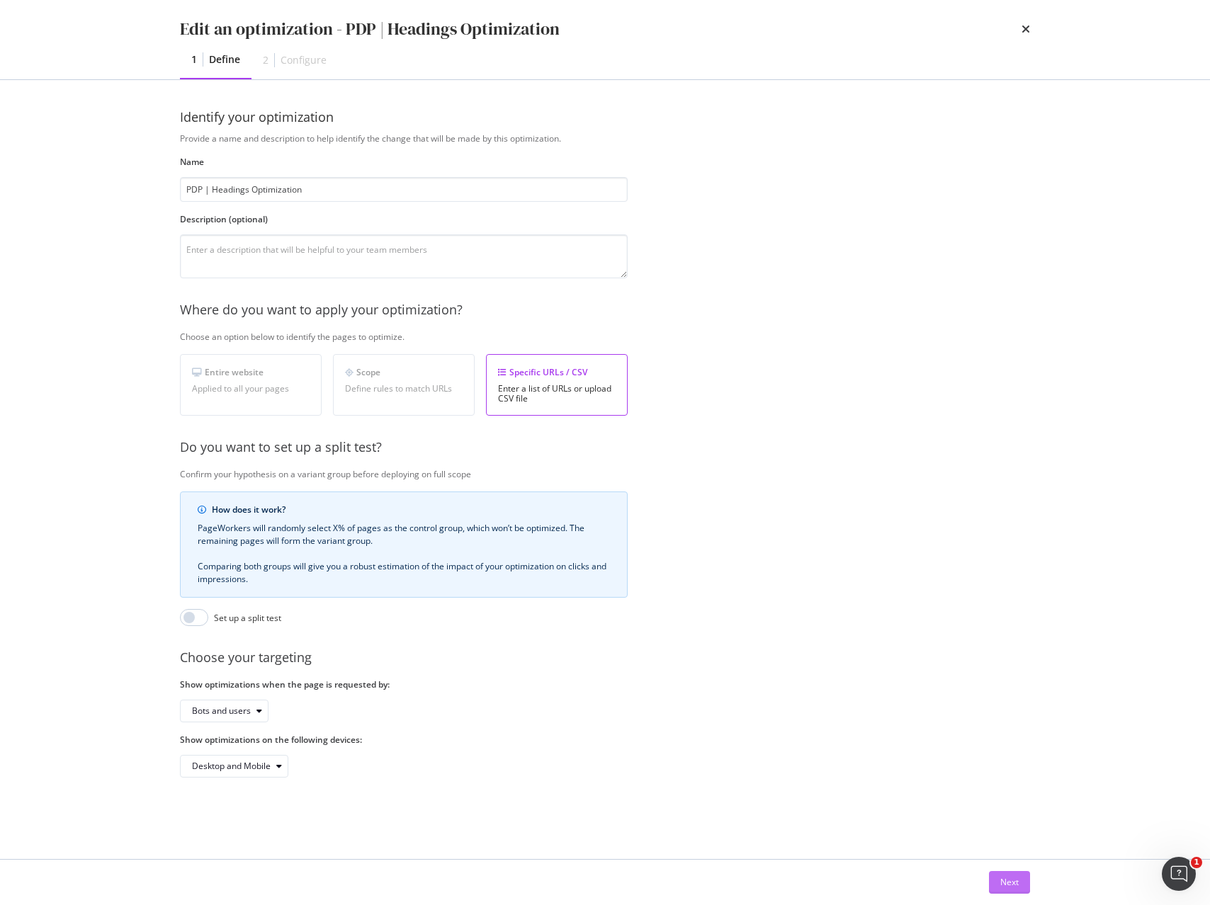
click at [1002, 879] on div "Next" at bounding box center [1009, 882] width 18 height 12
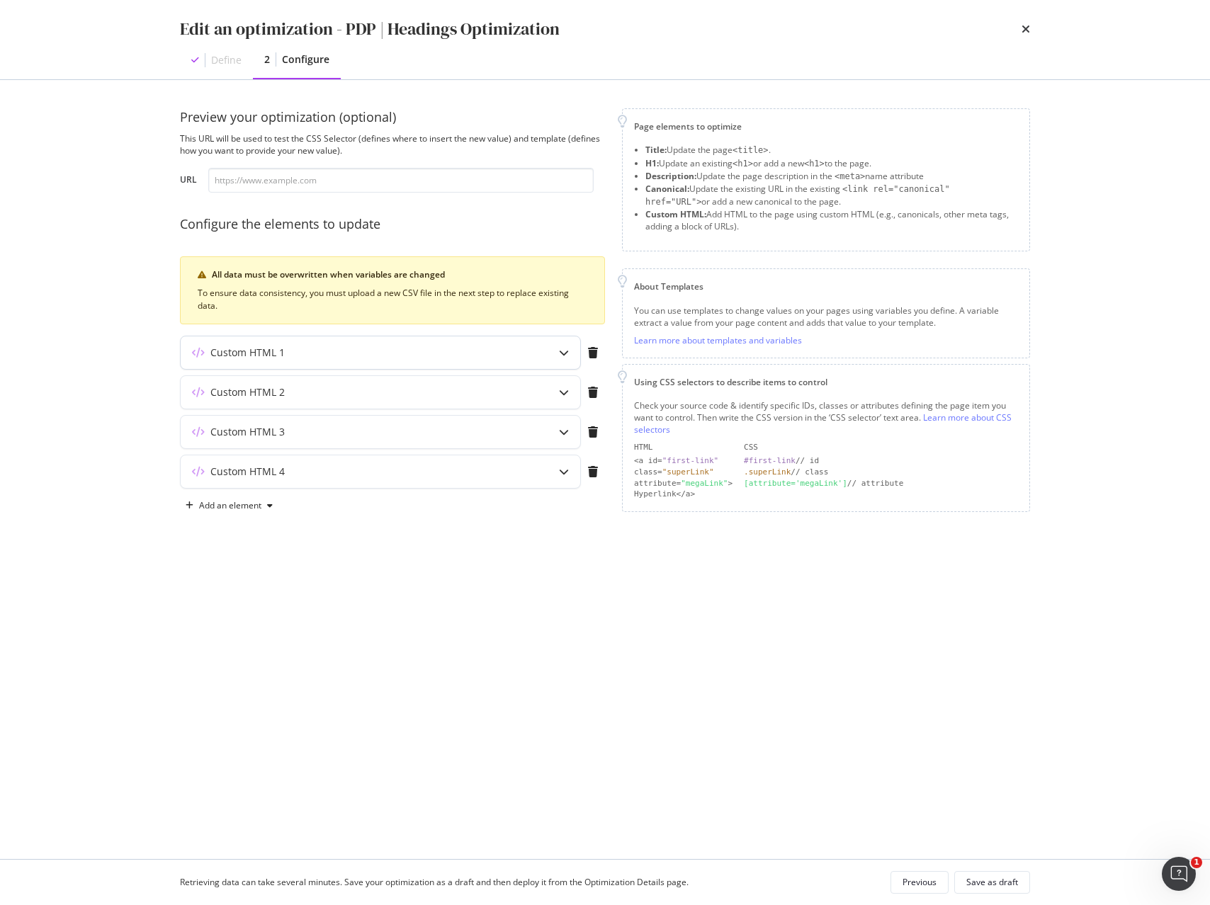
click at [358, 358] on div "Custom HTML 1" at bounding box center [353, 353] width 344 height 14
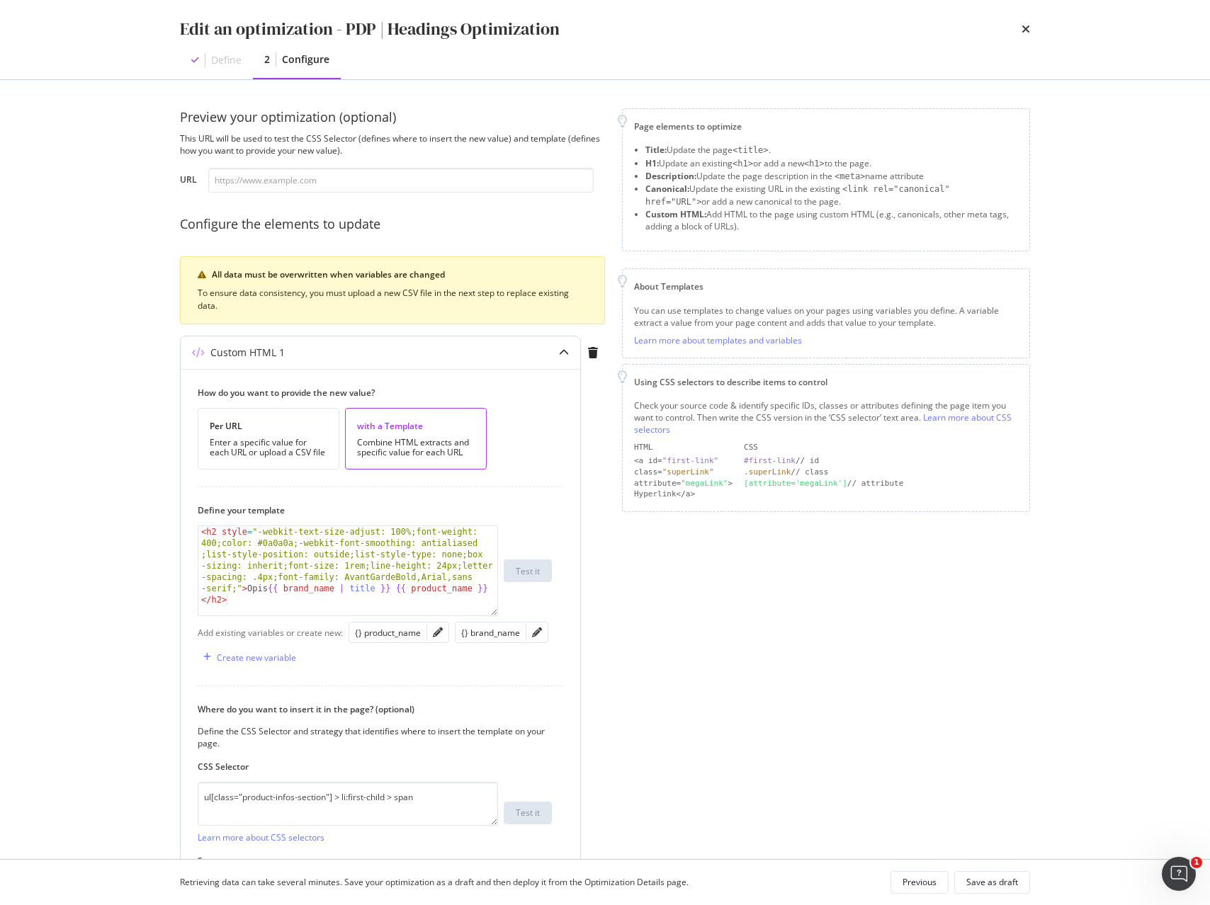
click at [557, 356] on div "modal" at bounding box center [564, 352] width 33 height 33
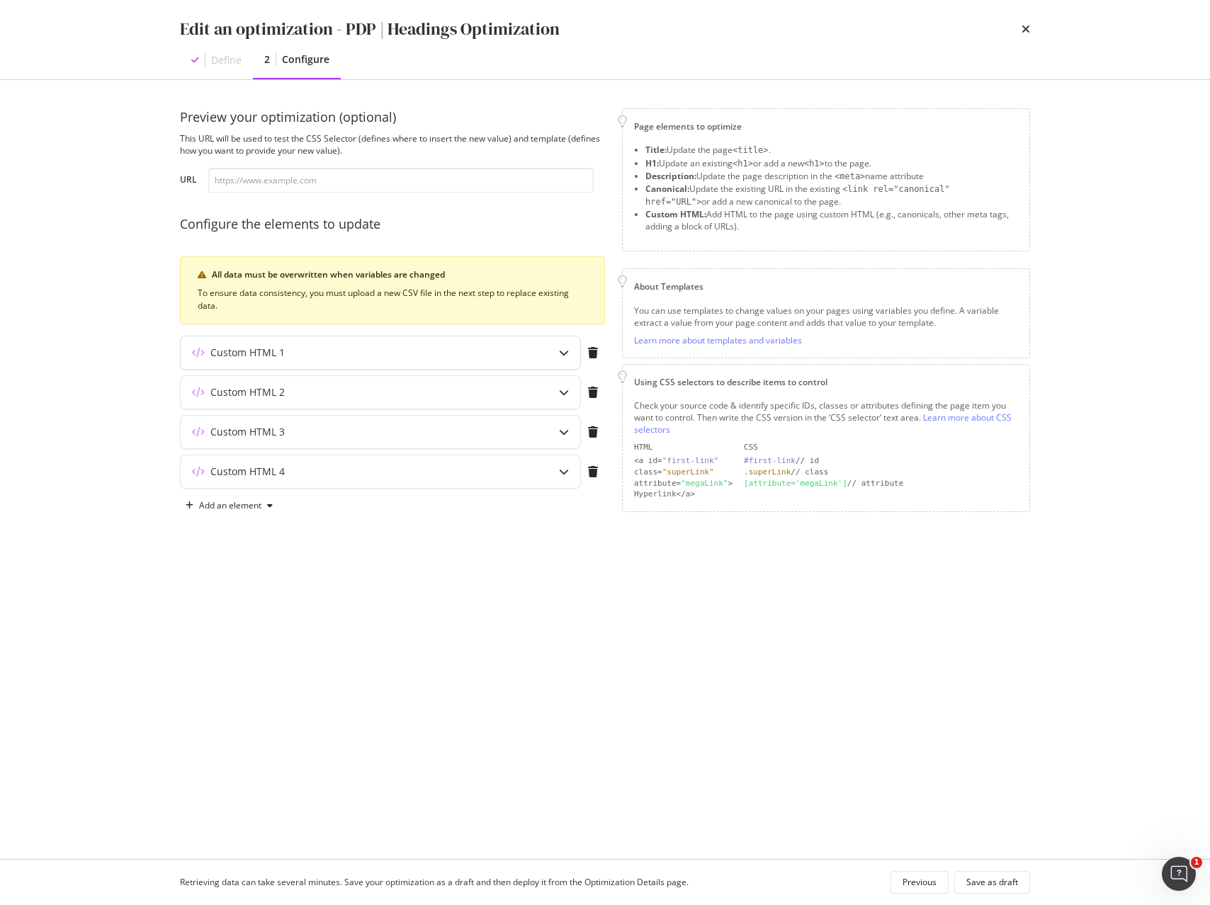
click at [568, 356] on icon "modal" at bounding box center [564, 353] width 10 height 10
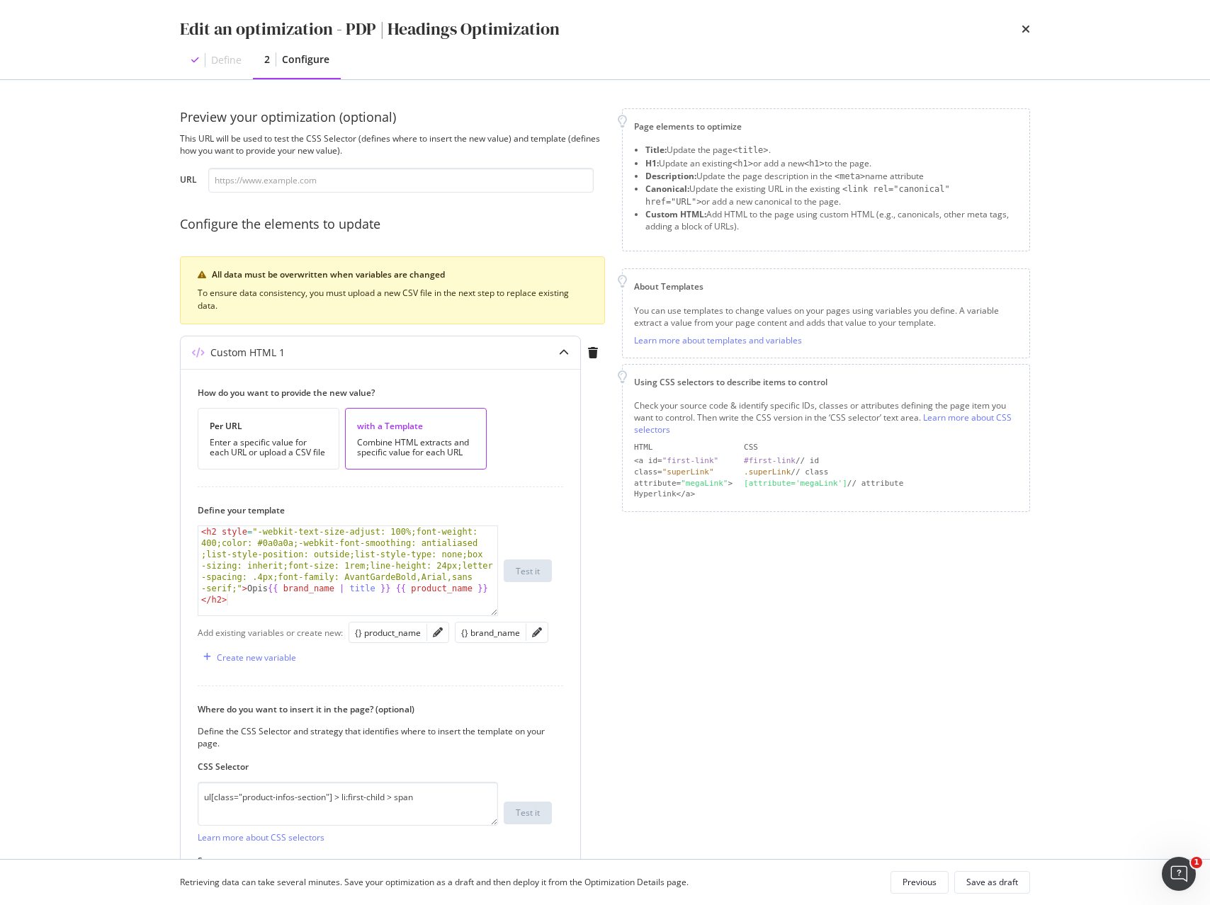
type textarea "<h2 style="-webkit-text-size-adjust: 100%;font-weight: 400;color: #0a0a0a;-webk…"
click at [271, 605] on div "< h2 style = "-webkit-text-size-adjust: 100%;font-weight: 400;color: #0a0a0a;-w…" at bounding box center [347, 650] width 299 height 248
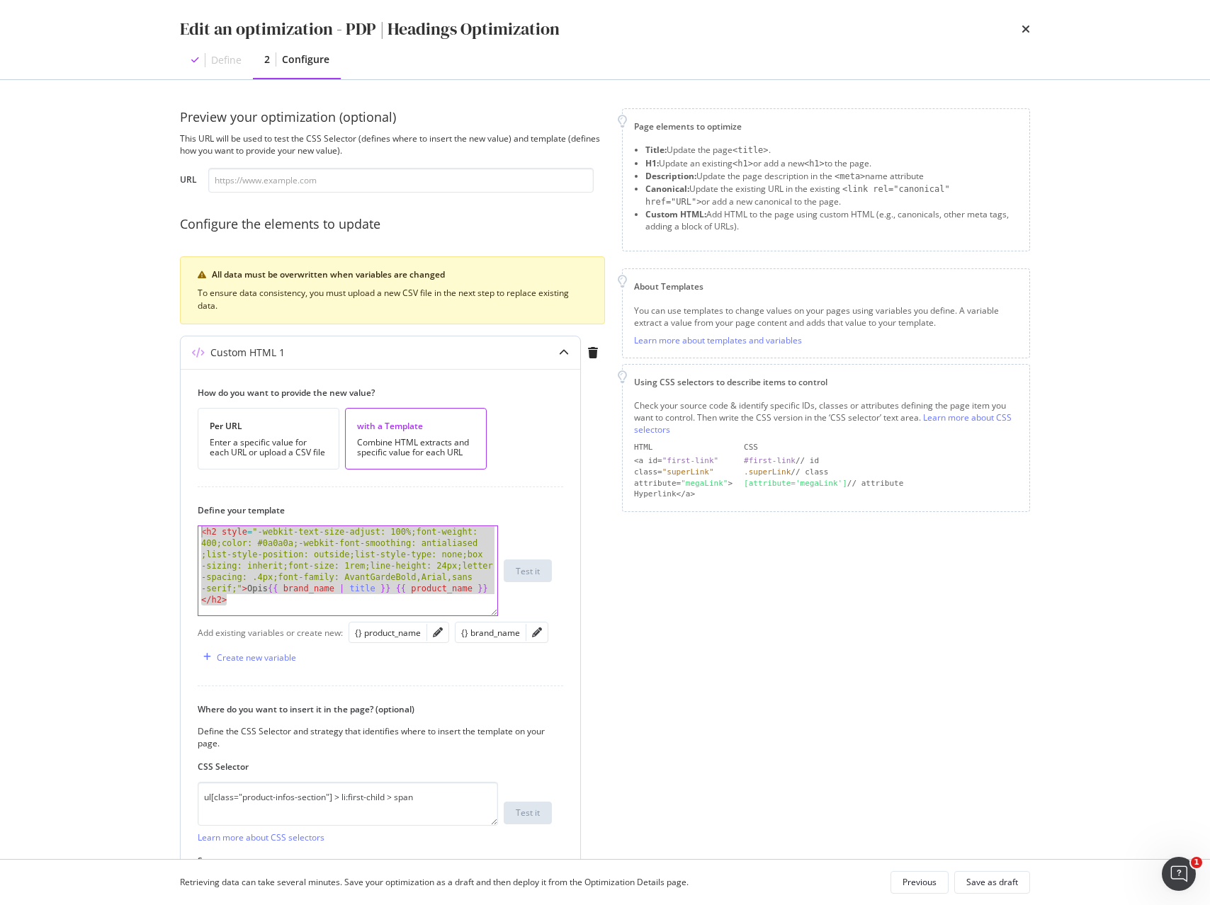
drag, startPoint x: 274, startPoint y: 602, endPoint x: 183, endPoint y: 513, distance: 127.2
click at [183, 513] on div "How do you want to provide the new value? Per URL Enter a specific value for ea…" at bounding box center [380, 642] width 399 height 547
click at [334, 602] on div "< h2 style = "-webkit-text-size-adjust: 100%;font-weight: 400;color: #0a0a0a;-w…" at bounding box center [347, 650] width 299 height 248
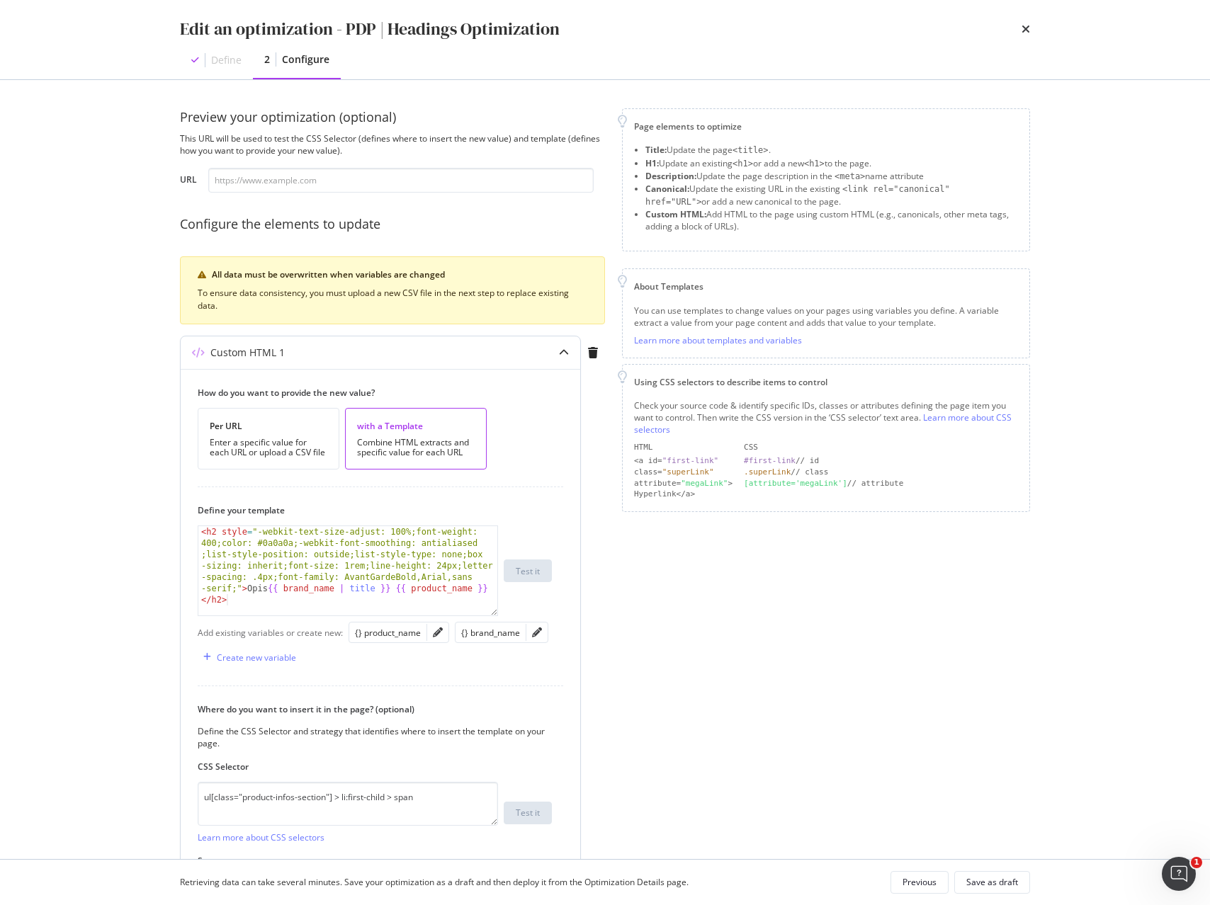
click at [567, 358] on div "modal" at bounding box center [564, 352] width 33 height 33
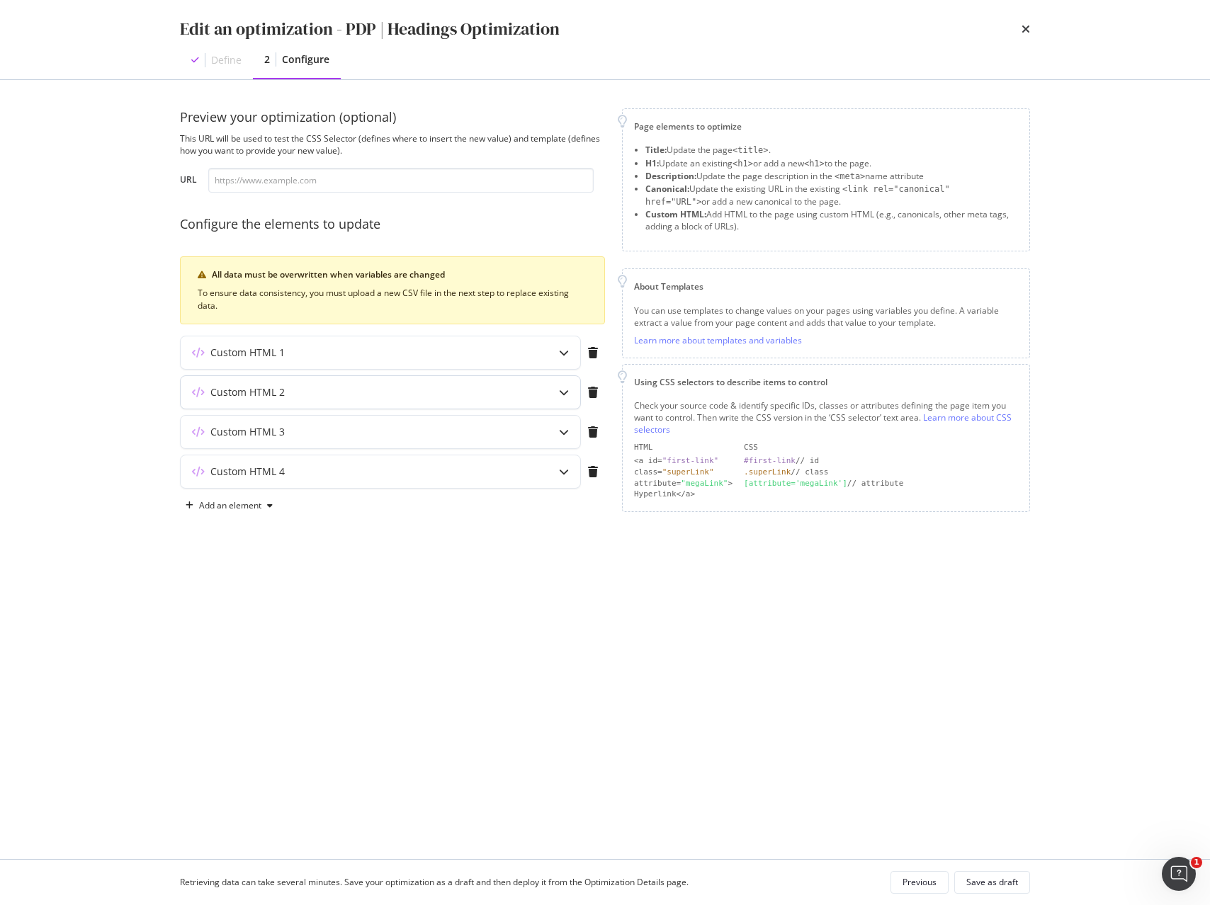
click at [562, 391] on icon "modal" at bounding box center [564, 392] width 10 height 10
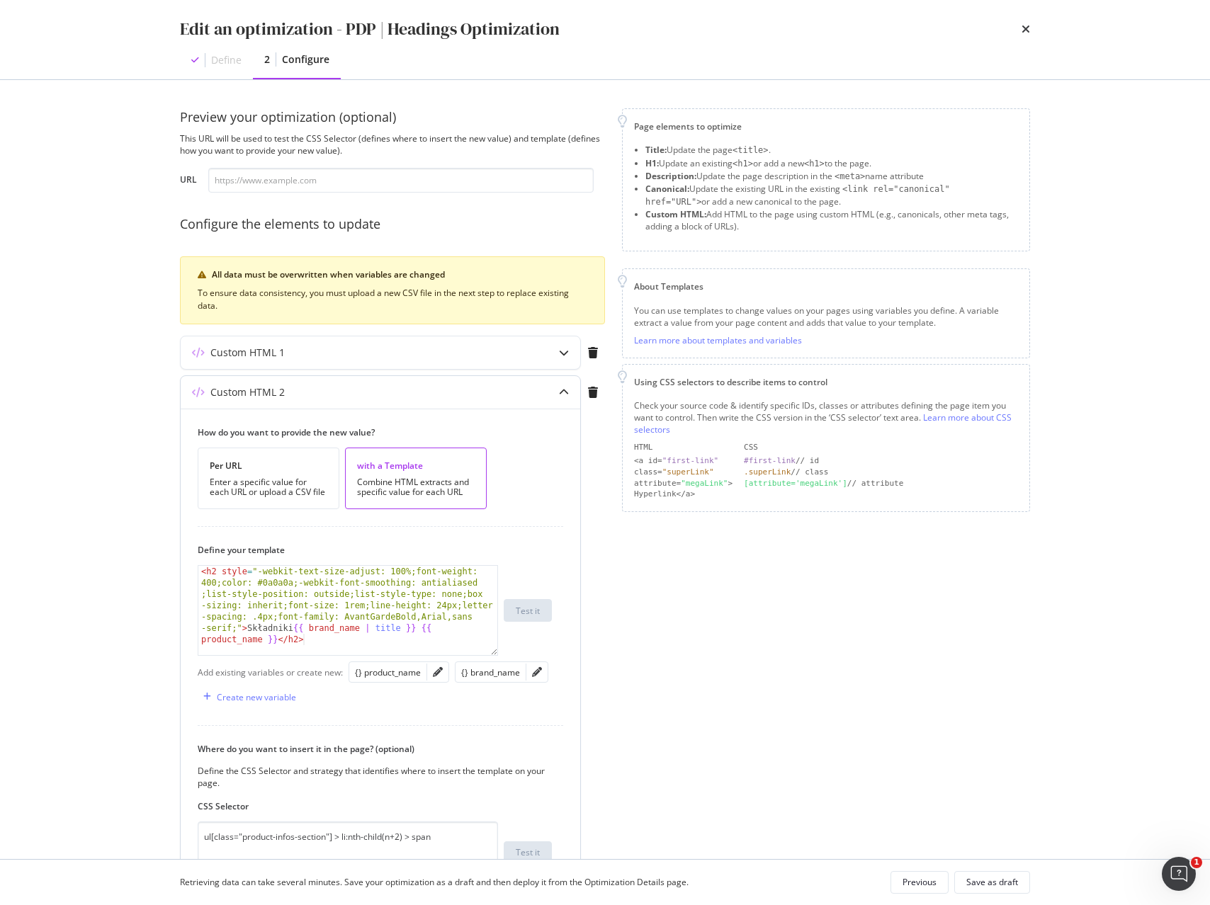
click at [562, 392] on icon "modal" at bounding box center [564, 392] width 10 height 10
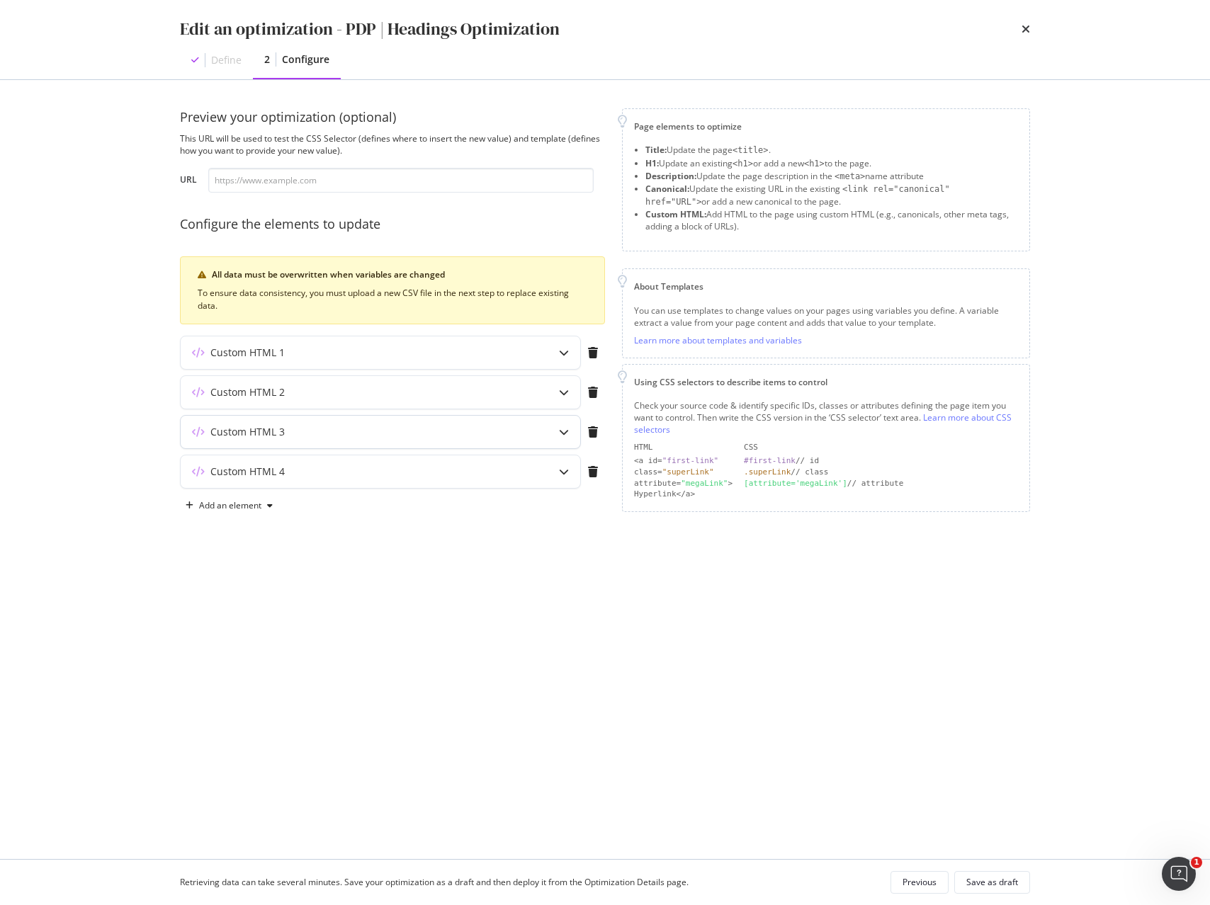
click at [565, 433] on icon "modal" at bounding box center [564, 432] width 10 height 10
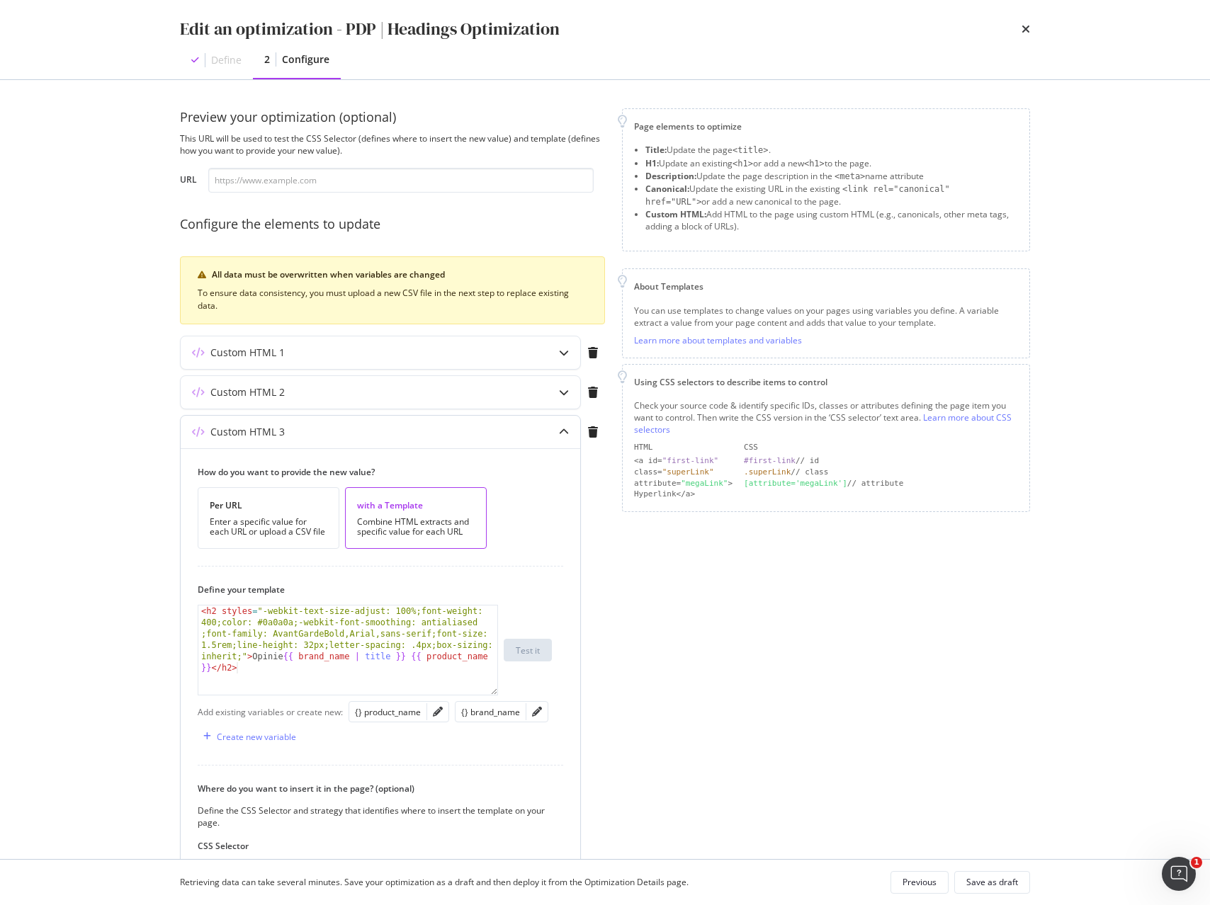
click at [565, 433] on icon "modal" at bounding box center [564, 432] width 10 height 10
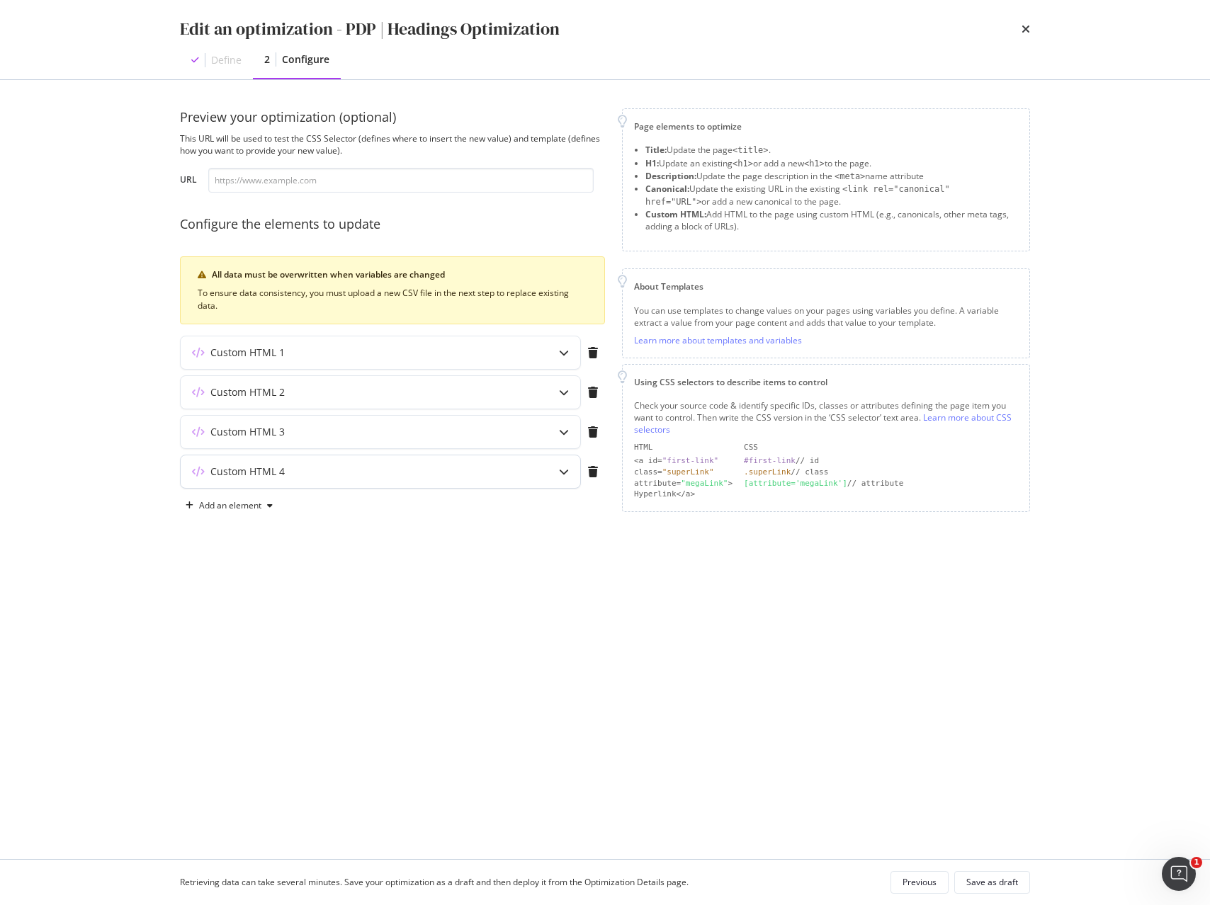
click at [567, 475] on icon "modal" at bounding box center [564, 472] width 10 height 10
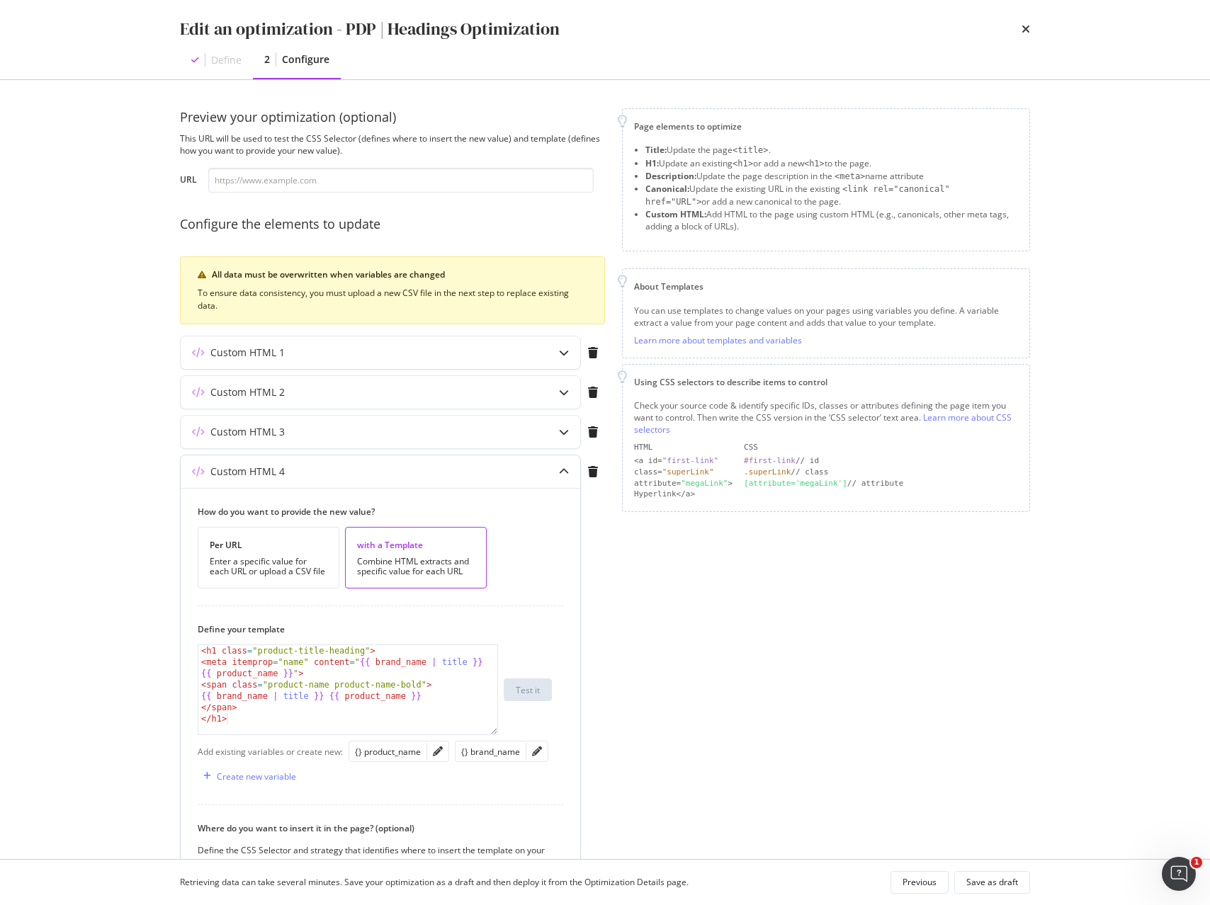
click at [567, 475] on icon "modal" at bounding box center [564, 472] width 10 height 10
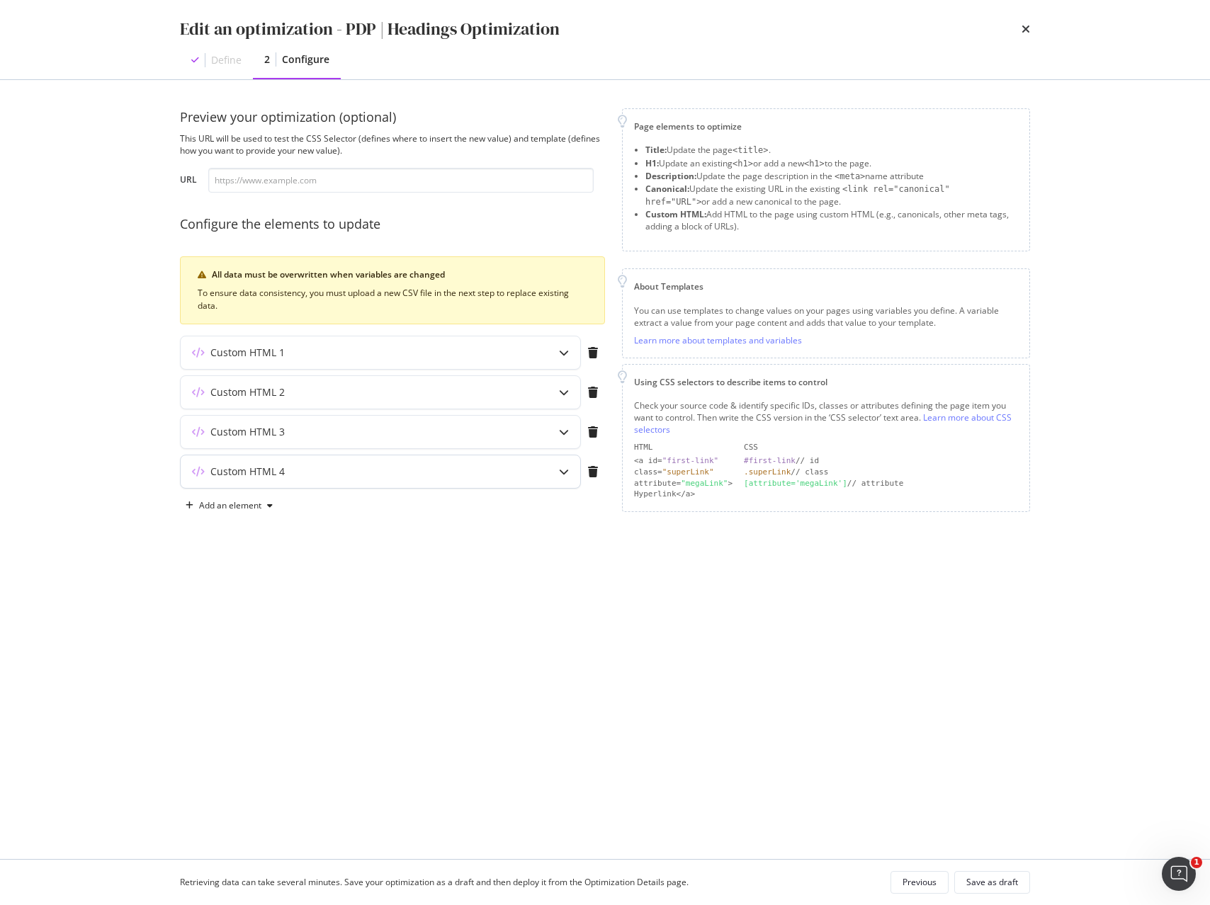
click at [567, 475] on icon "modal" at bounding box center [564, 472] width 10 height 10
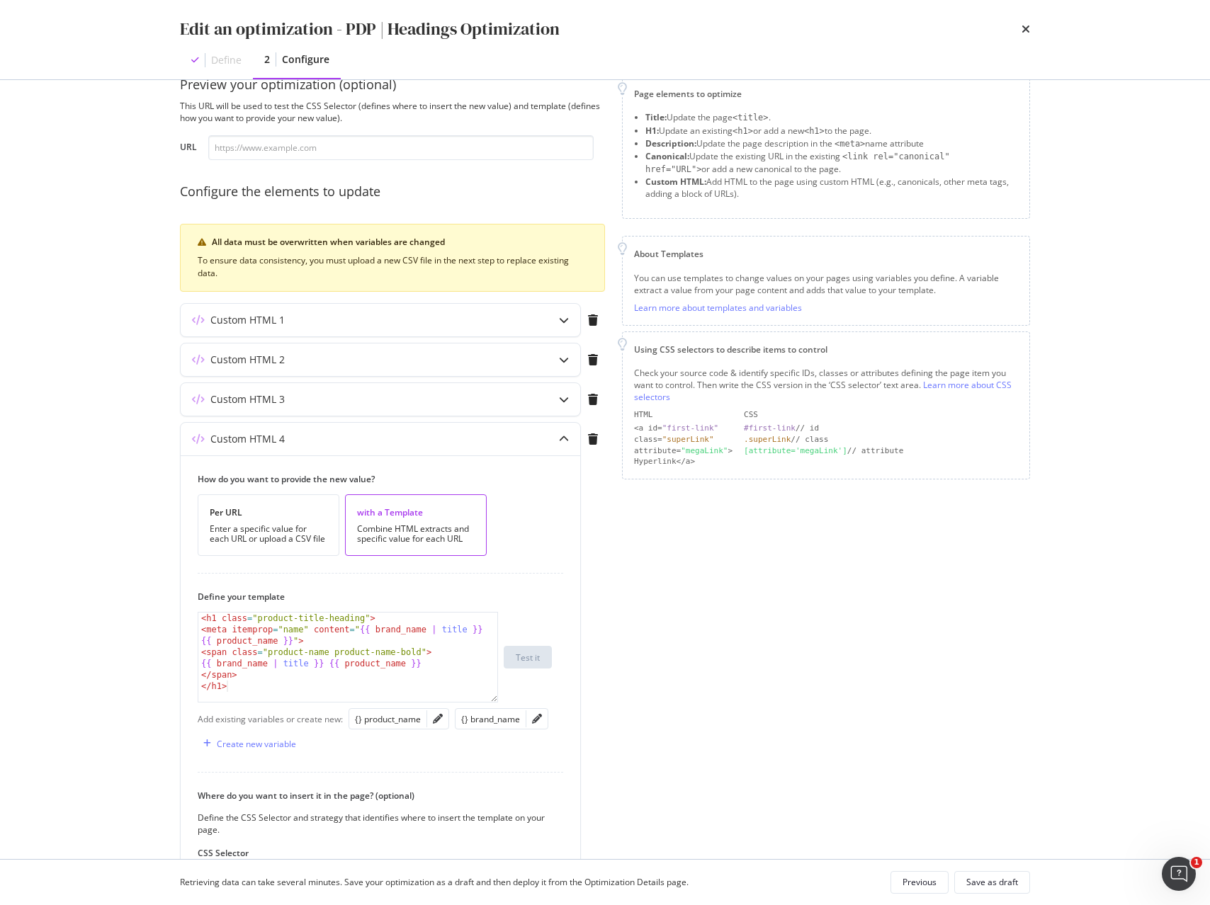
scroll to position [35, 0]
drag, startPoint x: 193, startPoint y: 656, endPoint x: 120, endPoint y: 586, distance: 100.2
click at [120, 586] on div "Edit an optimization - PDP | Headings Optimization Define 2 Configure Preview y…" at bounding box center [605, 452] width 1210 height 905
type textarea "<h1 class="product-title-heading"> <meta itemprop="name" content="{{ brand_name…"
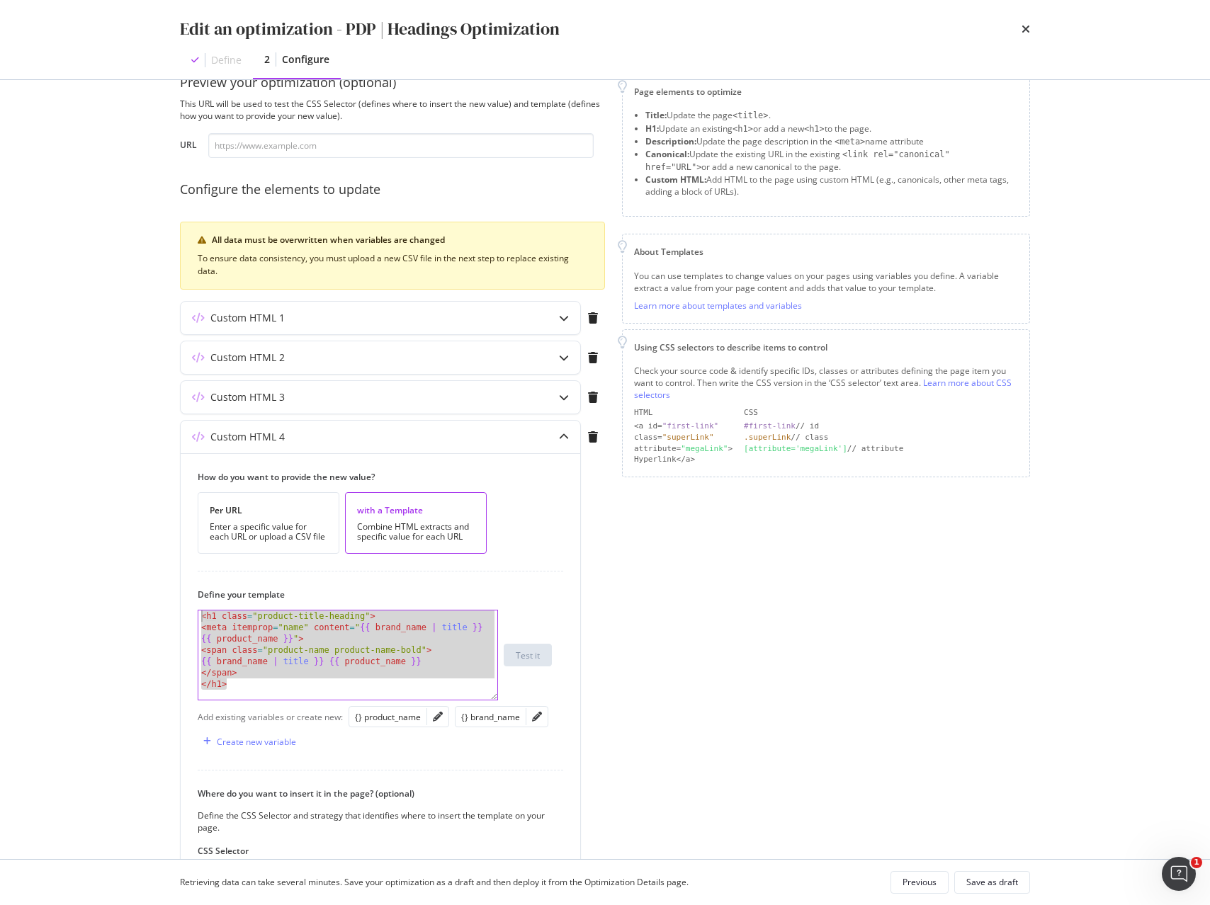
click at [711, 546] on div "Page elements to optimize Title: Update the page <title> . H1: Update an existi…" at bounding box center [826, 551] width 408 height 955
click at [560, 432] on icon "modal" at bounding box center [564, 437] width 10 height 10
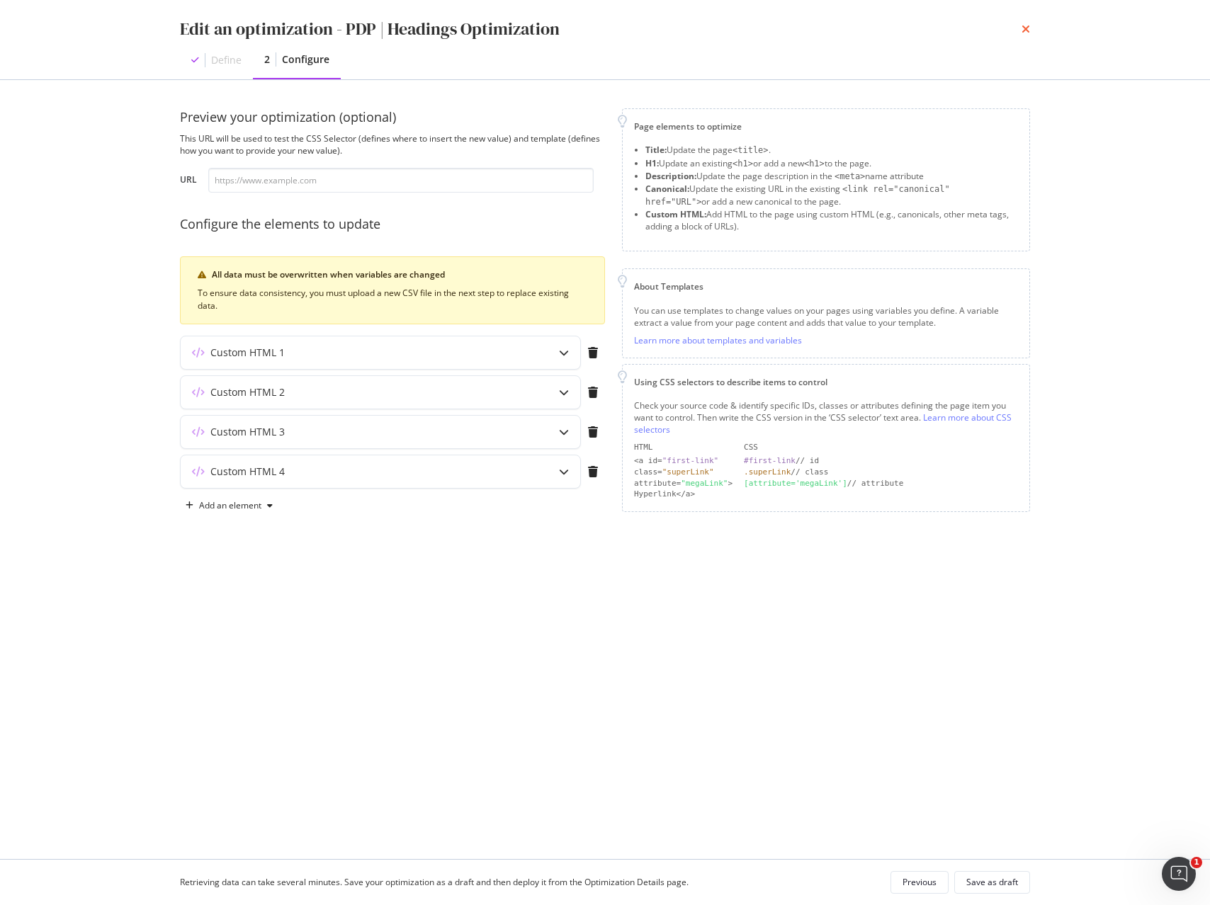
click at [1025, 28] on icon "times" at bounding box center [1025, 28] width 8 height 11
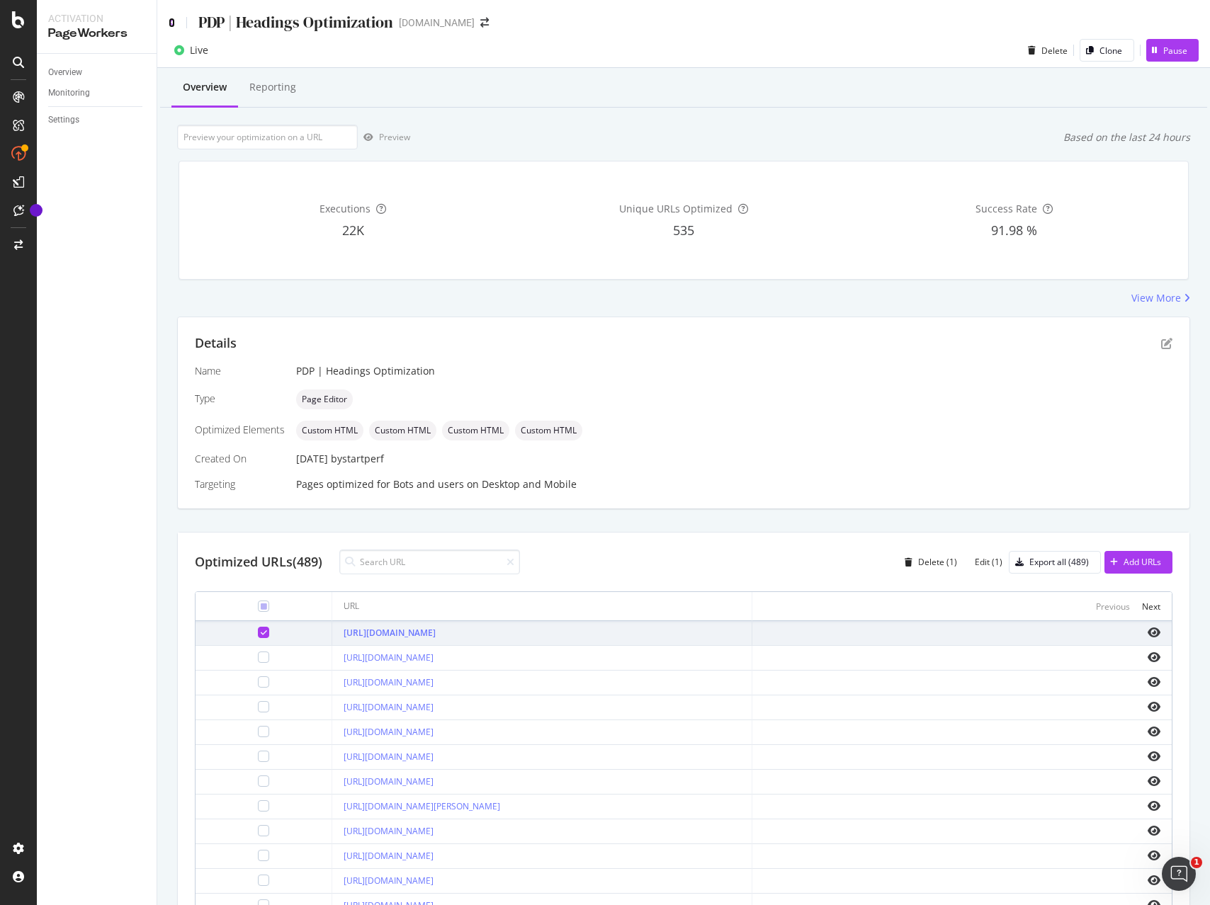
click at [171, 21] on icon at bounding box center [172, 23] width 6 height 10
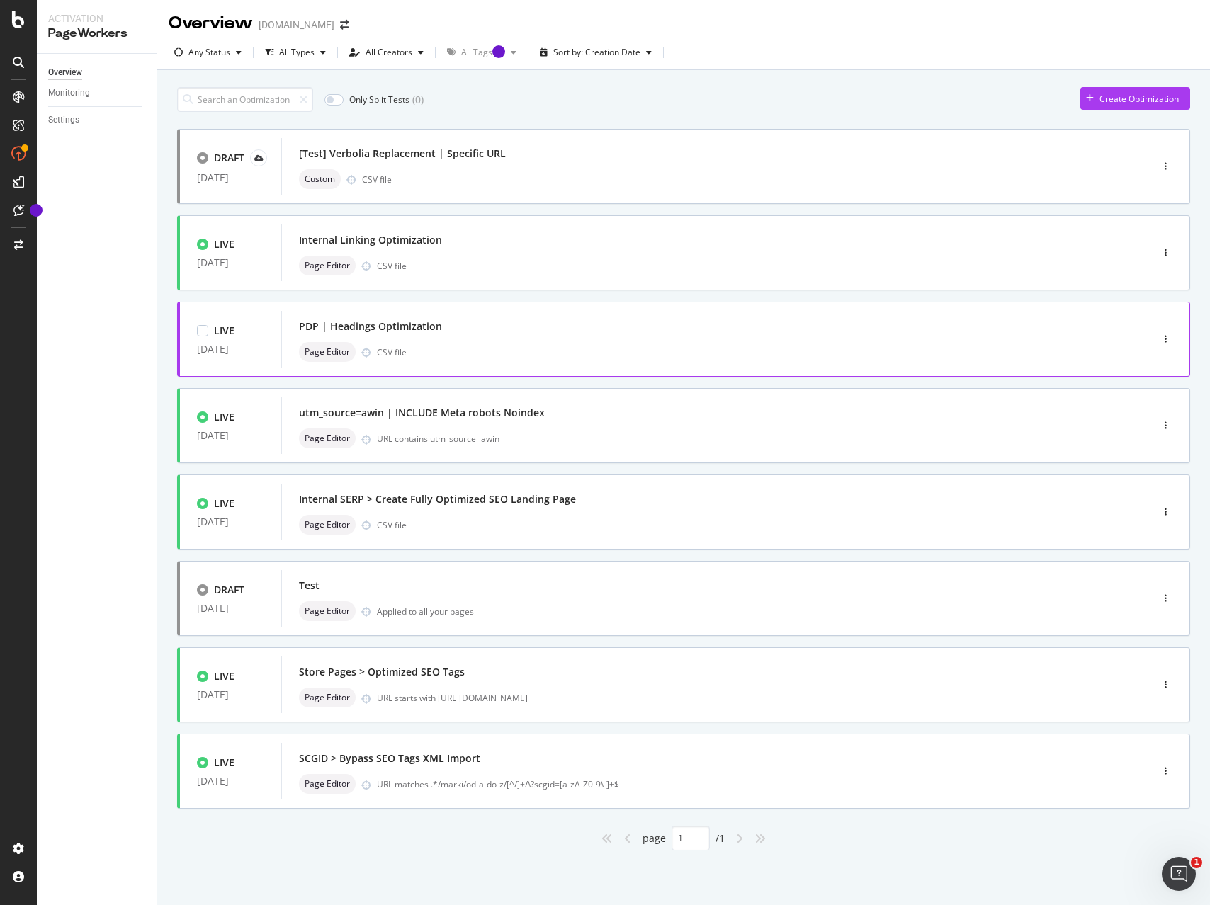
click at [1040, 352] on div "Page Editor CSV file" at bounding box center [695, 352] width 792 height 20
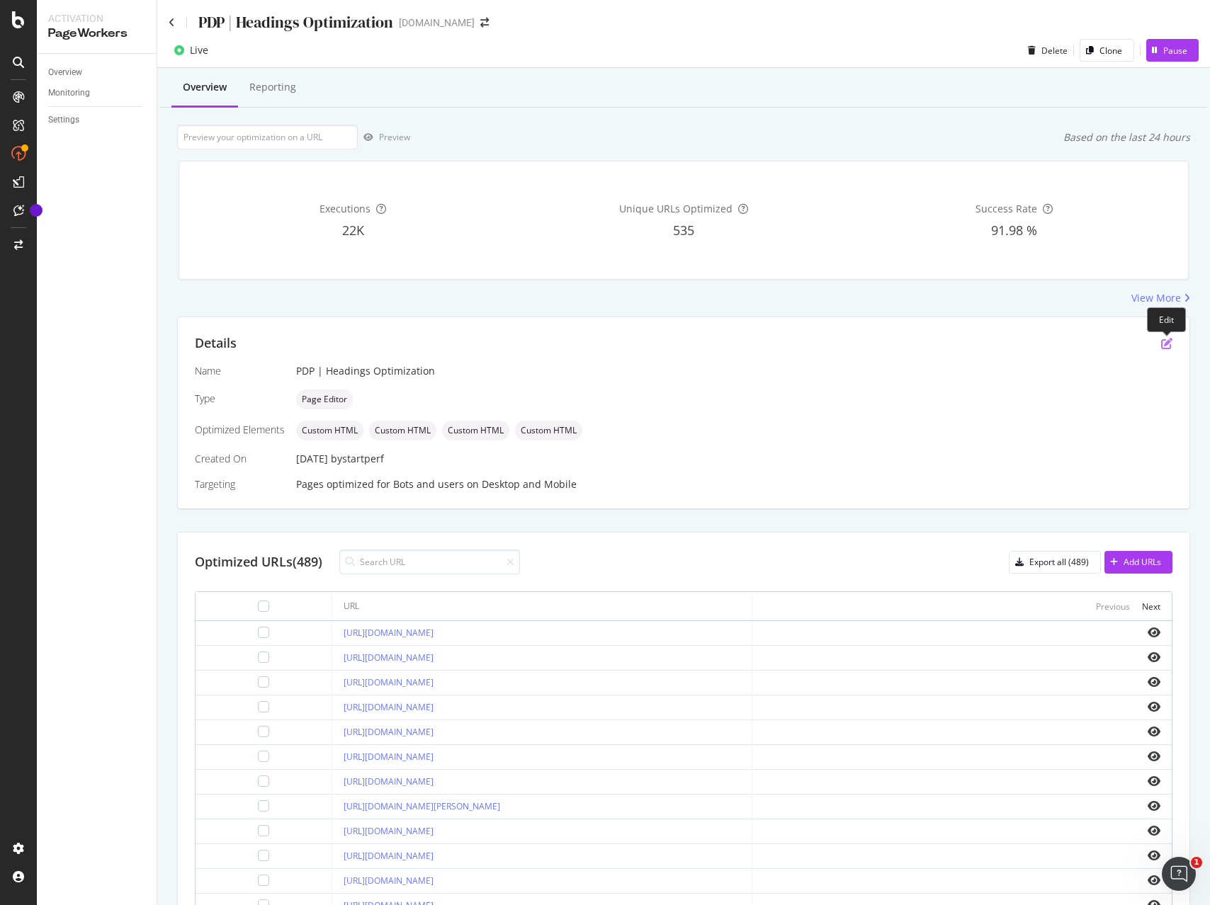
click at [1166, 340] on icon "pen-to-square" at bounding box center [1166, 343] width 11 height 11
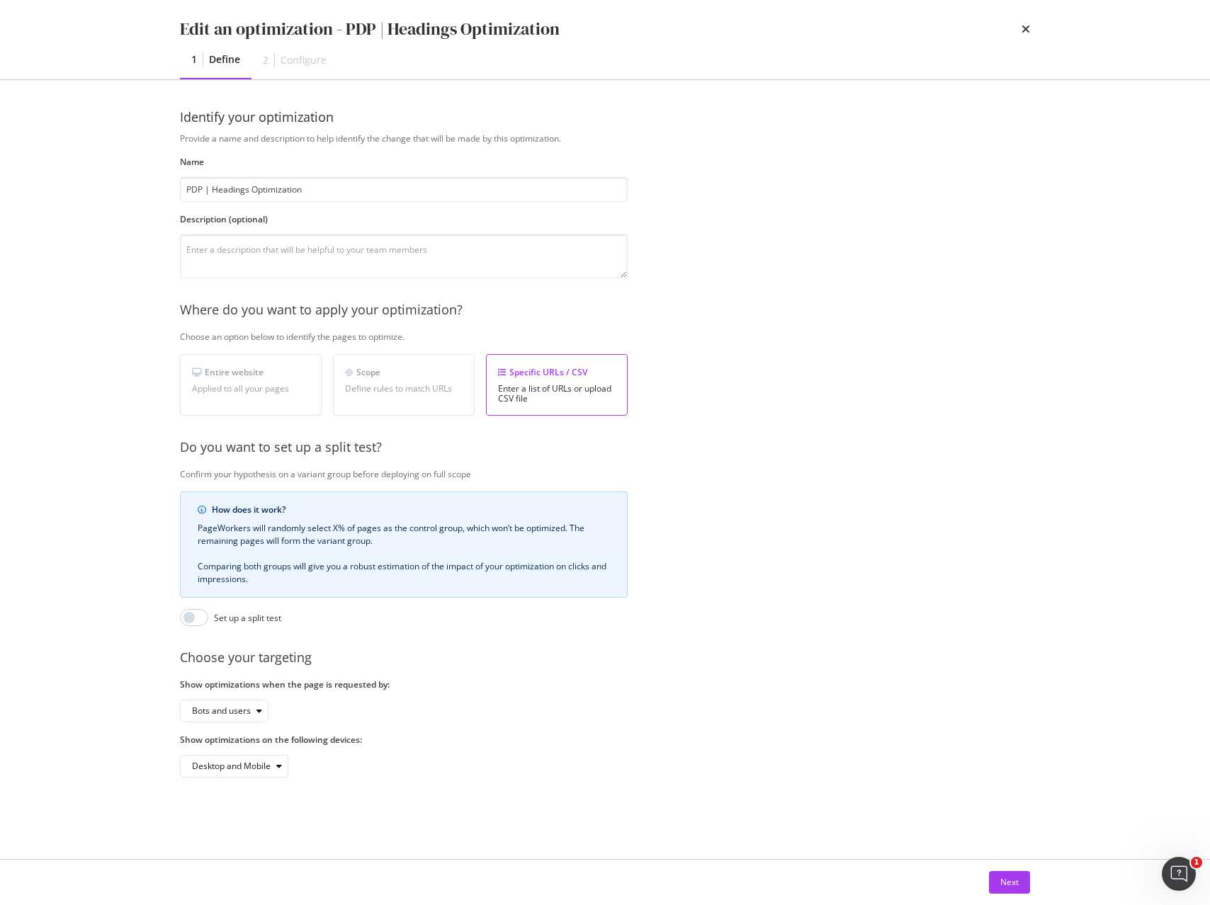
click at [381, 390] on div "Define rules to match URLs" at bounding box center [404, 389] width 118 height 10
click at [382, 390] on div "Define rules to match URLs" at bounding box center [404, 389] width 118 height 10
click at [397, 387] on div "Define rules to match URLs" at bounding box center [404, 389] width 118 height 10
drag, startPoint x: 434, startPoint y: 381, endPoint x: 392, endPoint y: 375, distance: 42.2
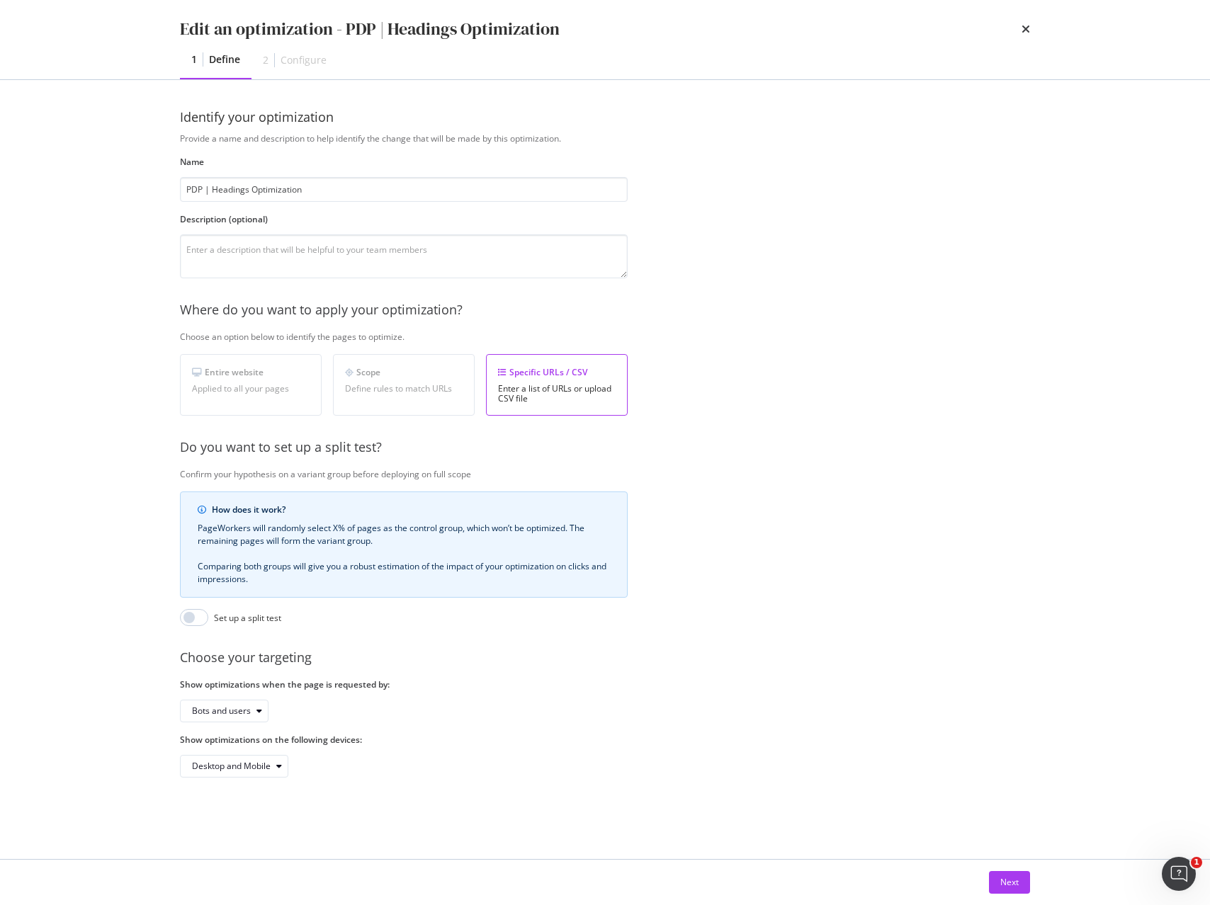
click at [434, 381] on div "Scope Define rules to match URLs" at bounding box center [404, 385] width 142 height 62
click at [390, 375] on div "Scope" at bounding box center [404, 372] width 118 height 12
click at [398, 409] on div "Scope Define rules to match URLs" at bounding box center [404, 385] width 142 height 62
click at [455, 387] on div "Define rules to match URLs" at bounding box center [404, 389] width 118 height 10
drag, startPoint x: 428, startPoint y: 375, endPoint x: 419, endPoint y: 375, distance: 9.2
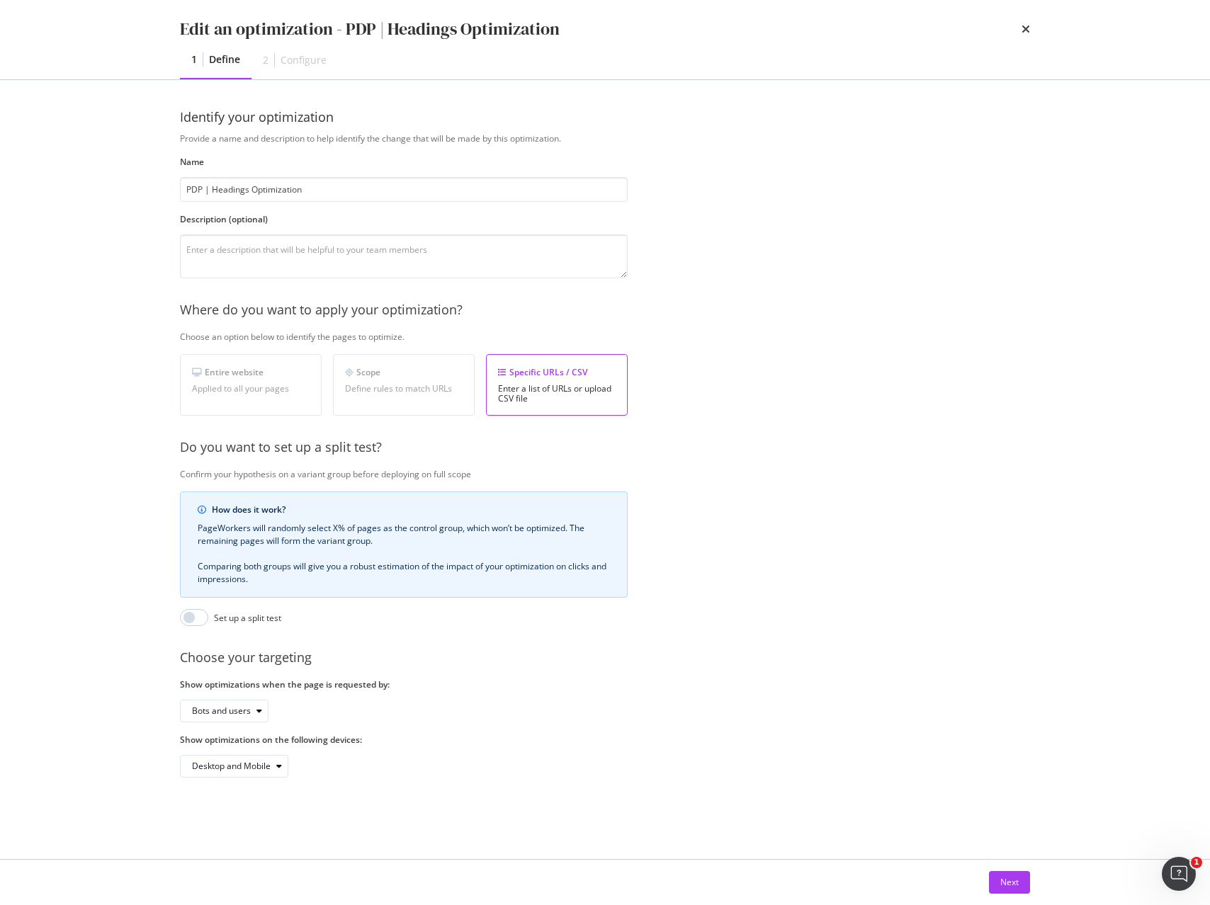
click at [425, 375] on div "Scope" at bounding box center [404, 372] width 118 height 12
drag, startPoint x: 374, startPoint y: 402, endPoint x: 438, endPoint y: 392, distance: 64.4
click at [376, 401] on div "Scope Define rules to match URLs" at bounding box center [404, 385] width 142 height 62
click at [438, 392] on div "Define rules to match URLs" at bounding box center [404, 389] width 118 height 10
click at [410, 366] on div "Scope" at bounding box center [404, 372] width 118 height 12
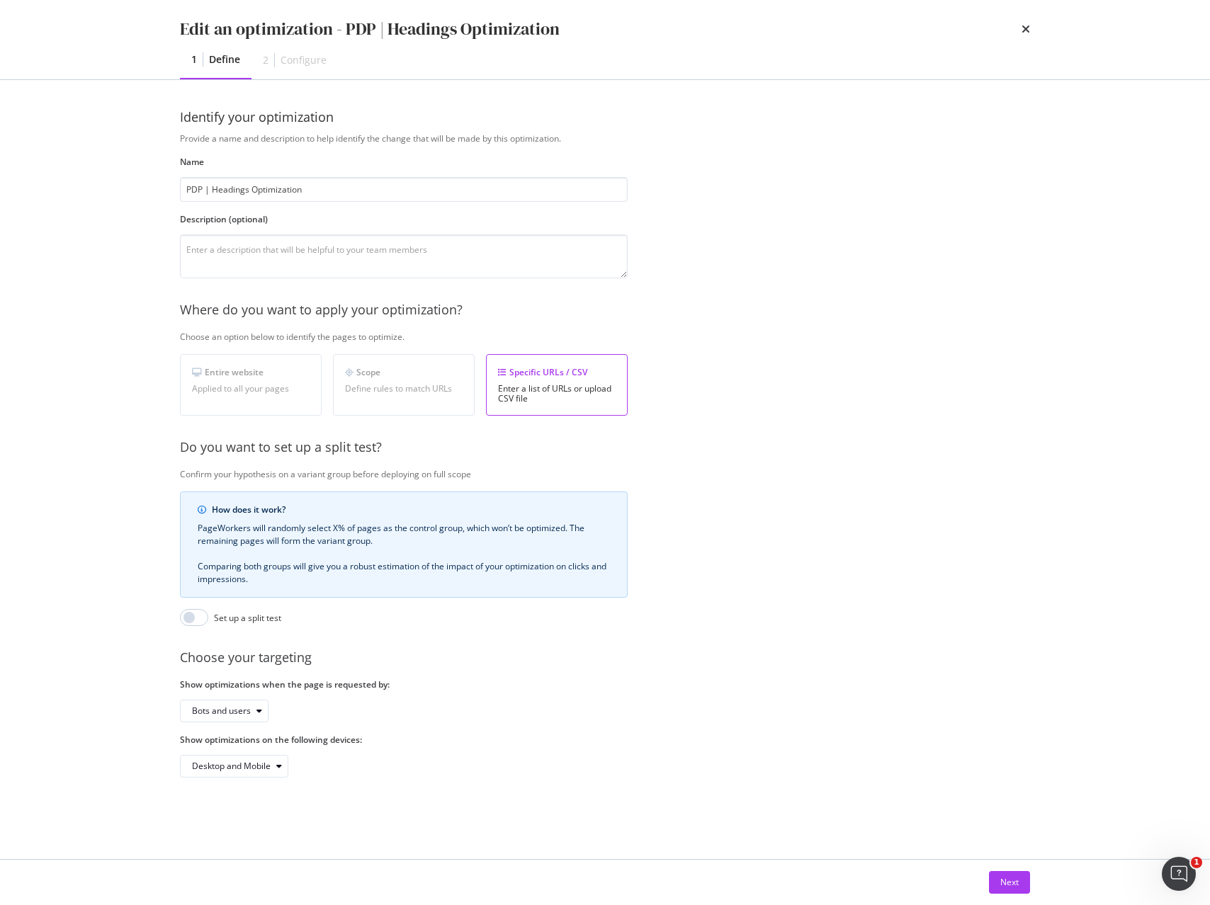
click at [387, 371] on div "Scope" at bounding box center [404, 372] width 118 height 12
click at [399, 397] on div "Scope Define rules to match URLs" at bounding box center [404, 385] width 142 height 62
drag, startPoint x: 422, startPoint y: 393, endPoint x: 397, endPoint y: 378, distance: 29.3
click at [422, 393] on div "Define rules to match URLs" at bounding box center [404, 389] width 118 height 10
click at [997, 882] on button "Next" at bounding box center [1009, 882] width 41 height 23
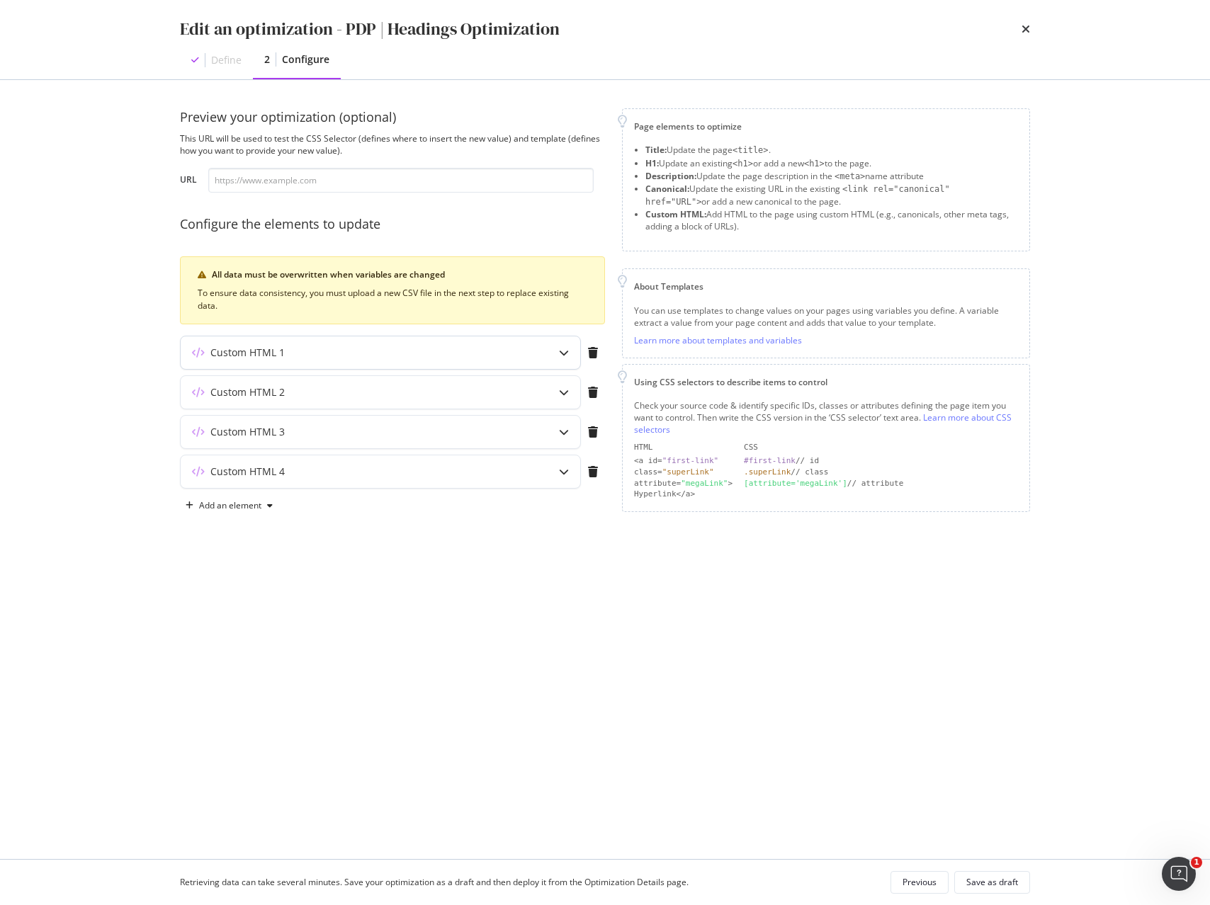
click at [506, 352] on div "Custom HTML 1" at bounding box center [353, 353] width 344 height 14
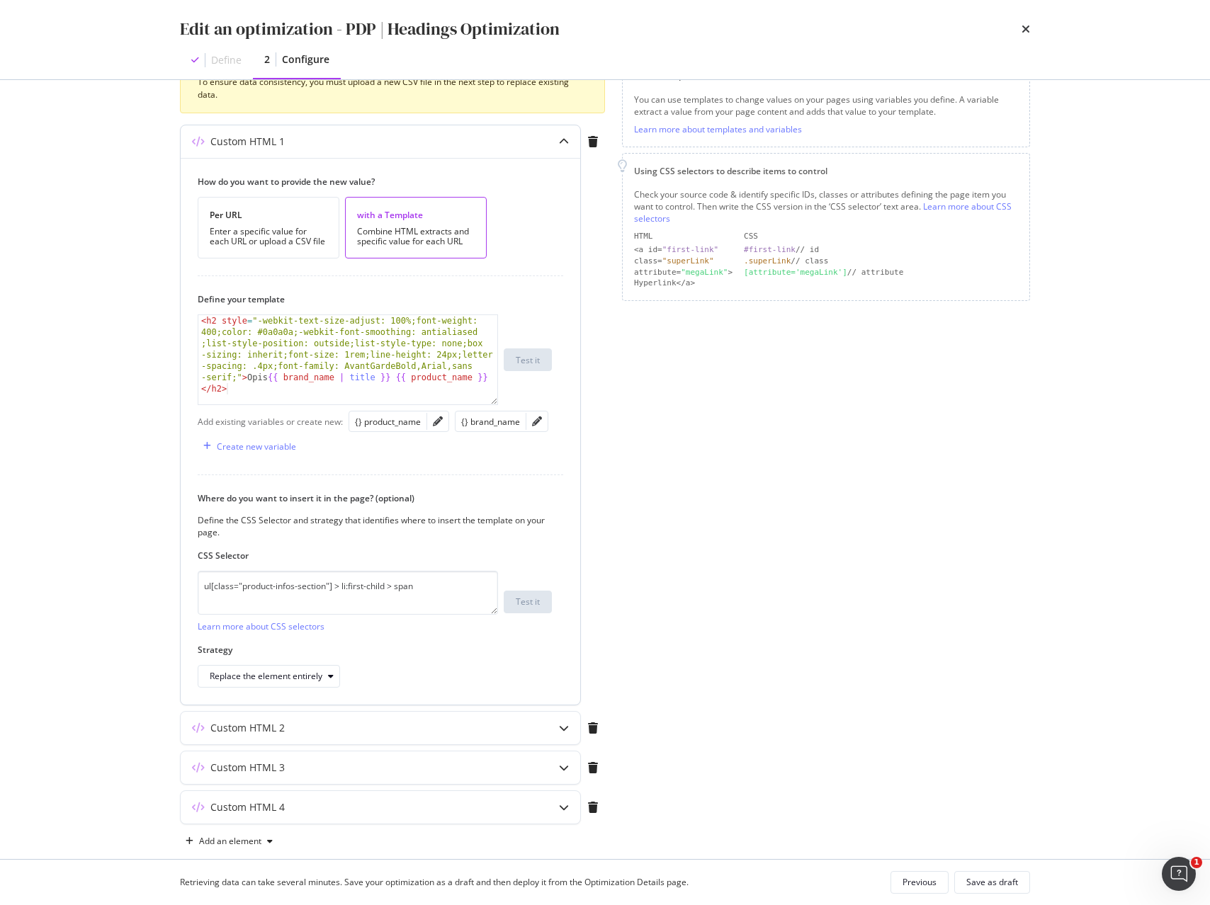
scroll to position [222, 0]
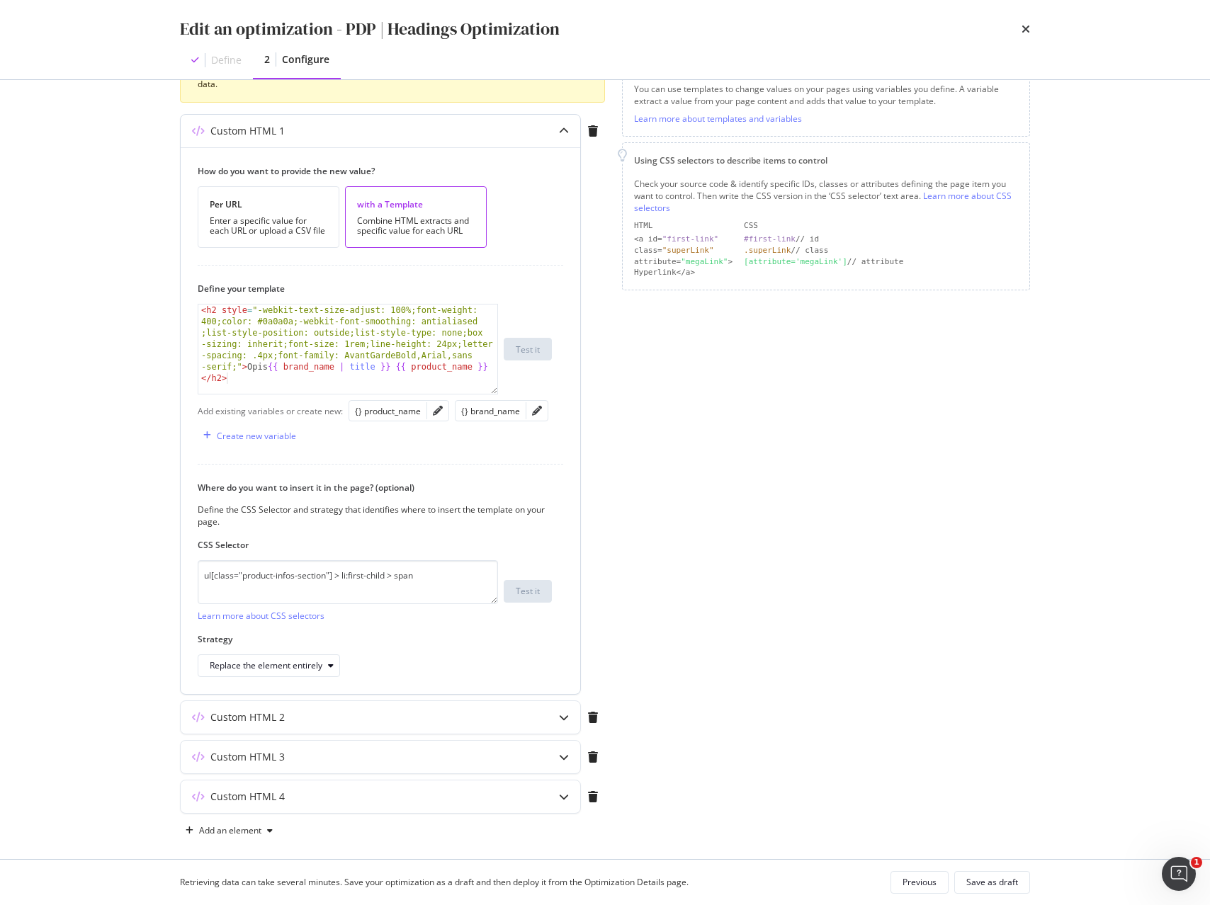
click at [563, 130] on icon "modal" at bounding box center [564, 131] width 10 height 10
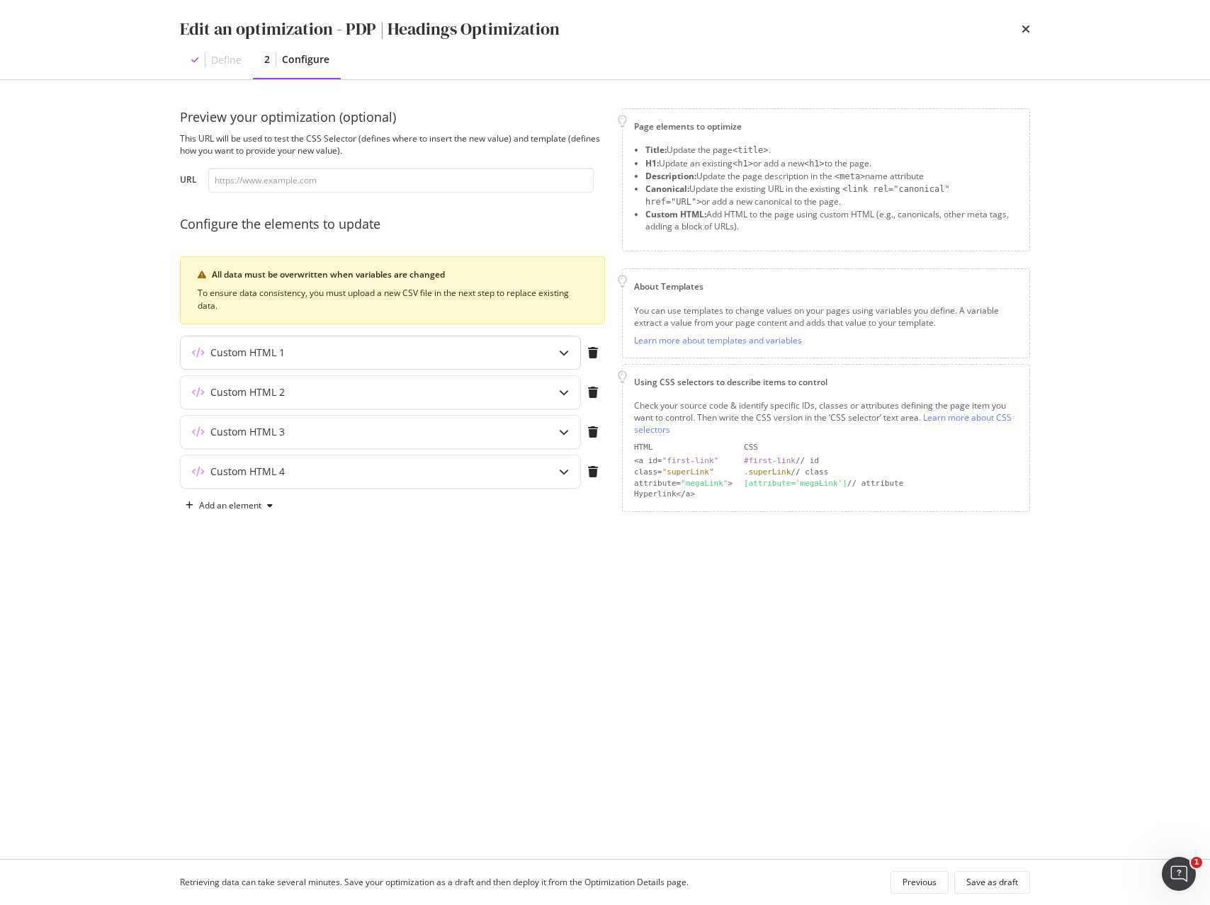
click at [538, 353] on div "Custom HTML 1" at bounding box center [380, 352] width 399 height 33
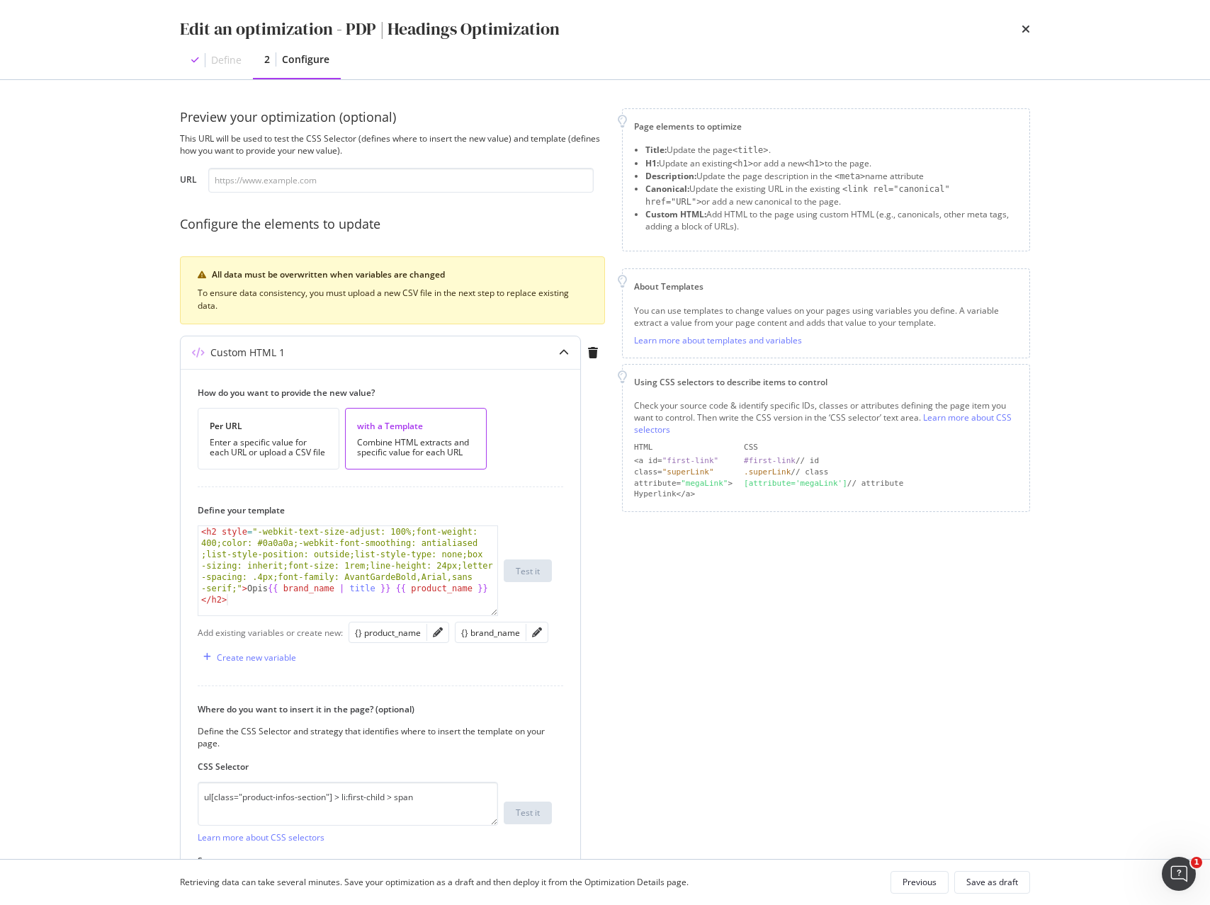
type textarea "<h2 style="-webkit-text-size-adjust: 100%;font-weight: 400;color: #0a0a0a;-webk…"
click at [291, 545] on div "< h2 style = "-webkit-text-size-adjust: 100%;font-weight: 400;color: #0a0a0a;-w…" at bounding box center [347, 650] width 299 height 248
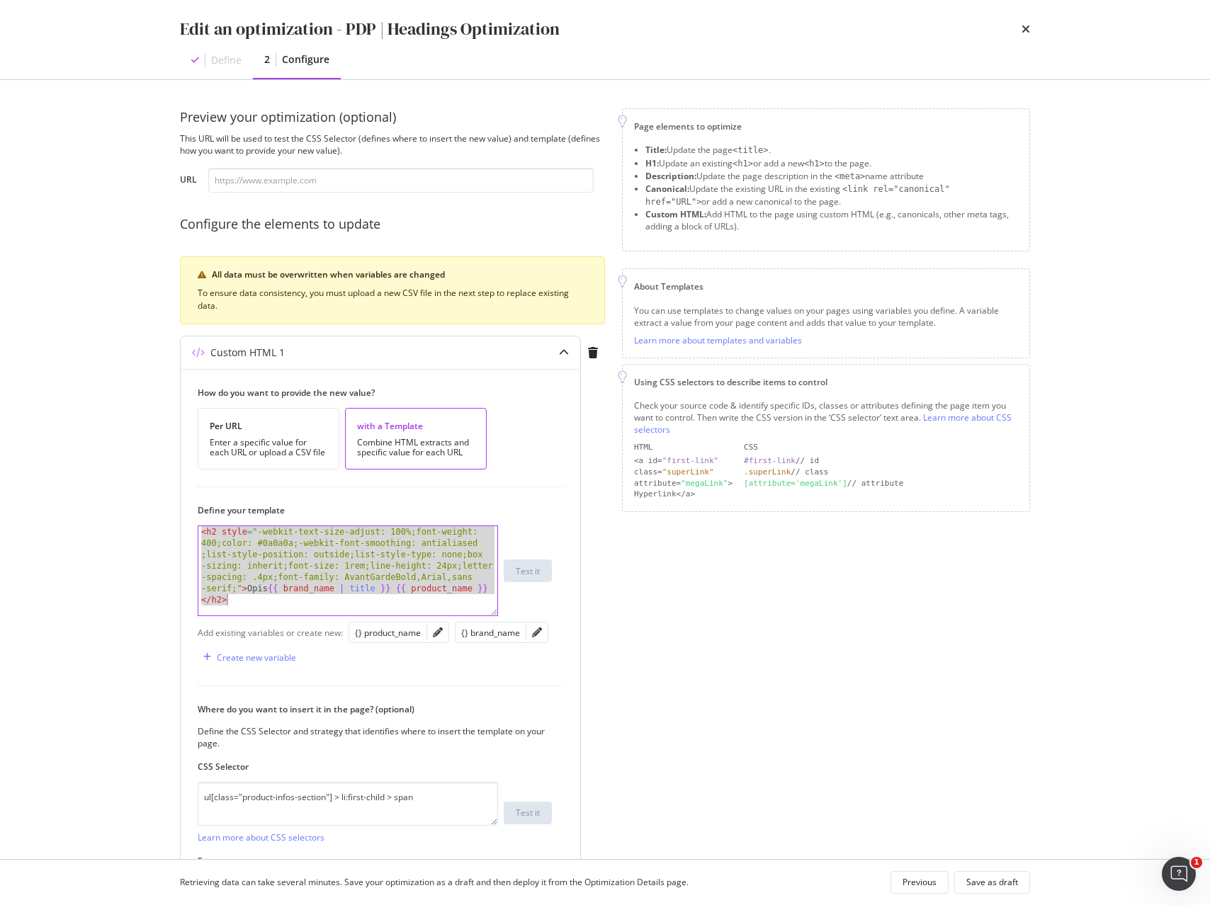
scroll to position [3, 0]
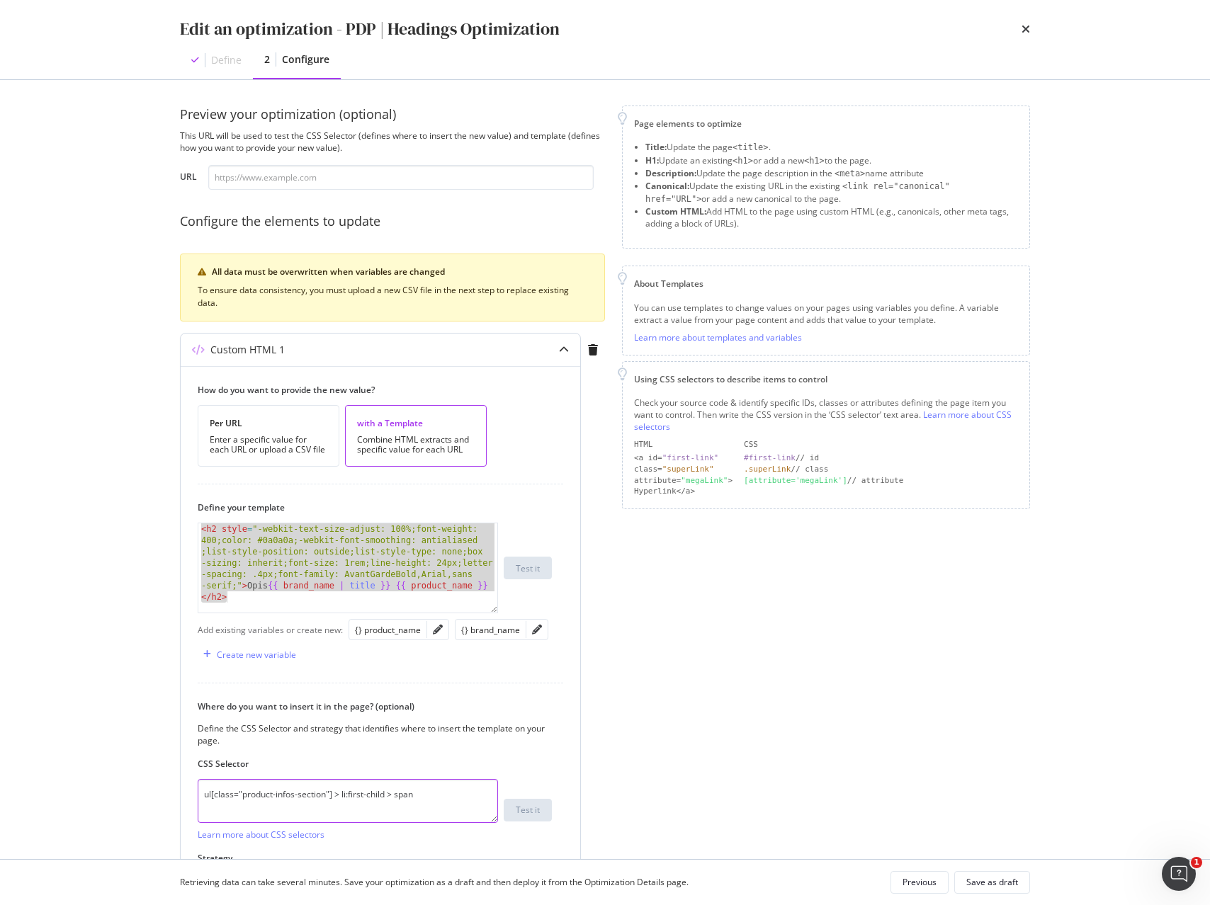
click at [263, 799] on textarea "ul[class="product-infos-section"] > li:first-child > span" at bounding box center [348, 801] width 300 height 44
click at [1021, 28] on icon "times" at bounding box center [1025, 28] width 8 height 11
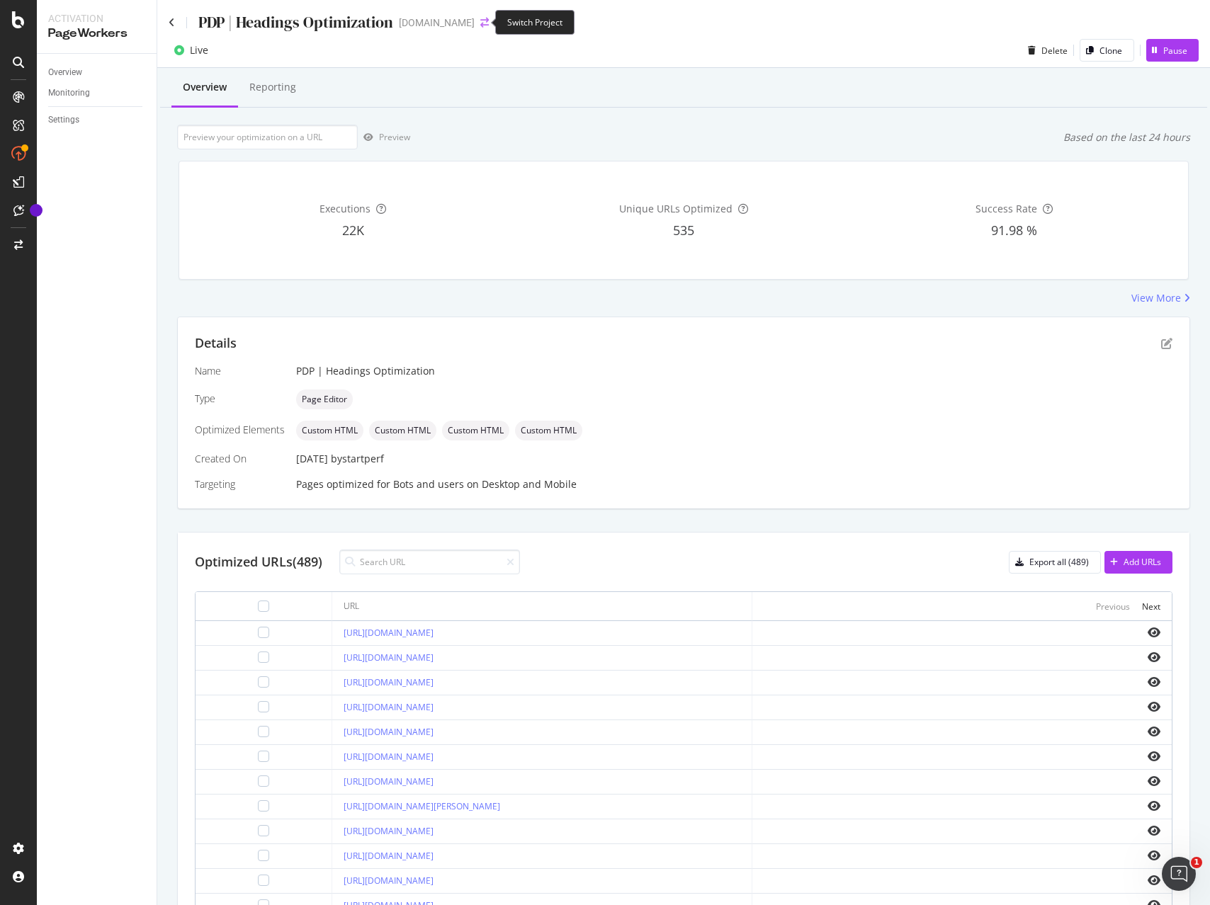
click at [482, 24] on icon "arrow-right-arrow-left" at bounding box center [484, 23] width 8 height 10
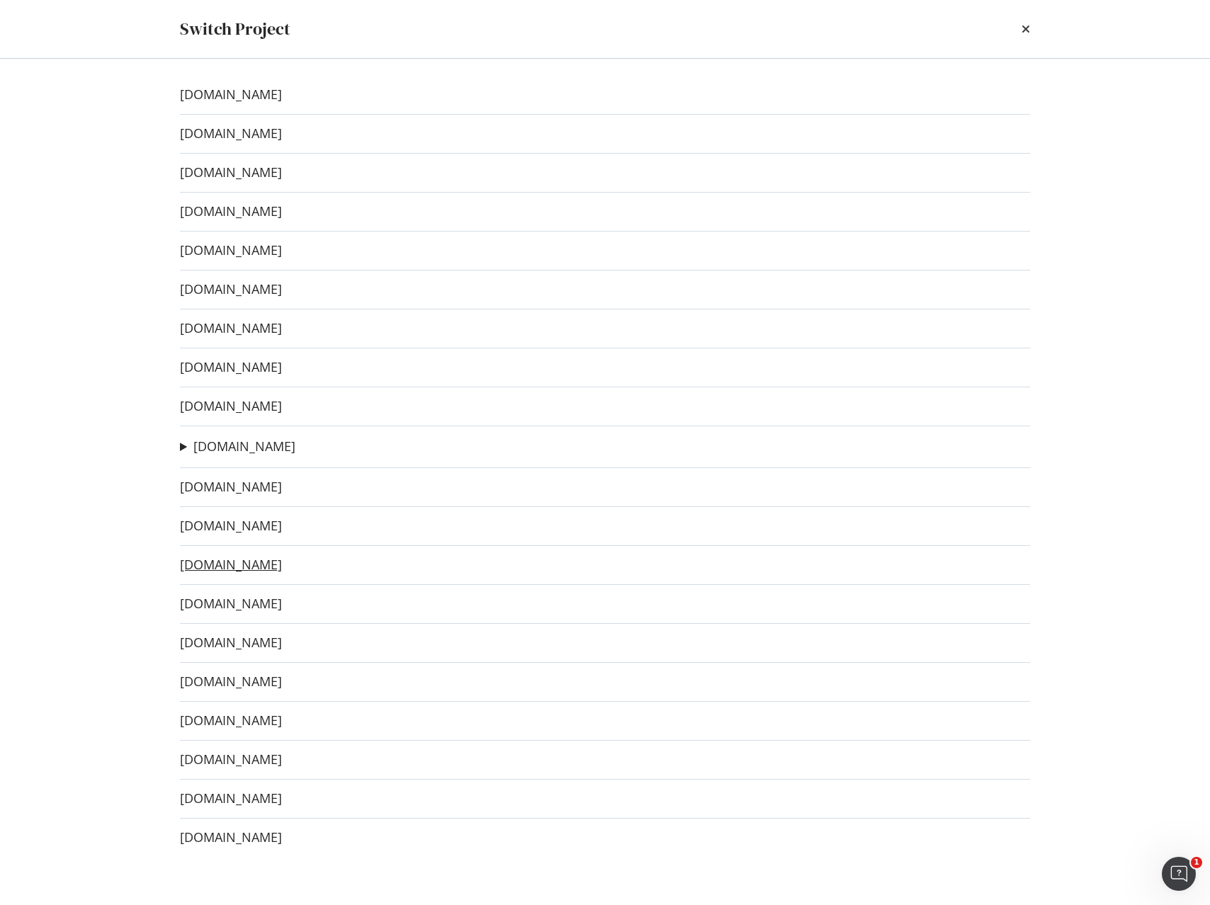
click at [250, 566] on link "[DOMAIN_NAME]" at bounding box center [231, 564] width 102 height 15
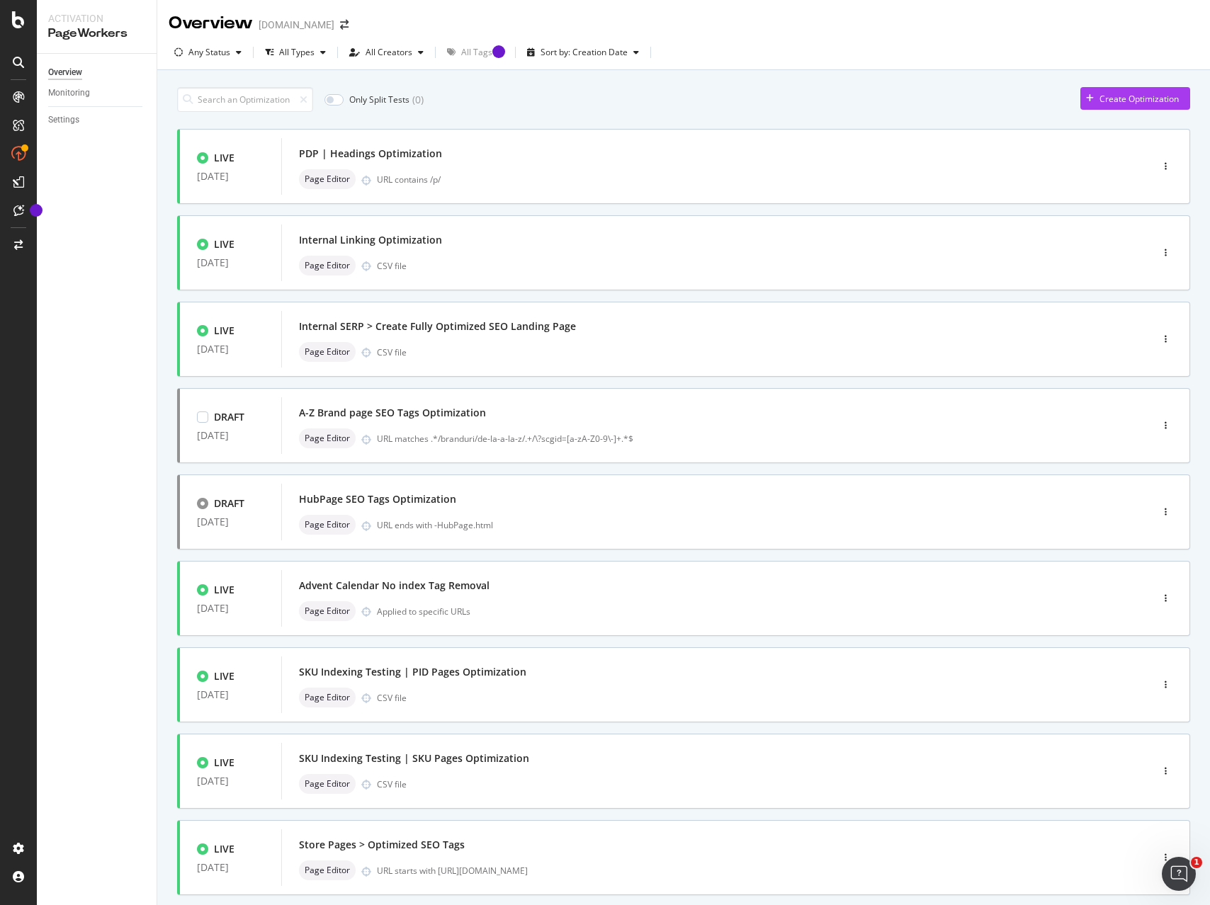
scroll to position [1, 0]
click at [478, 146] on div "PDP | Headings Optimization" at bounding box center [695, 153] width 792 height 20
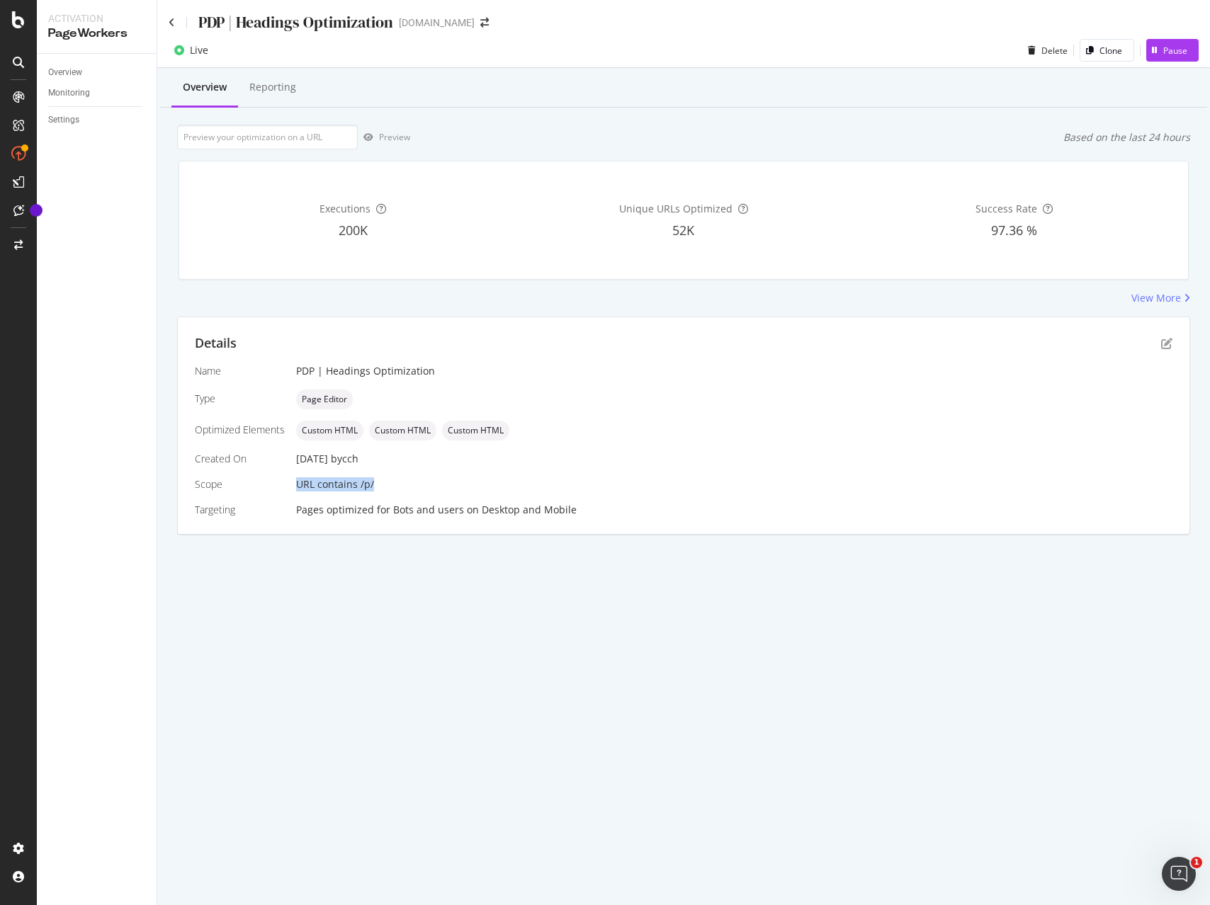
drag, startPoint x: 299, startPoint y: 484, endPoint x: 421, endPoint y: 483, distance: 122.5
click at [421, 483] on div "URL contains /p/" at bounding box center [734, 484] width 876 height 14
click at [1164, 342] on icon "pen-to-square" at bounding box center [1166, 343] width 11 height 11
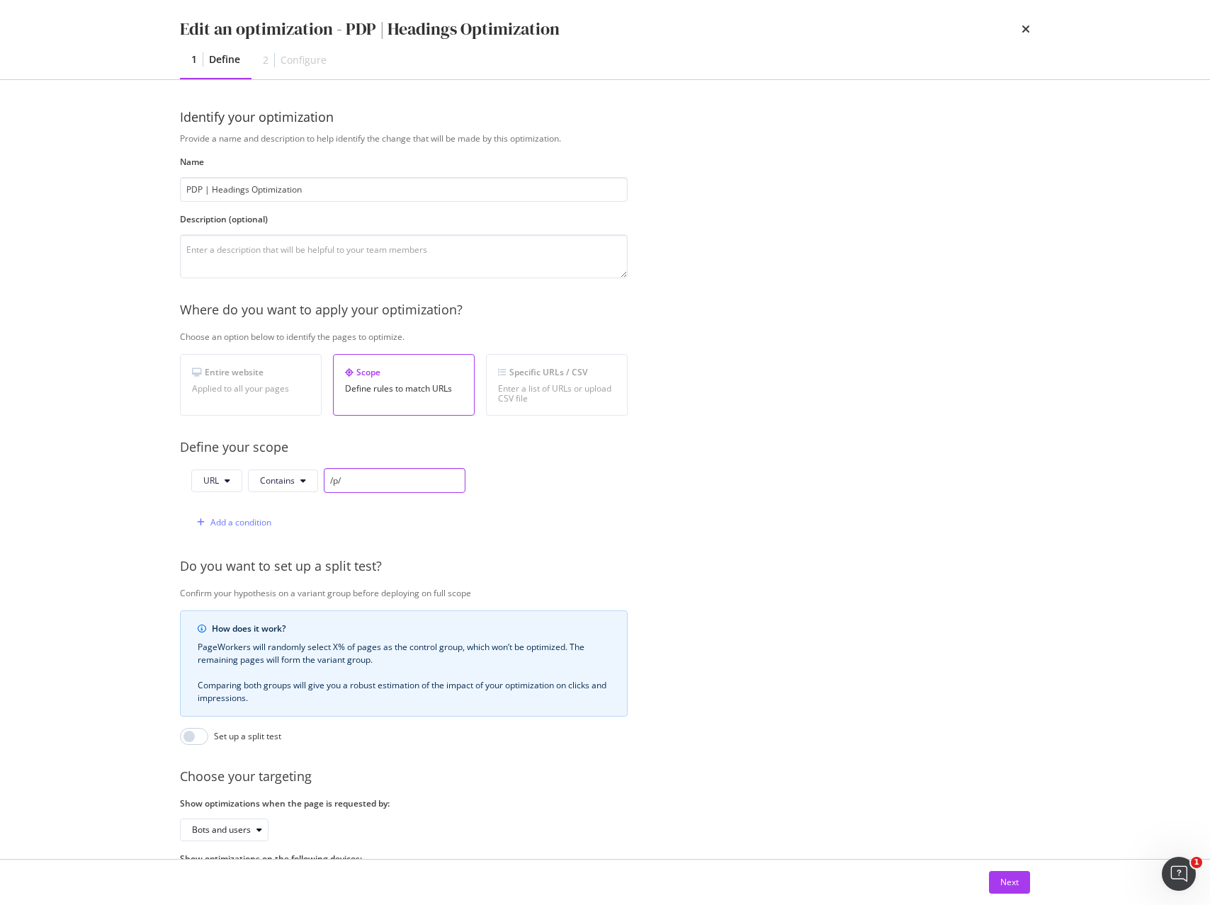
drag, startPoint x: 413, startPoint y: 478, endPoint x: 404, endPoint y: 508, distance: 30.9
click at [261, 475] on div "URL Contains /p/" at bounding box center [328, 480] width 274 height 25
click at [616, 511] on div "URL Contains /p/ Add a condition" at bounding box center [404, 501] width 448 height 67
click at [1021, 30] on icon "times" at bounding box center [1025, 28] width 8 height 11
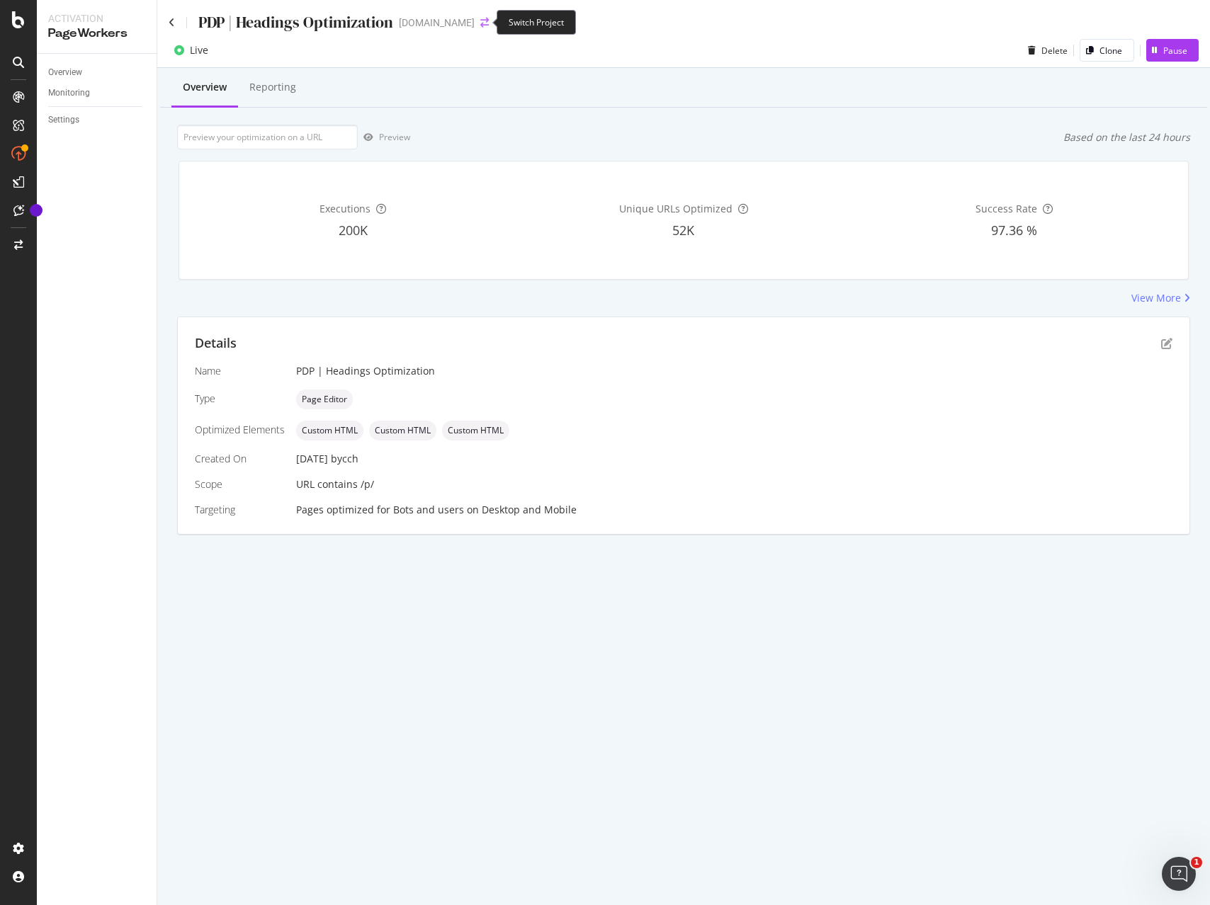
click at [480, 23] on icon "arrow-right-arrow-left" at bounding box center [484, 23] width 8 height 10
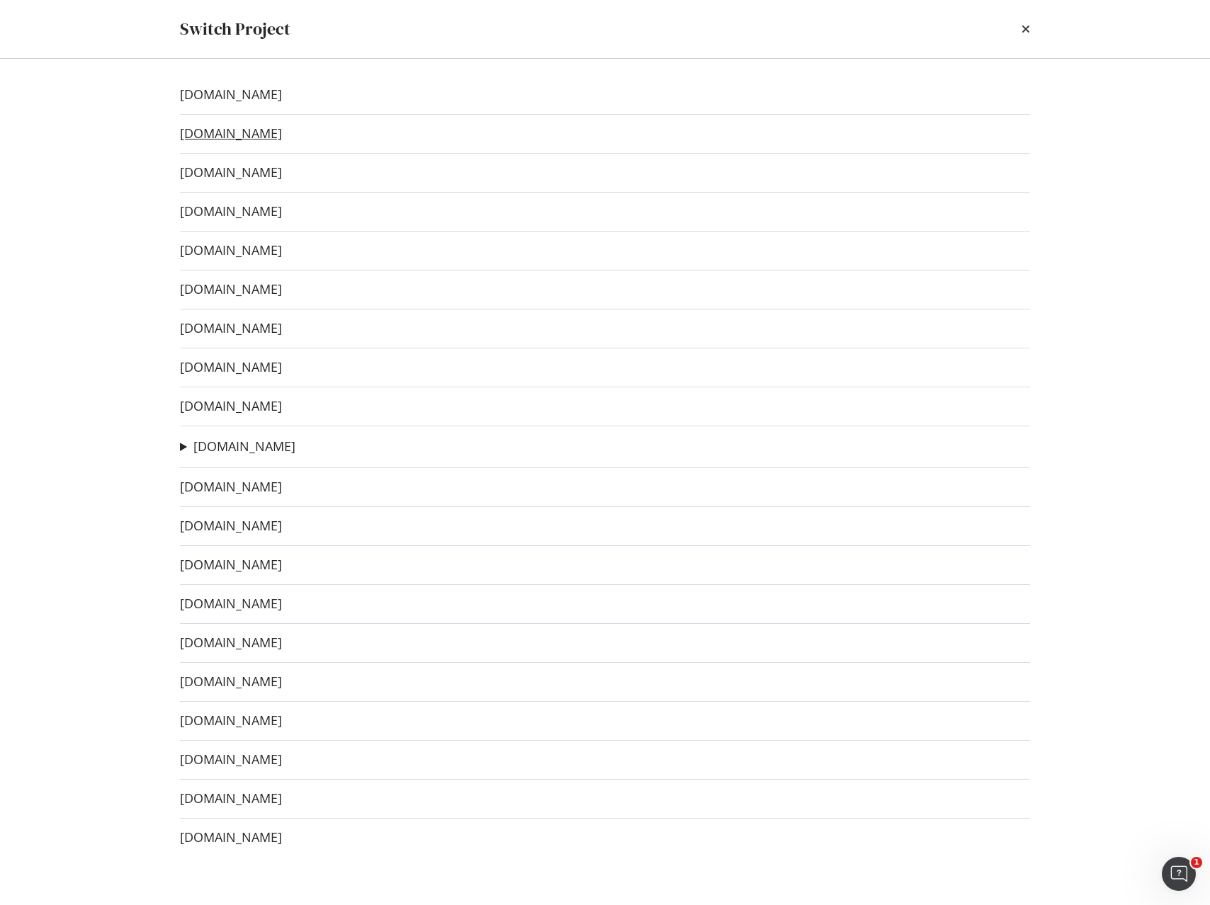
click at [268, 126] on link "[DOMAIN_NAME]" at bounding box center [231, 133] width 102 height 15
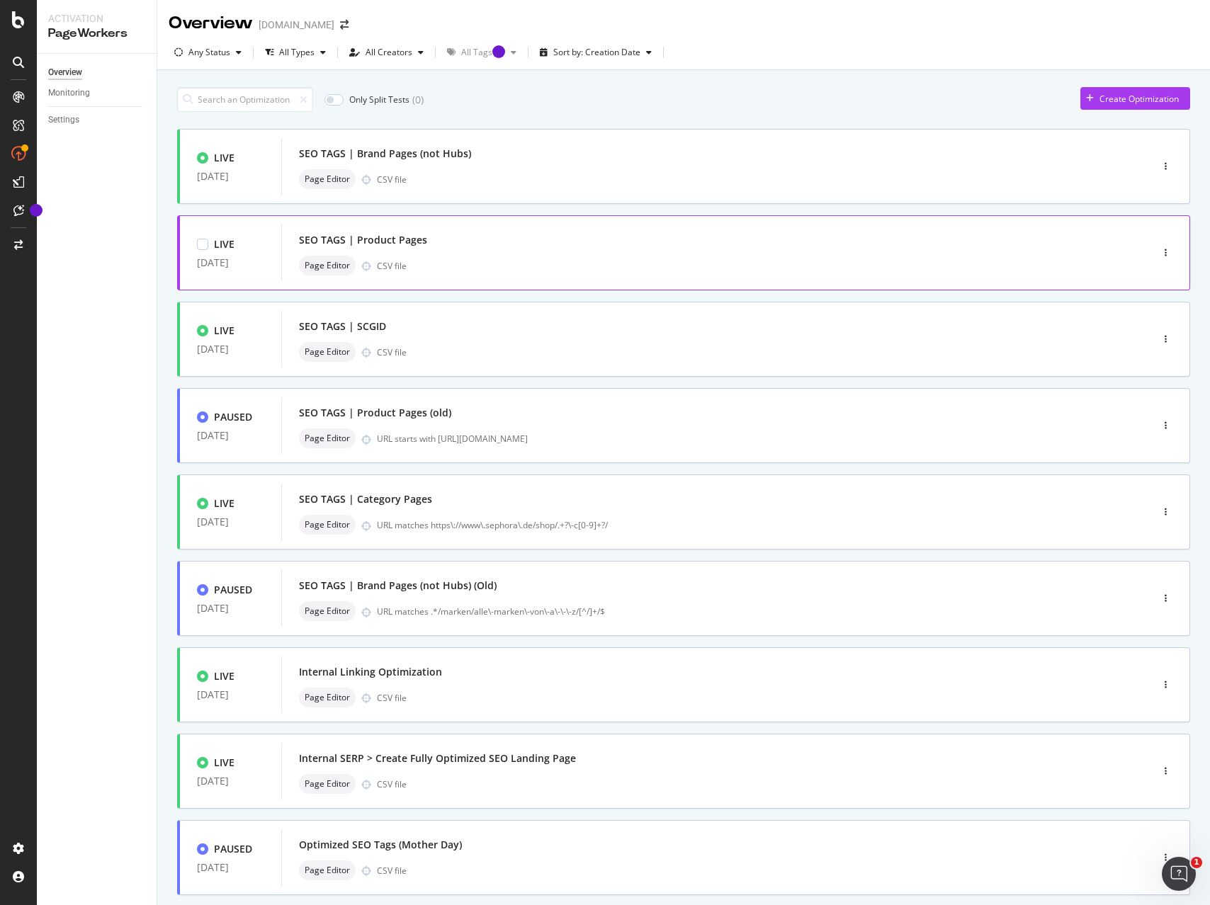
click at [589, 245] on div "SEO TAGS | Product Pages" at bounding box center [695, 240] width 792 height 20
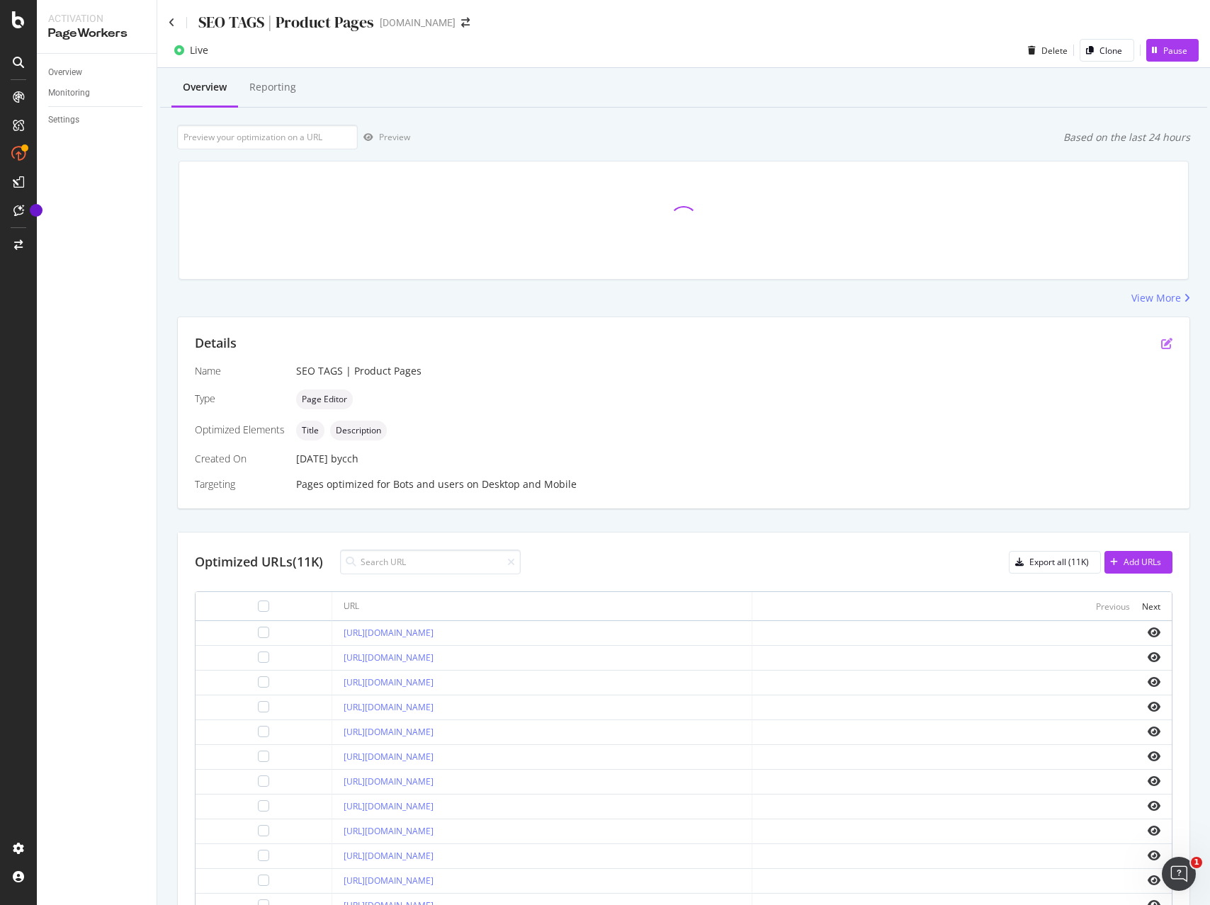
click at [1170, 340] on icon "pen-to-square" at bounding box center [1166, 343] width 11 height 11
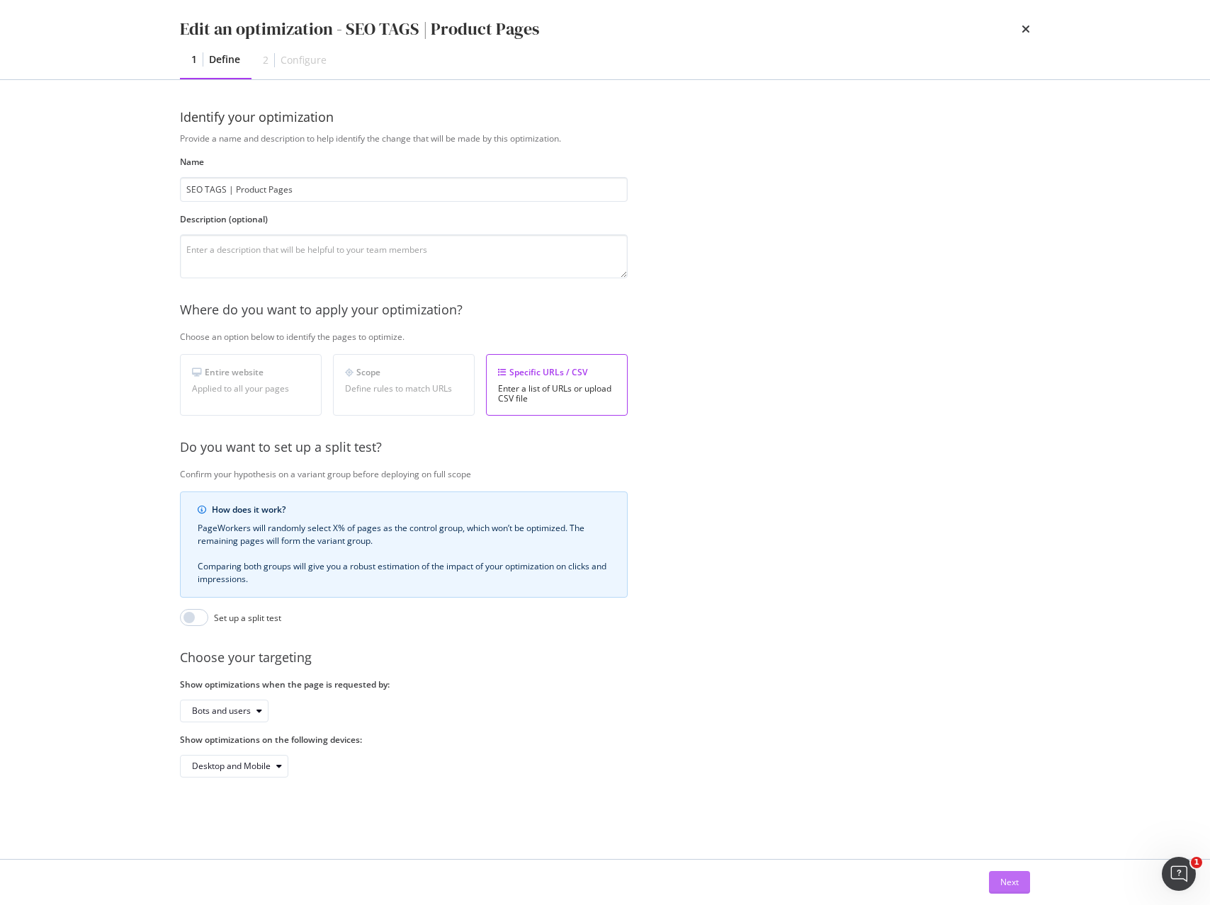
click at [1006, 886] on div "Next" at bounding box center [1009, 882] width 18 height 12
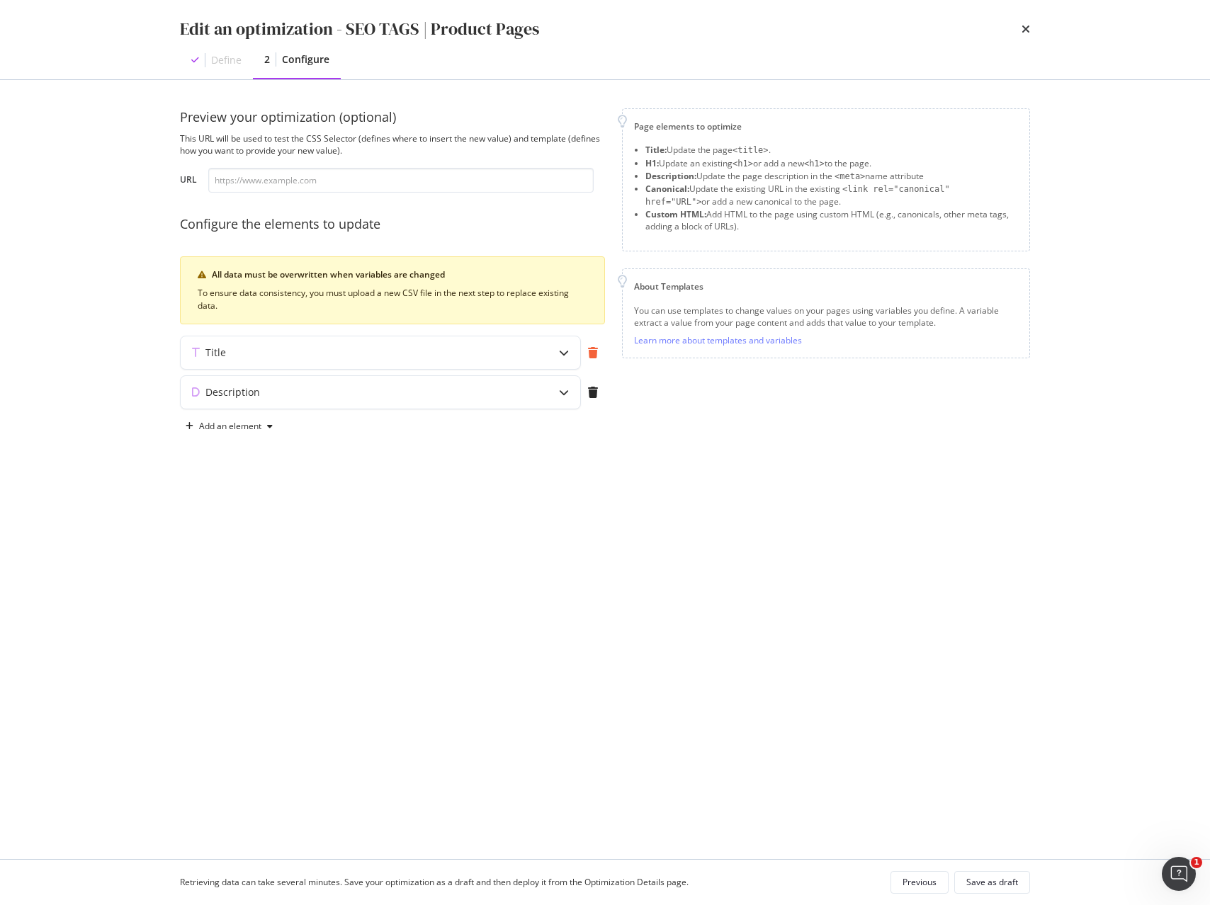
click at [584, 357] on div "modal" at bounding box center [593, 352] width 24 height 11
click at [1022, 26] on icon "times" at bounding box center [1025, 28] width 8 height 11
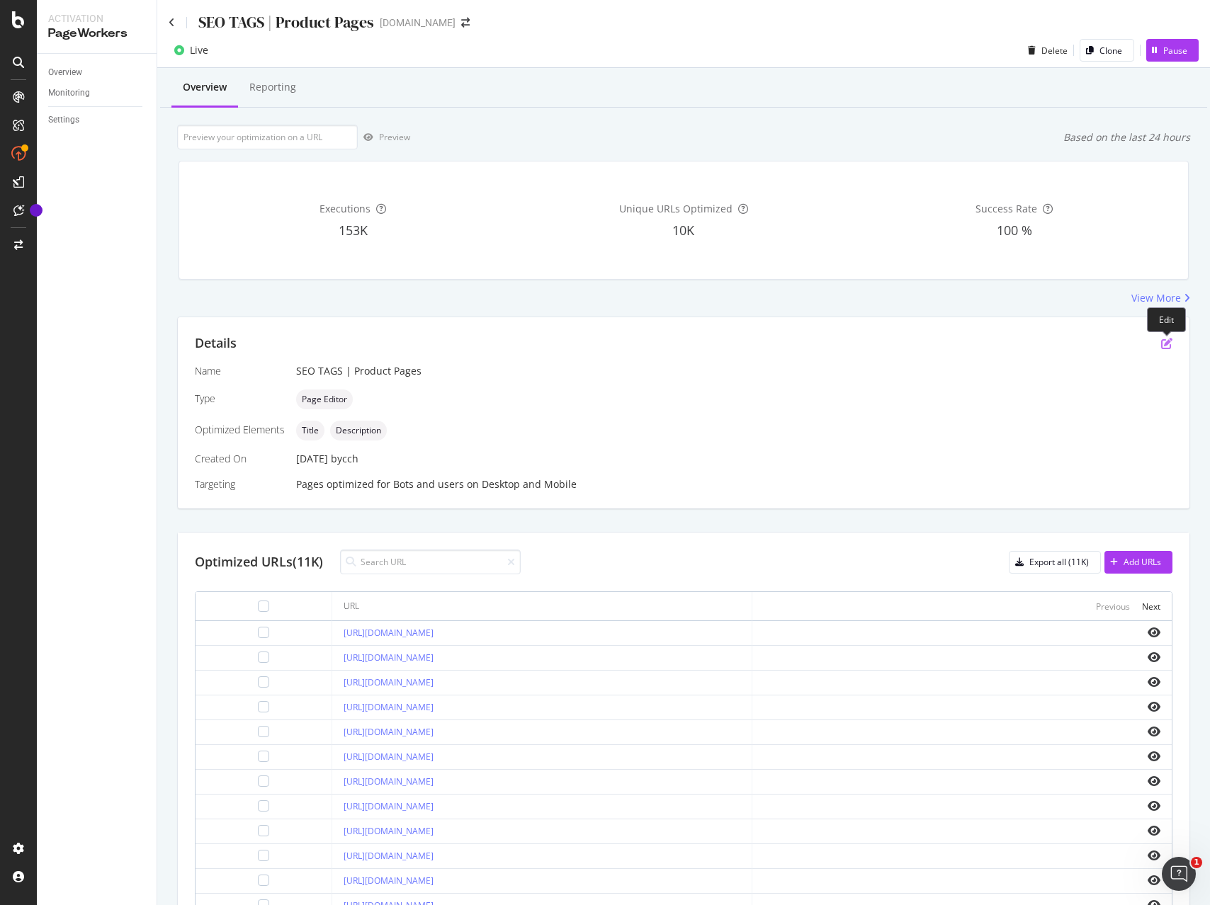
click at [1165, 342] on icon "pen-to-square" at bounding box center [1166, 343] width 11 height 11
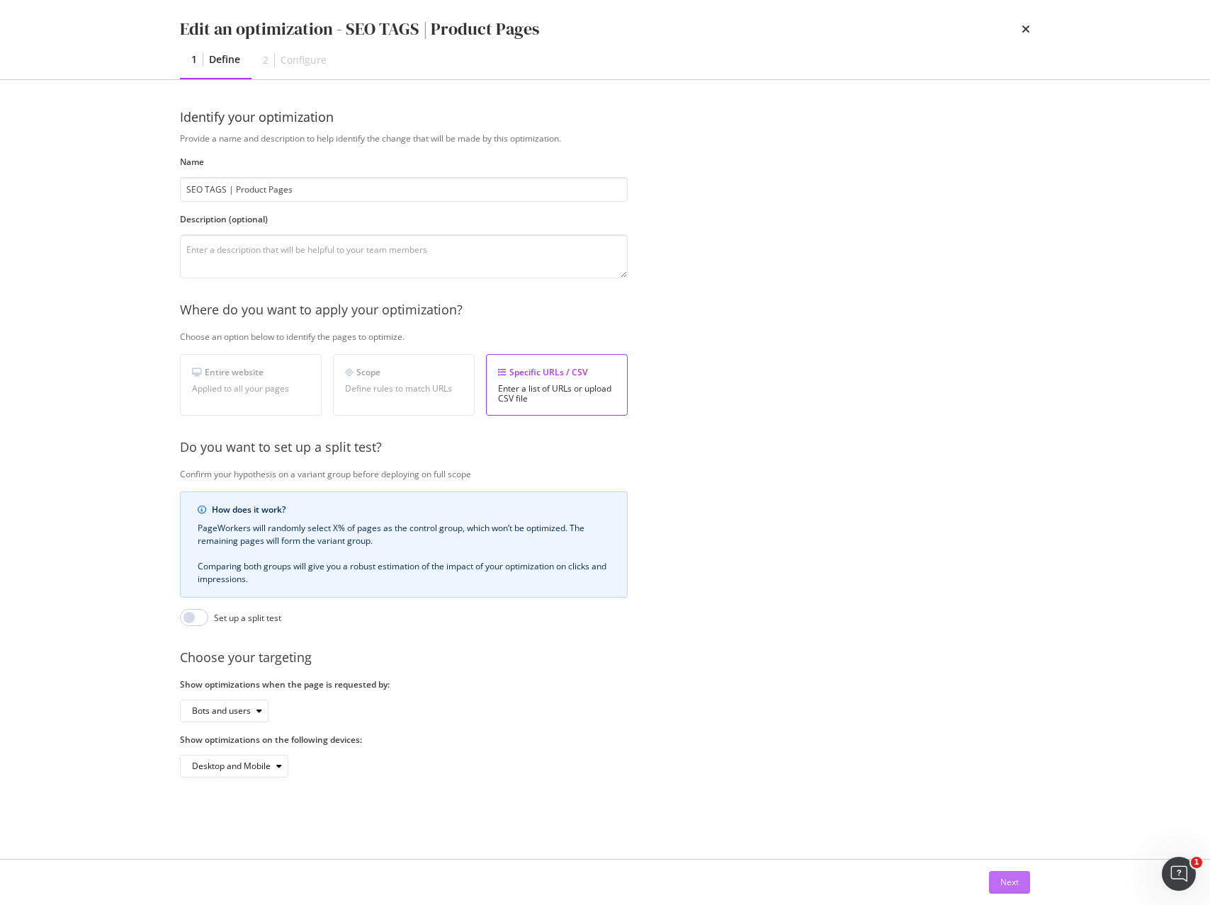
click at [1011, 883] on div "Next" at bounding box center [1009, 882] width 18 height 12
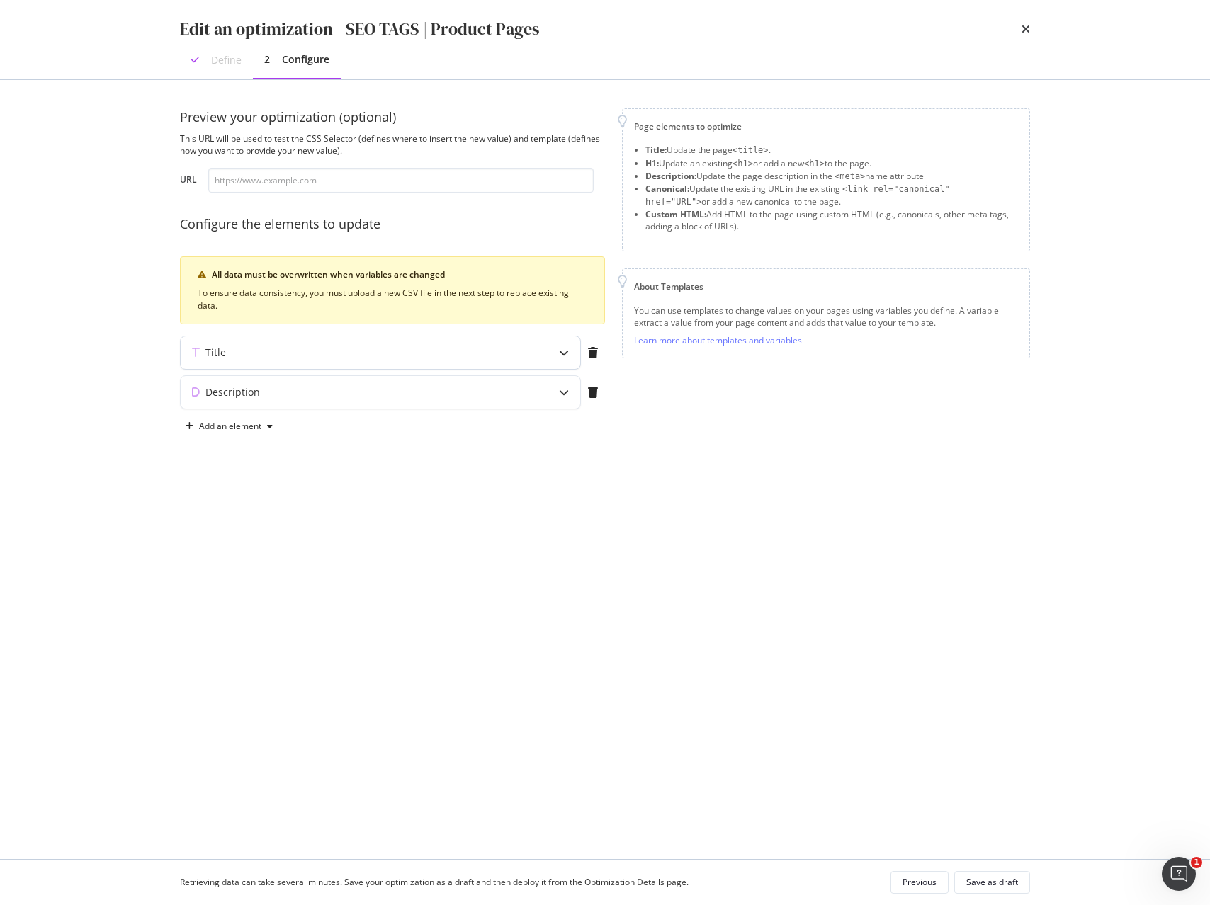
click at [481, 348] on div "Title" at bounding box center [353, 353] width 344 height 14
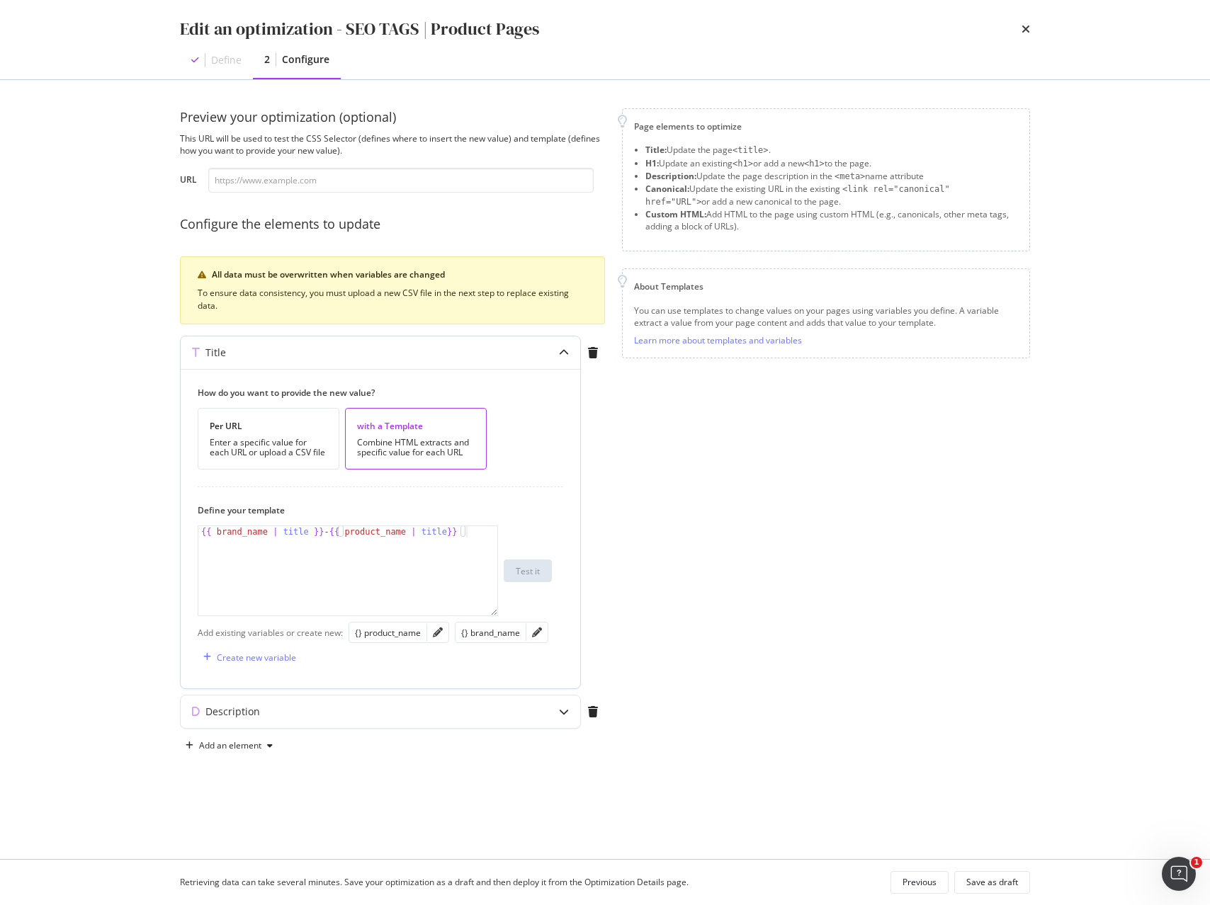
click at [562, 355] on icon "modal" at bounding box center [564, 353] width 10 height 10
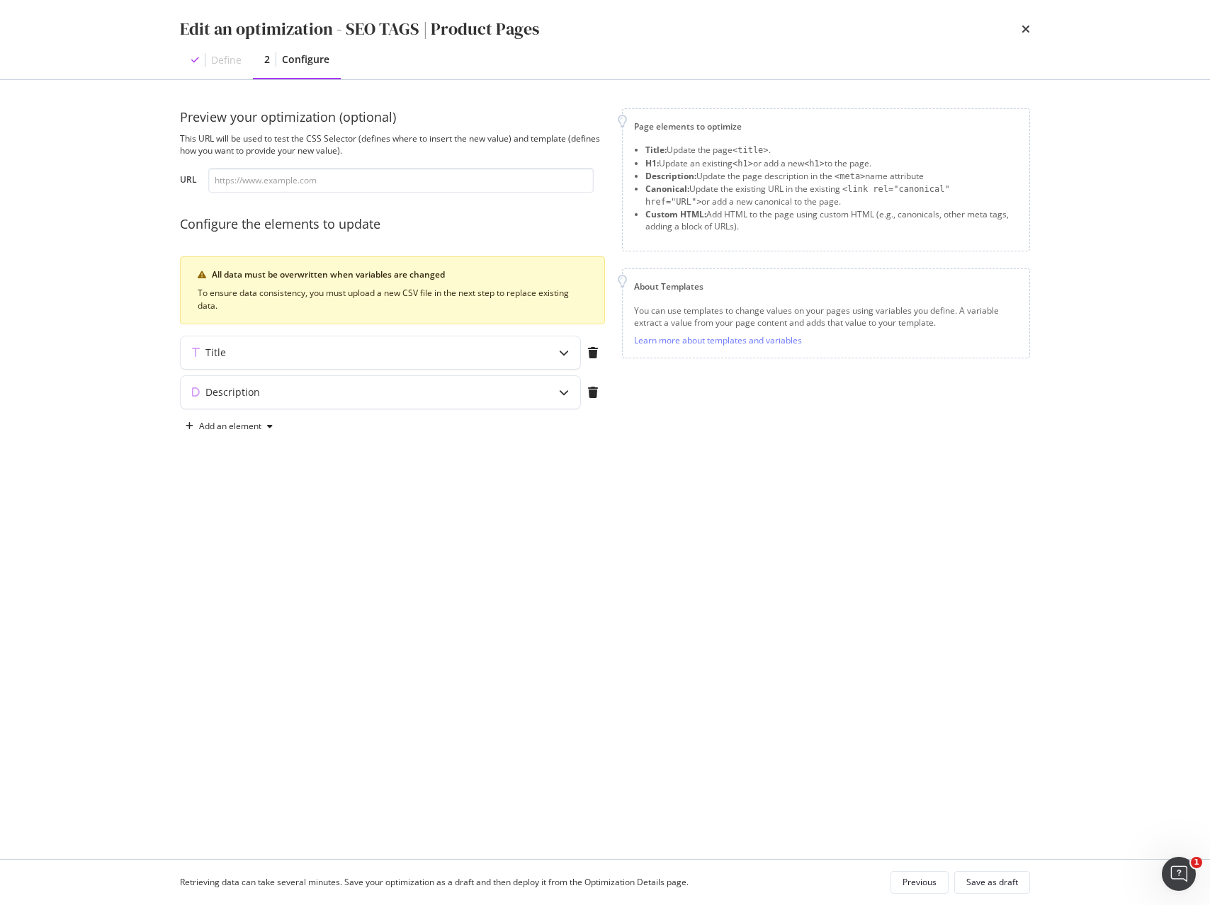
click at [639, 565] on div "Preview your optimization (optional) This URL will be used to test the CSS Sele…" at bounding box center [605, 469] width 850 height 722
click at [1026, 29] on icon "times" at bounding box center [1025, 28] width 8 height 11
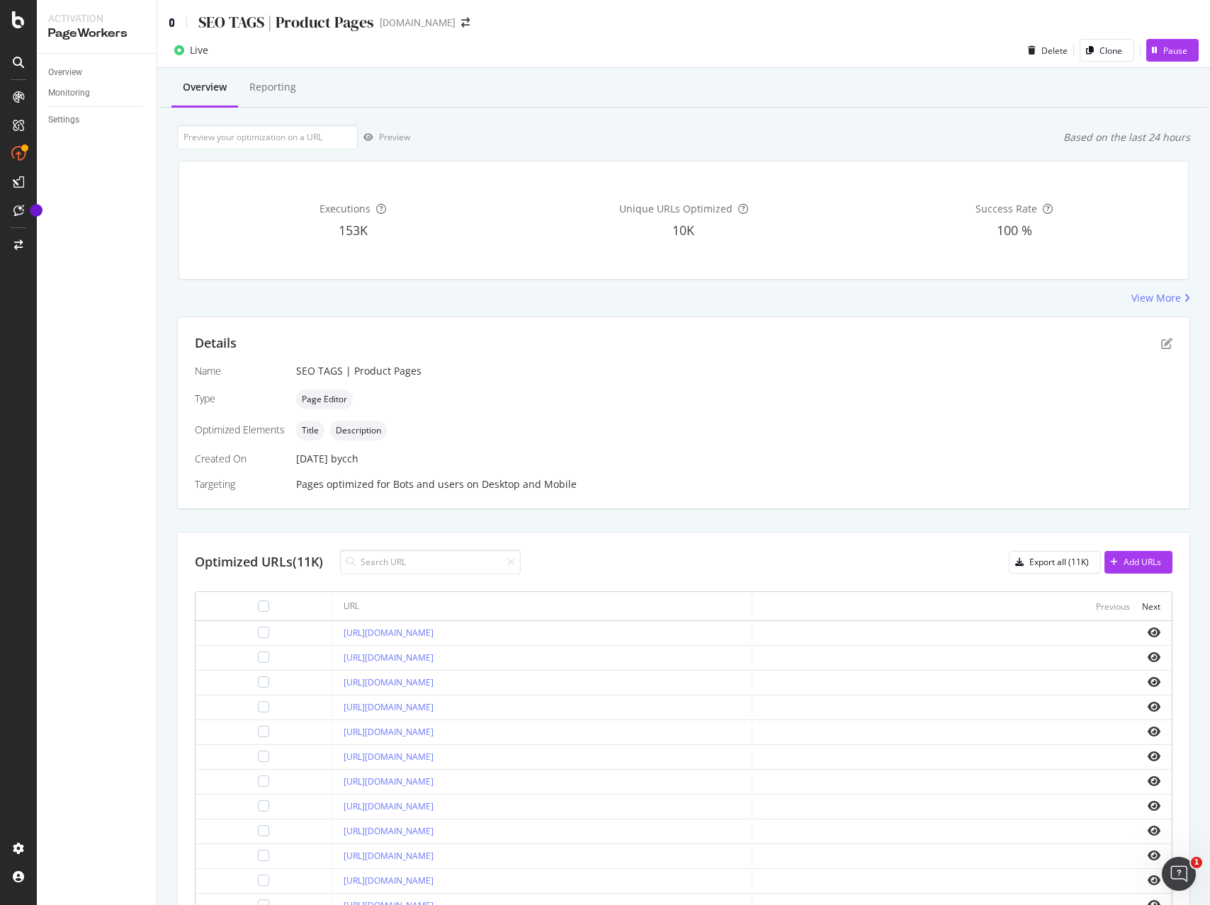
click at [173, 25] on icon at bounding box center [172, 23] width 6 height 10
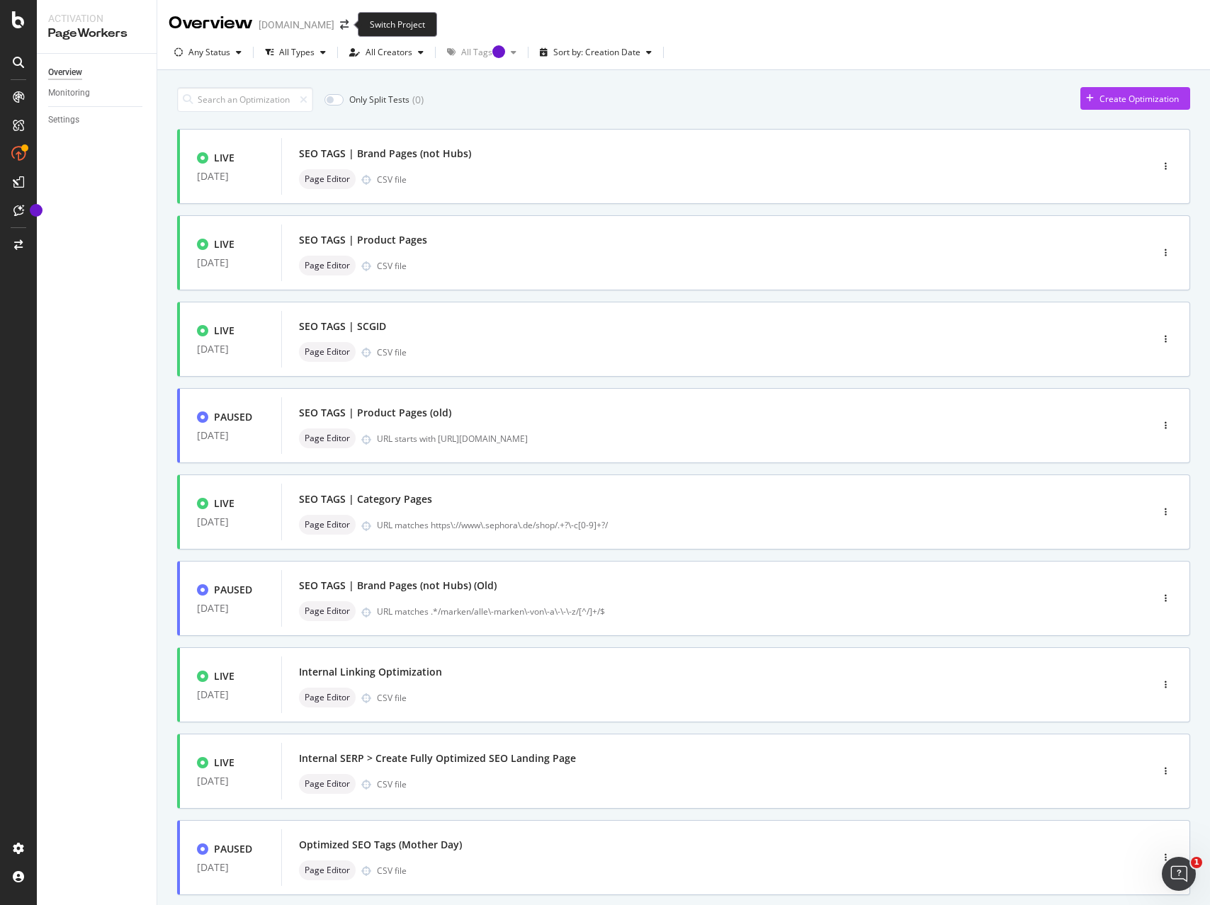
click at [335, 23] on span at bounding box center [344, 25] width 20 height 10
click at [347, 27] on span at bounding box center [344, 25] width 20 height 10
click at [342, 24] on icon "arrow-right-arrow-left" at bounding box center [344, 25] width 8 height 10
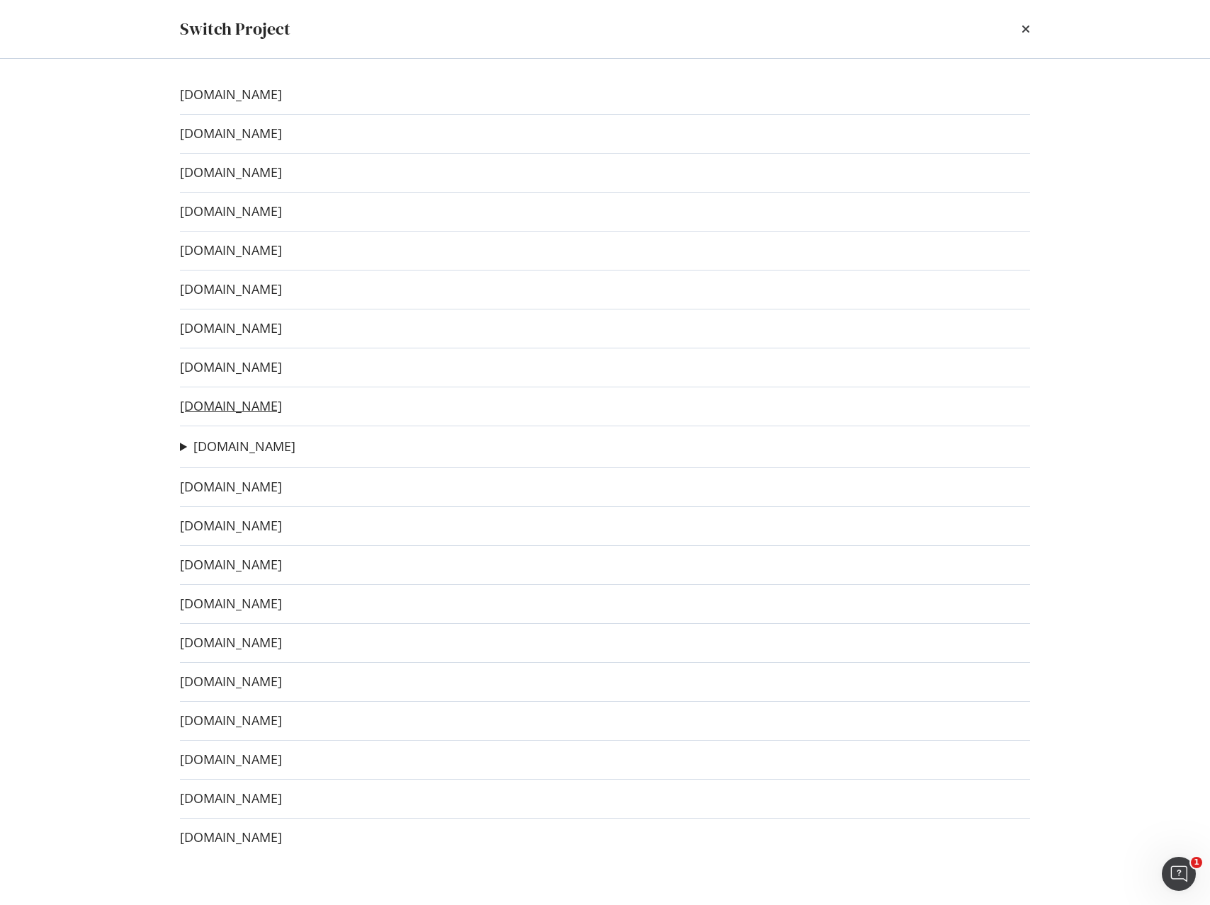
click at [227, 402] on link "[DOMAIN_NAME]" at bounding box center [231, 406] width 102 height 15
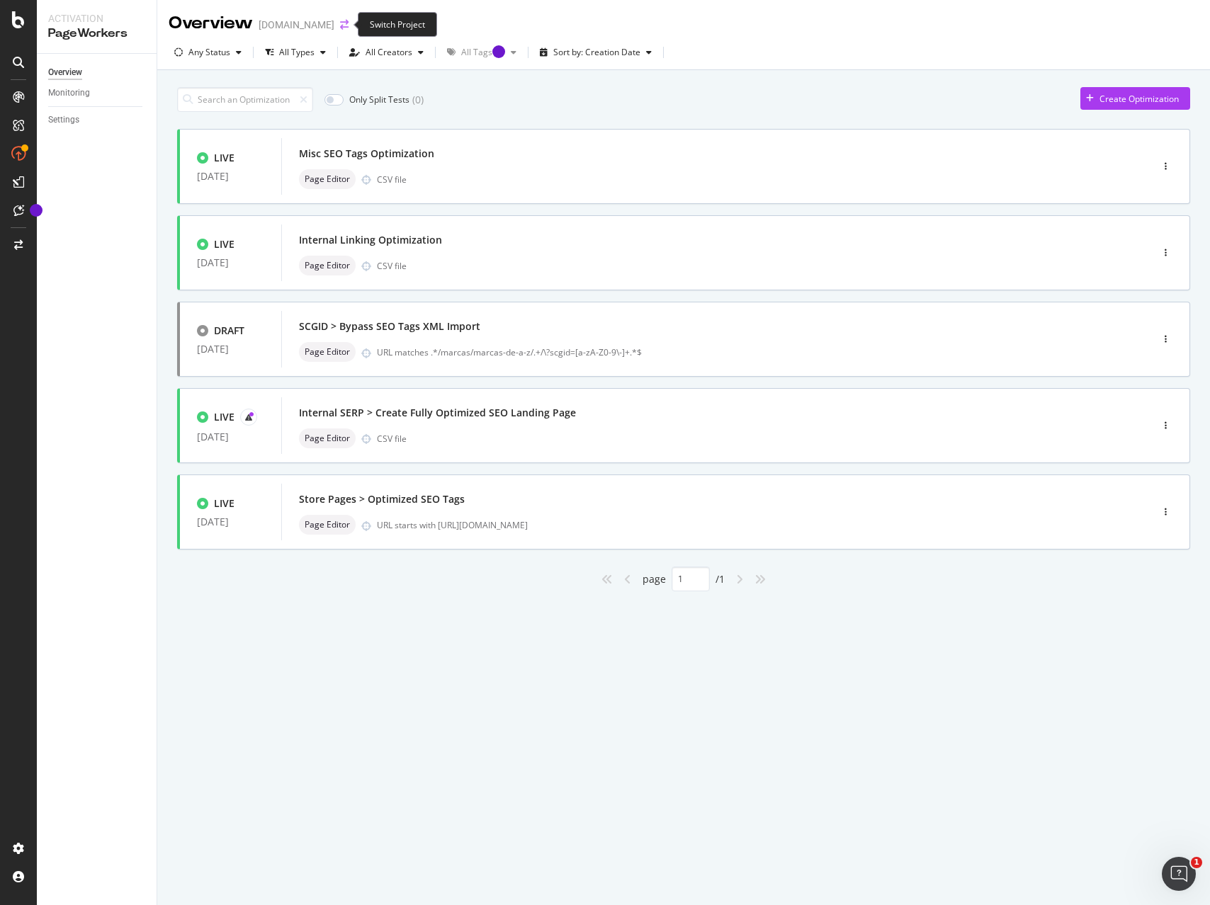
click at [345, 28] on icon "arrow-right-arrow-left" at bounding box center [344, 25] width 8 height 10
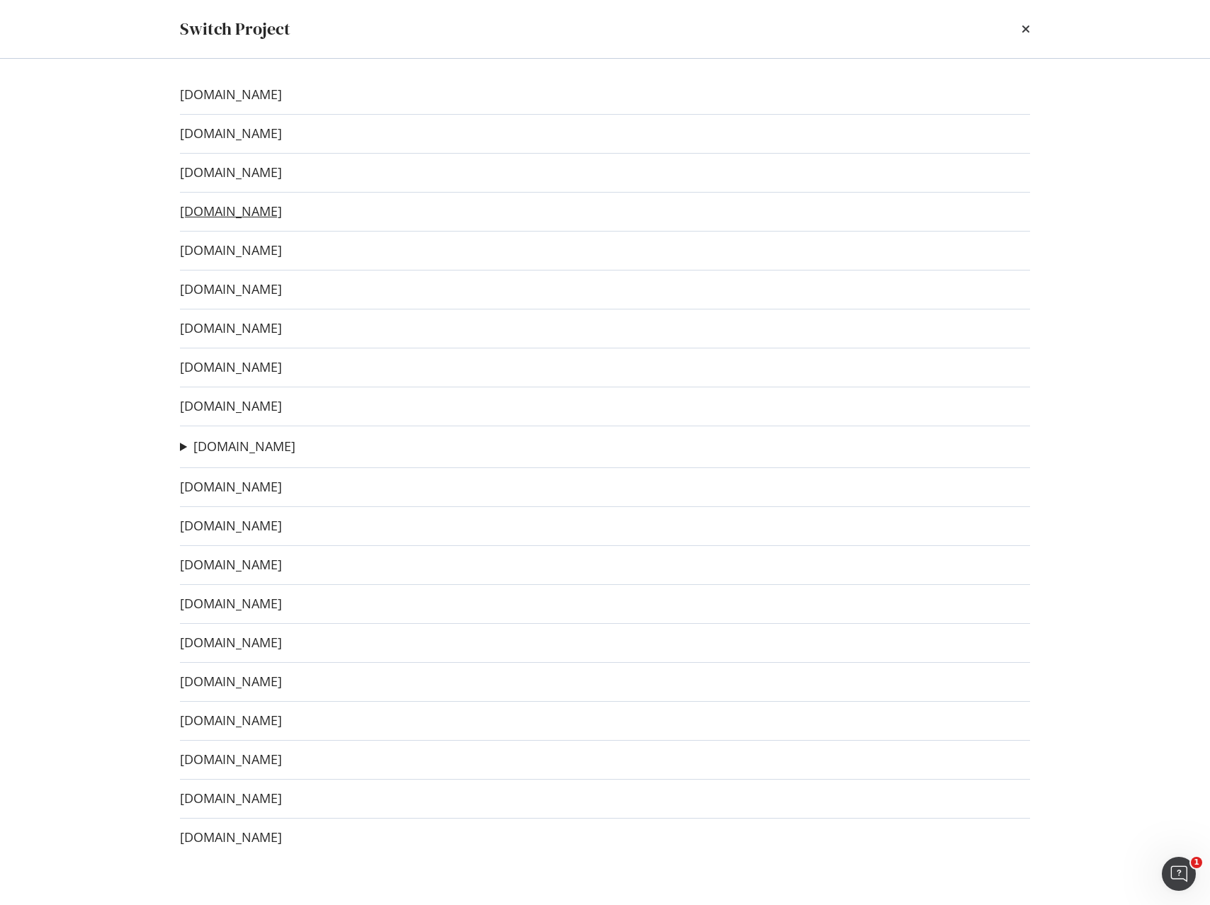
click at [259, 212] on link "[DOMAIN_NAME]" at bounding box center [231, 211] width 102 height 15
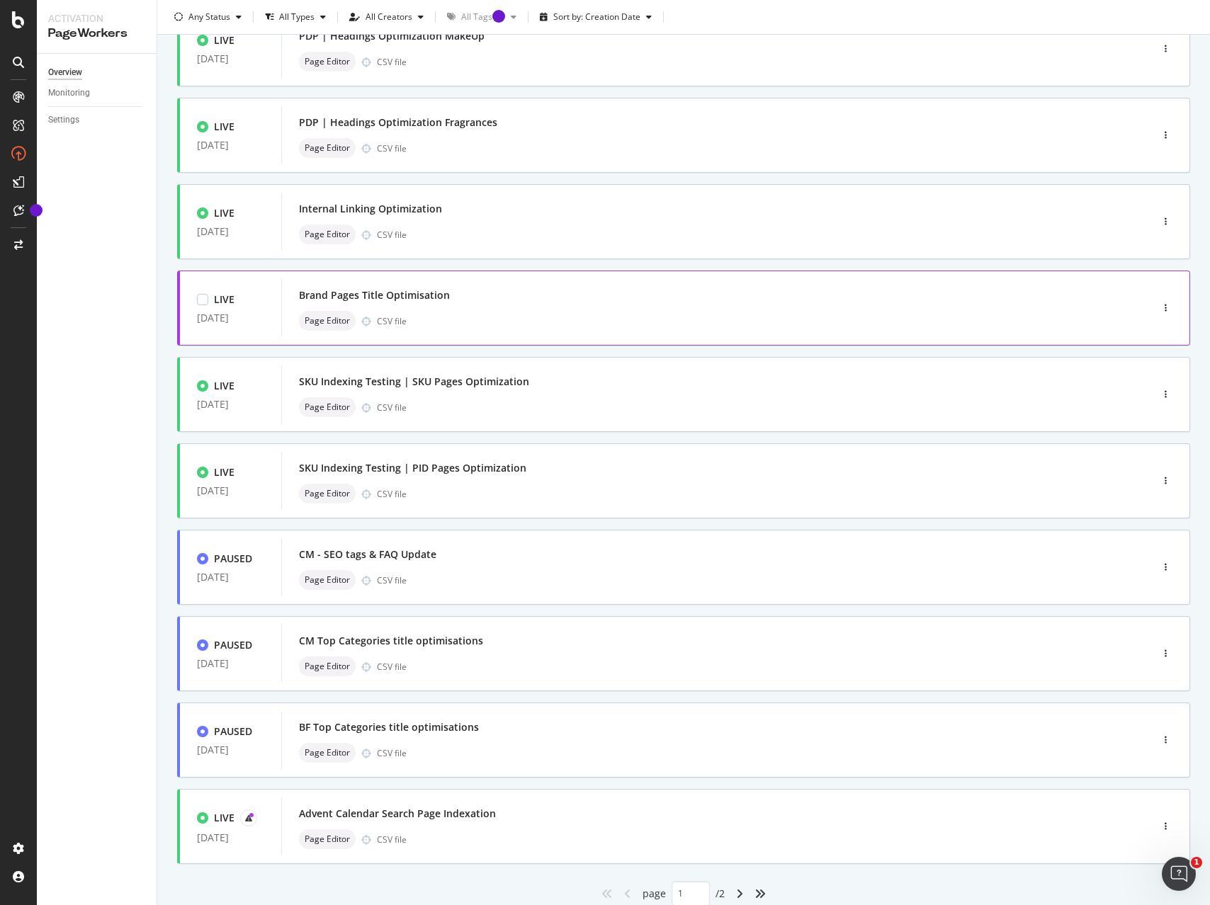
scroll to position [168, 0]
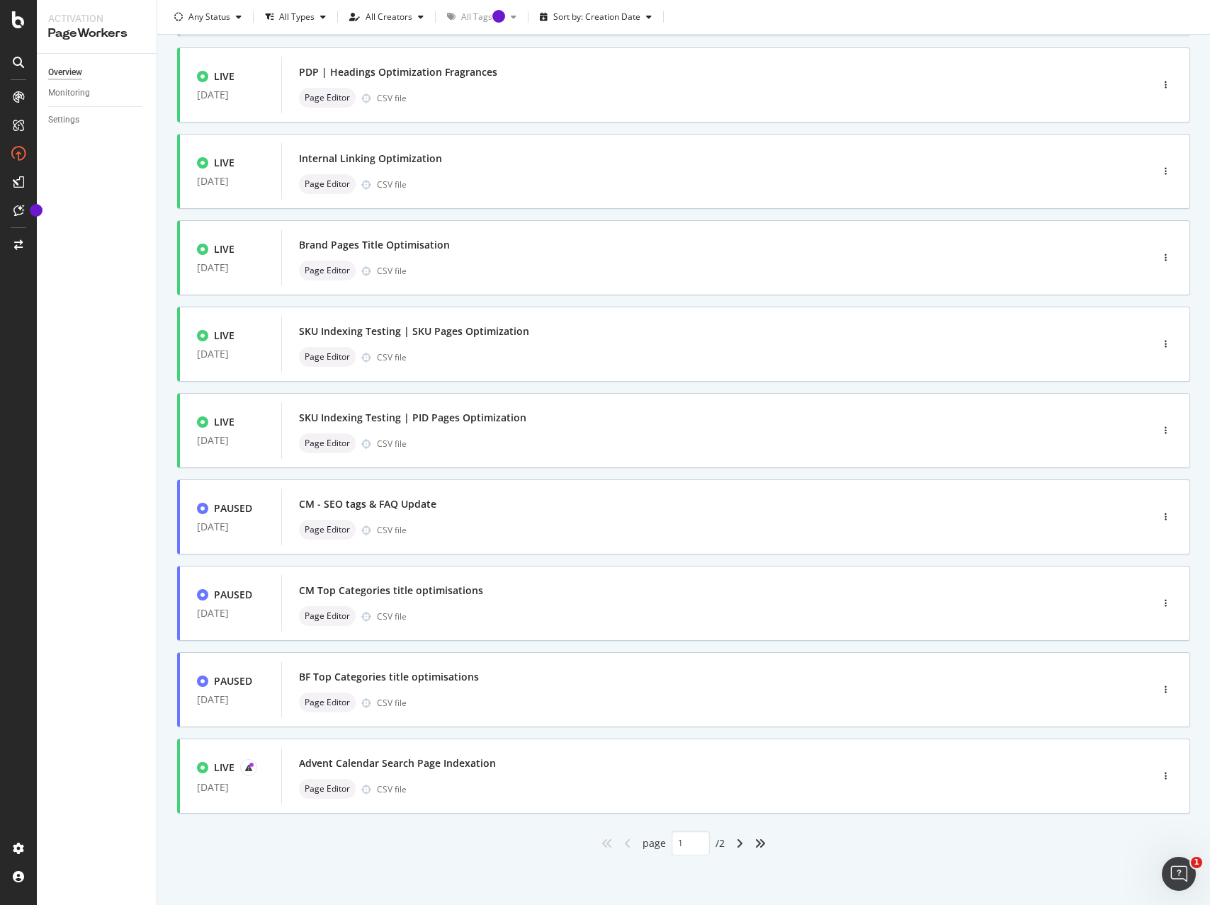
click at [741, 844] on icon "angle-right" at bounding box center [739, 843] width 7 height 11
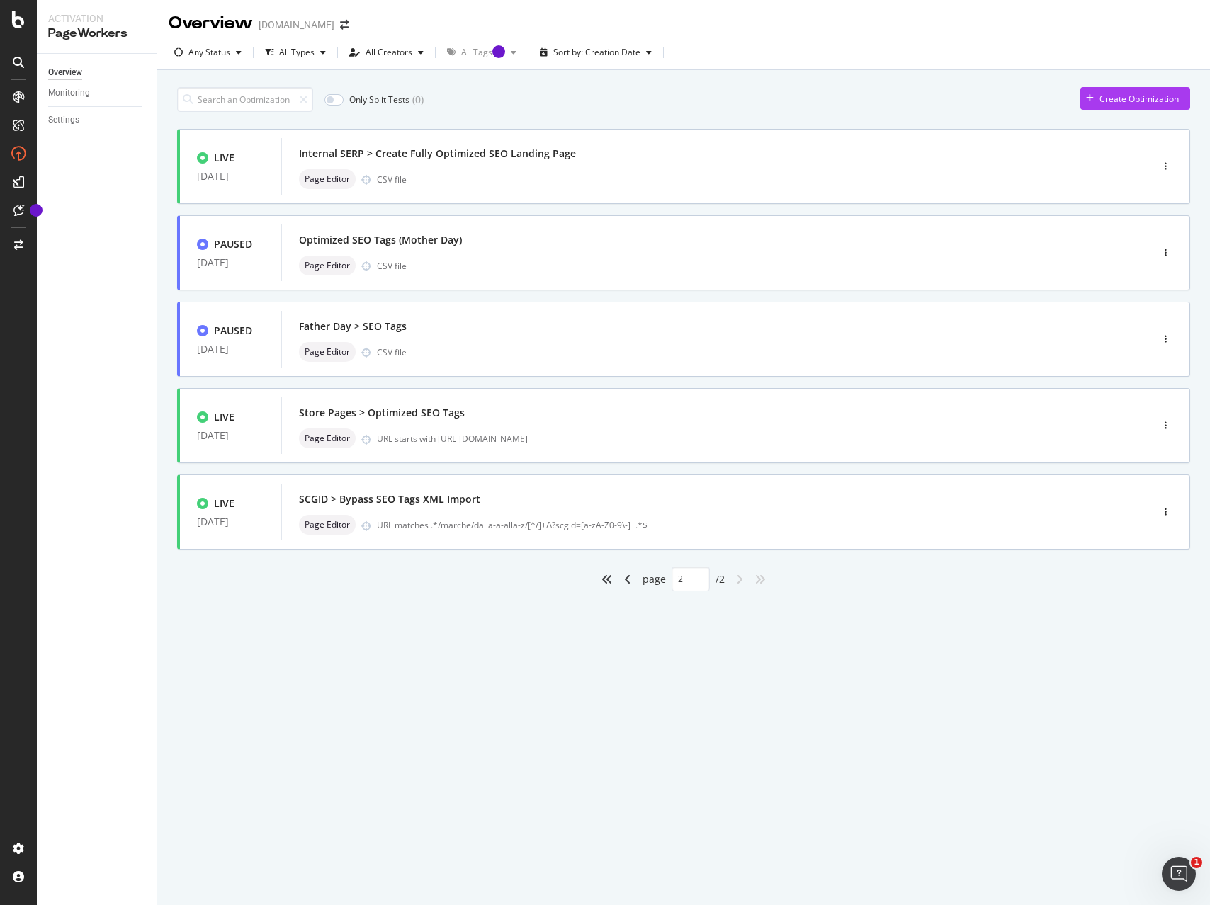
scroll to position [0, 0]
click at [626, 584] on icon "angle-left" at bounding box center [627, 579] width 7 height 11
type input "1"
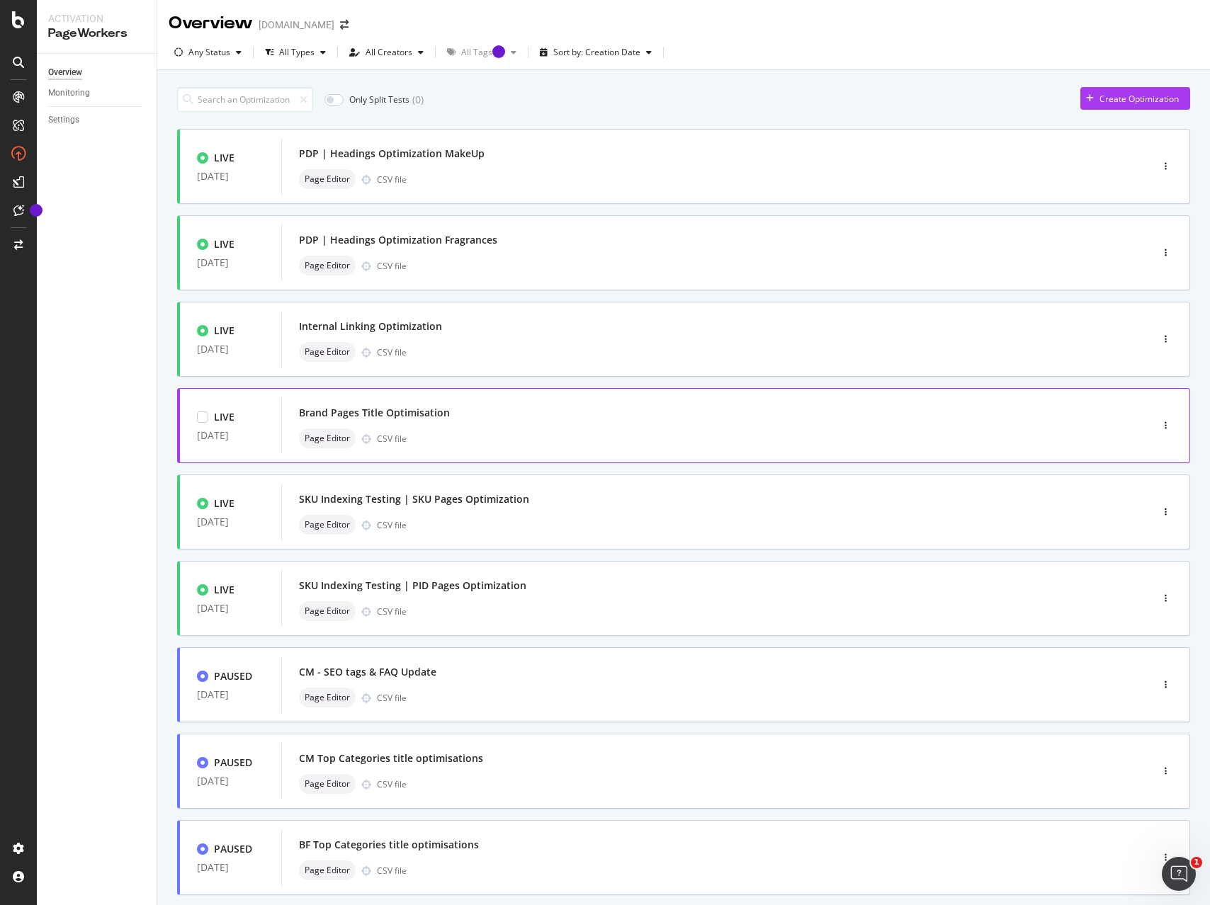
click at [370, 421] on div "Brand Pages Title Optimisation" at bounding box center [695, 413] width 792 height 20
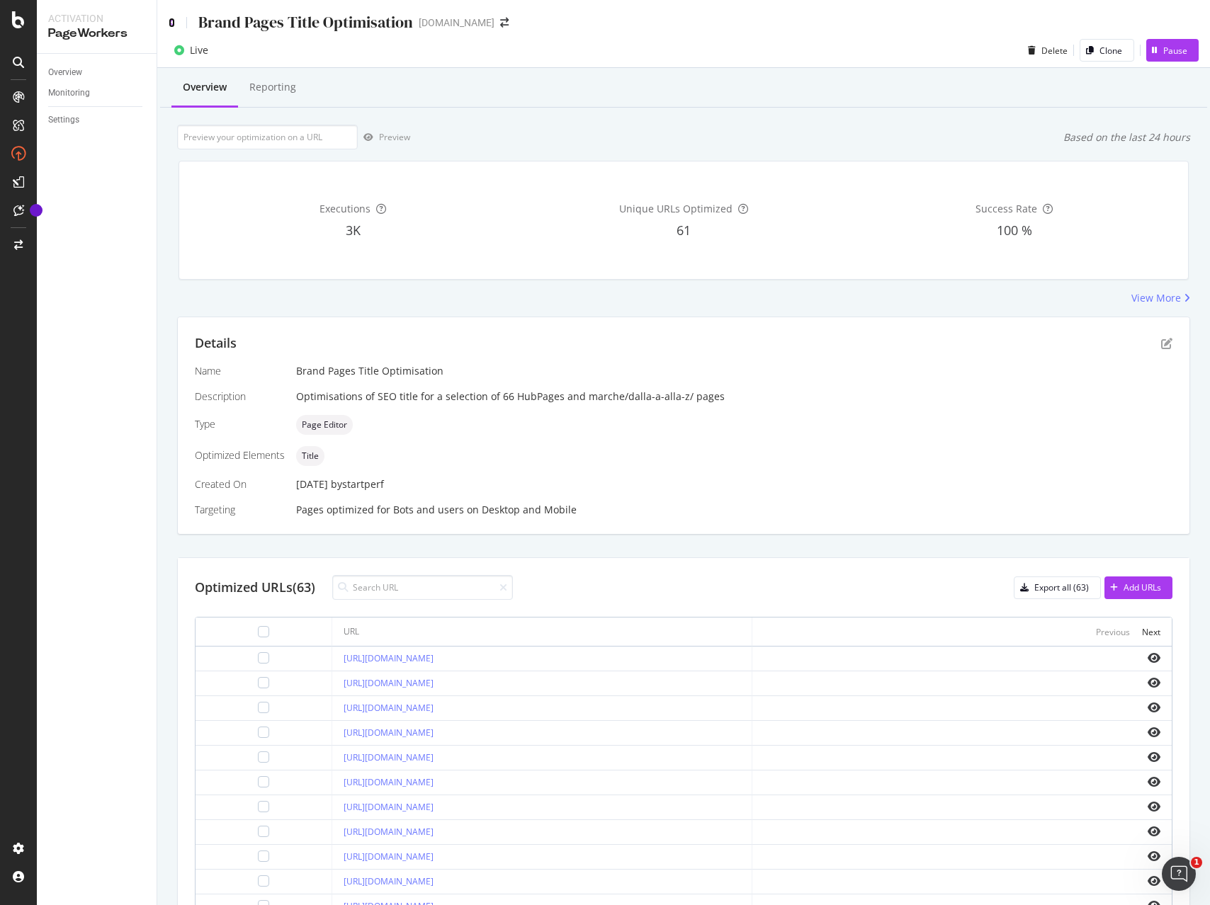
click at [171, 23] on icon at bounding box center [172, 23] width 6 height 10
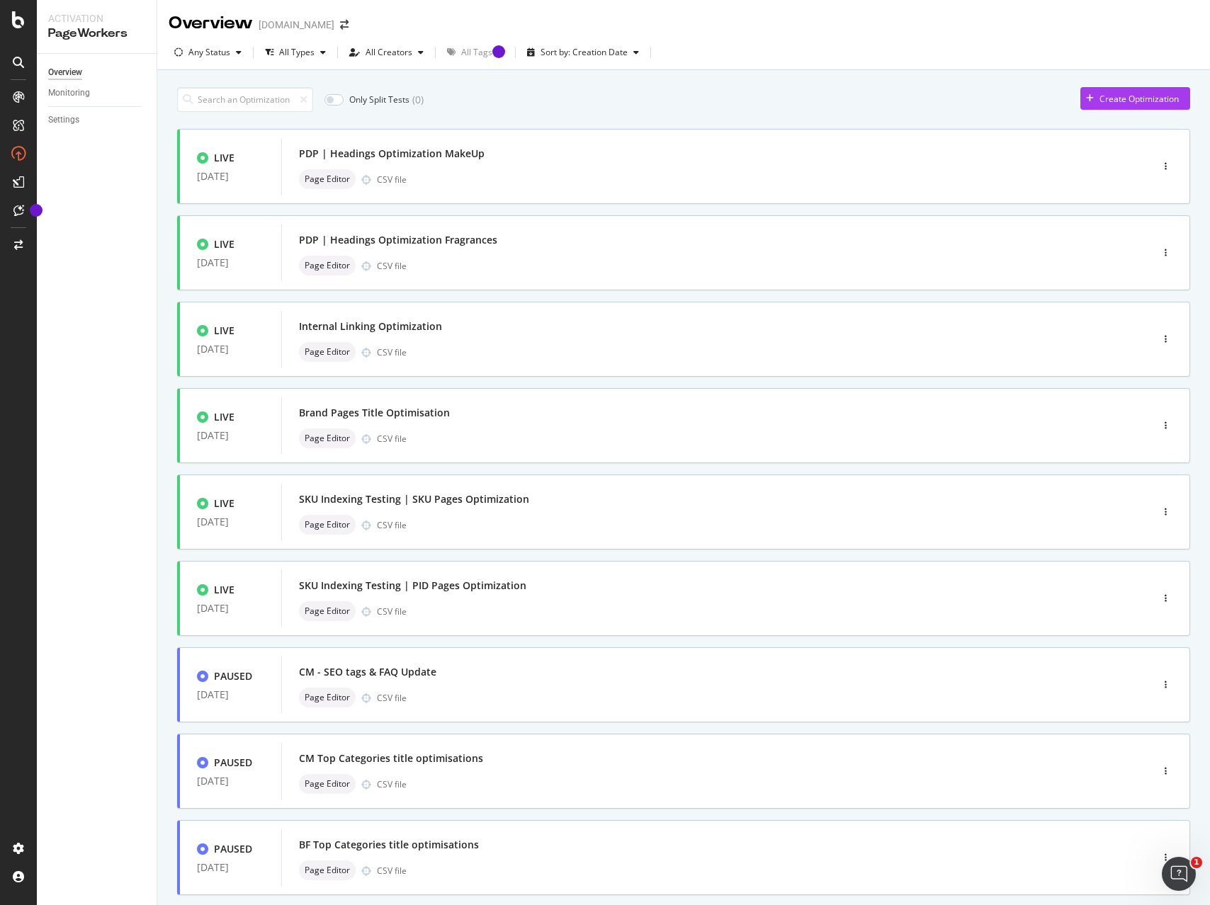
click at [655, 99] on div "Only Split Tests ( 0 ) Create Optimization" at bounding box center [683, 99] width 1013 height 25
click at [757, 28] on div "Overview [DOMAIN_NAME]" at bounding box center [683, 17] width 1053 height 35
click at [763, 64] on div "Any Status All Types All Creators All Tags Sort by: Creation Date" at bounding box center [683, 55] width 1053 height 28
